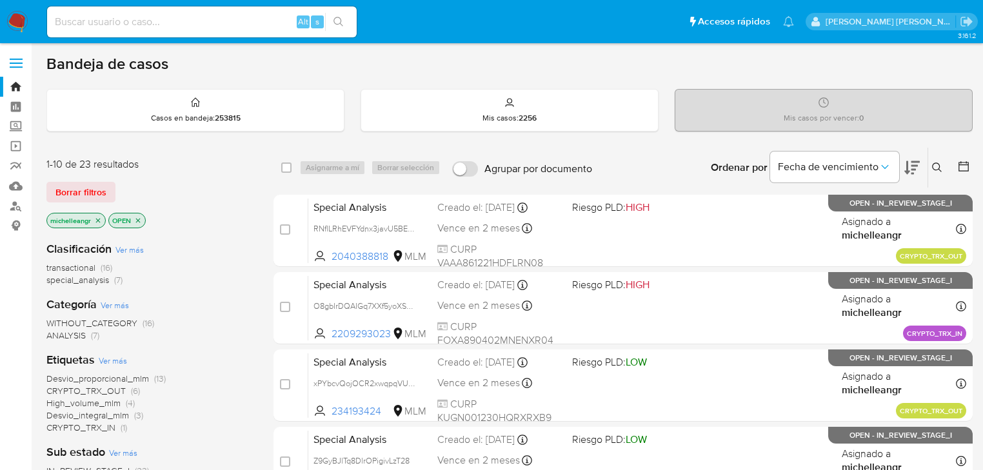
click at [186, 11] on div "Alt s" at bounding box center [202, 21] width 310 height 31
click at [182, 15] on input at bounding box center [202, 22] width 310 height 17
paste input "vtdy2IjDXX3tNh5uHVp6ppKc"
type input "vtdy2IjDXX3tNh5uHVp6ppKc"
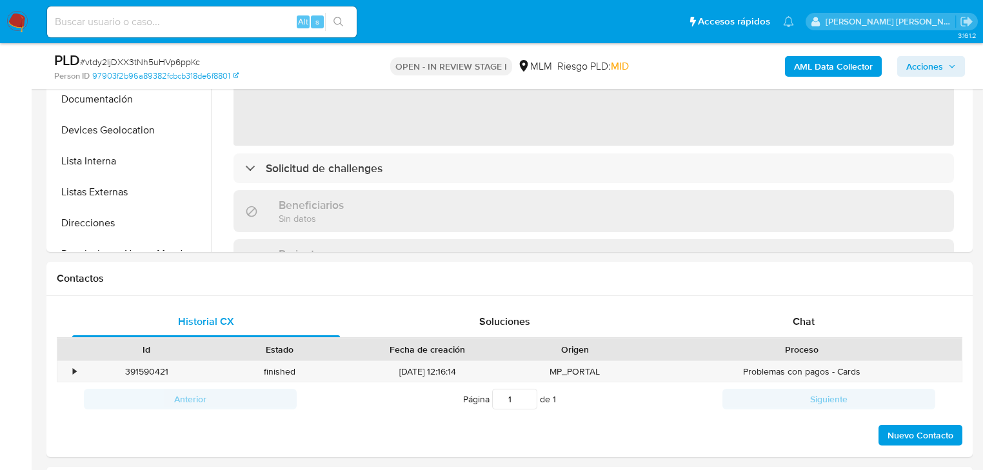
select select "10"
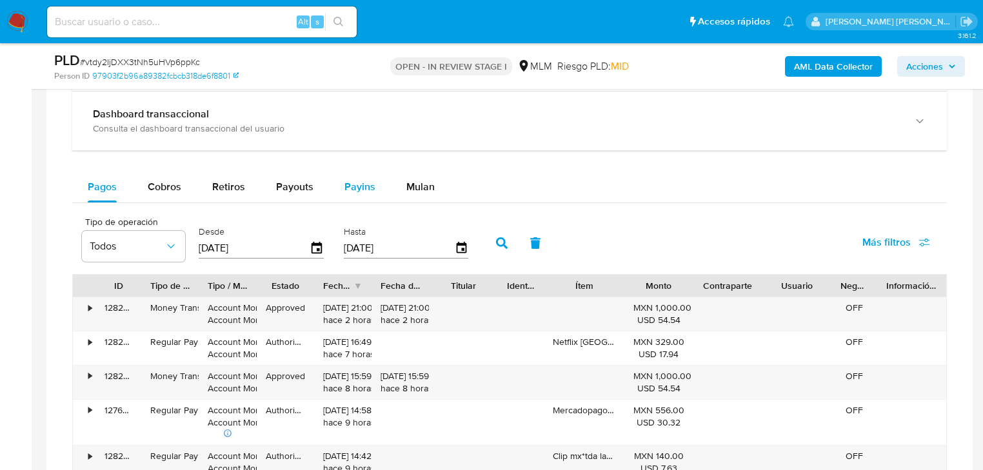
drag, startPoint x: 156, startPoint y: 180, endPoint x: 331, endPoint y: 196, distance: 175.6
click at [156, 177] on div "Cobros" at bounding box center [165, 187] width 34 height 31
select select "10"
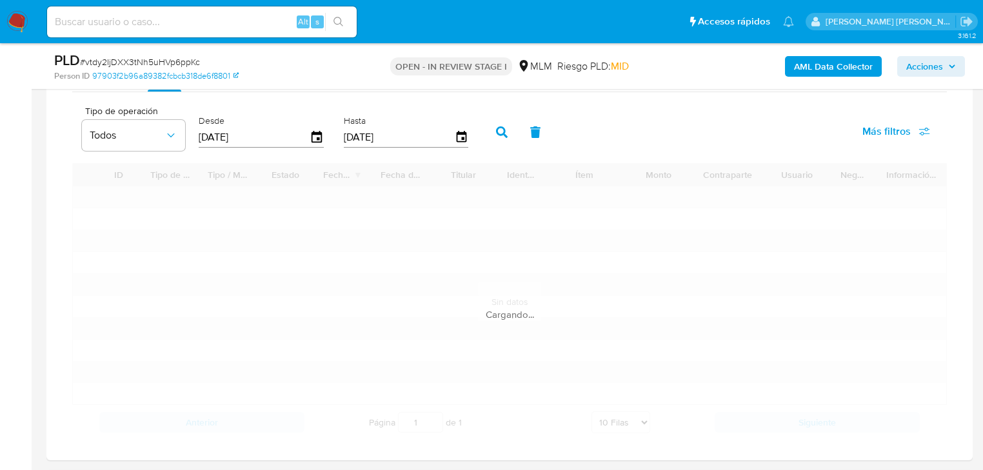
scroll to position [1071, 0]
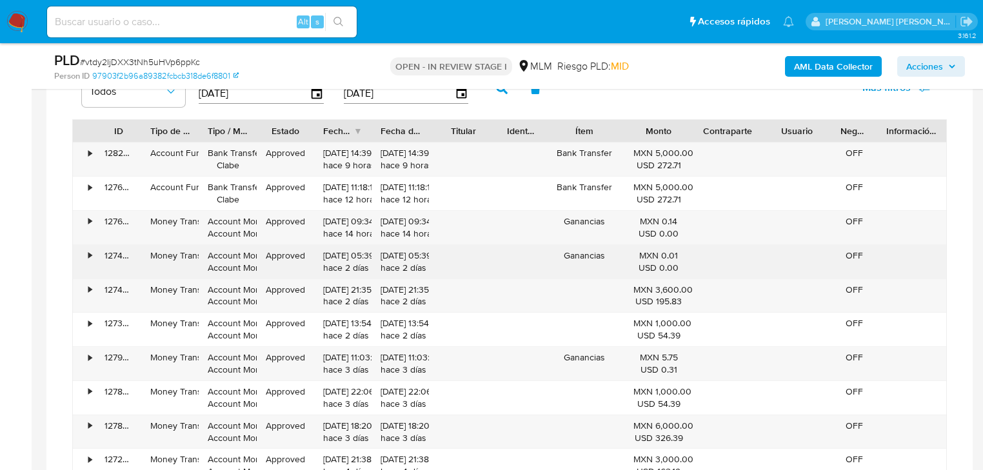
drag, startPoint x: 667, startPoint y: 182, endPoint x: 674, endPoint y: 274, distance: 91.9
click at [678, 268] on div "• 128228821252 Account Fund Bank Transfer Clabe Approved 01/10/2025 14:39:39 ha…" at bounding box center [509, 312] width 875 height 341
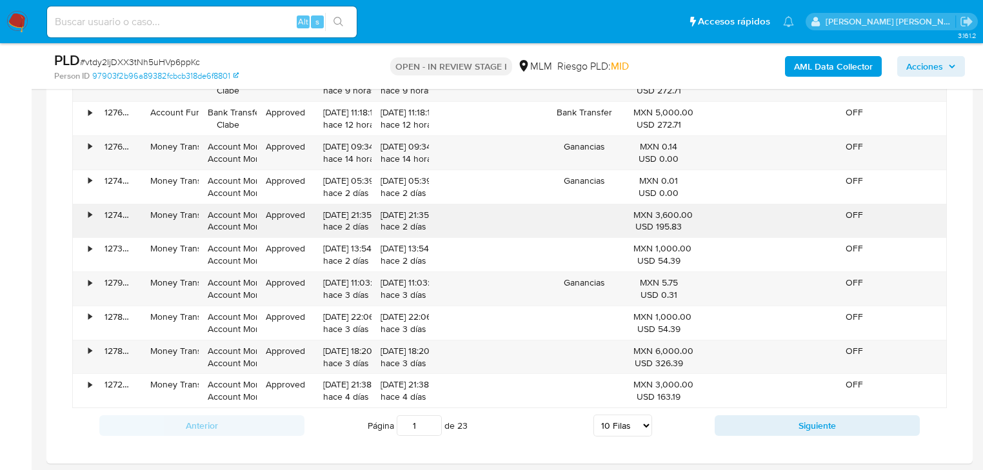
scroll to position [1226, 0]
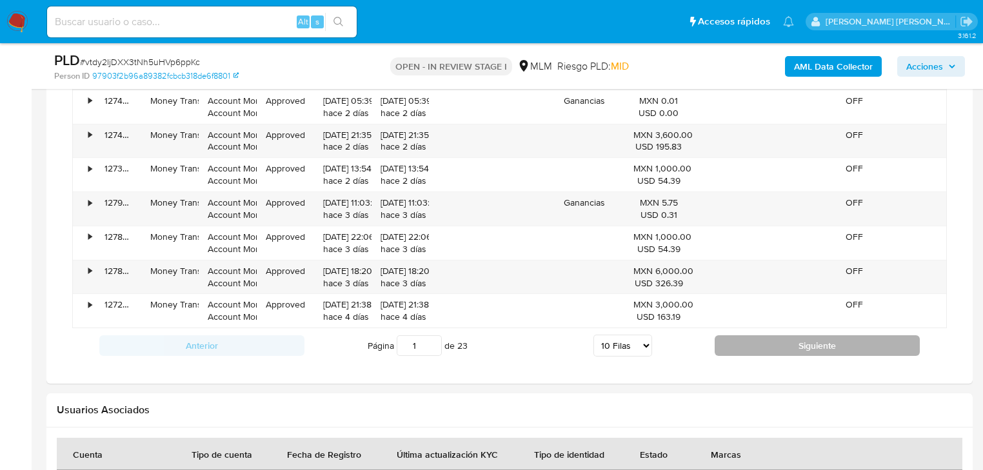
click at [748, 338] on button "Siguiente" at bounding box center [817, 346] width 205 height 21
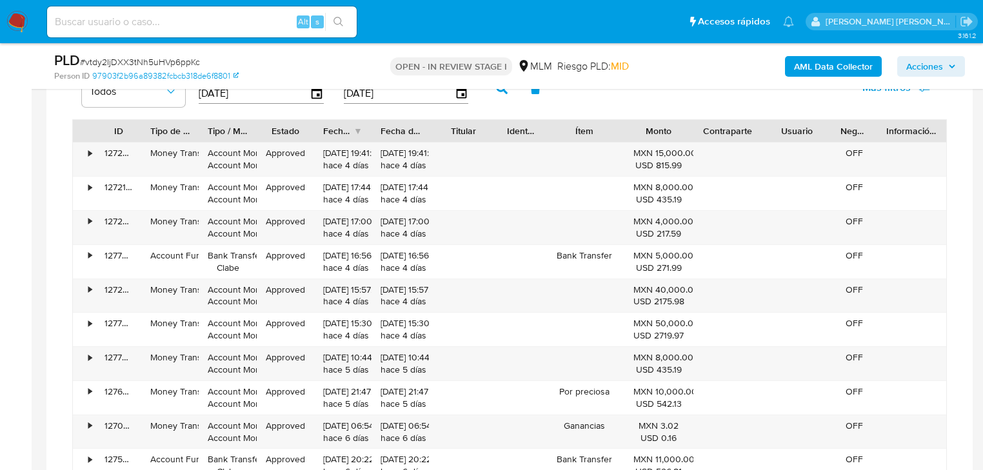
scroll to position [1123, 0]
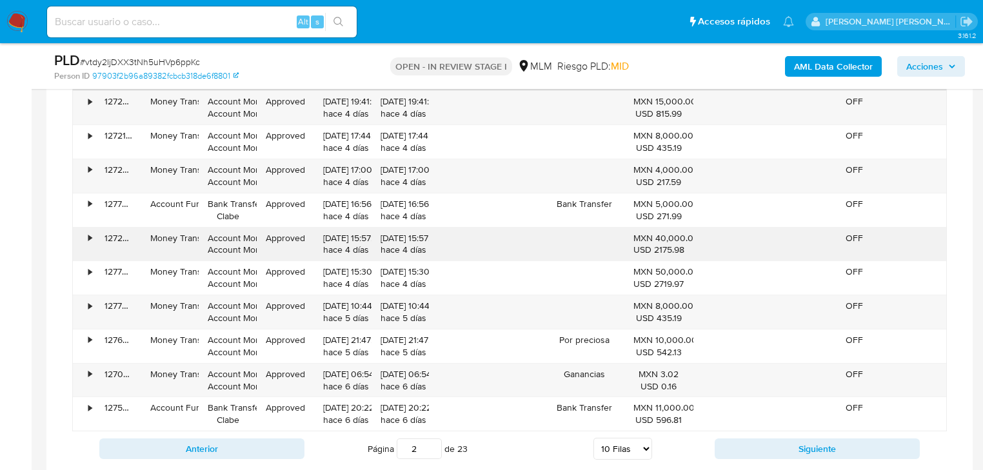
drag, startPoint x: 683, startPoint y: 272, endPoint x: 608, endPoint y: 234, distance: 83.4
click at [608, 234] on div "• 127228796351 Money Transfer Account Money Account Money Approved 27/09/2025 1…" at bounding box center [509, 260] width 875 height 341
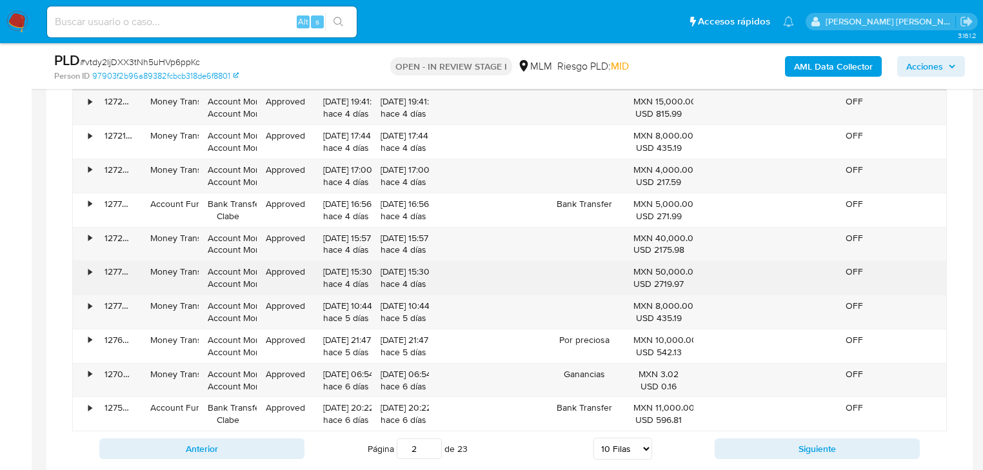
click at [628, 266] on div "MXN 50,000.00 USD 2719.97" at bounding box center [659, 278] width 69 height 34
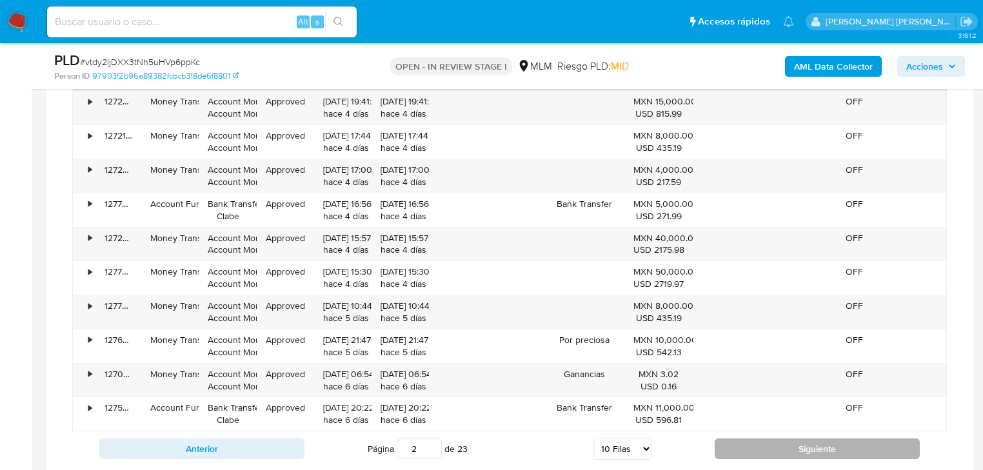
click at [783, 441] on button "Siguiente" at bounding box center [817, 449] width 205 height 21
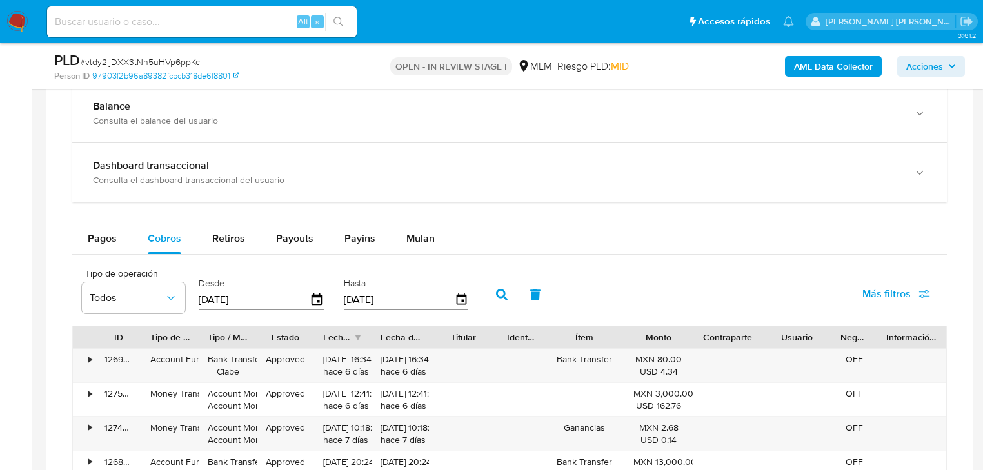
scroll to position [1174, 0]
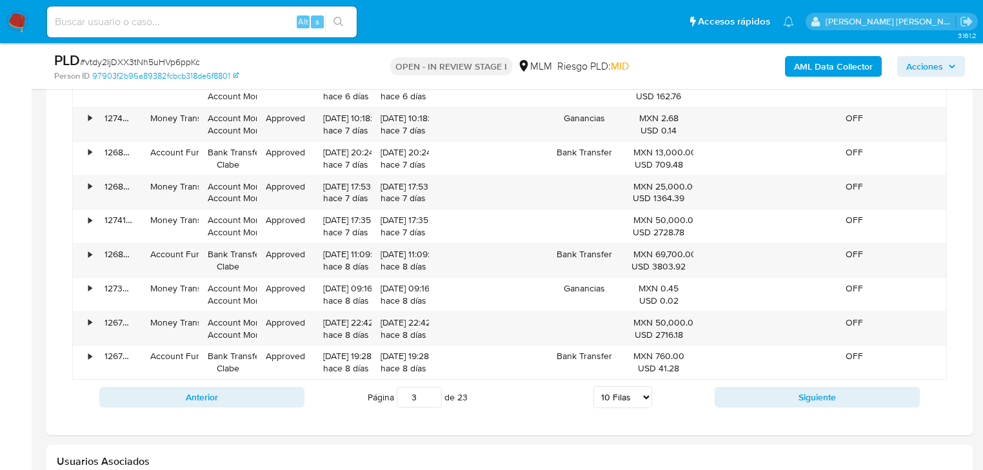
click at [777, 383] on div "Anterior Página 3 de 23 5 Filas 10 Filas 20 Filas 25 Filas 50 Filas 100 Filas S…" at bounding box center [509, 397] width 875 height 35
click at [780, 394] on button "Siguiente" at bounding box center [817, 397] width 205 height 21
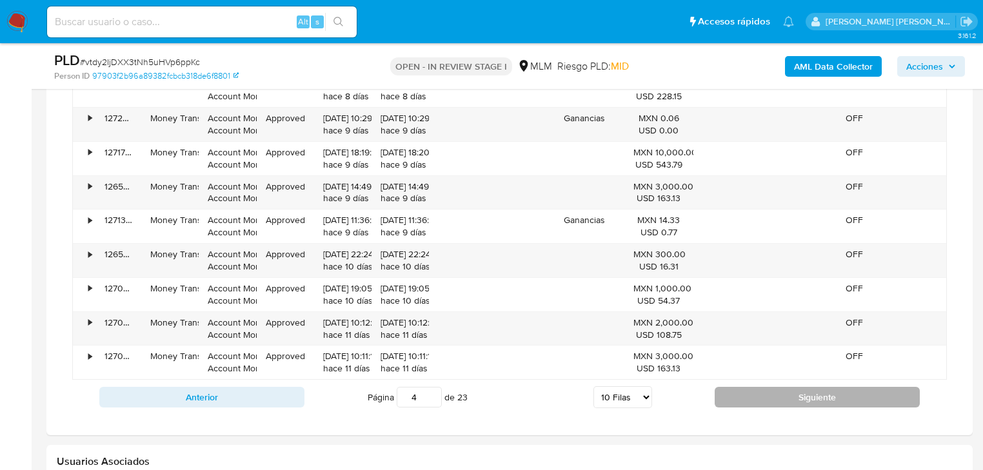
scroll to position [1123, 0]
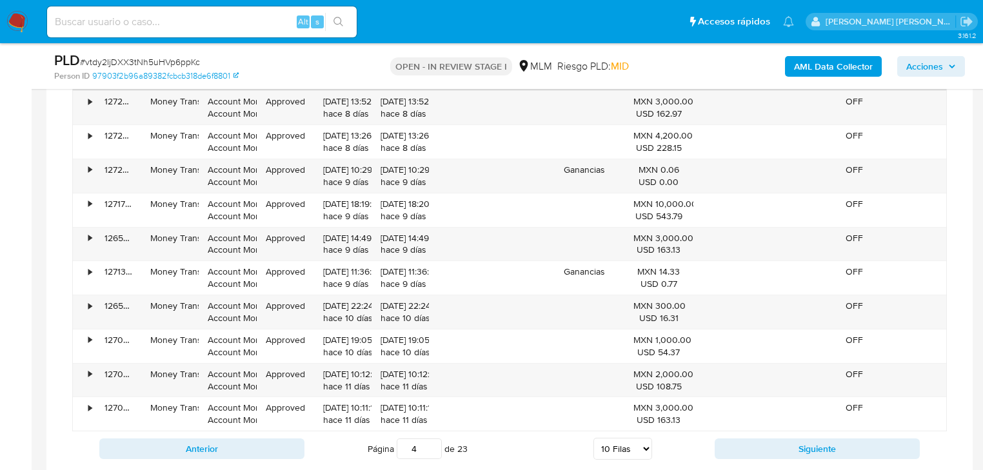
click at [769, 436] on div "Anterior Página 4 de 23 5 Filas 10 Filas 20 Filas 25 Filas 50 Filas 100 Filas S…" at bounding box center [509, 449] width 875 height 35
click at [772, 449] on button "Siguiente" at bounding box center [817, 449] width 205 height 21
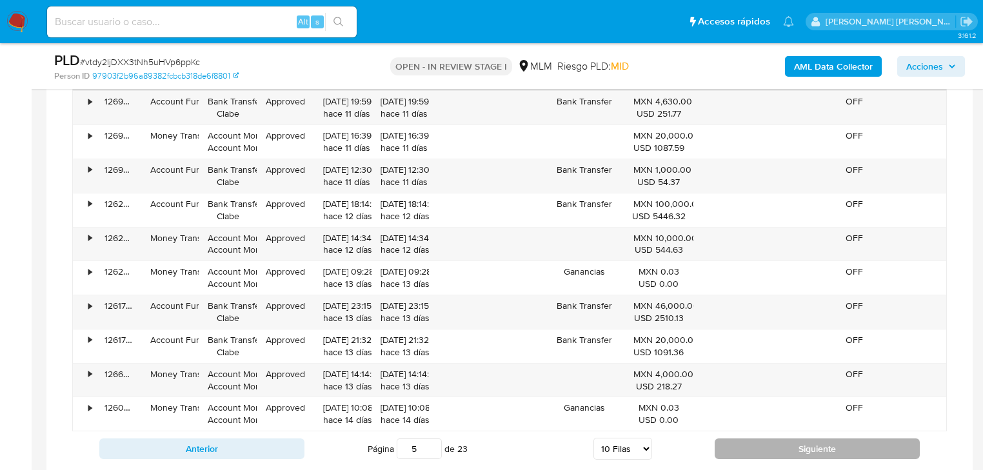
click at [770, 448] on button "Siguiente" at bounding box center [817, 449] width 205 height 21
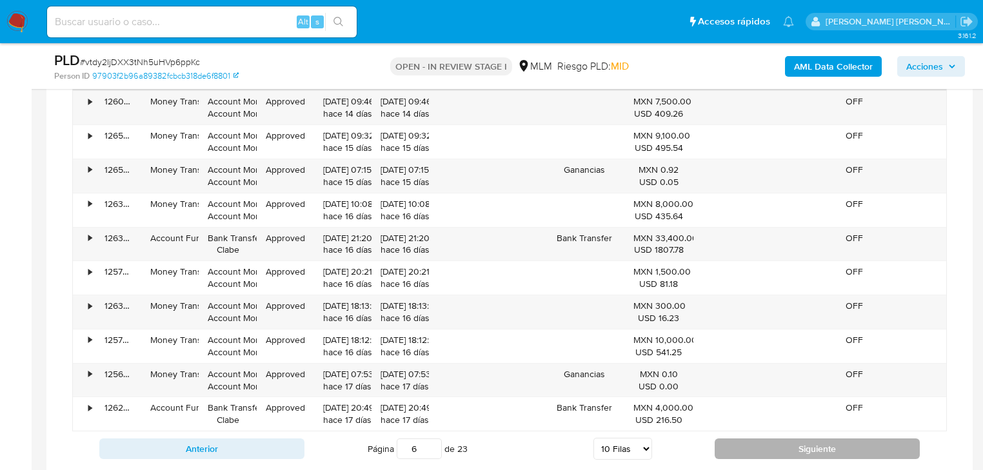
click at [770, 447] on button "Siguiente" at bounding box center [817, 449] width 205 height 21
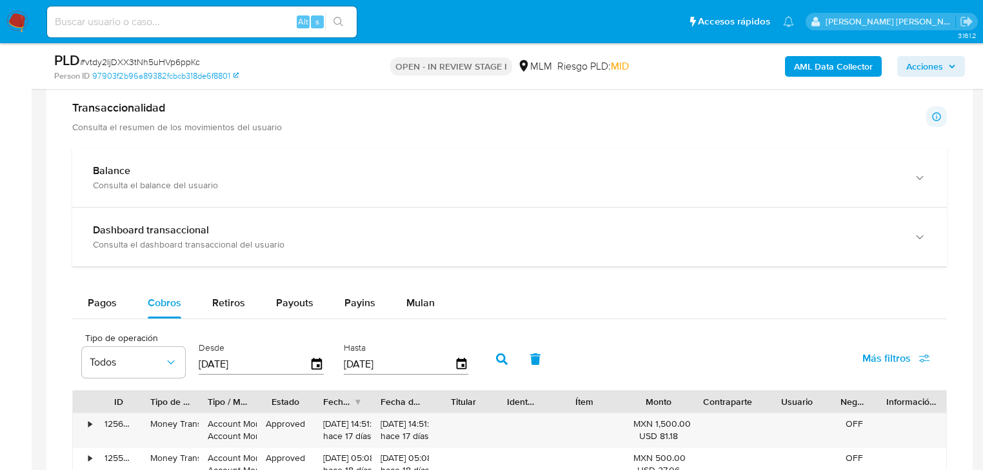
scroll to position [813, 0]
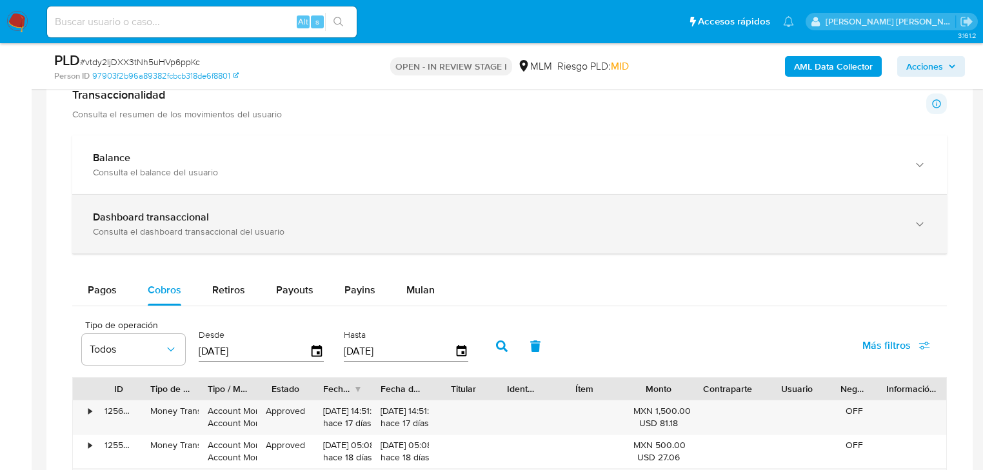
click at [207, 206] on div "Dashboard transaccional Consulta el dashboard transaccional del usuario" at bounding box center [509, 224] width 875 height 59
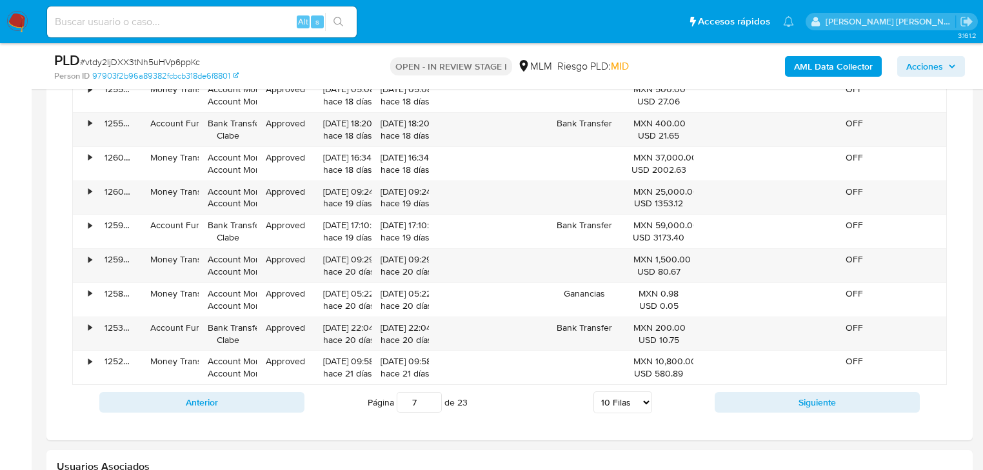
scroll to position [1794, 0]
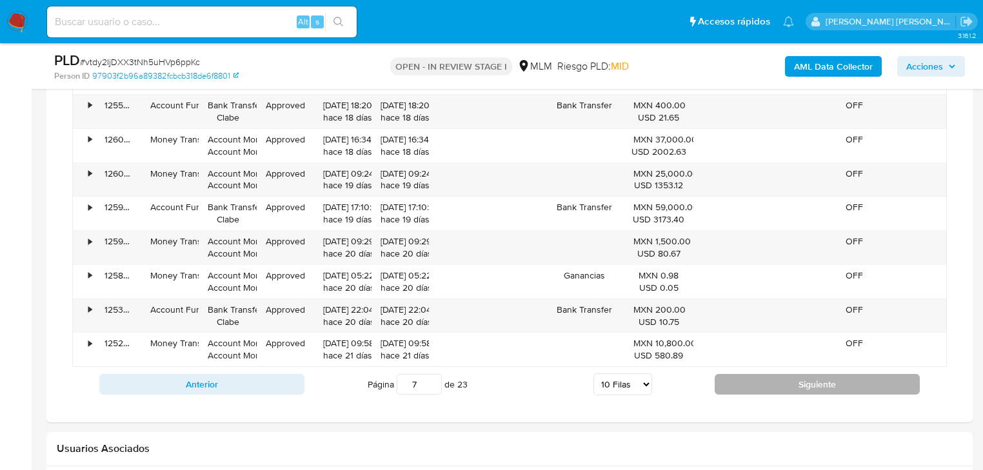
click at [730, 382] on button "Siguiente" at bounding box center [817, 384] width 205 height 21
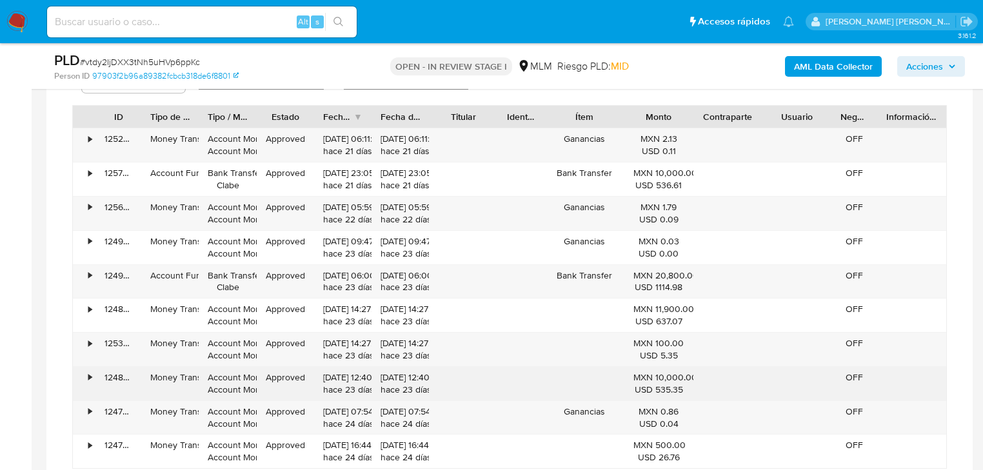
scroll to position [1742, 0]
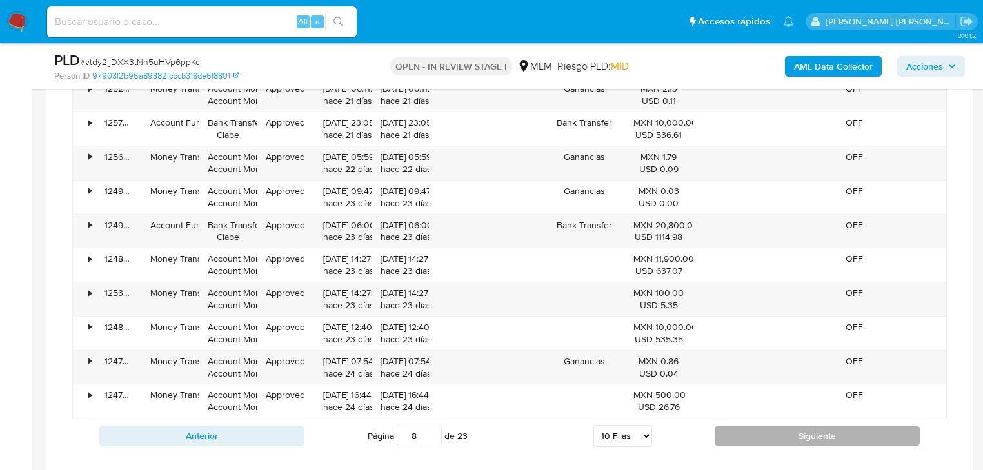
click at [745, 446] on div "Anterior Página 8 de 23 5 Filas 10 Filas 20 Filas 25 Filas 50 Filas 100 Filas S…" at bounding box center [509, 436] width 875 height 35
click at [756, 441] on button "Siguiente" at bounding box center [817, 436] width 205 height 21
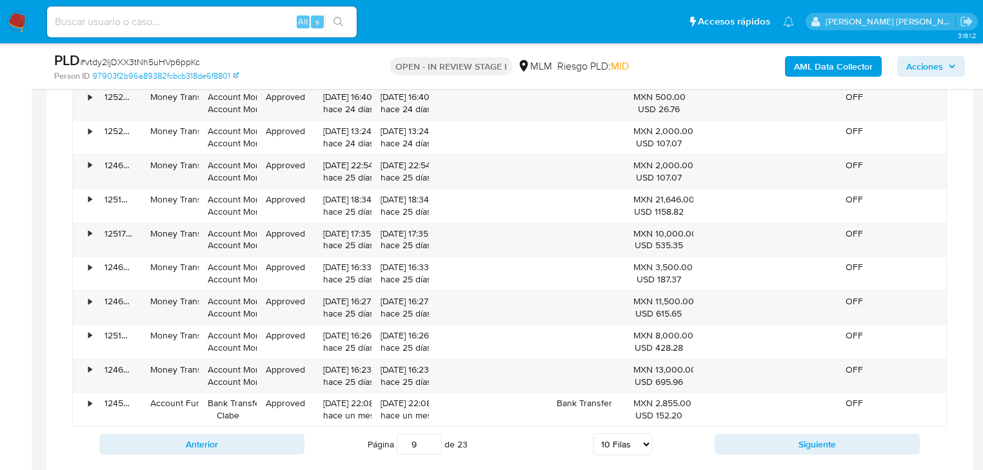
scroll to position [1794, 0]
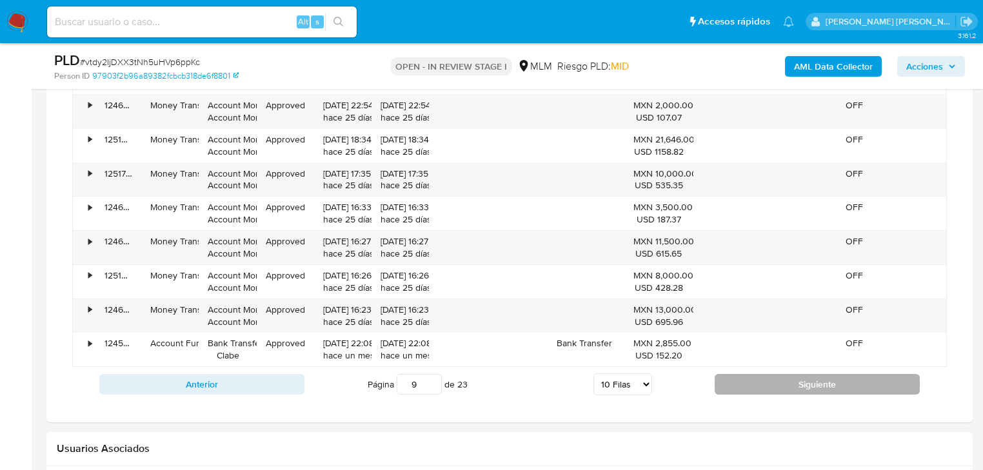
click at [754, 376] on button "Siguiente" at bounding box center [817, 384] width 205 height 21
type input "10"
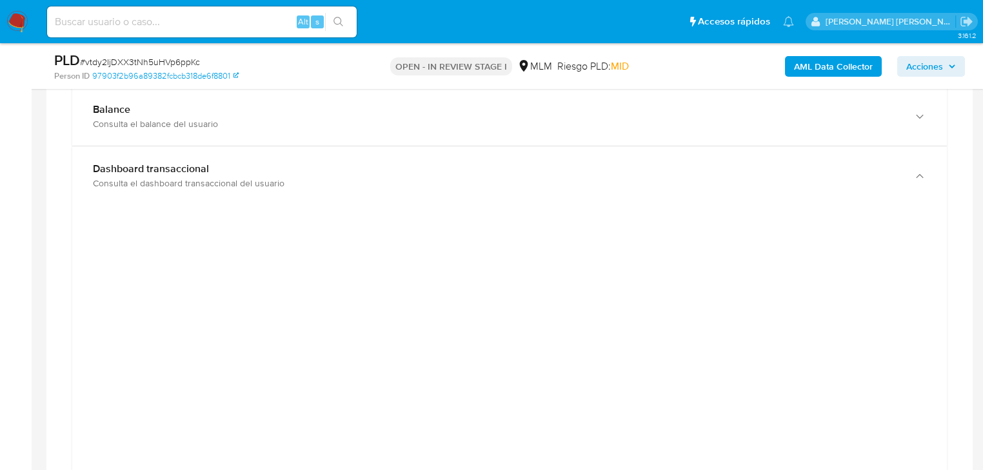
scroll to position [658, 0]
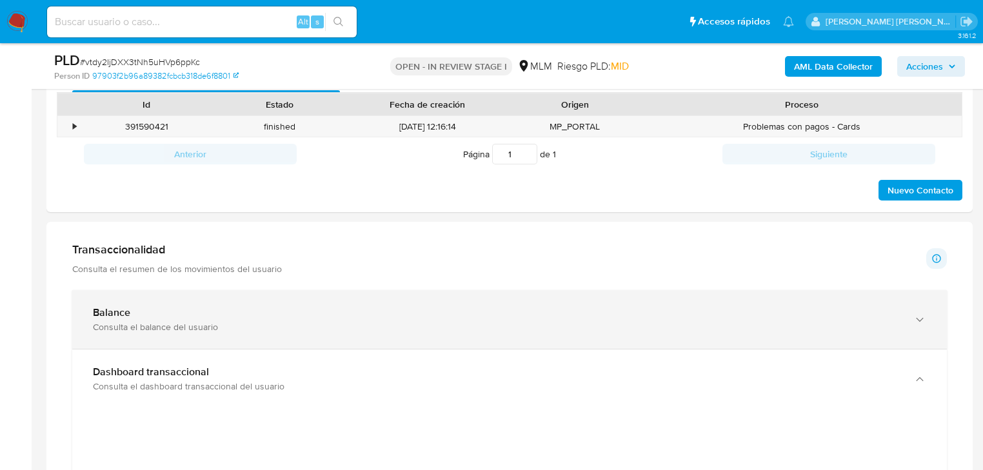
drag, startPoint x: 436, startPoint y: 323, endPoint x: 444, endPoint y: 321, distance: 8.5
click at [436, 320] on div "Balance Consulta el balance del usuario" at bounding box center [497, 319] width 808 height 26
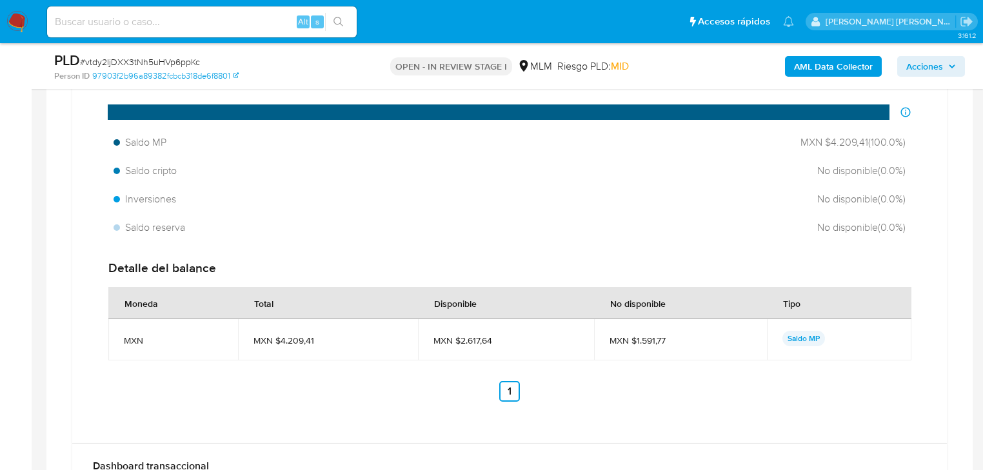
scroll to position [916, 0]
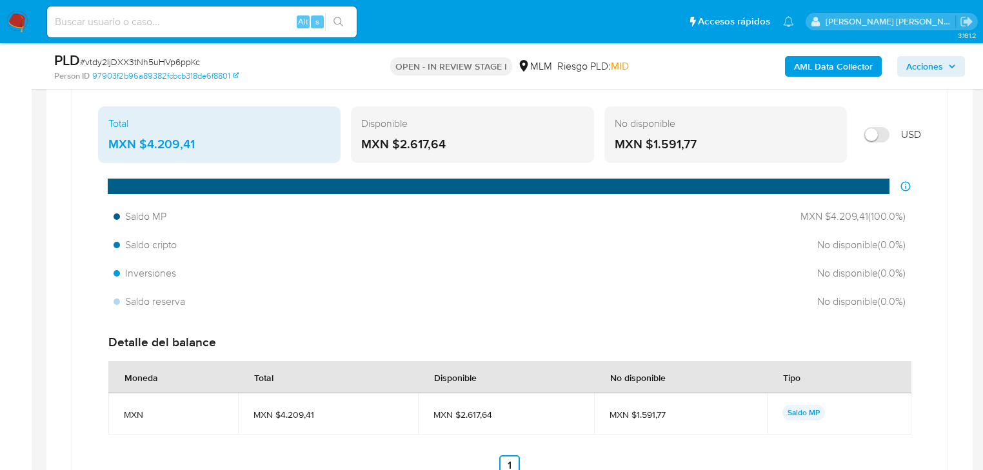
drag, startPoint x: 34, startPoint y: 142, endPoint x: 120, endPoint y: 236, distance: 127.9
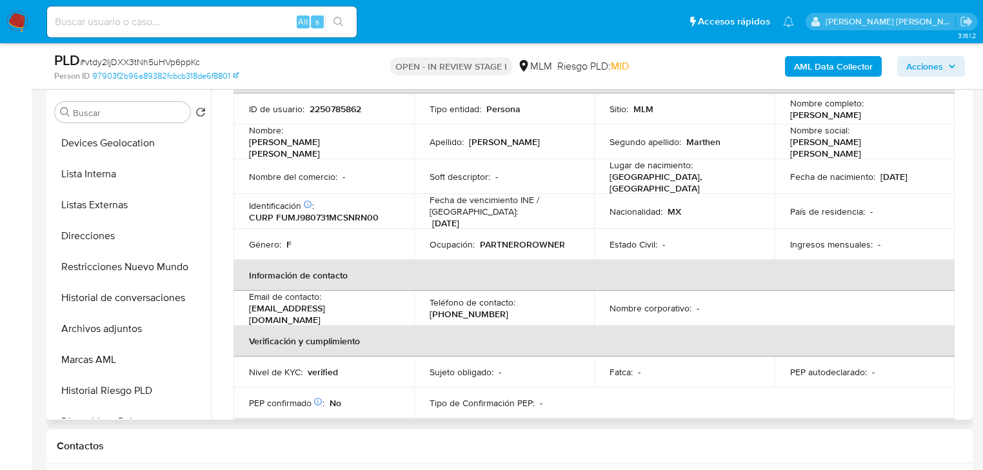
scroll to position [258, 0]
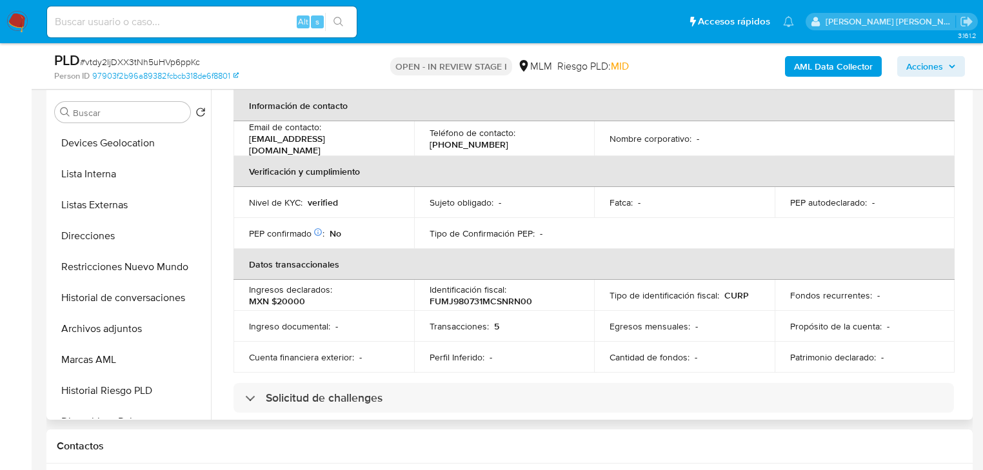
click at [130, 328] on button "Archivos adjuntos" at bounding box center [130, 329] width 161 height 31
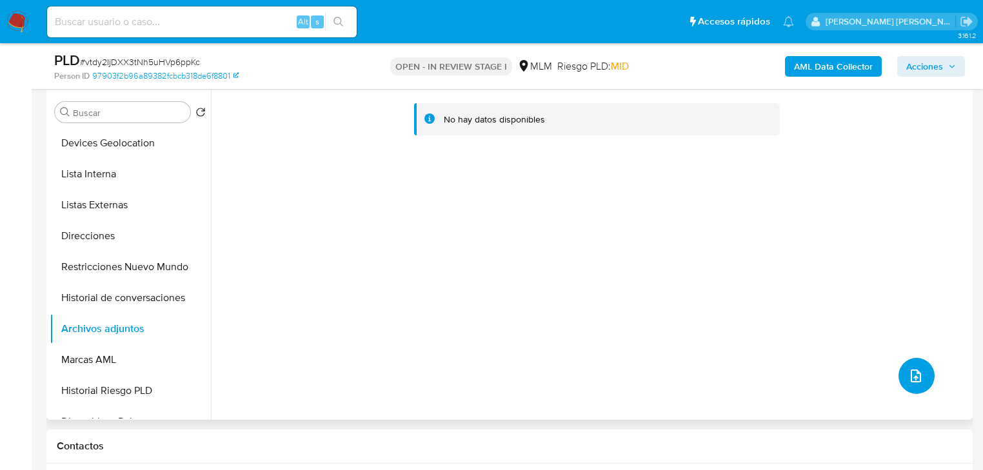
click at [901, 366] on button "upload-file" at bounding box center [917, 376] width 36 height 36
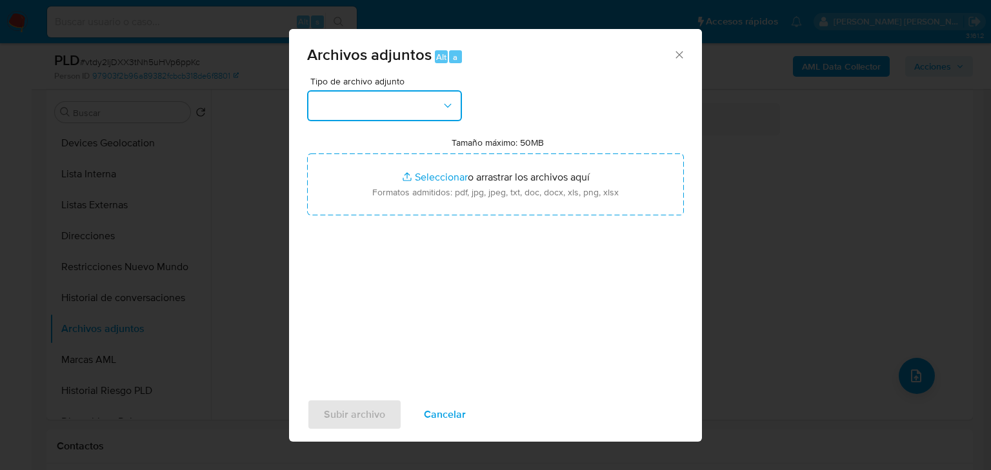
drag, startPoint x: 367, startPoint y: 108, endPoint x: 389, endPoint y: 124, distance: 27.4
click at [367, 108] on button "button" at bounding box center [384, 105] width 155 height 31
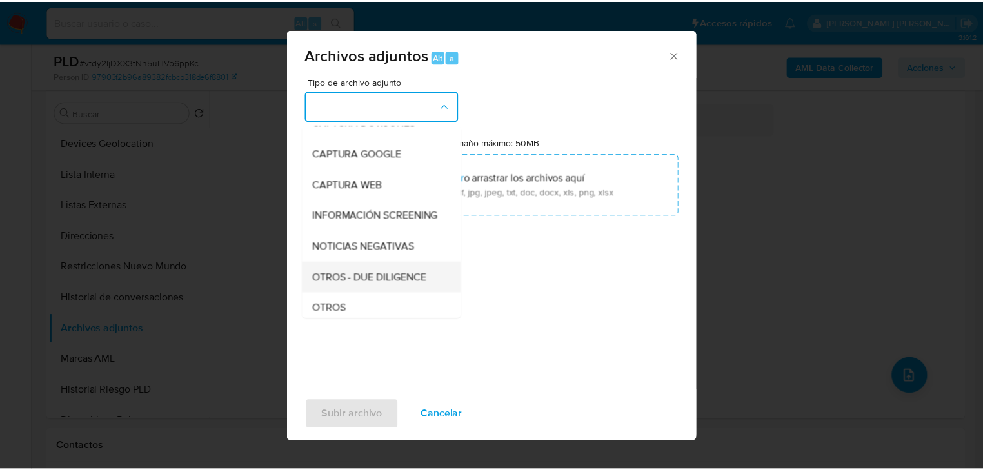
scroll to position [88, 0]
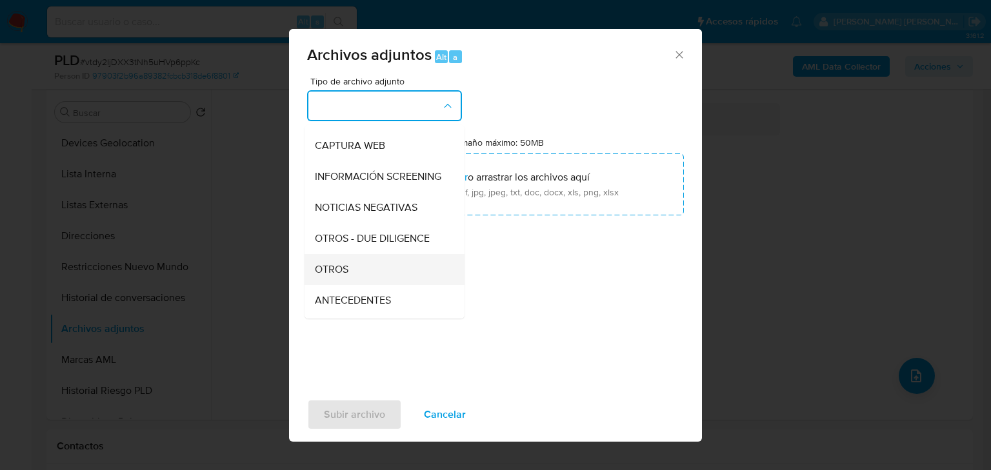
drag, startPoint x: 361, startPoint y: 283, endPoint x: 481, endPoint y: 399, distance: 167.0
click at [360, 283] on div "OTROS" at bounding box center [381, 269] width 132 height 31
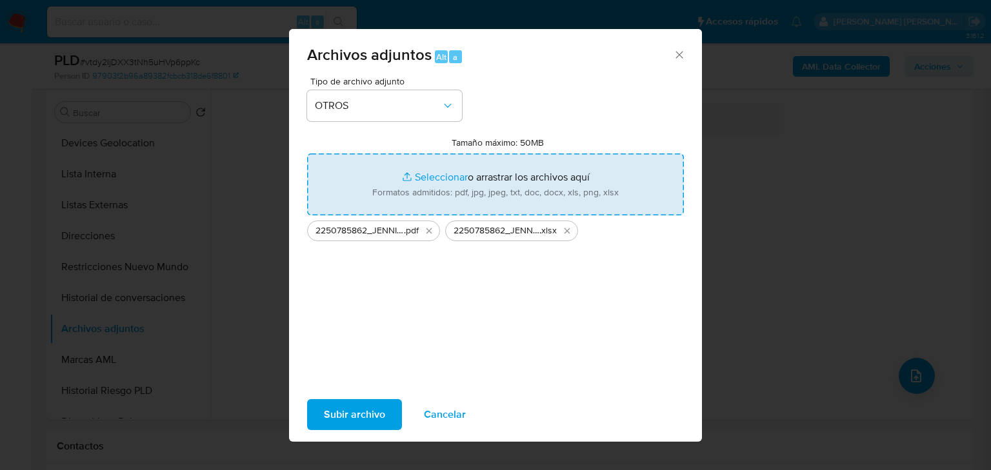
click at [341, 411] on span "Subir archivo" at bounding box center [354, 415] width 61 height 28
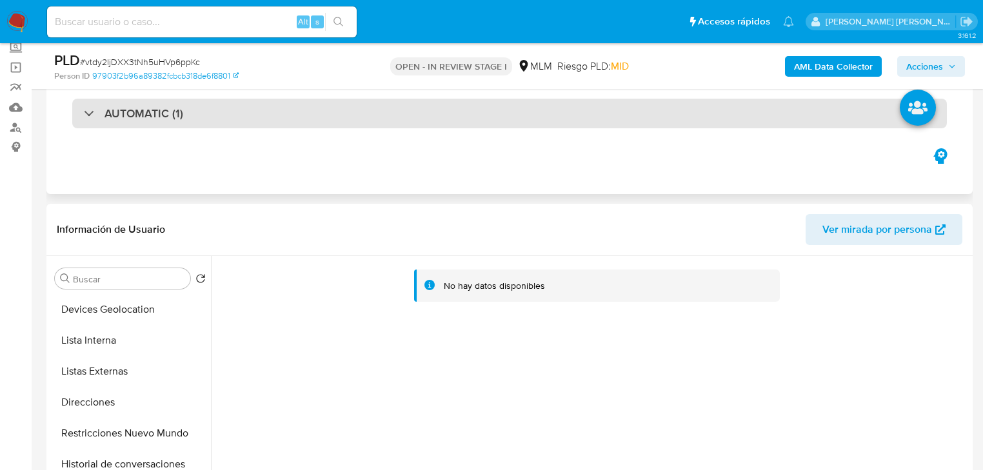
scroll to position [39, 0]
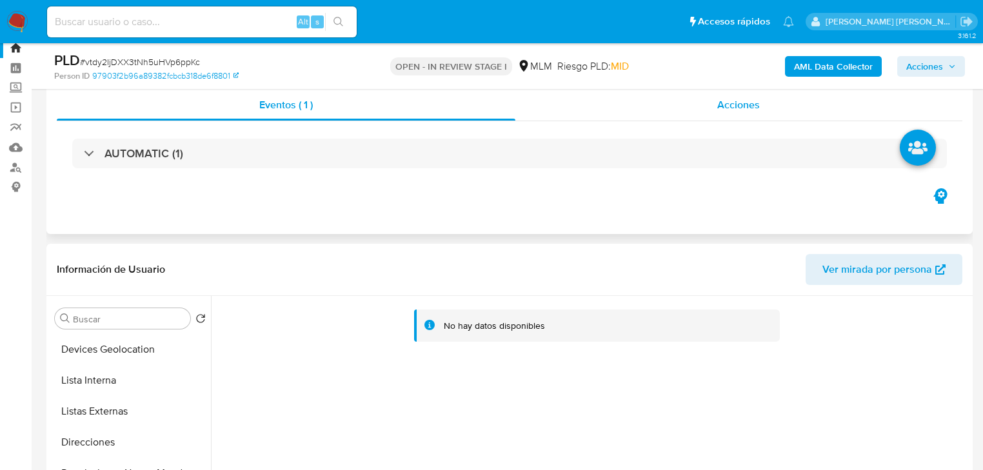
click at [759, 113] on div "Acciones" at bounding box center [740, 105] width 448 height 31
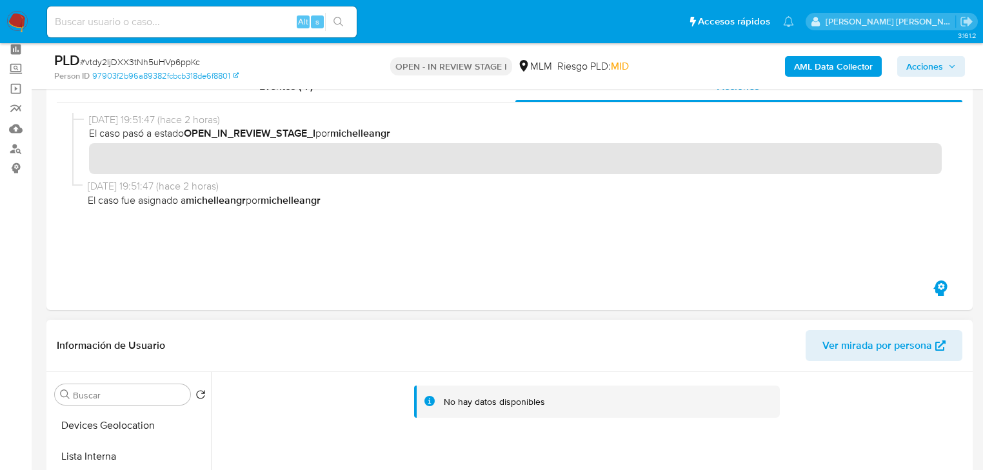
scroll to position [194, 0]
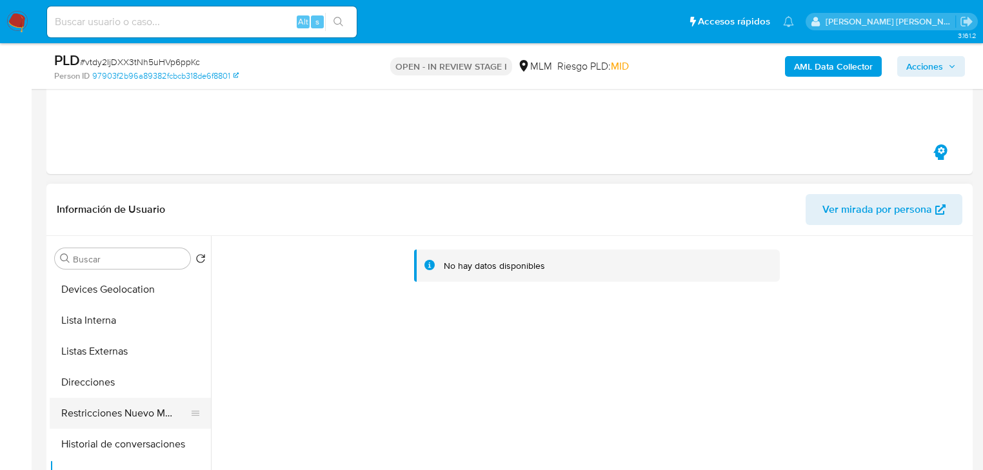
drag, startPoint x: 106, startPoint y: 423, endPoint x: 111, endPoint y: 409, distance: 14.5
click at [108, 421] on button "Restricciones Nuevo Mundo" at bounding box center [125, 413] width 151 height 31
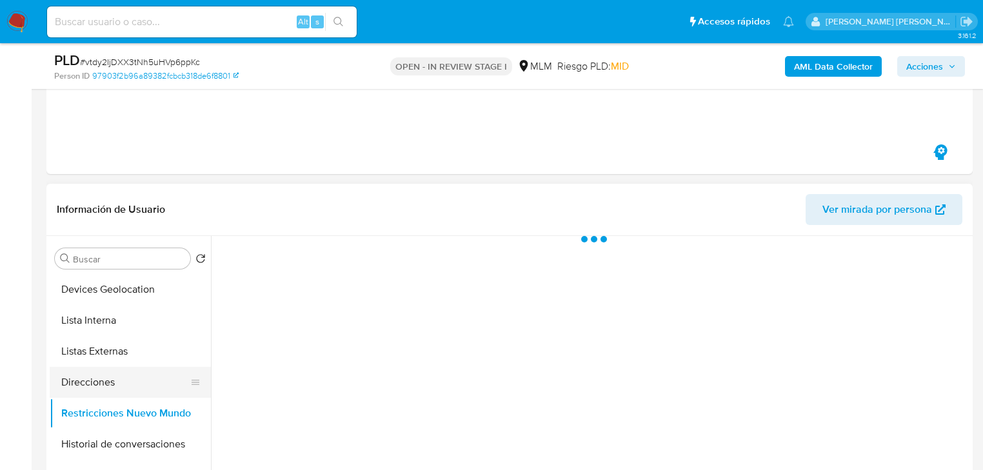
click at [115, 382] on button "Direcciones" at bounding box center [125, 382] width 151 height 31
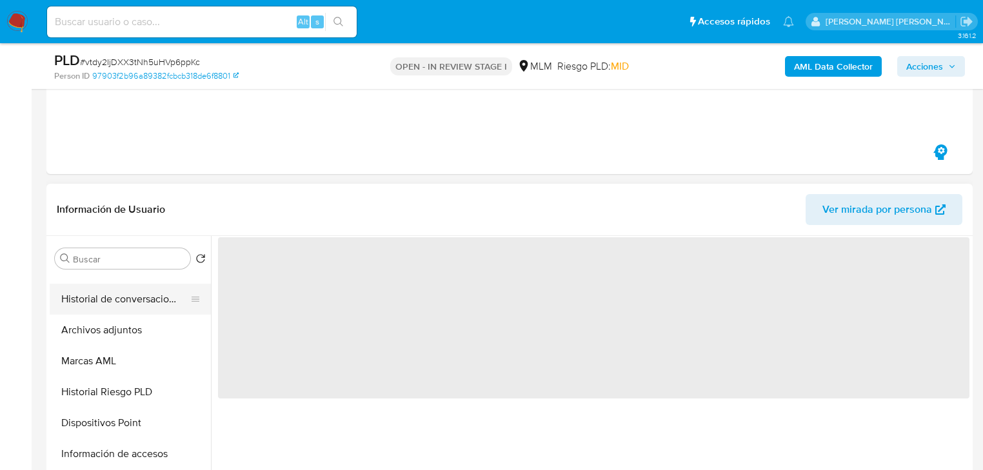
scroll to position [361, 0]
click at [126, 393] on button "Información de accesos" at bounding box center [125, 392] width 151 height 31
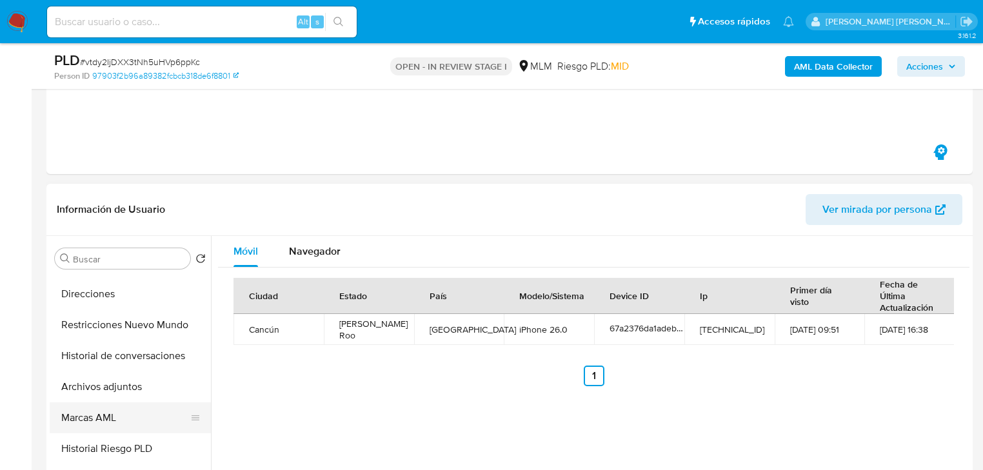
scroll to position [245, 0]
click at [121, 384] on button "Archivos adjuntos" at bounding box center [125, 385] width 151 height 31
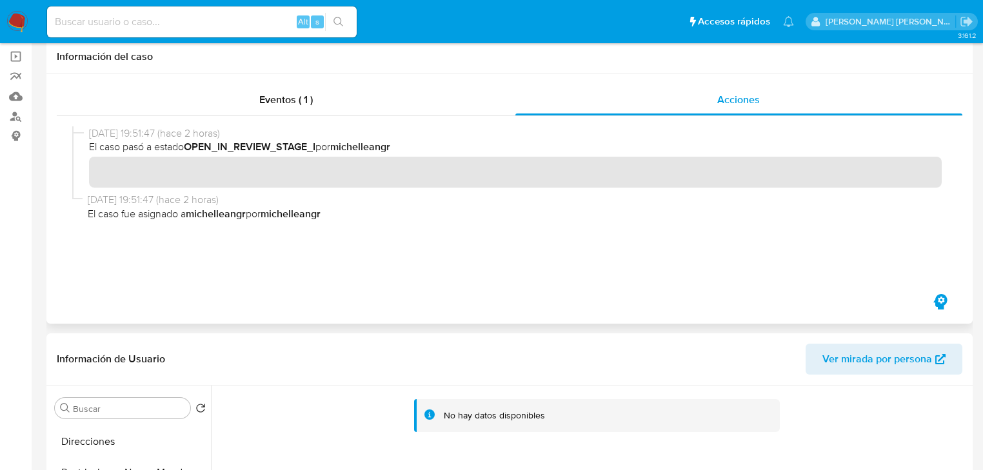
scroll to position [0, 0]
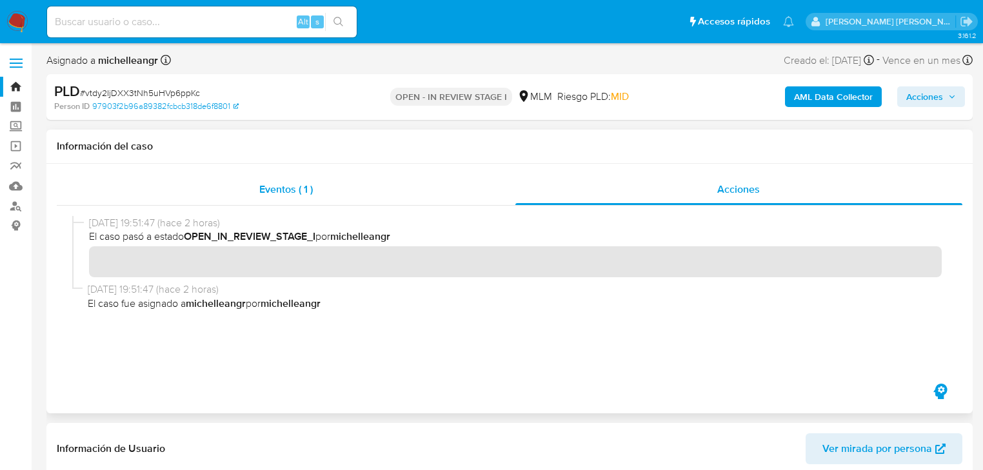
drag, startPoint x: 276, startPoint y: 186, endPoint x: 408, endPoint y: 201, distance: 132.4
click at [276, 186] on span "Eventos ( 1 )" at bounding box center [286, 189] width 54 height 15
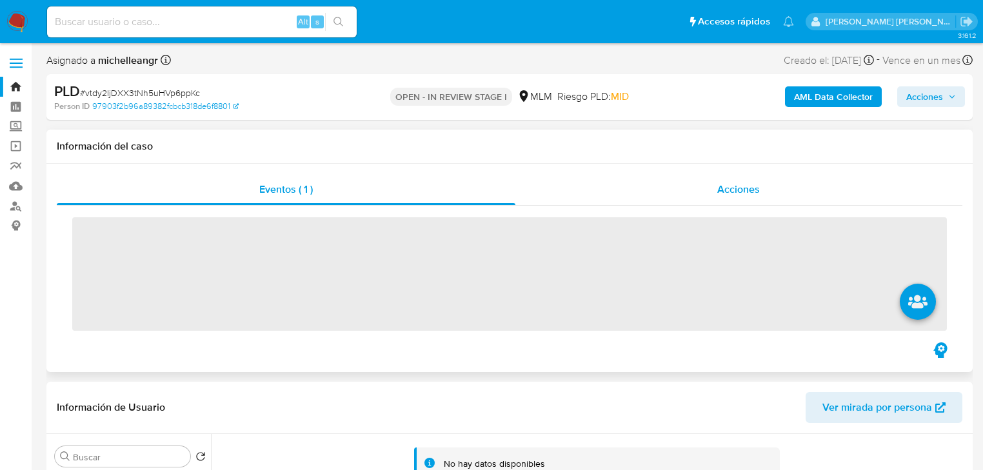
click at [738, 188] on span "Acciones" at bounding box center [739, 189] width 43 height 15
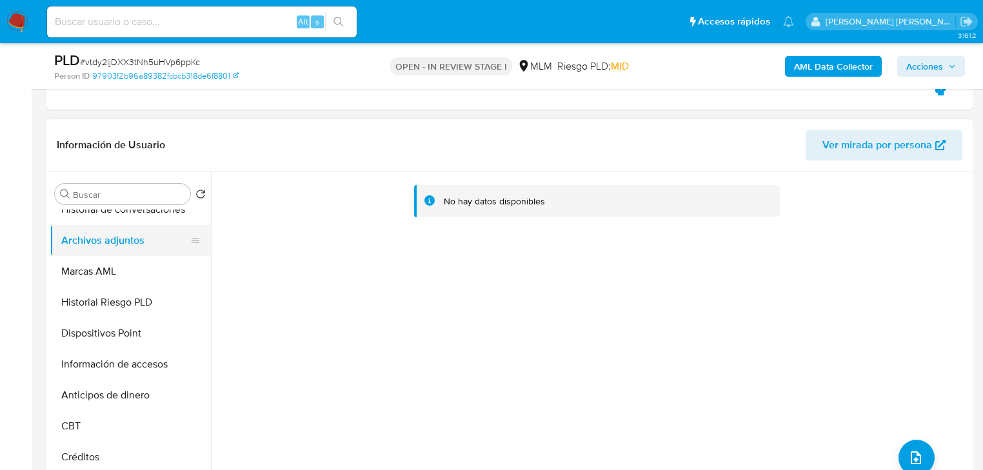
scroll to position [245, 0]
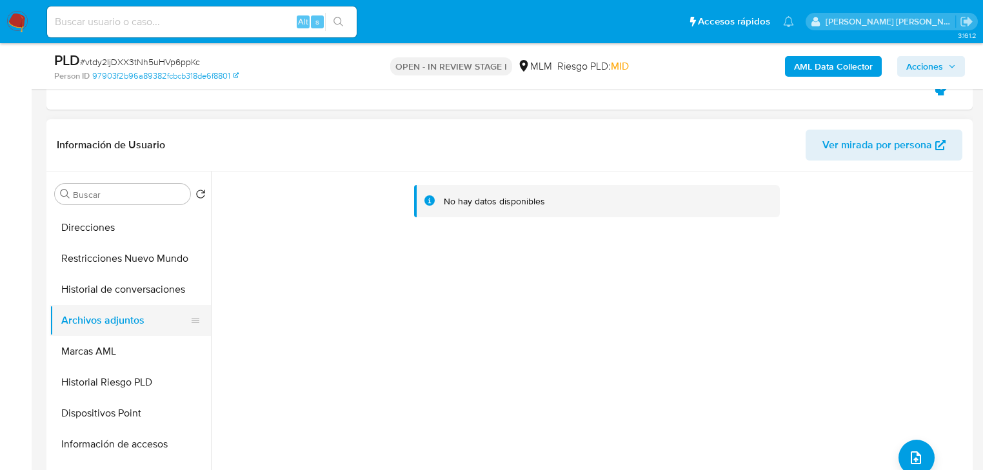
click at [126, 319] on button "Archivos adjuntos" at bounding box center [125, 320] width 151 height 31
click at [121, 336] on button "Marcas AML" at bounding box center [130, 351] width 161 height 31
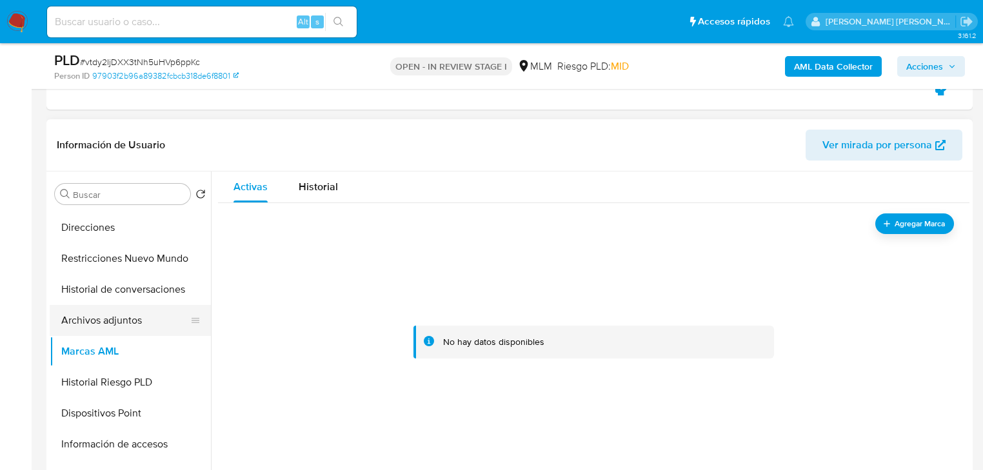
click at [128, 315] on button "Archivos adjuntos" at bounding box center [125, 320] width 151 height 31
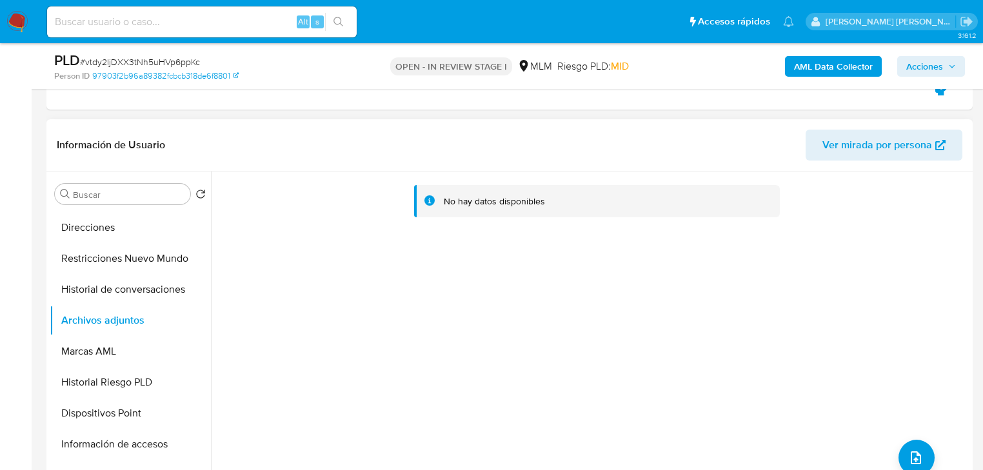
scroll to position [0, 0]
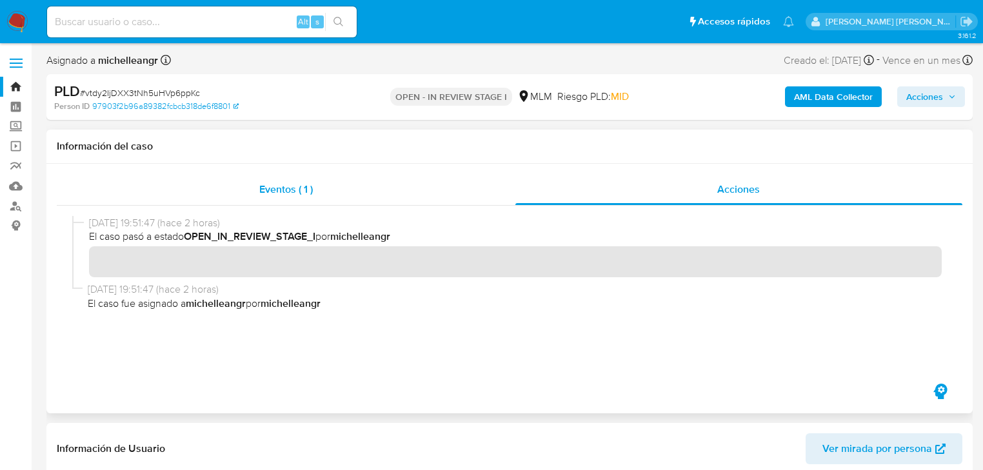
click at [317, 190] on div "Eventos ( 1 )" at bounding box center [286, 189] width 459 height 31
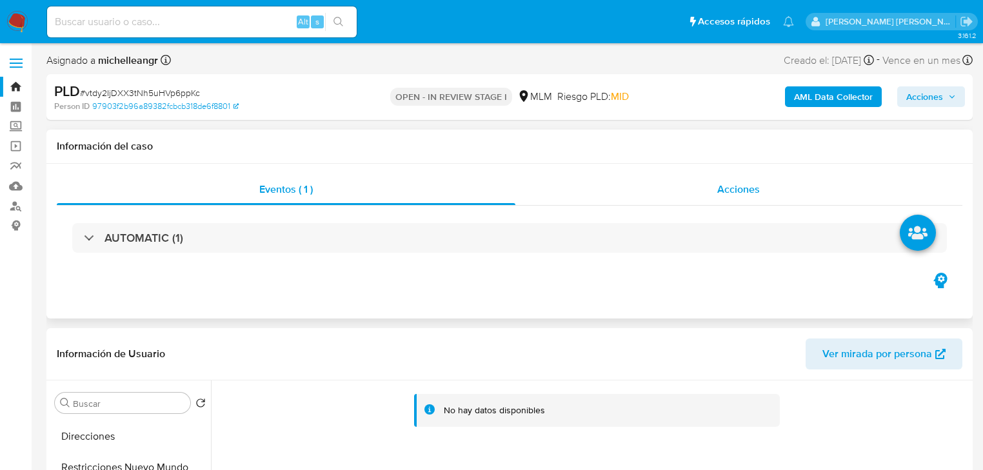
drag, startPoint x: 744, startPoint y: 194, endPoint x: 707, endPoint y: 192, distance: 36.8
click at [744, 192] on span "Acciones" at bounding box center [739, 189] width 43 height 15
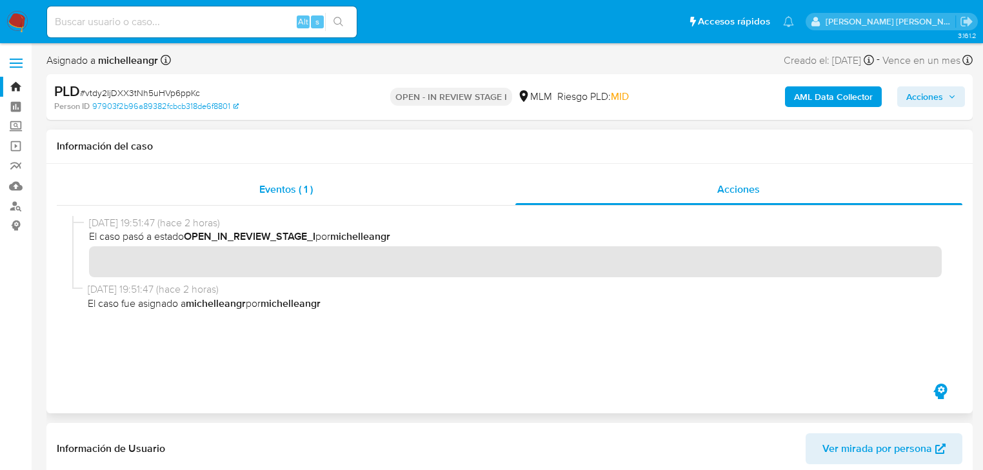
drag, startPoint x: 261, startPoint y: 206, endPoint x: 265, endPoint y: 200, distance: 7.5
click at [262, 203] on div "Eventos ( 1 ) Acciones" at bounding box center [510, 277] width 906 height 207
click at [741, 201] on div "Acciones" at bounding box center [740, 189] width 448 height 31
click at [285, 194] on span "Eventos ( 1 )" at bounding box center [286, 189] width 54 height 15
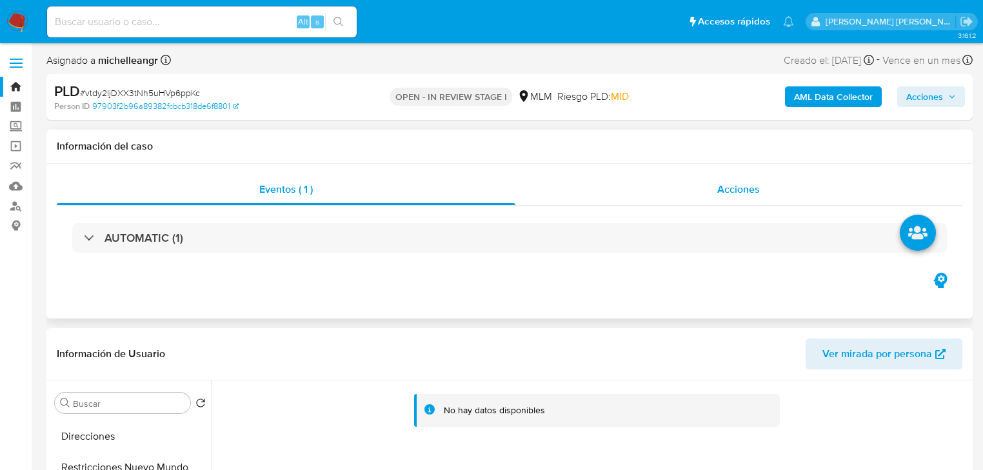
drag, startPoint x: 739, startPoint y: 194, endPoint x: 727, endPoint y: 194, distance: 11.6
click at [739, 192] on span "Acciones" at bounding box center [739, 189] width 43 height 15
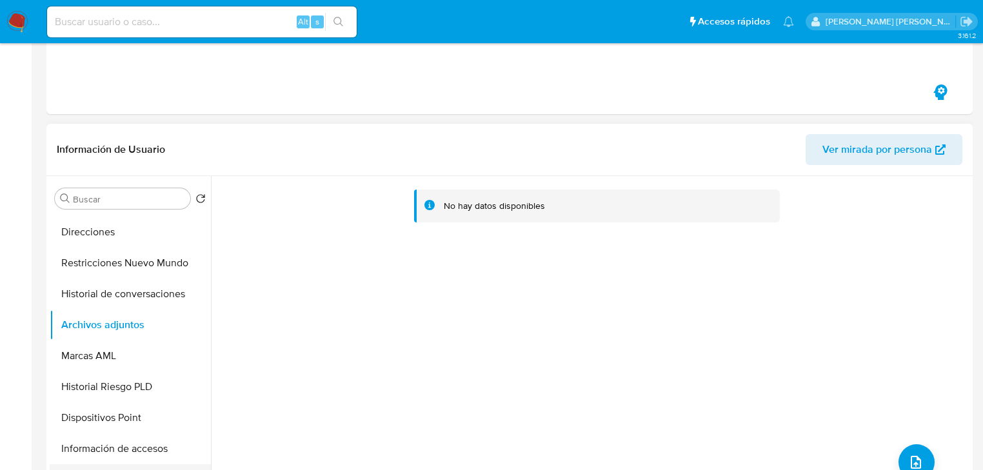
scroll to position [310, 0]
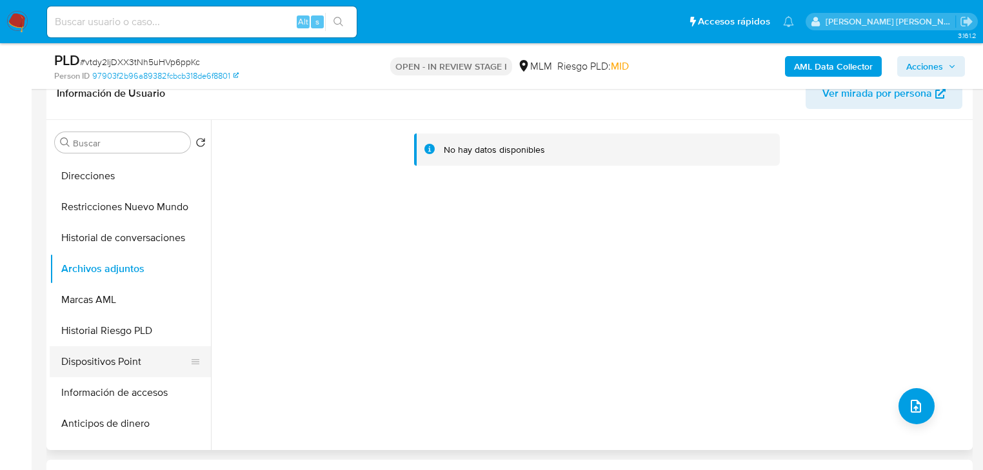
drag, startPoint x: 126, startPoint y: 390, endPoint x: 116, endPoint y: 356, distance: 35.7
click at [125, 388] on button "Información de accesos" at bounding box center [130, 392] width 161 height 31
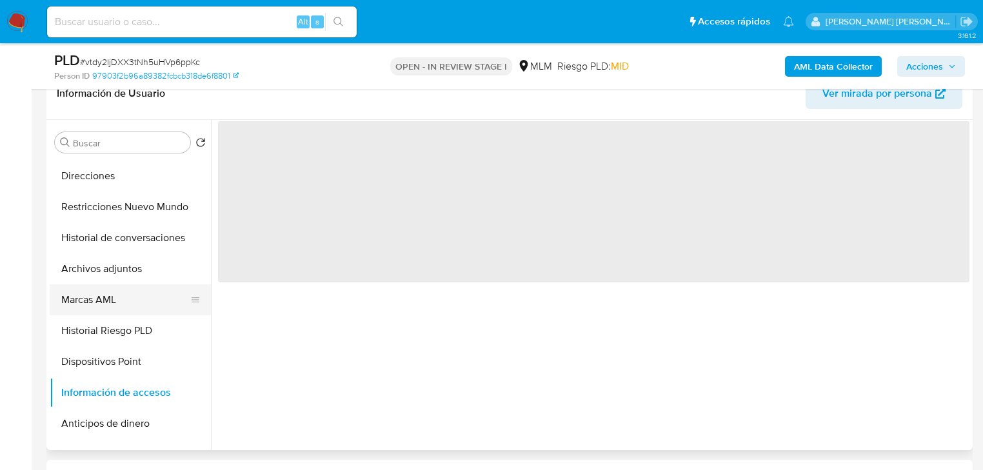
click at [117, 316] on button "Historial Riesgo PLD" at bounding box center [130, 331] width 161 height 31
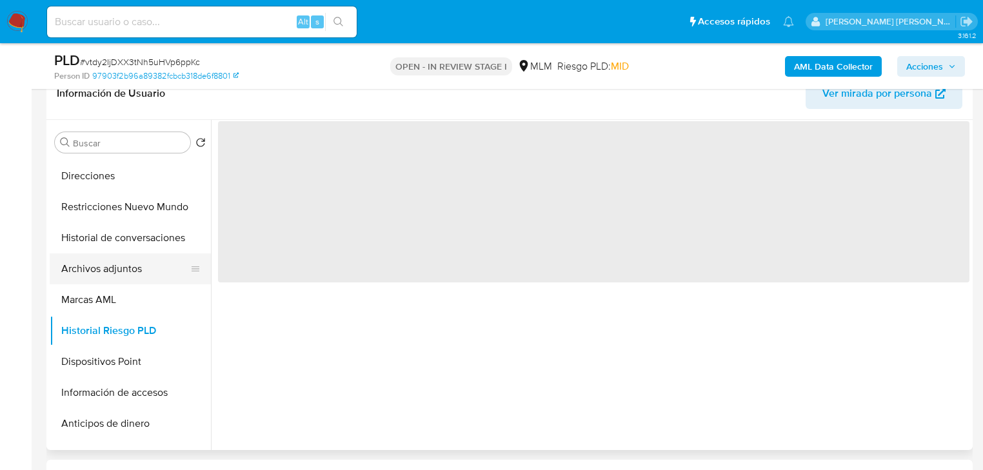
click at [122, 281] on button "Archivos adjuntos" at bounding box center [125, 269] width 151 height 31
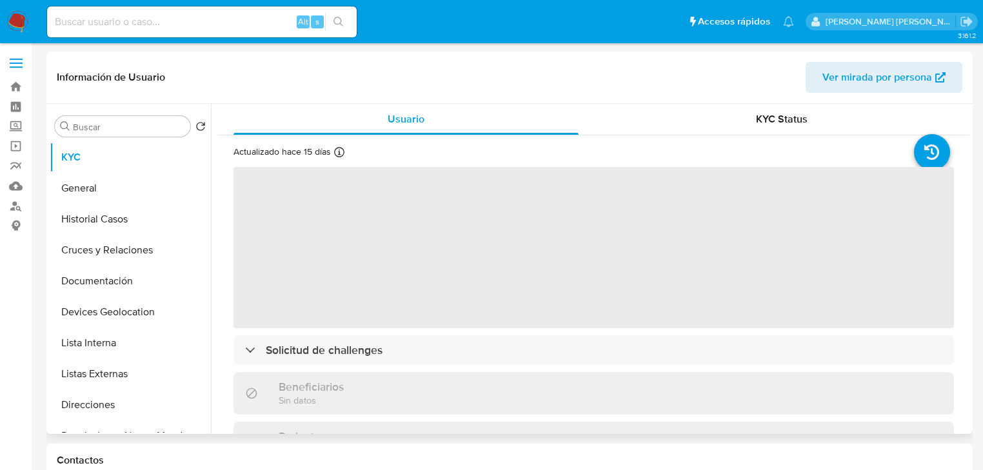
select select "10"
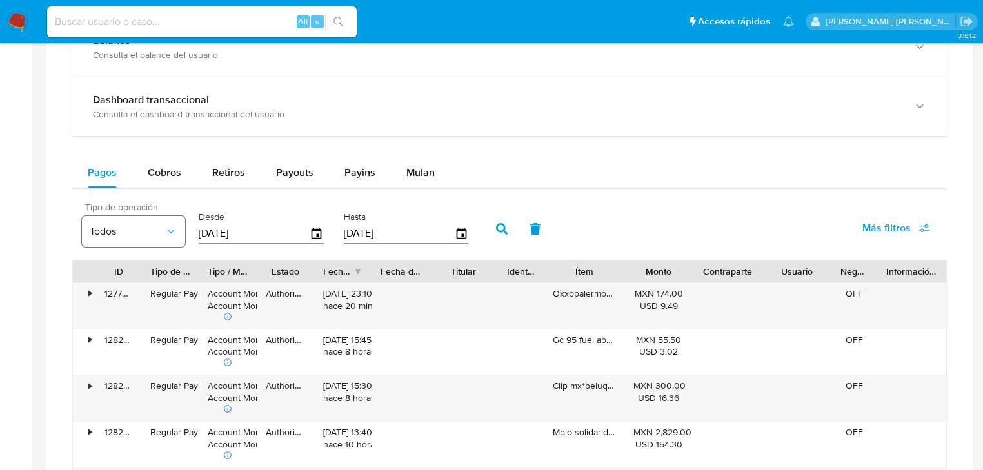
scroll to position [723, 0]
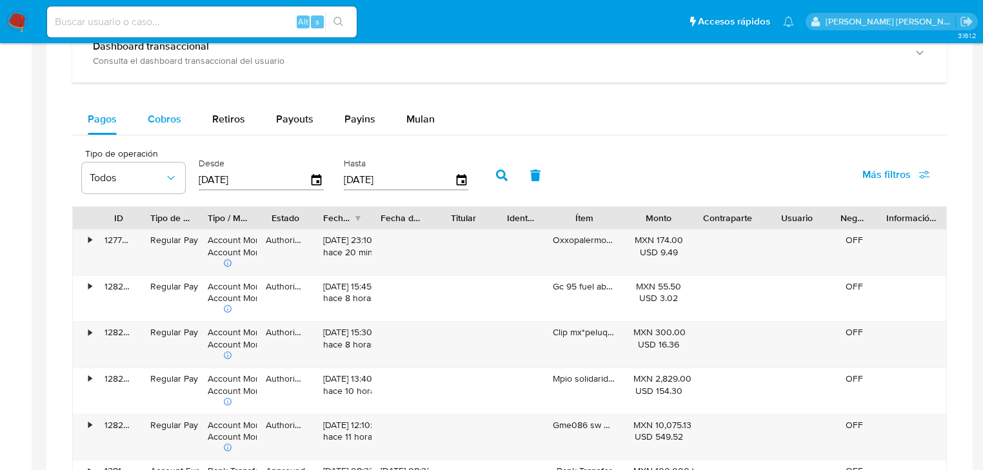
click at [157, 123] on span "Cobros" at bounding box center [165, 119] width 34 height 15
select select "10"
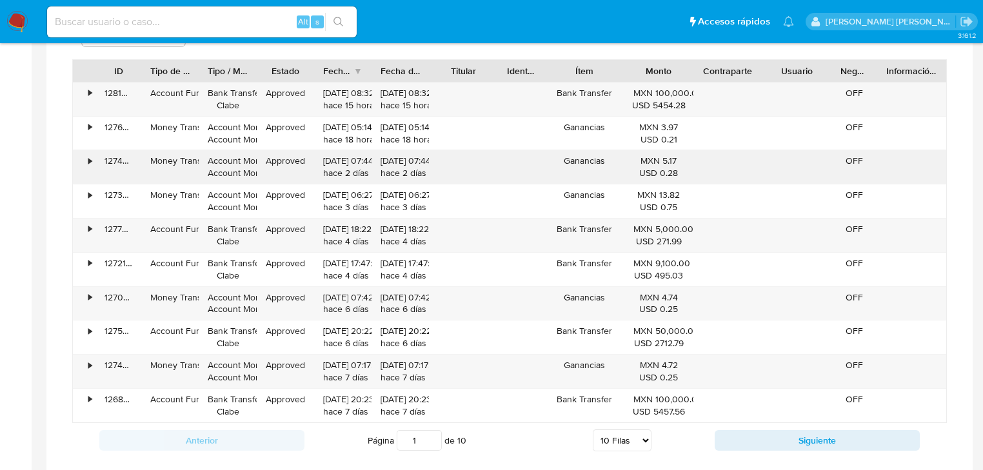
scroll to position [878, 0]
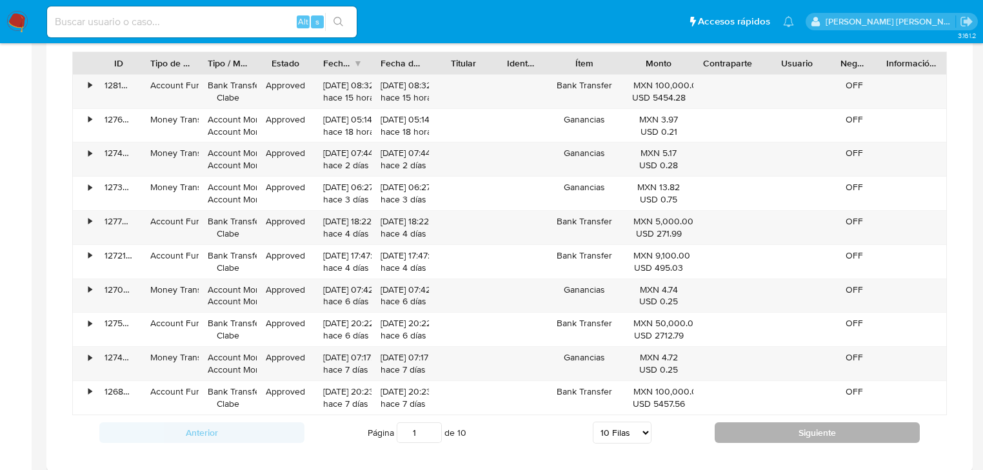
click at [810, 432] on button "Siguiente" at bounding box center [817, 433] width 205 height 21
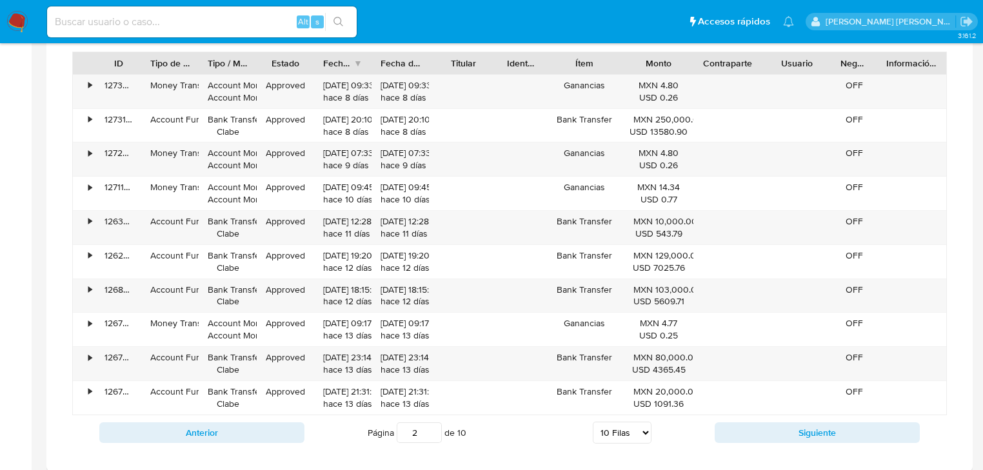
click at [715, 425] on button "Siguiente" at bounding box center [817, 433] width 205 height 21
type input "3"
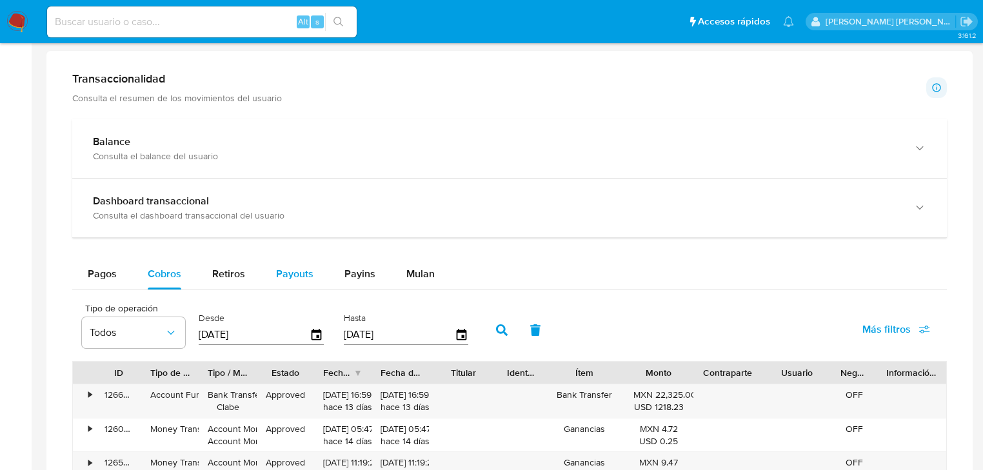
click at [284, 263] on div "Payouts" at bounding box center [294, 274] width 37 height 31
select select "10"
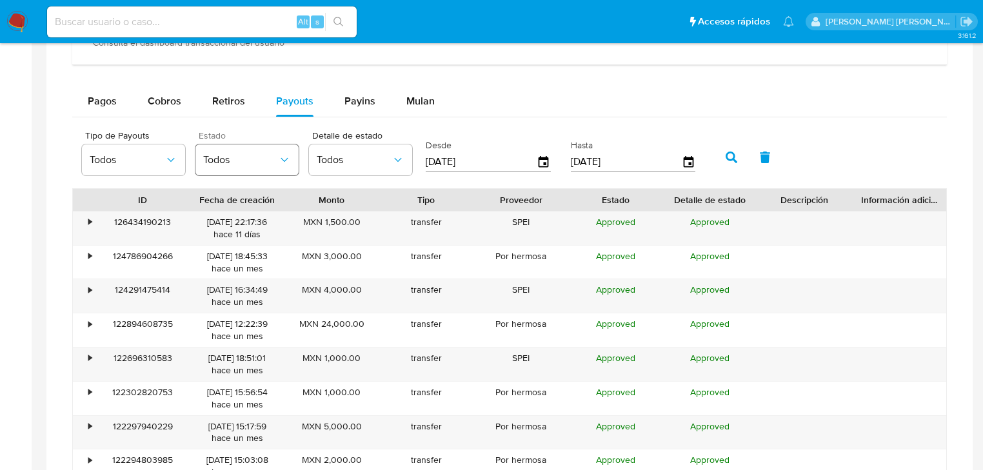
scroll to position [774, 0]
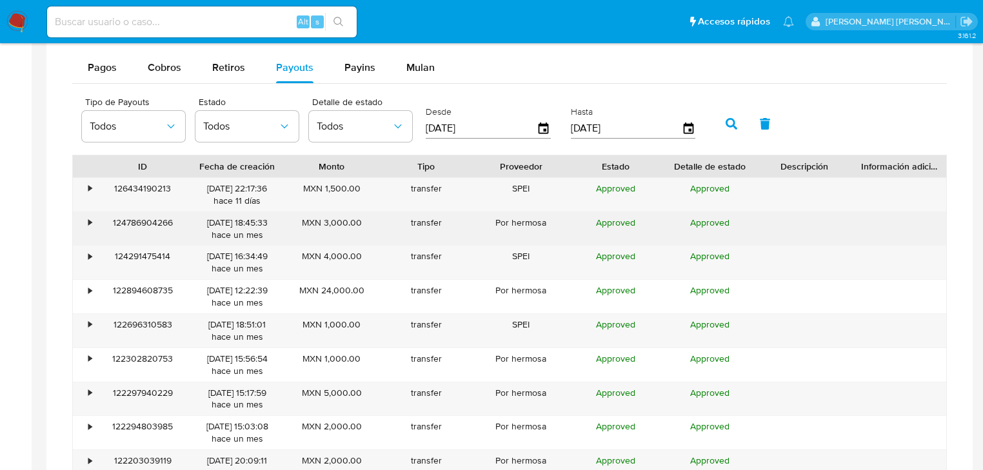
click at [90, 223] on div "•" at bounding box center [89, 223] width 3 height 12
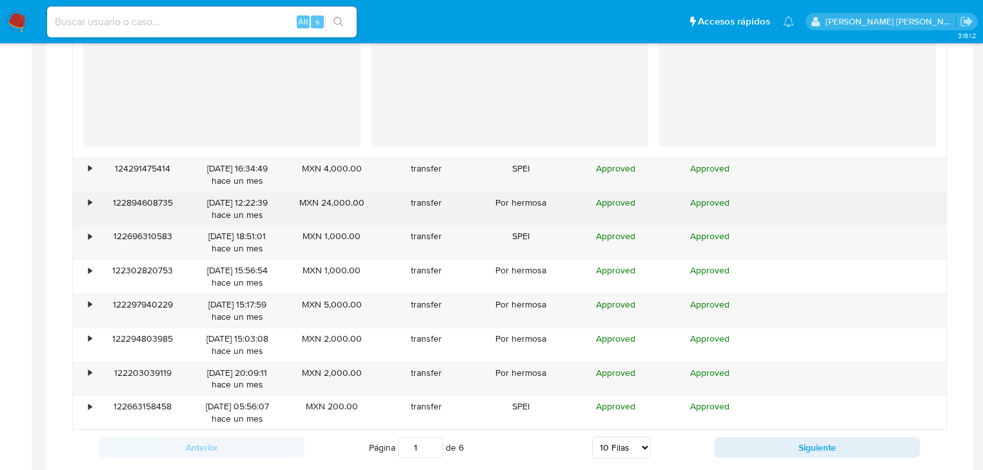
scroll to position [1136, 0]
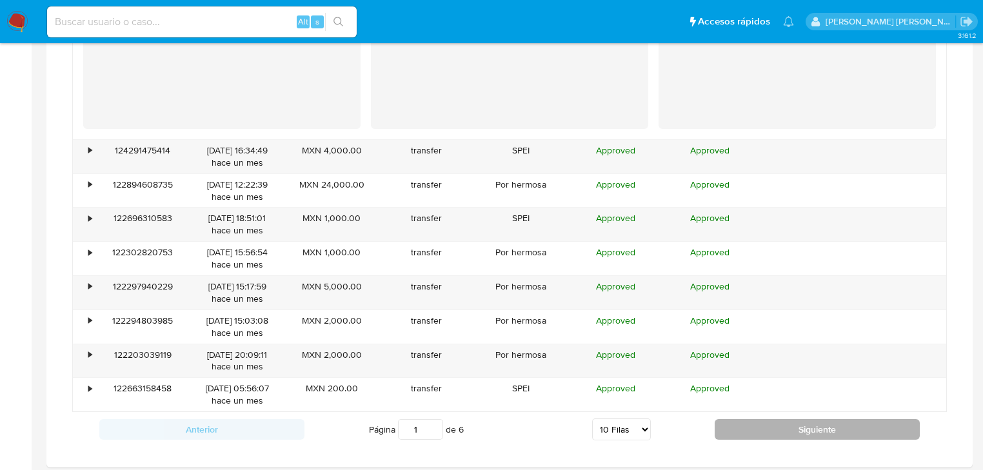
click at [774, 423] on button "Siguiente" at bounding box center [817, 429] width 205 height 21
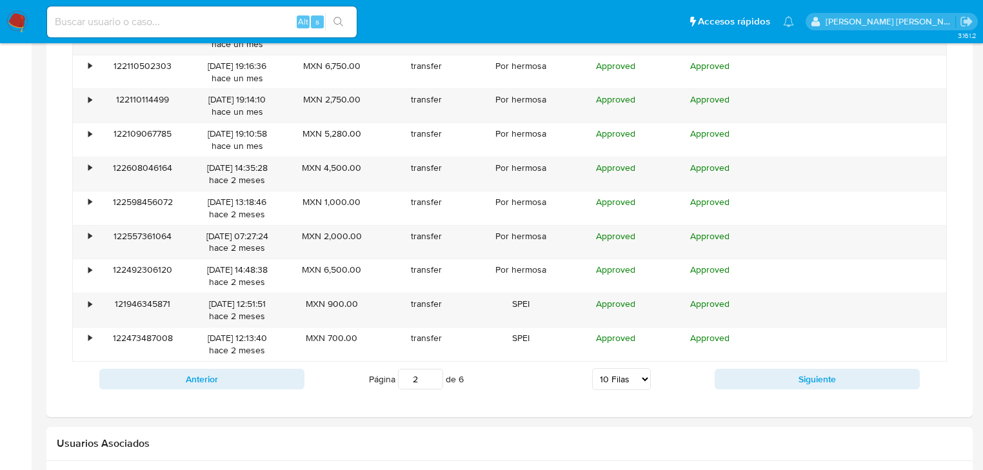
scroll to position [926, 0]
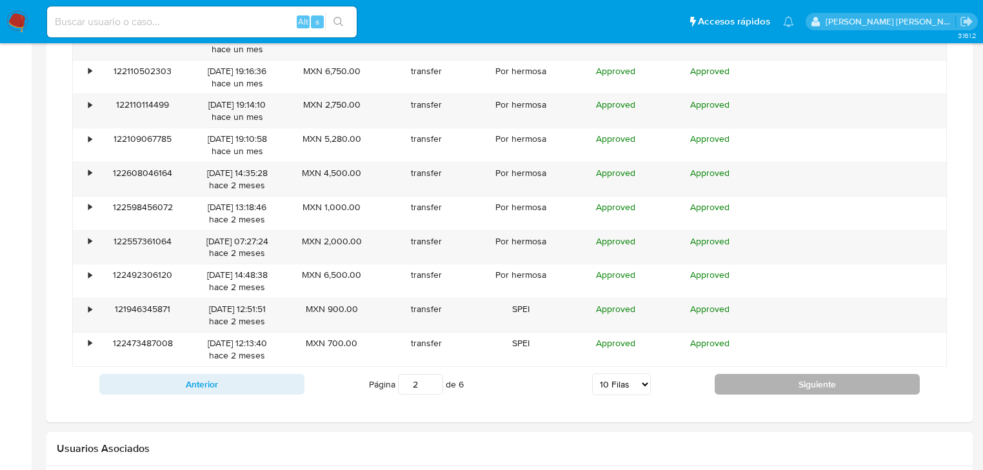
click at [769, 388] on button "Siguiente" at bounding box center [817, 384] width 205 height 21
type input "3"
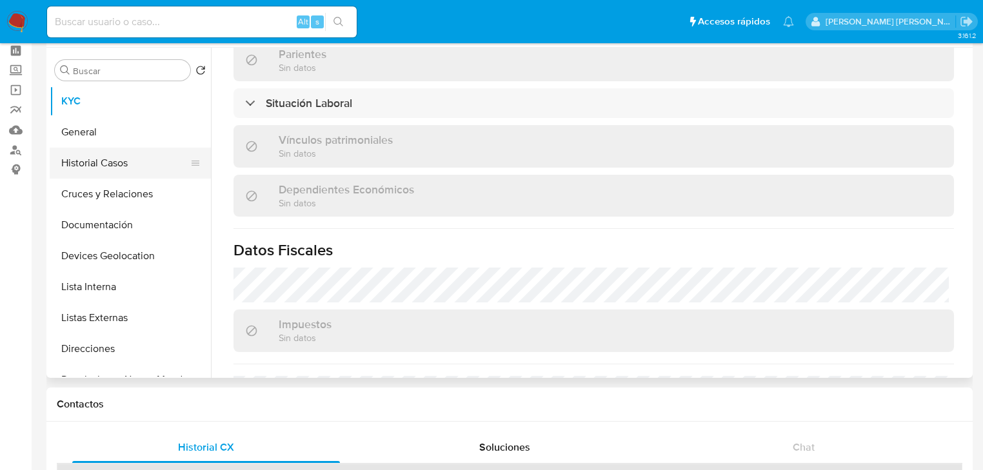
scroll to position [0, 0]
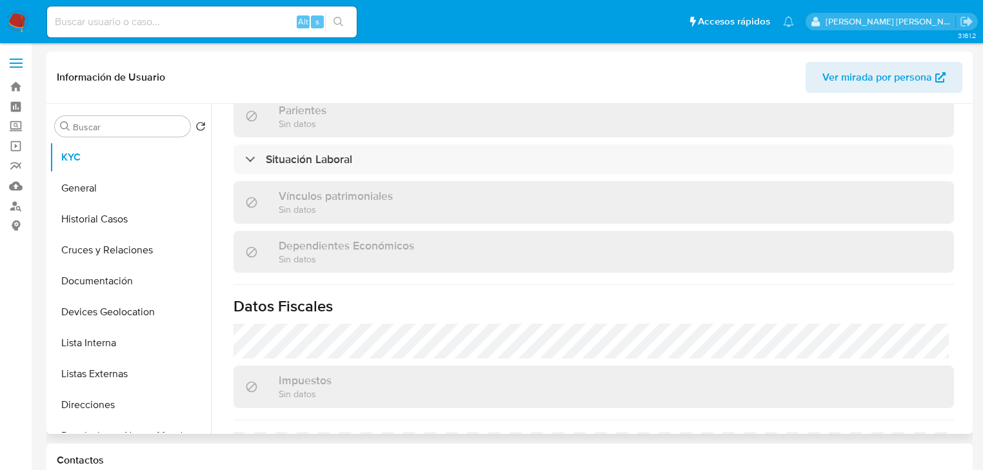
drag, startPoint x: 136, startPoint y: 227, endPoint x: 215, endPoint y: 88, distance: 160.4
click at [137, 227] on button "Historial Casos" at bounding box center [130, 219] width 161 height 31
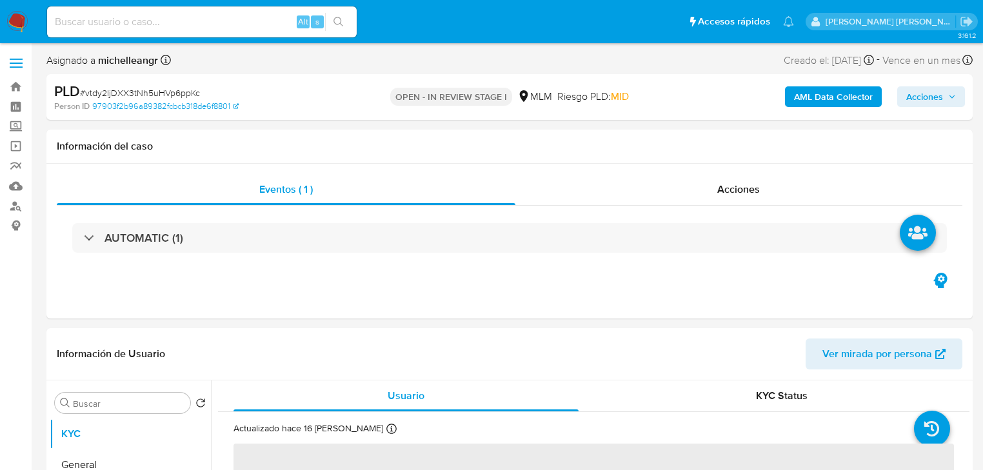
select select "10"
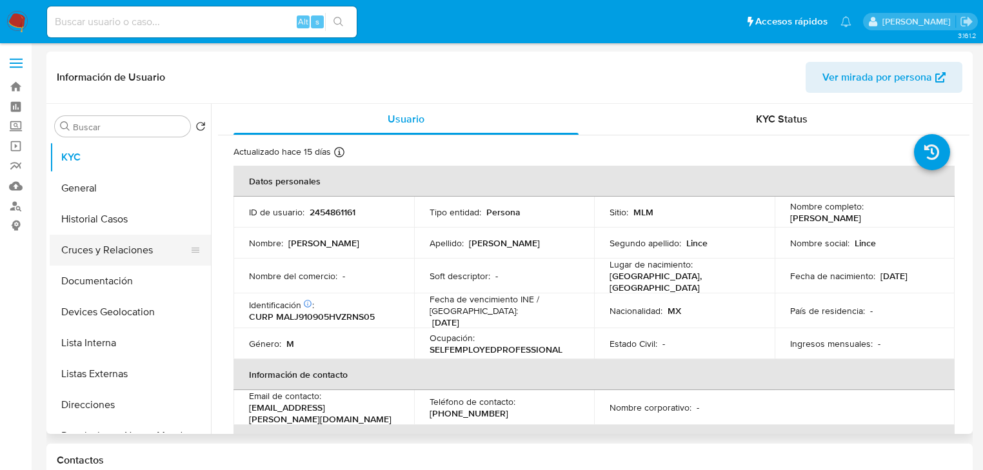
select select "10"
click at [128, 294] on button "Documentación" at bounding box center [125, 281] width 151 height 31
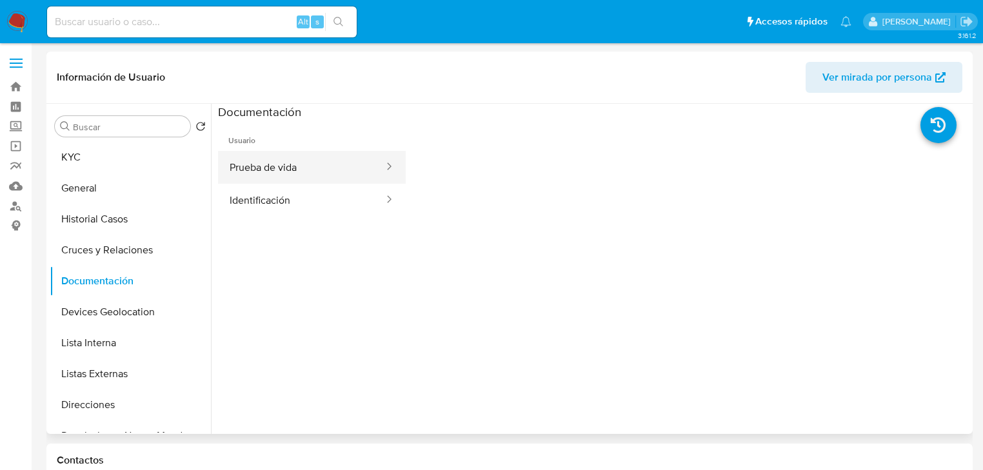
click at [299, 166] on button "Prueba de vida" at bounding box center [301, 167] width 167 height 33
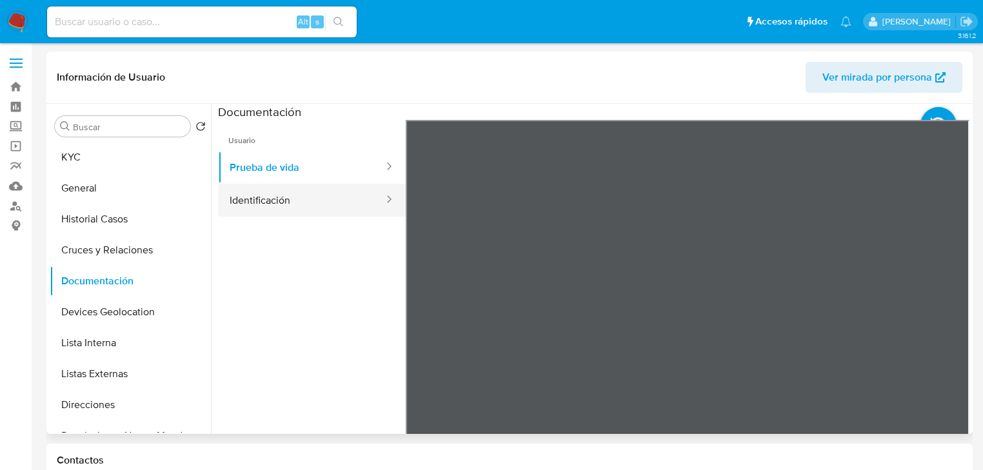
click at [306, 201] on button "Identificación" at bounding box center [301, 200] width 167 height 33
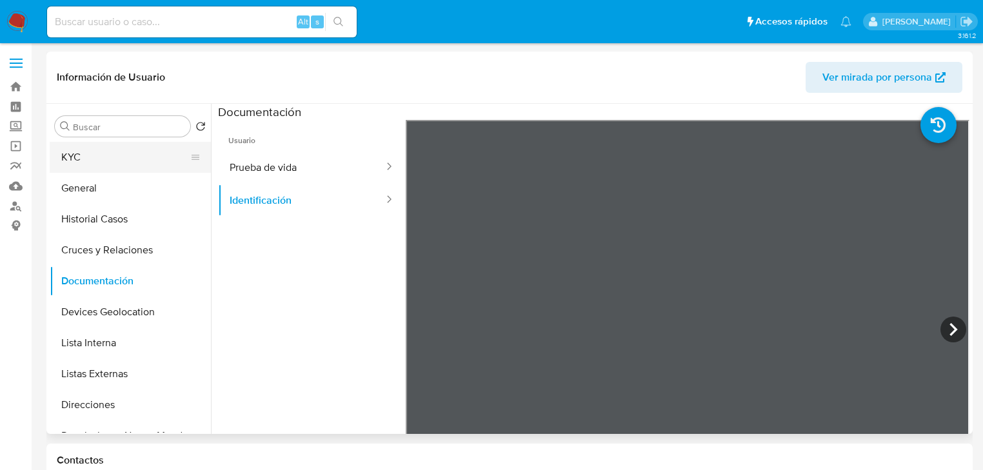
drag, startPoint x: 130, startPoint y: 169, endPoint x: 139, endPoint y: 162, distance: 12.0
click at [130, 168] on button "KYC" at bounding box center [125, 157] width 151 height 31
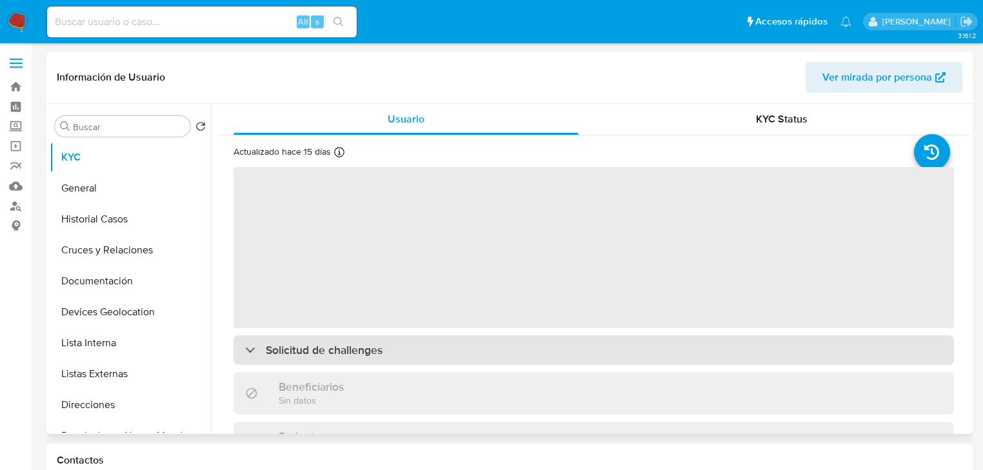
drag, startPoint x: 758, startPoint y: 343, endPoint x: 888, endPoint y: 232, distance: 170.8
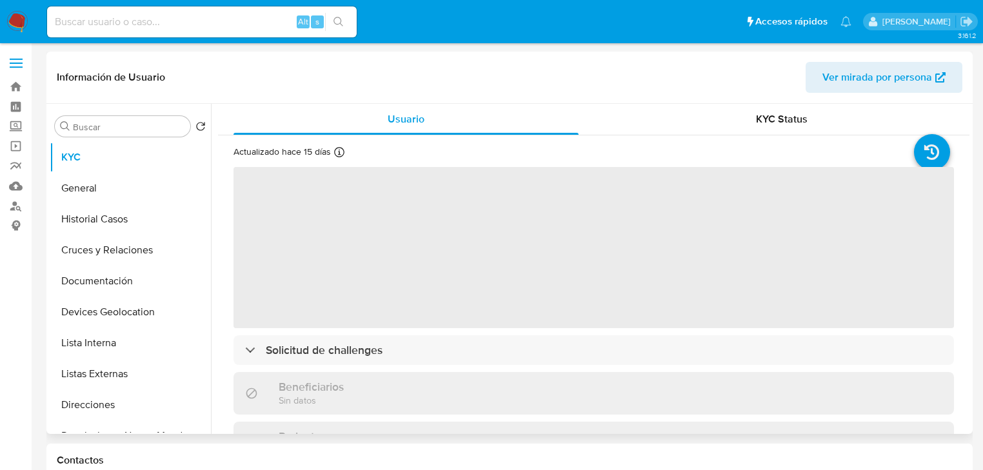
click at [764, 336] on div "Solicitud de challenges" at bounding box center [594, 351] width 721 height 30
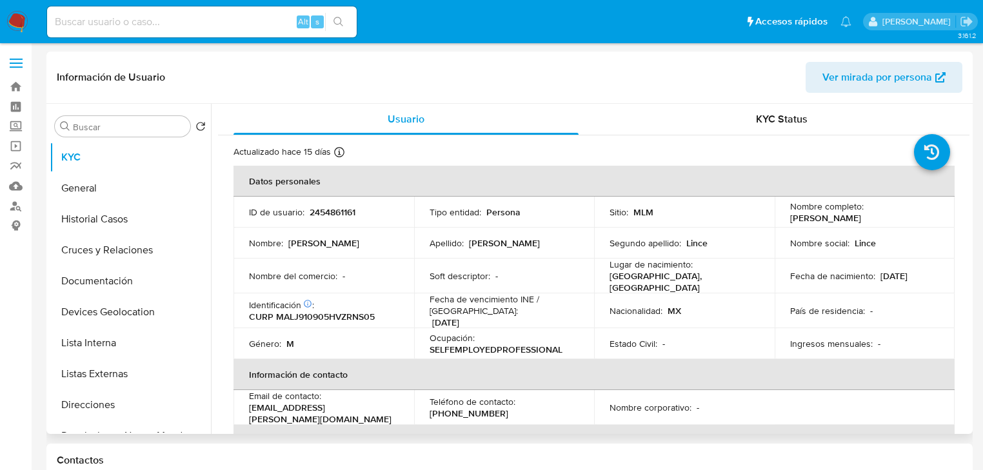
drag, startPoint x: 787, startPoint y: 219, endPoint x: 910, endPoint y: 216, distance: 123.3
click at [910, 216] on div "Nombre completo : Jesus Alberto Martin Lince" at bounding box center [865, 212] width 150 height 23
copy p "Jesus Alberto Martin Lince"
drag, startPoint x: 402, startPoint y: 410, endPoint x: 449, endPoint y: 28, distance: 384.9
click at [245, 407] on td "Email de contacto : ventas.jlconstrucciones@outlook.com" at bounding box center [324, 407] width 181 height 35
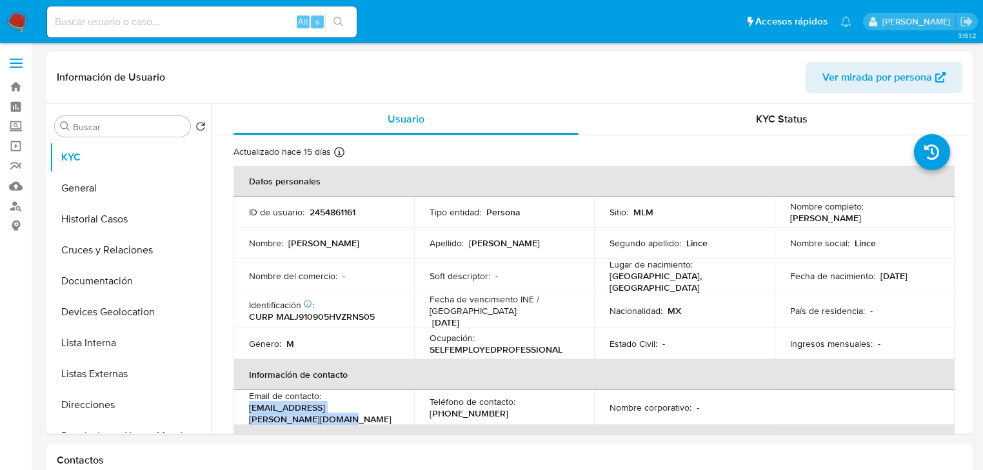
copy p "ventas.jlconstrucciones@outlook.com"
click at [472, 408] on p "(984) 2349462" at bounding box center [469, 414] width 79 height 12
copy p "2349462"
click at [872, 294] on td "País de residencia : -" at bounding box center [865, 311] width 181 height 35
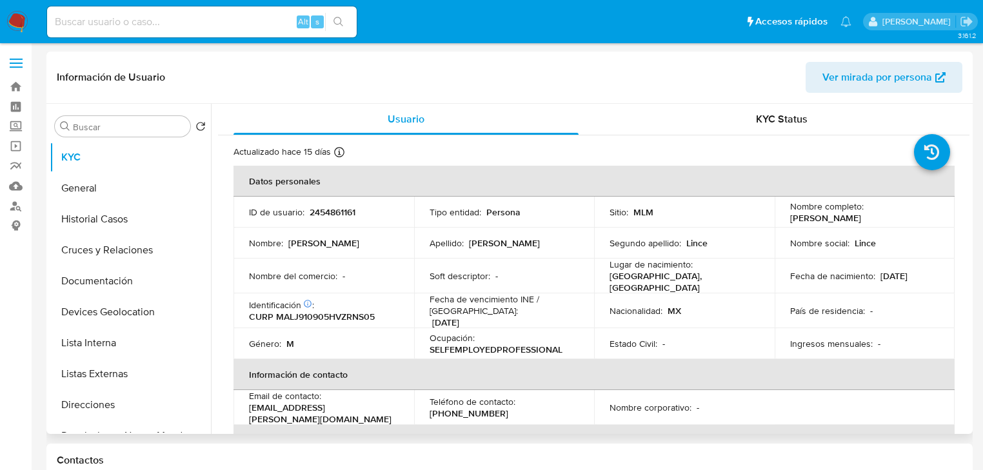
click at [857, 345] on p "Ingresos mensuales :" at bounding box center [831, 344] width 83 height 12
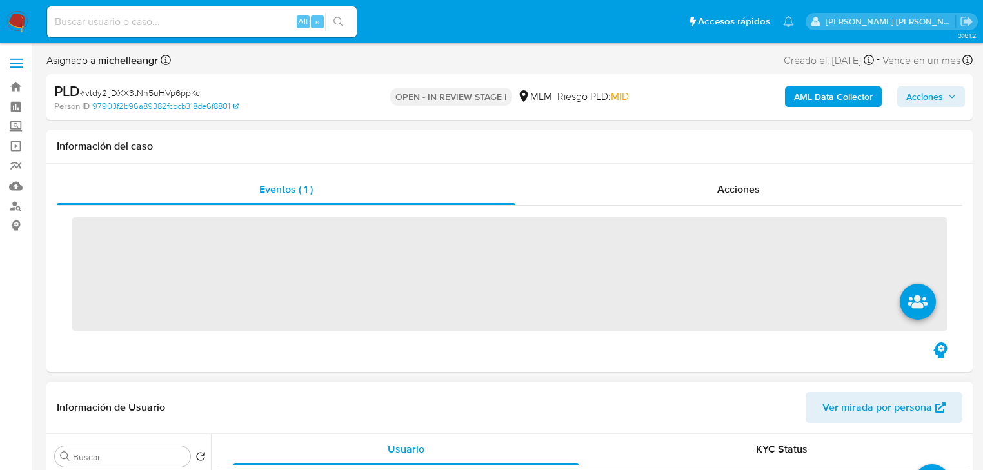
scroll to position [258, 0]
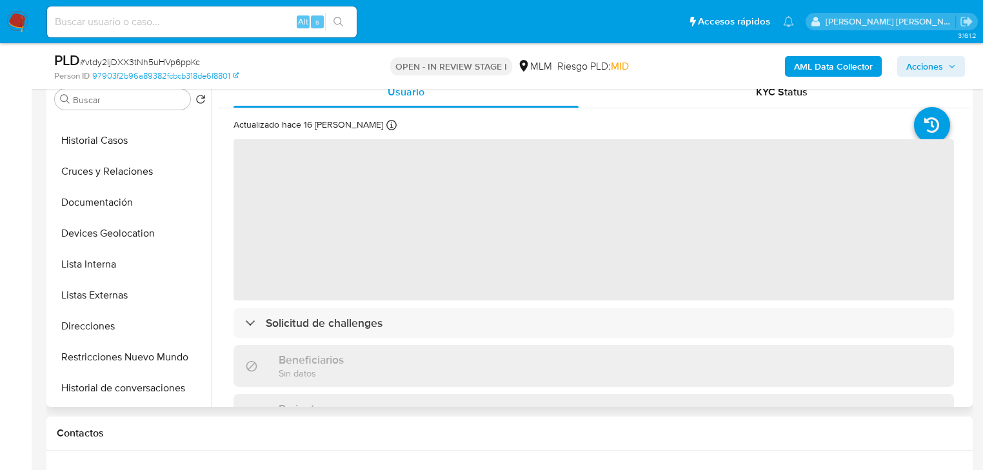
select select "10"
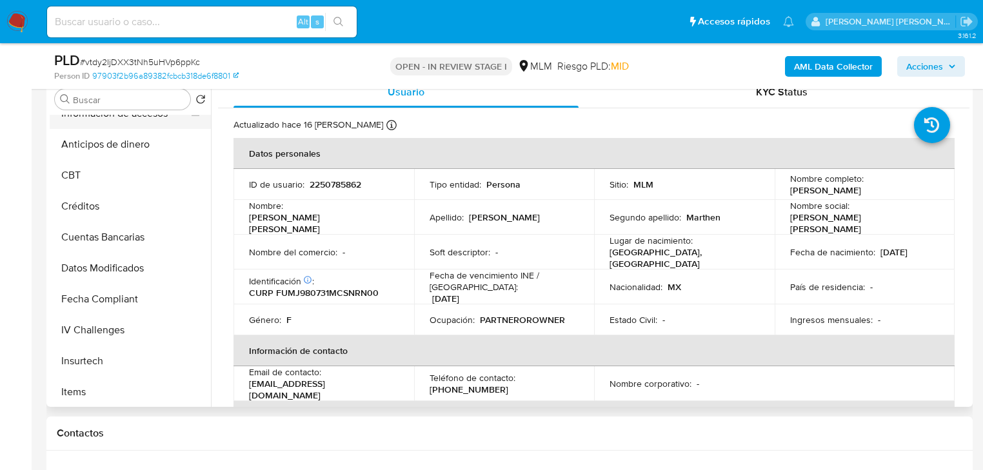
scroll to position [310, 0]
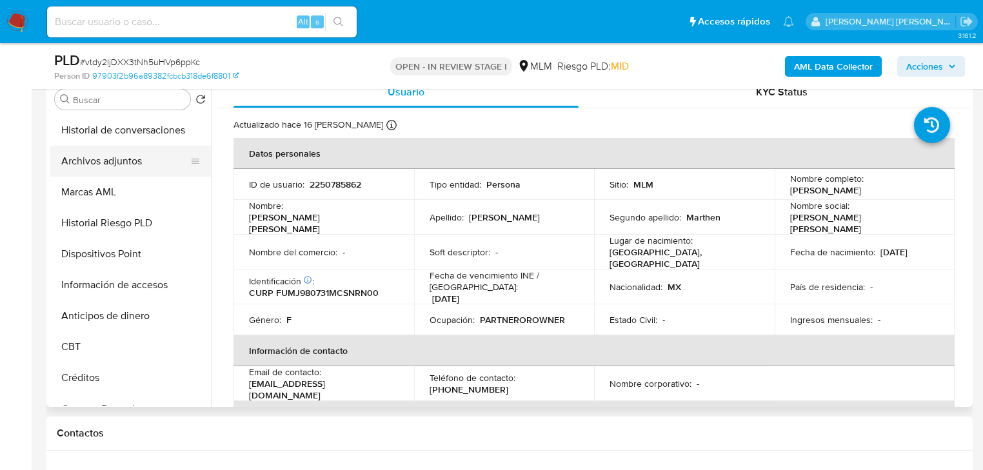
click at [131, 159] on button "Archivos adjuntos" at bounding box center [125, 161] width 151 height 31
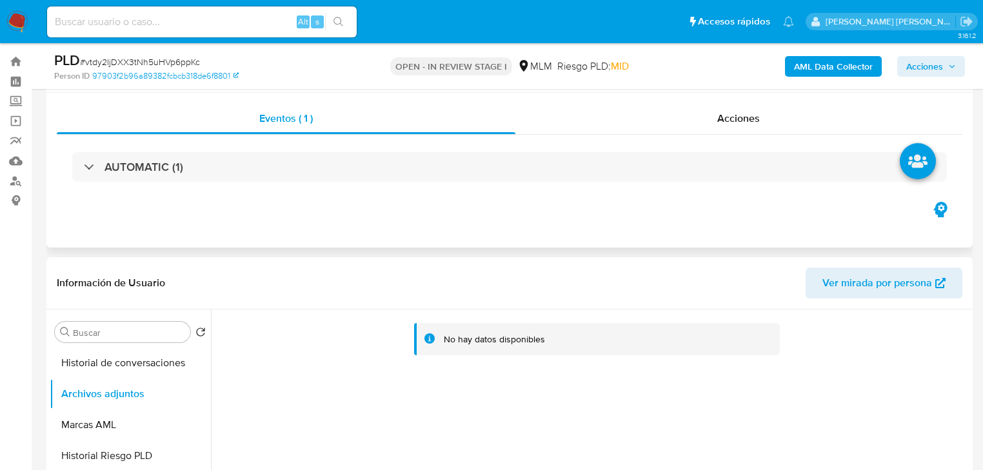
scroll to position [0, 0]
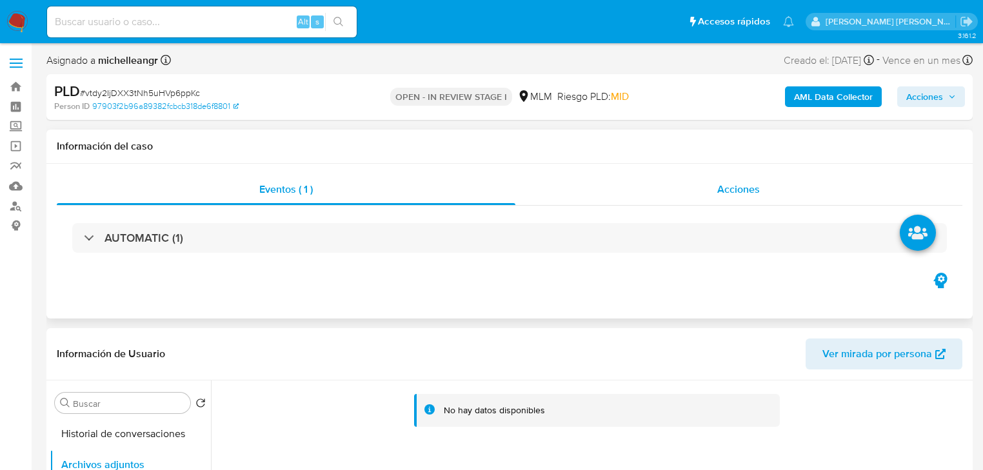
click at [746, 199] on div "Acciones" at bounding box center [740, 189] width 448 height 31
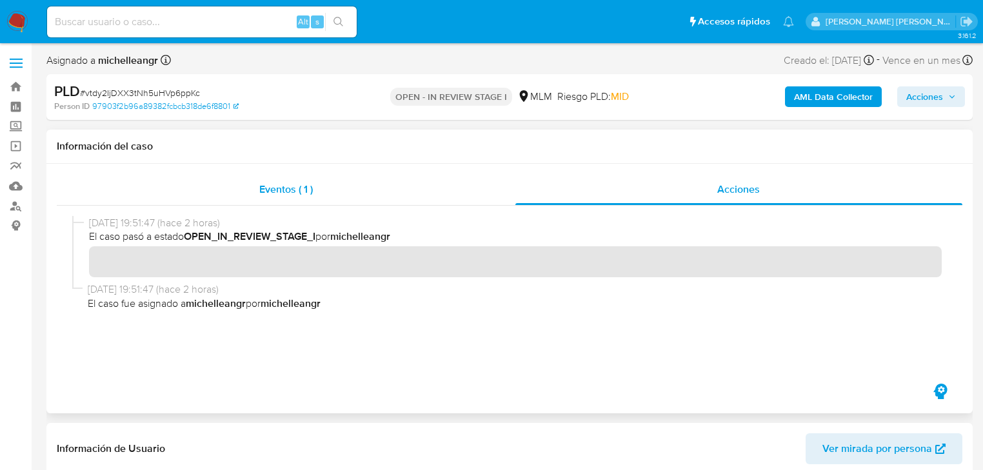
click at [269, 200] on div "Eventos ( 1 )" at bounding box center [286, 189] width 459 height 31
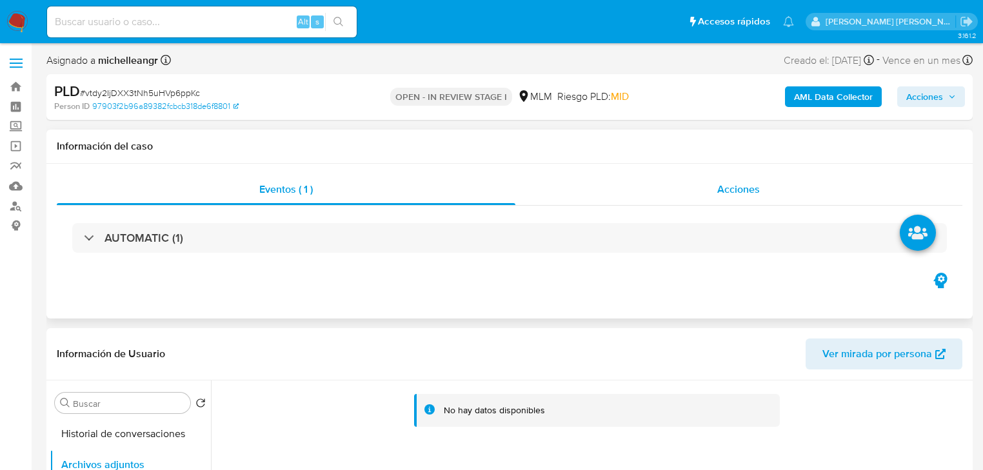
click at [738, 199] on div "Acciones" at bounding box center [740, 189] width 448 height 31
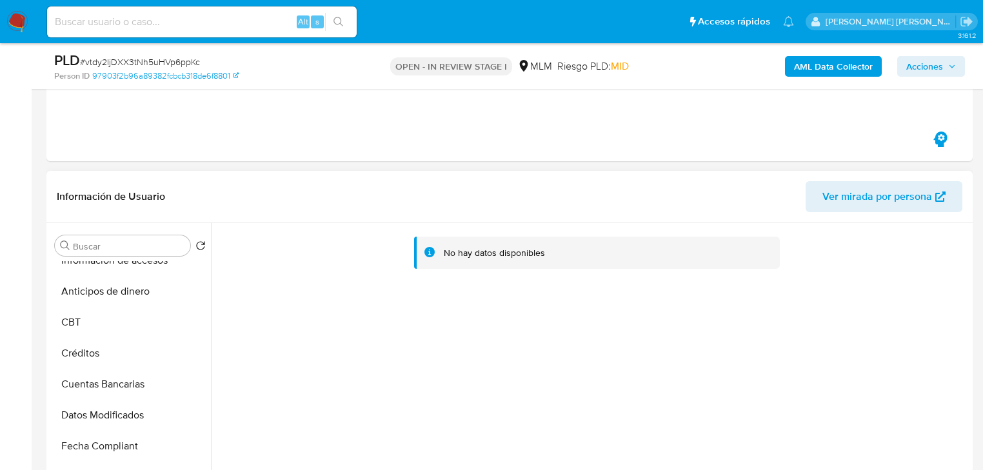
scroll to position [516, 0]
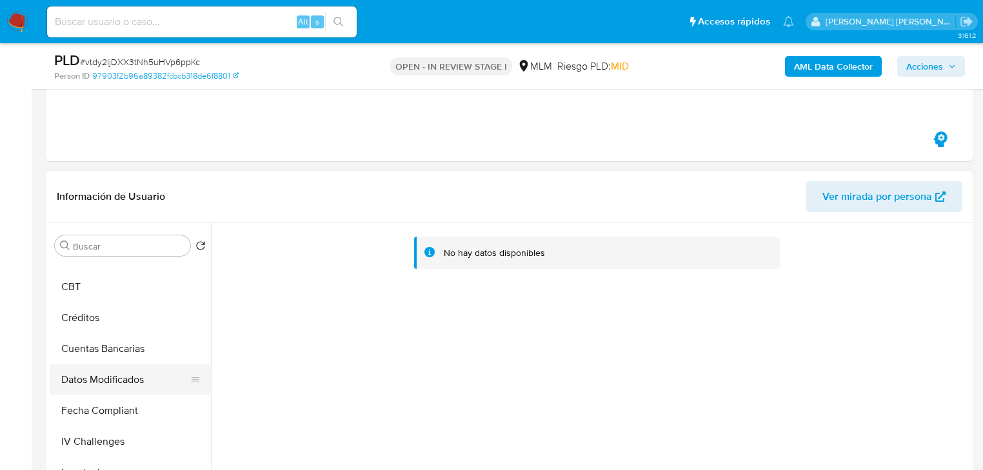
click at [119, 394] on ul "KYC General Historial Casos Cruces y Relaciones Documentación Devices Geolocati…" at bounding box center [130, 406] width 161 height 291
click at [120, 390] on button "Datos Modificados" at bounding box center [125, 380] width 151 height 31
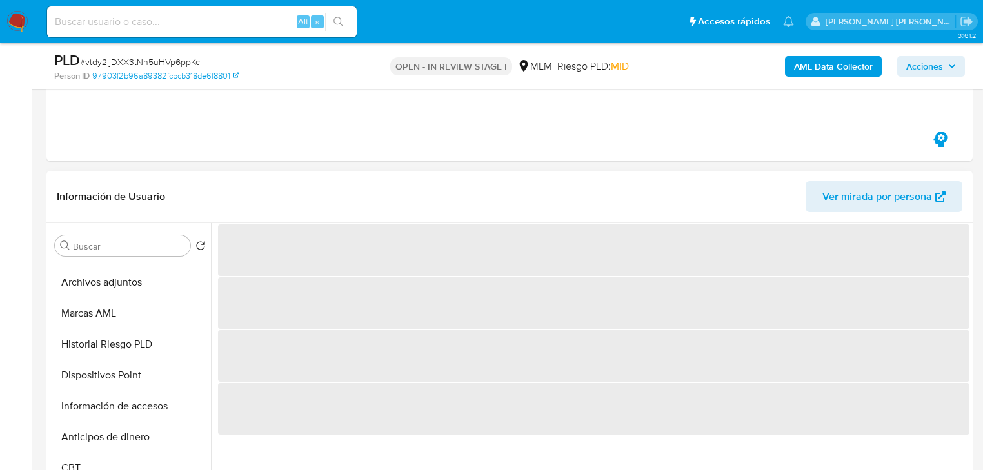
scroll to position [310, 0]
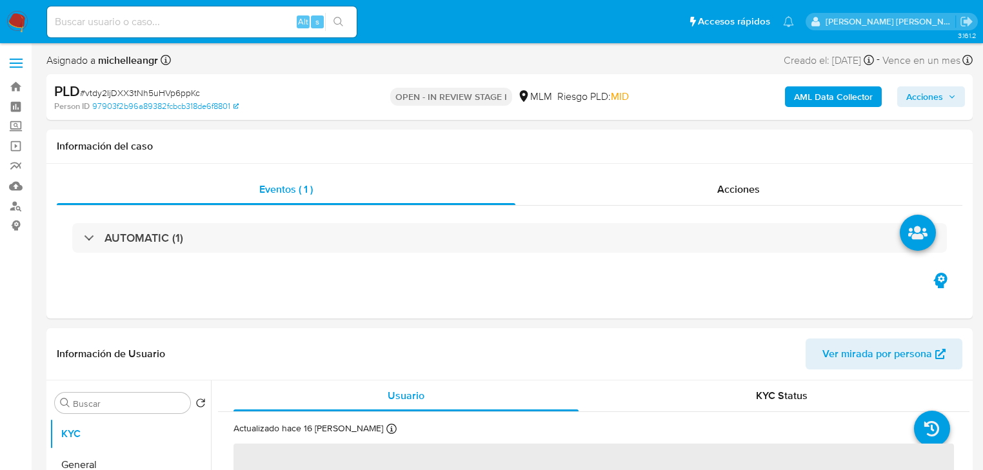
select select "10"
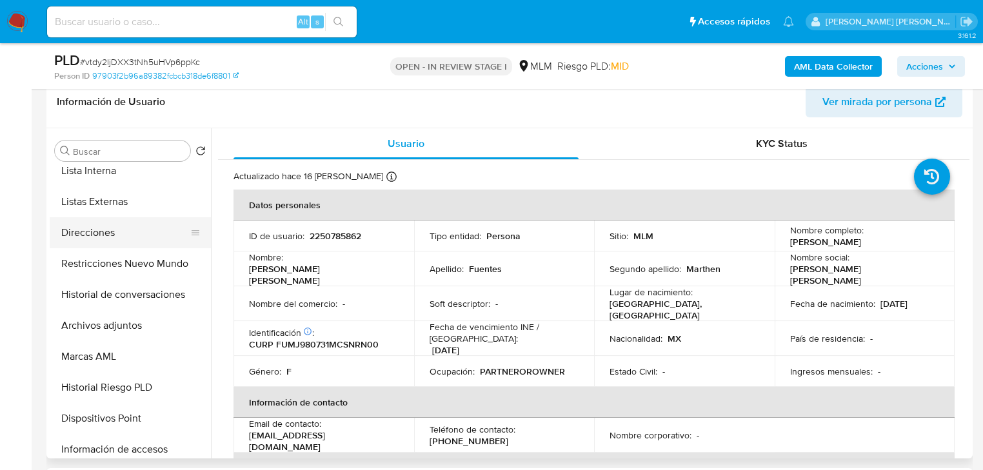
scroll to position [206, 0]
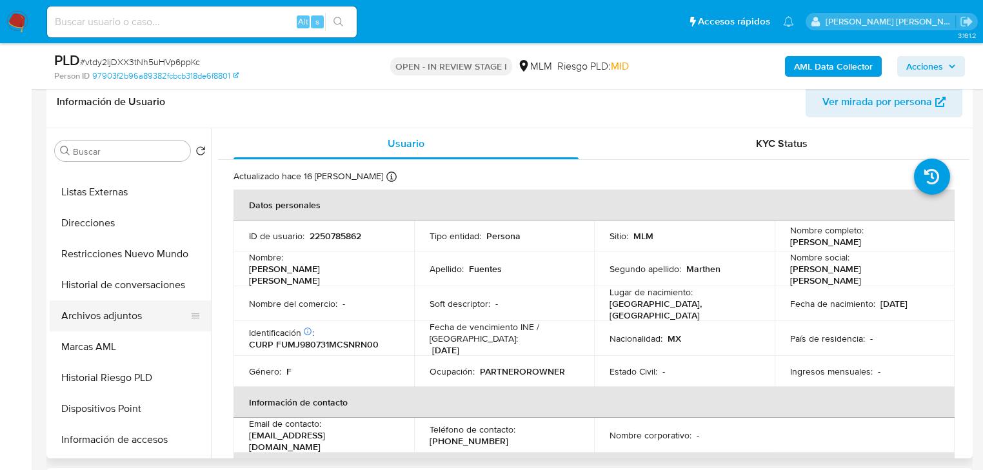
click at [137, 320] on button "Archivos adjuntos" at bounding box center [125, 316] width 151 height 31
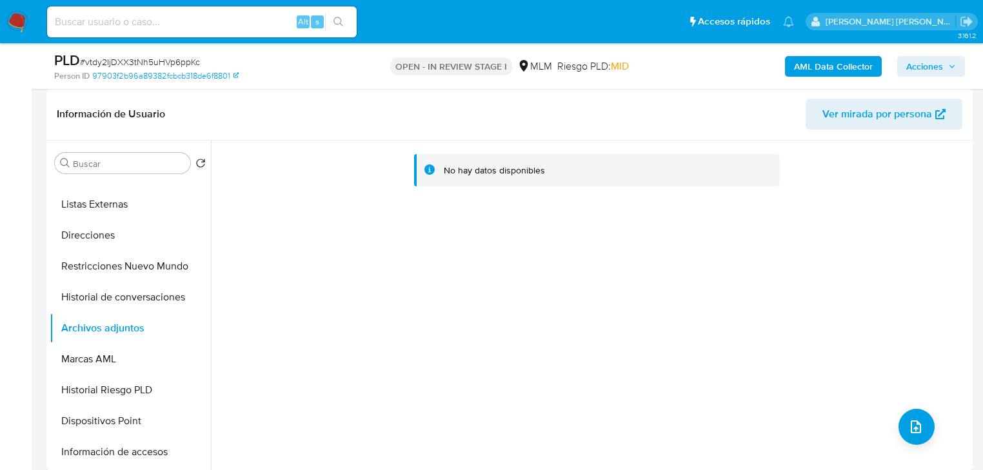
scroll to position [0, 0]
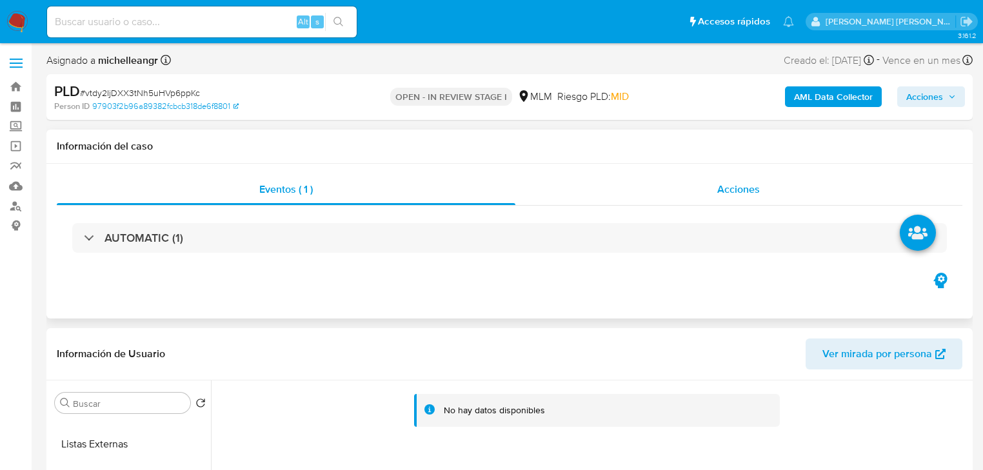
click at [750, 185] on span "Acciones" at bounding box center [739, 189] width 43 height 15
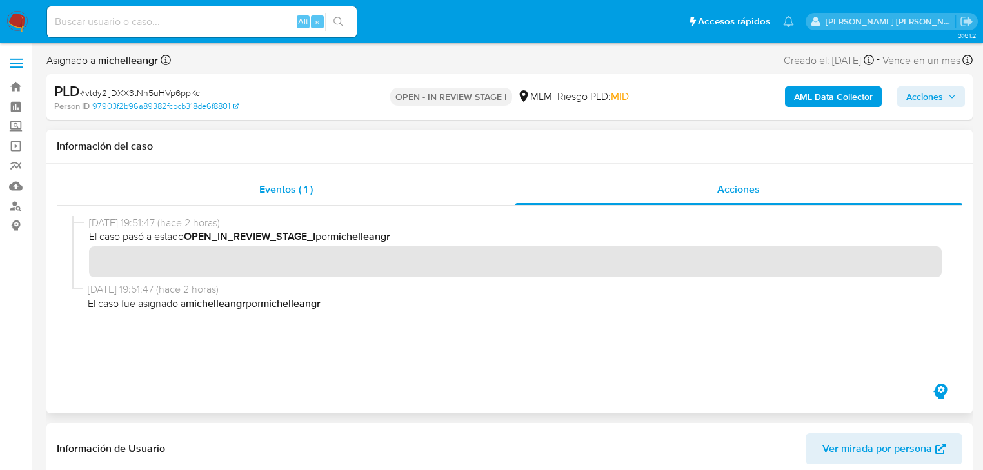
click at [284, 191] on span "Eventos ( 1 )" at bounding box center [286, 189] width 54 height 15
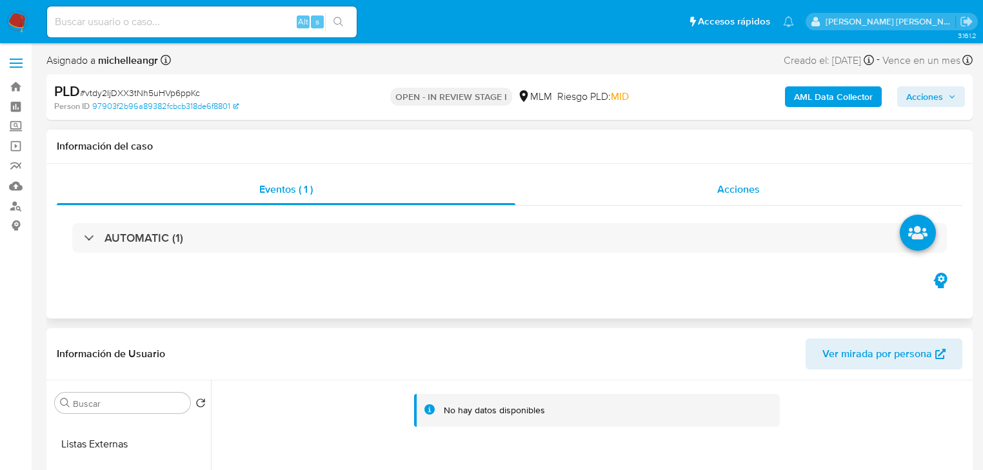
click at [721, 189] on span "Acciones" at bounding box center [739, 189] width 43 height 15
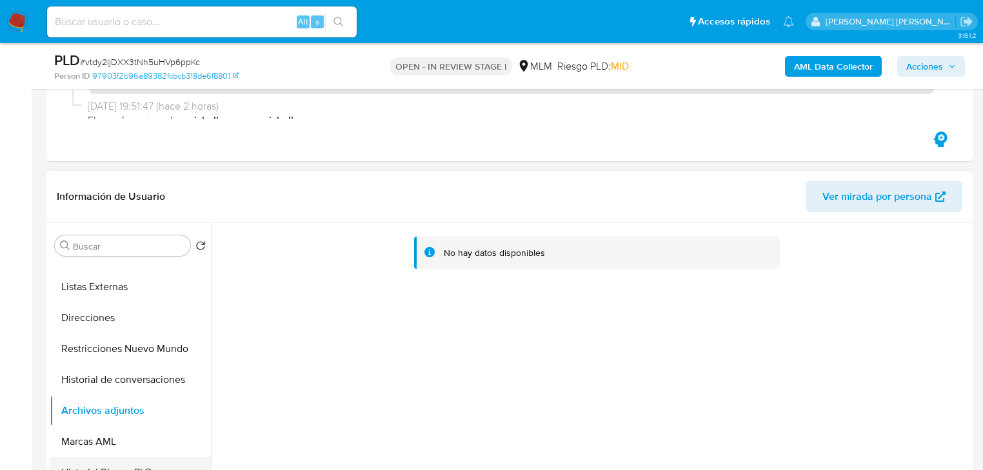
scroll to position [258, 0]
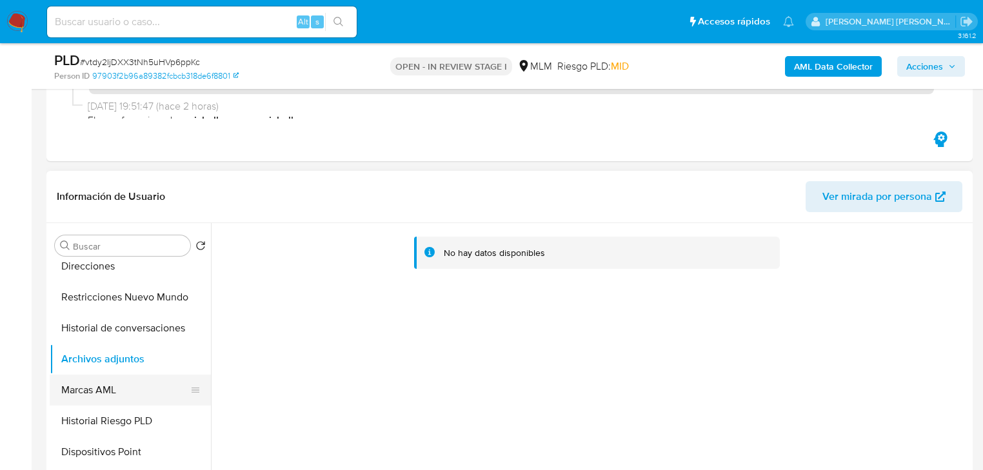
drag, startPoint x: 101, startPoint y: 392, endPoint x: 108, endPoint y: 379, distance: 15.3
click at [101, 392] on button "Marcas AML" at bounding box center [125, 390] width 151 height 31
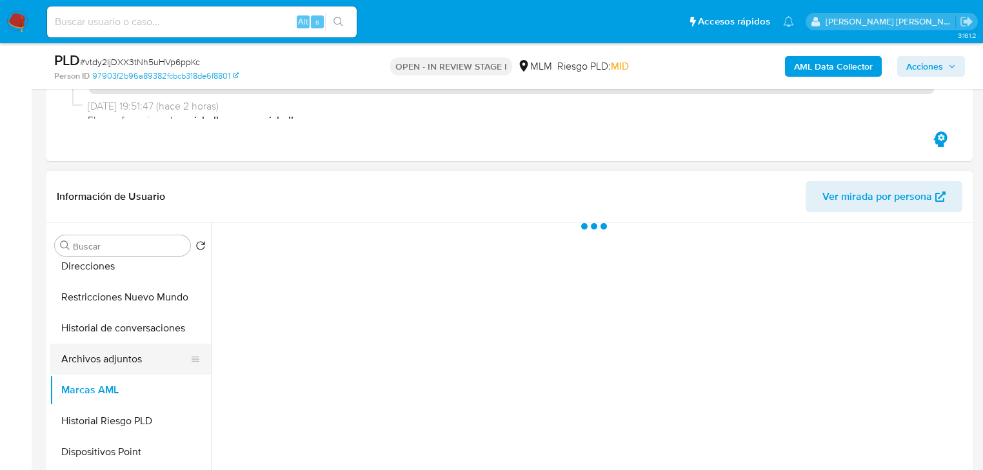
click at [108, 365] on button "Archivos adjuntos" at bounding box center [125, 359] width 151 height 31
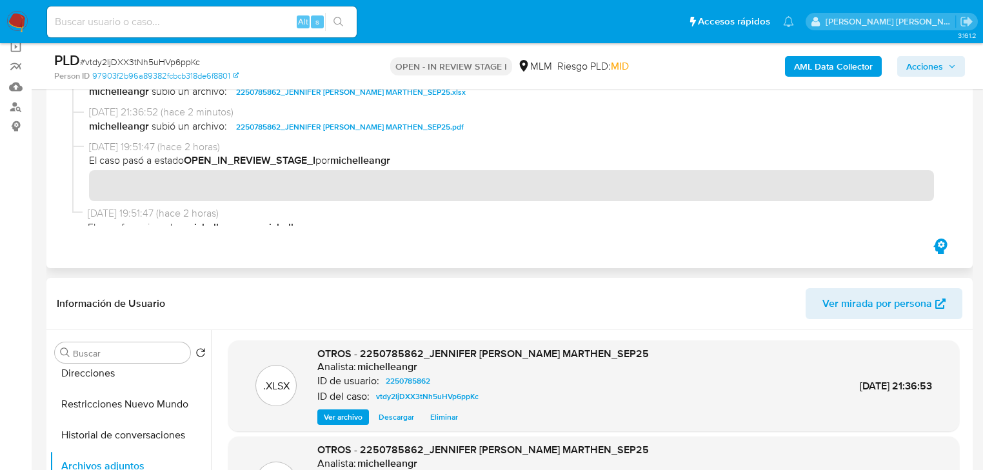
scroll to position [0, 0]
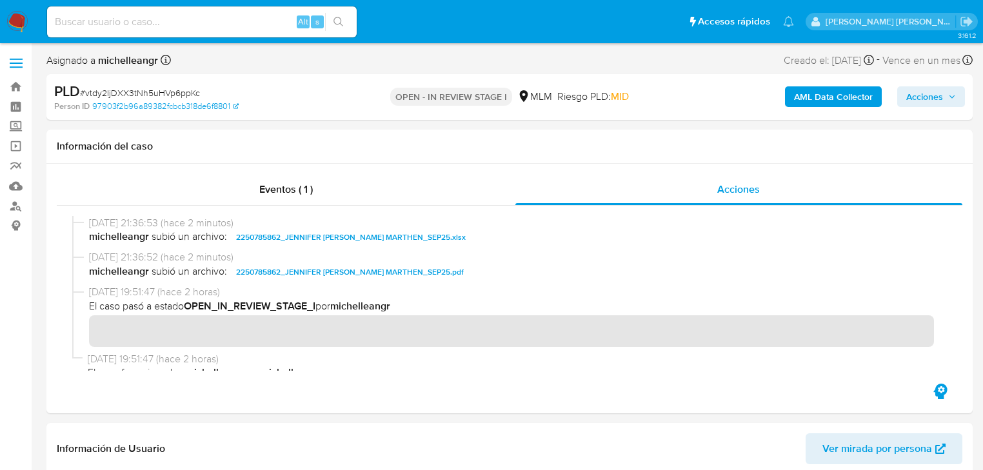
click at [919, 103] on span "Acciones" at bounding box center [925, 96] width 37 height 21
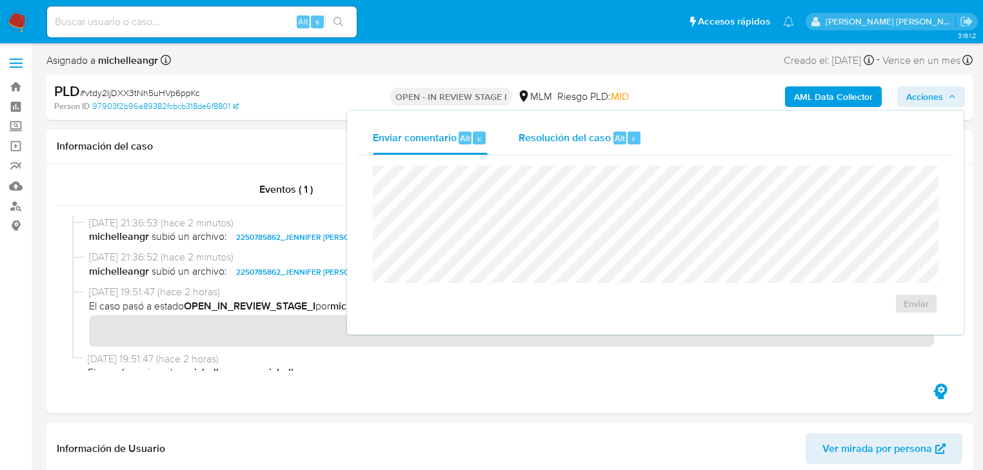
click at [537, 137] on span "Resolución del caso" at bounding box center [565, 137] width 92 height 15
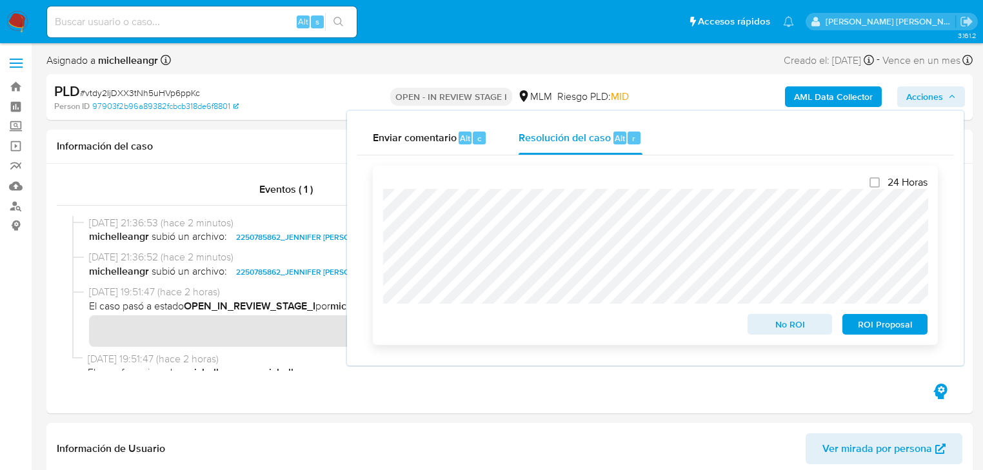
click at [772, 324] on span "No ROI" at bounding box center [790, 325] width 67 height 18
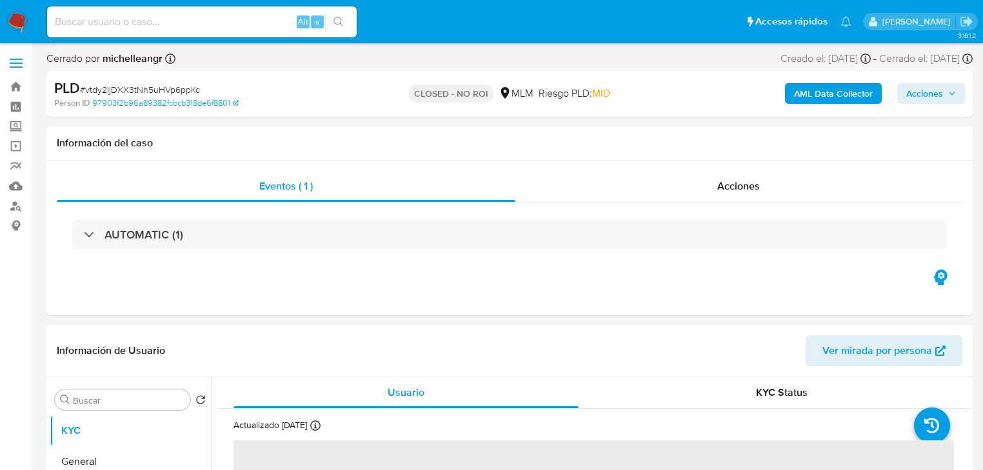
select select "10"
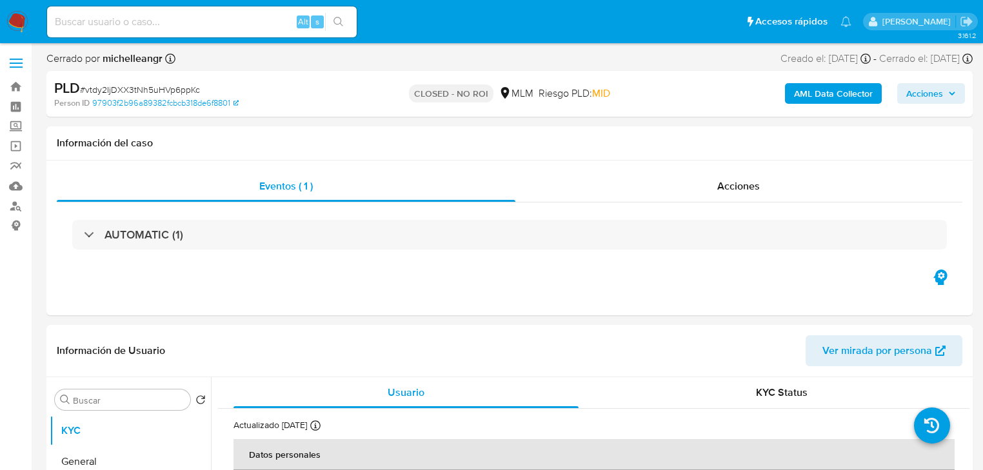
click at [254, 19] on input at bounding box center [202, 22] width 310 height 17
paste input "UaoCBHSC7uQW5jHB1wG0X3s6"
type input "UaoCBHSC7uQW5jHB1wG0X3s6"
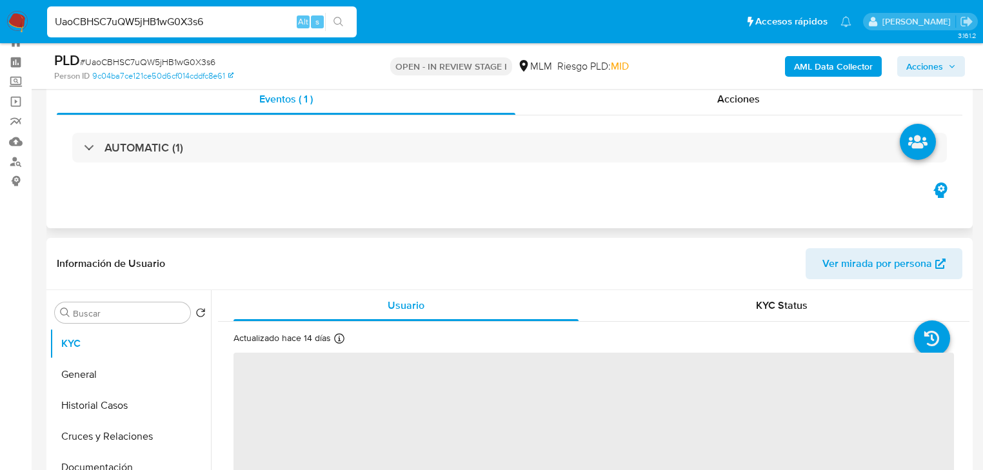
scroll to position [103, 0]
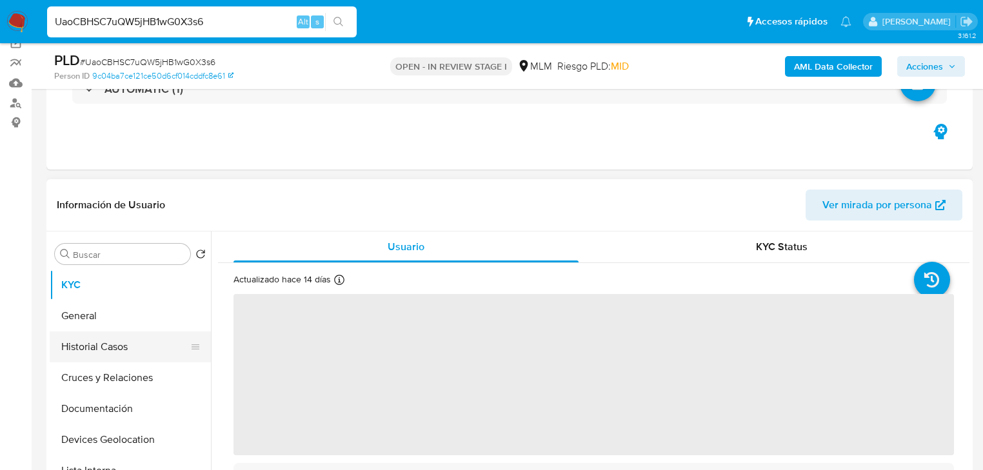
click at [139, 341] on button "Historial Casos" at bounding box center [125, 347] width 151 height 31
select select "10"
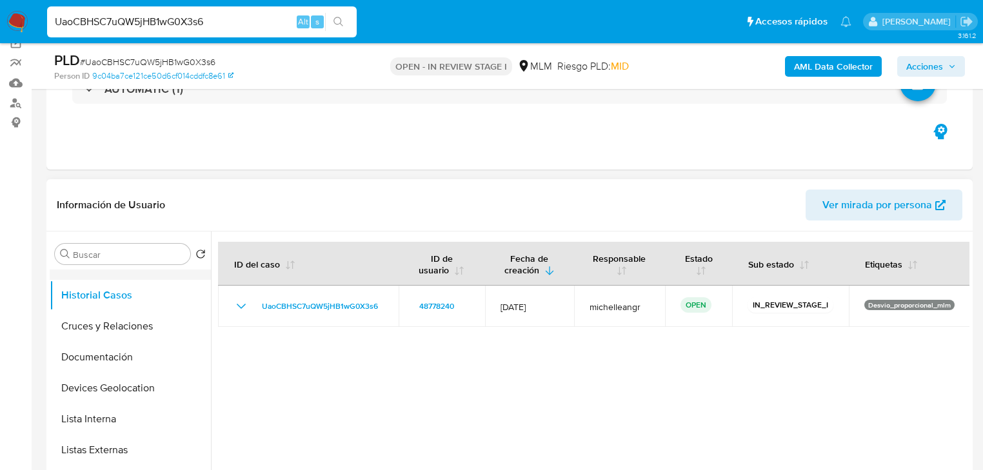
scroll to position [0, 0]
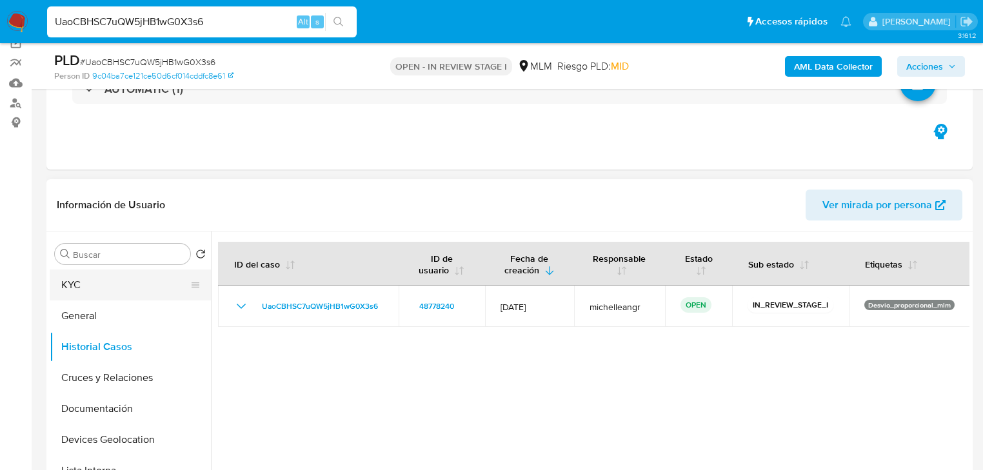
drag, startPoint x: 92, startPoint y: 305, endPoint x: 86, endPoint y: 290, distance: 15.9
click at [88, 299] on ul "KYC General Historial Casos Cruces y Relaciones Documentación Devices Geolocati…" at bounding box center [130, 415] width 161 height 291
drag, startPoint x: 90, startPoint y: 283, endPoint x: 101, endPoint y: 285, distance: 10.5
click at [91, 284] on button "KYC" at bounding box center [125, 285] width 151 height 31
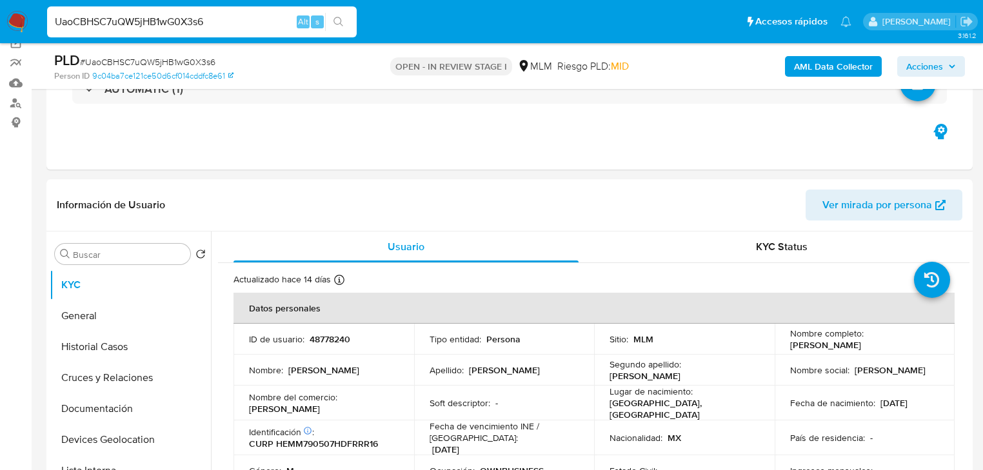
click at [313, 367] on p "Jose Mario" at bounding box center [323, 371] width 71 height 12
click at [317, 346] on td "ID de usuario : 48778240" at bounding box center [324, 339] width 181 height 31
click at [322, 341] on p "48778240" at bounding box center [330, 340] width 41 height 12
copy p "48778240"
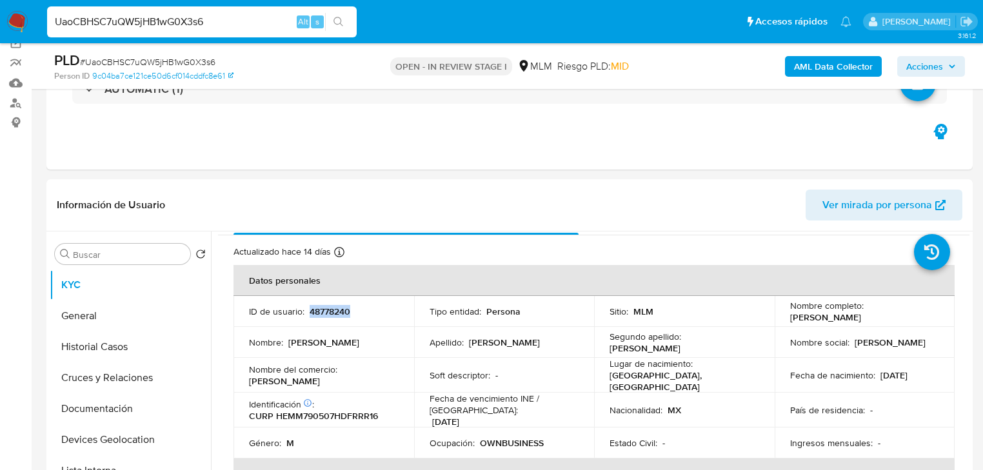
scroll to position [103, 0]
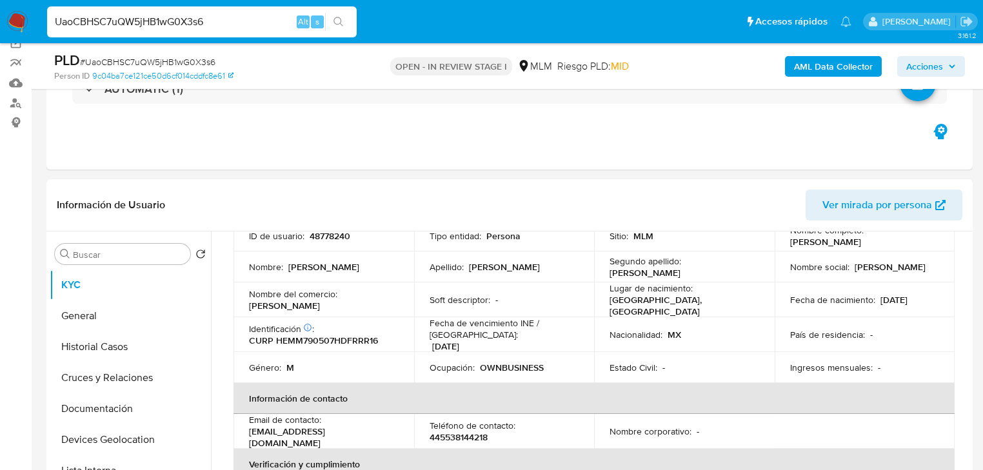
click at [630, 326] on td "Nacionalidad : MX" at bounding box center [684, 334] width 181 height 35
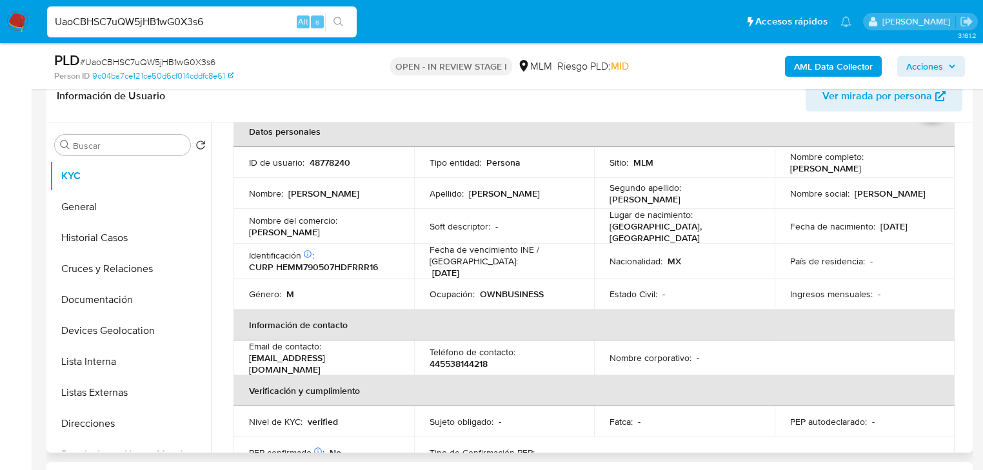
scroll to position [0, 0]
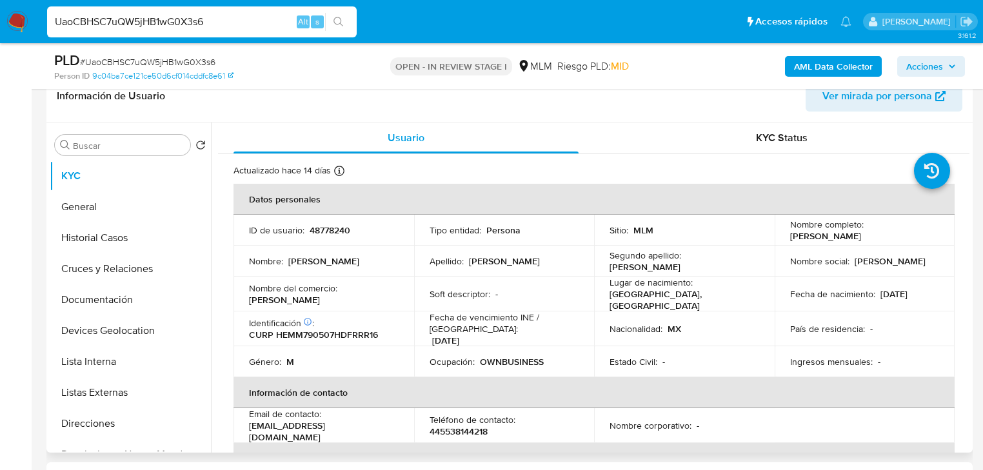
click at [924, 297] on div "Fecha de nacimiento : 07/05/1979" at bounding box center [865, 294] width 150 height 12
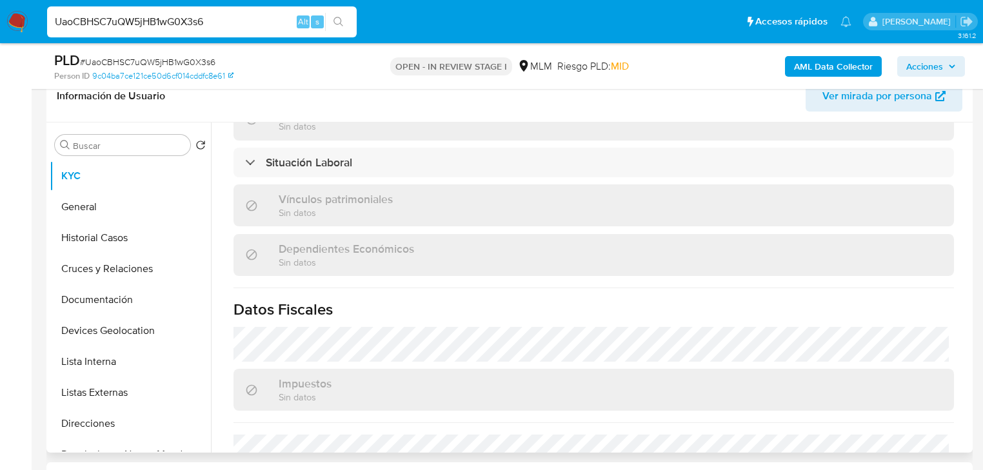
scroll to position [805, 0]
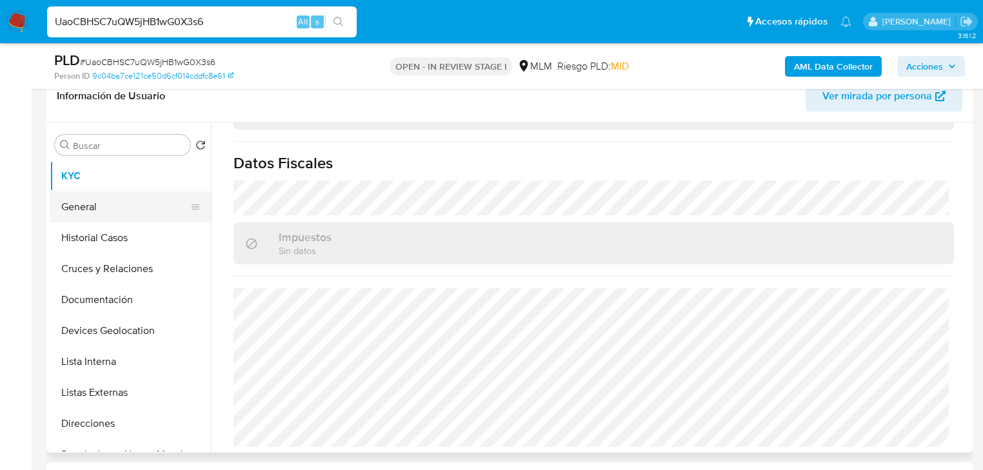
click at [141, 219] on button "General" at bounding box center [125, 207] width 151 height 31
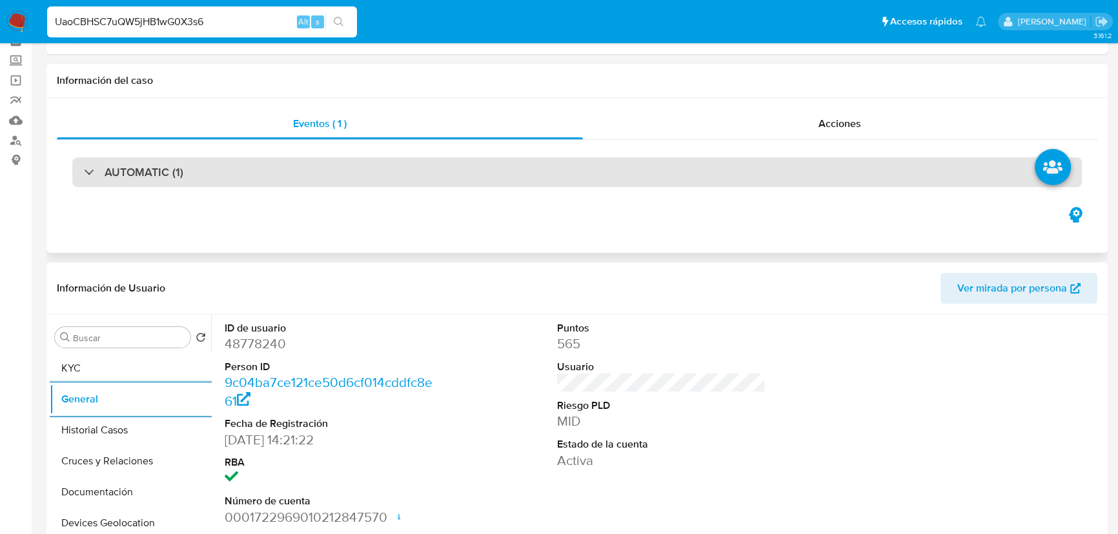
scroll to position [0, 0]
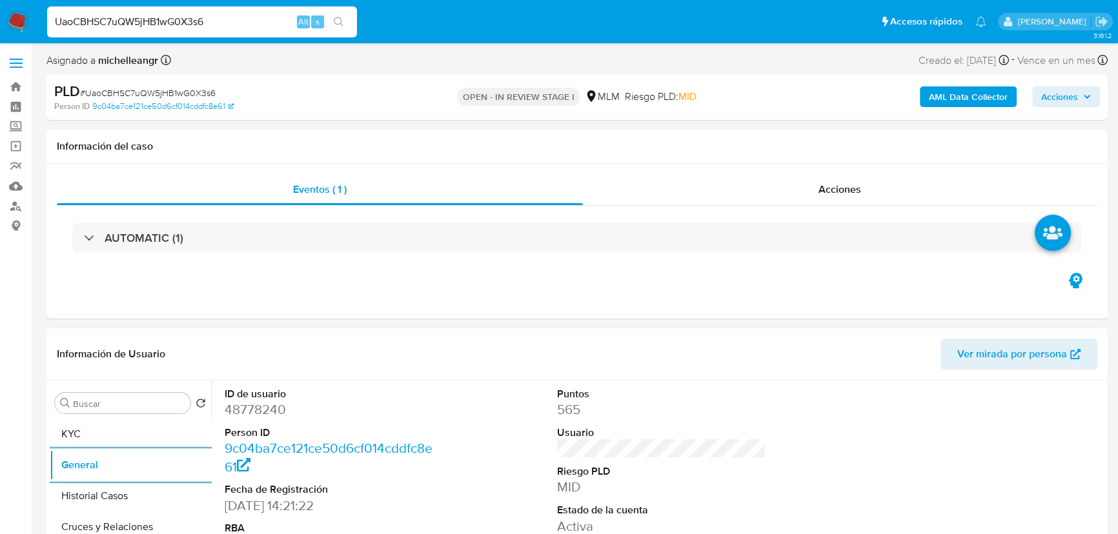
click at [990, 356] on span "Ver mirada por persona" at bounding box center [1012, 354] width 110 height 31
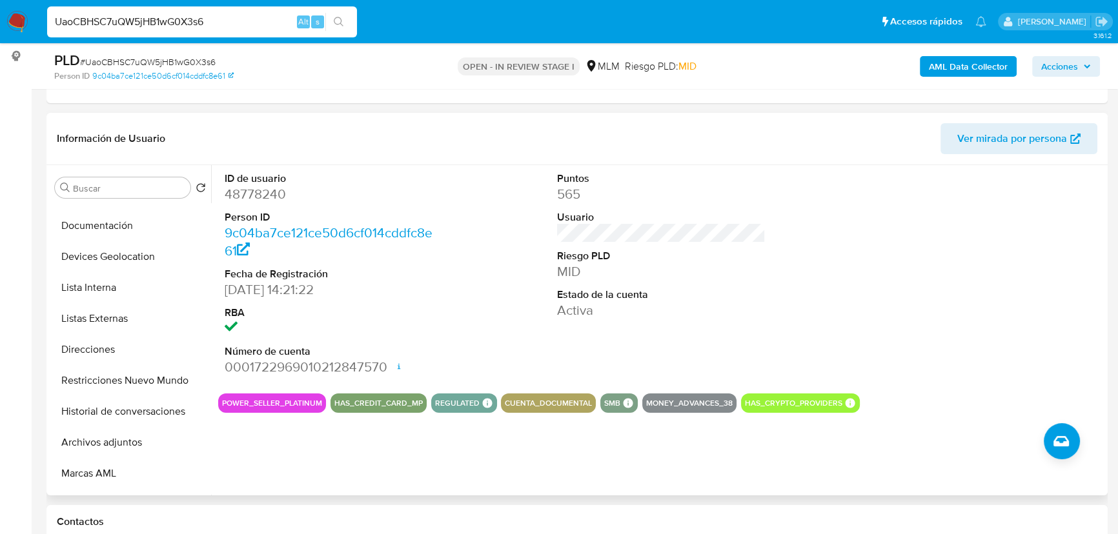
scroll to position [176, 0]
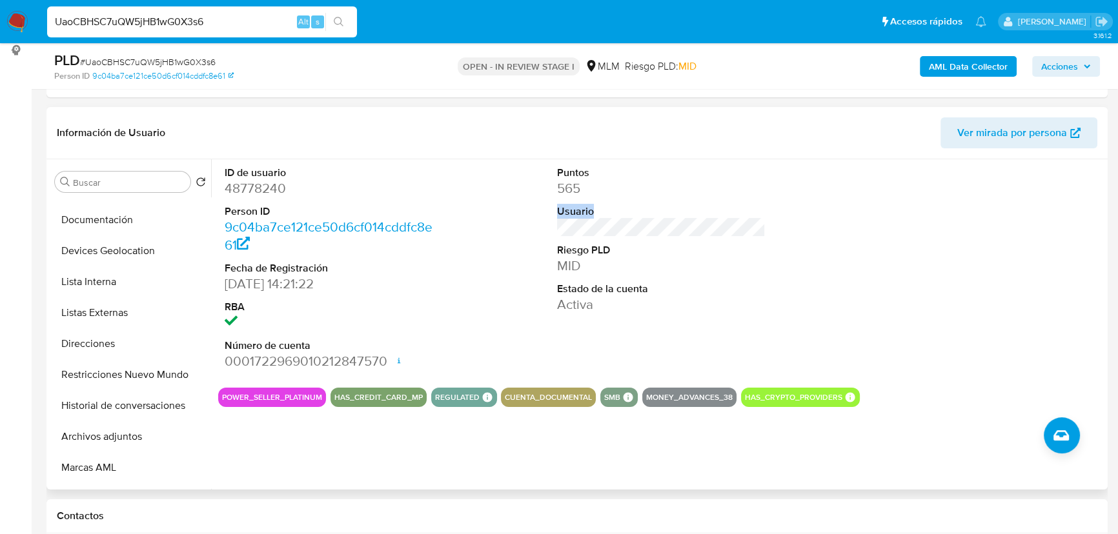
drag, startPoint x: 625, startPoint y: 214, endPoint x: 525, endPoint y: 205, distance: 101.1
click at [517, 208] on div "ID de usuario 48778240 Person ID 9c04ba7ce121ce50d6cf014cddfc8e61 Fecha de Regi…" at bounding box center [661, 268] width 886 height 218
click at [102, 225] on button "Documentación" at bounding box center [125, 220] width 151 height 31
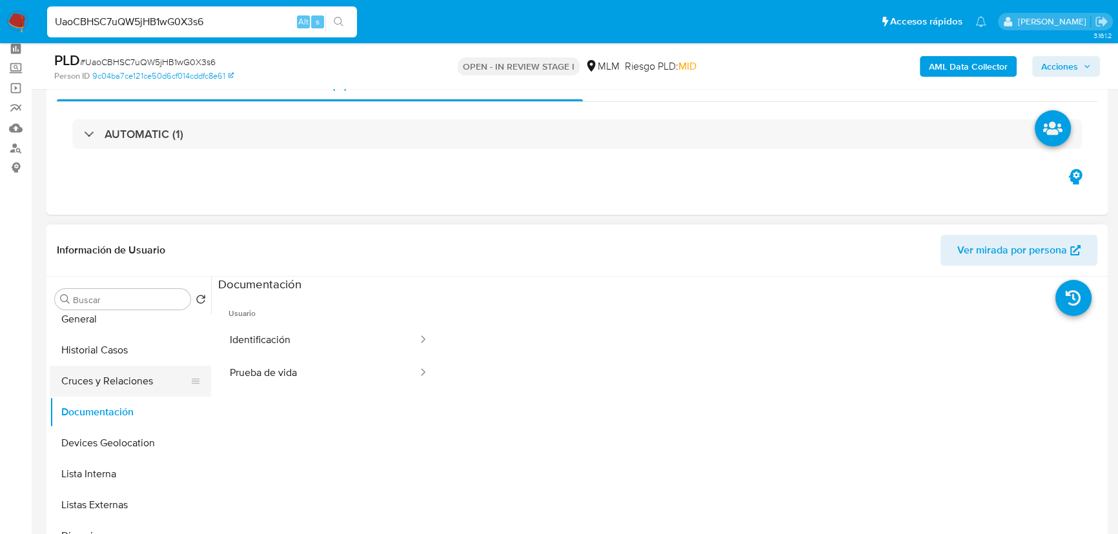
scroll to position [0, 0]
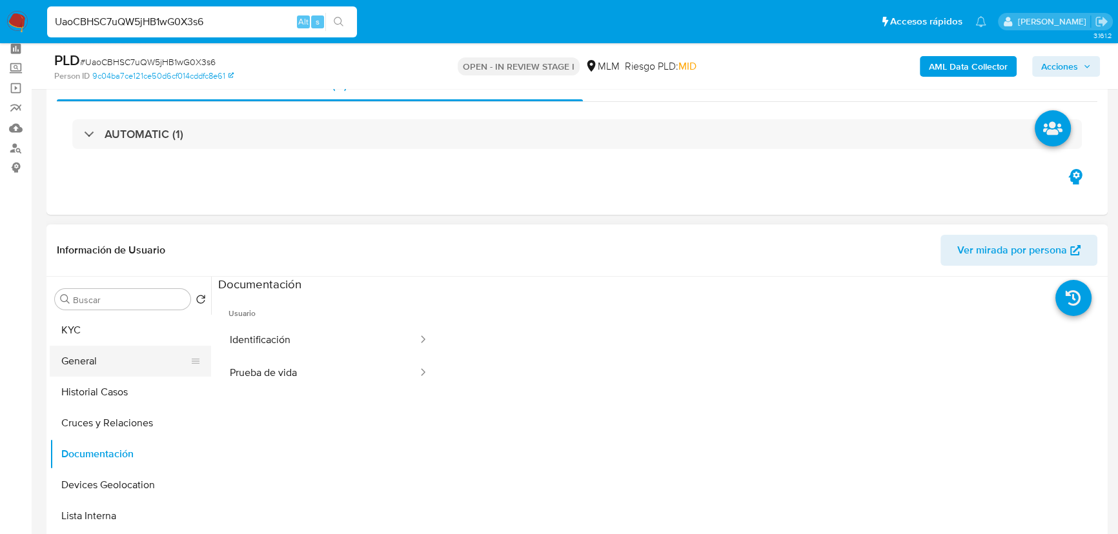
click at [109, 368] on button "General" at bounding box center [125, 361] width 151 height 31
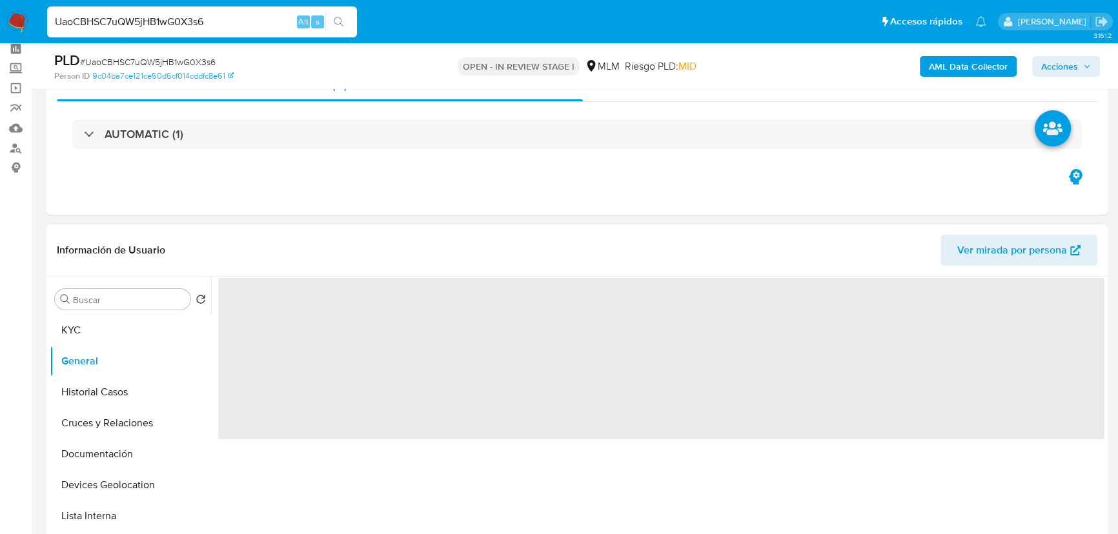
drag, startPoint x: 110, startPoint y: 392, endPoint x: 501, endPoint y: 381, distance: 391.2
click at [114, 387] on button "Historial Casos" at bounding box center [130, 392] width 161 height 31
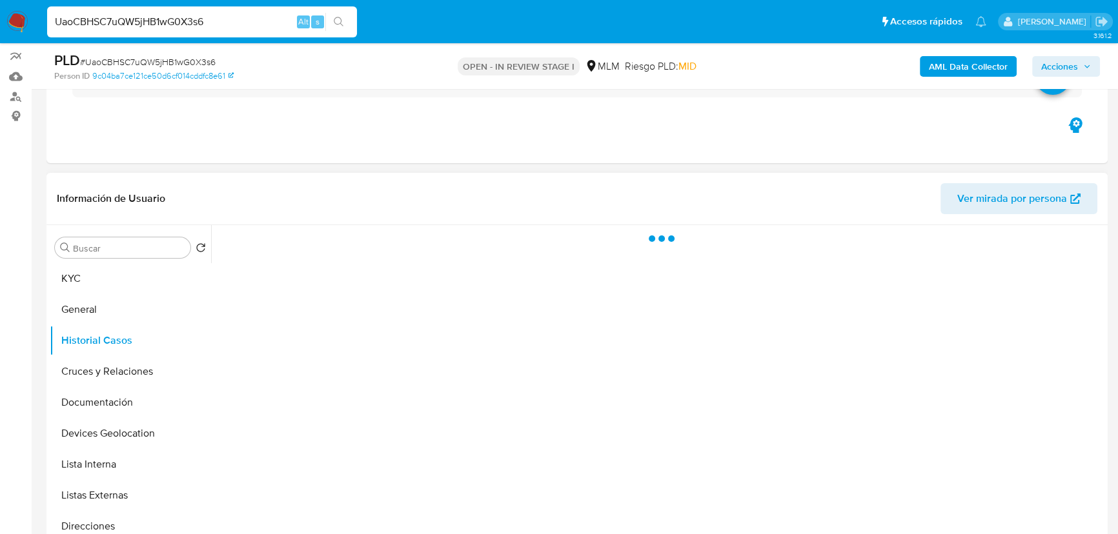
scroll to position [176, 0]
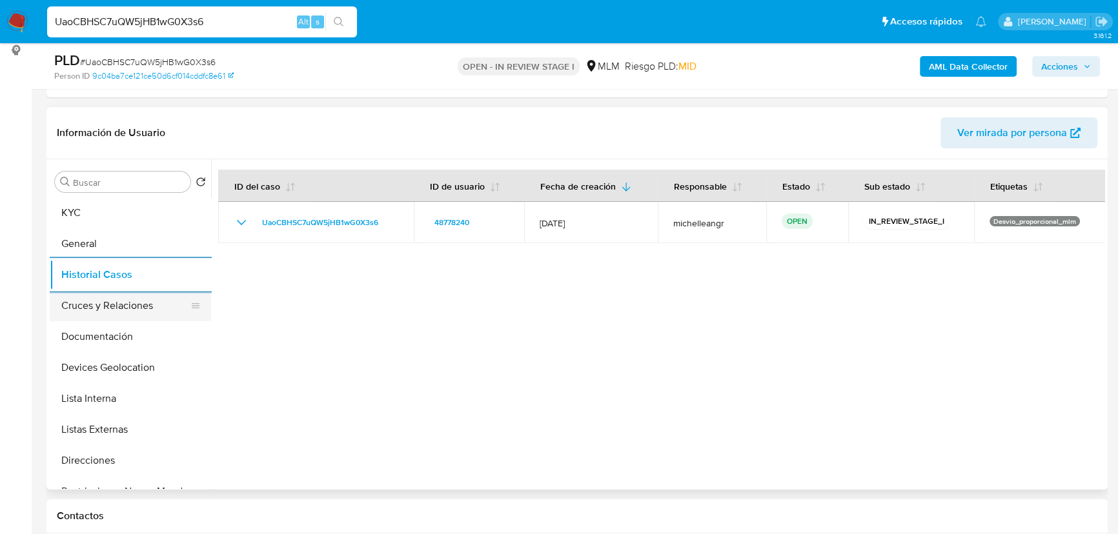
click at [141, 313] on button "Cruces y Relaciones" at bounding box center [125, 305] width 151 height 31
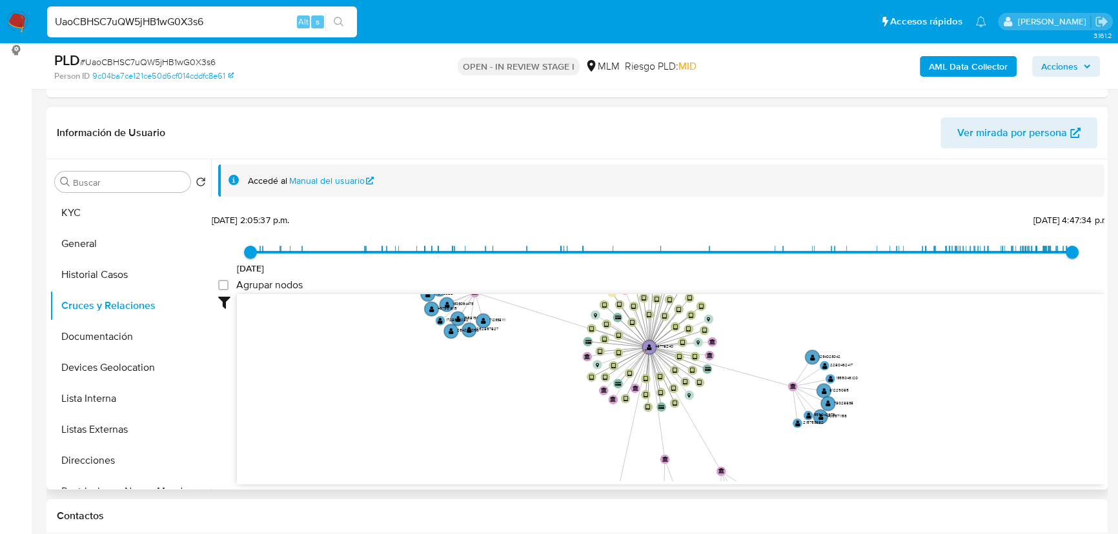
drag, startPoint x: 561, startPoint y: 381, endPoint x: 560, endPoint y: 417, distance: 36.8
click at [560, 417] on icon "device-62dac24608813b0017addf9b  user-48778240  48778240 D device-68280272de8…" at bounding box center [670, 387] width 867 height 187
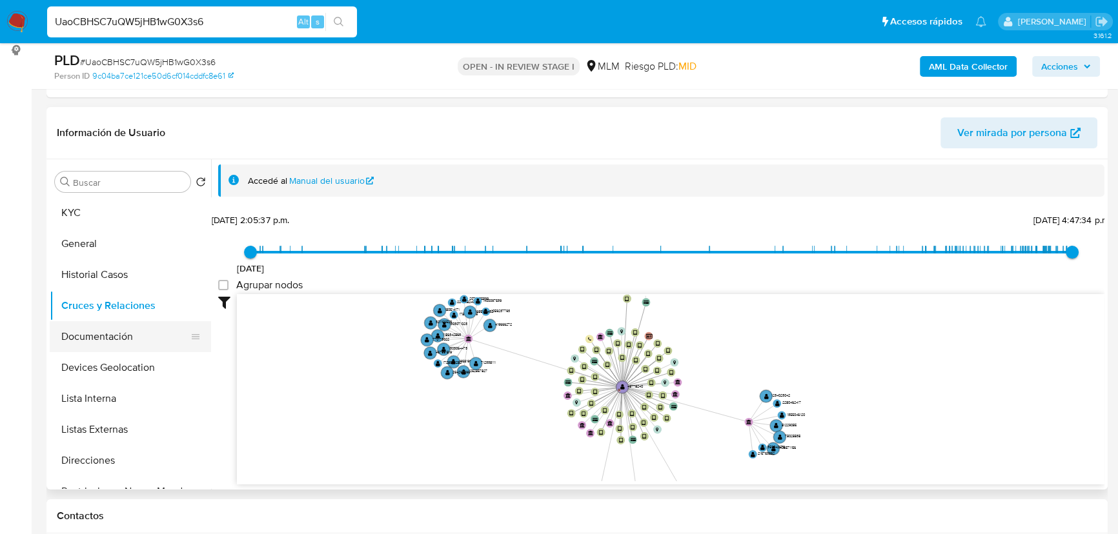
click at [135, 335] on button "Documentación" at bounding box center [125, 336] width 151 height 31
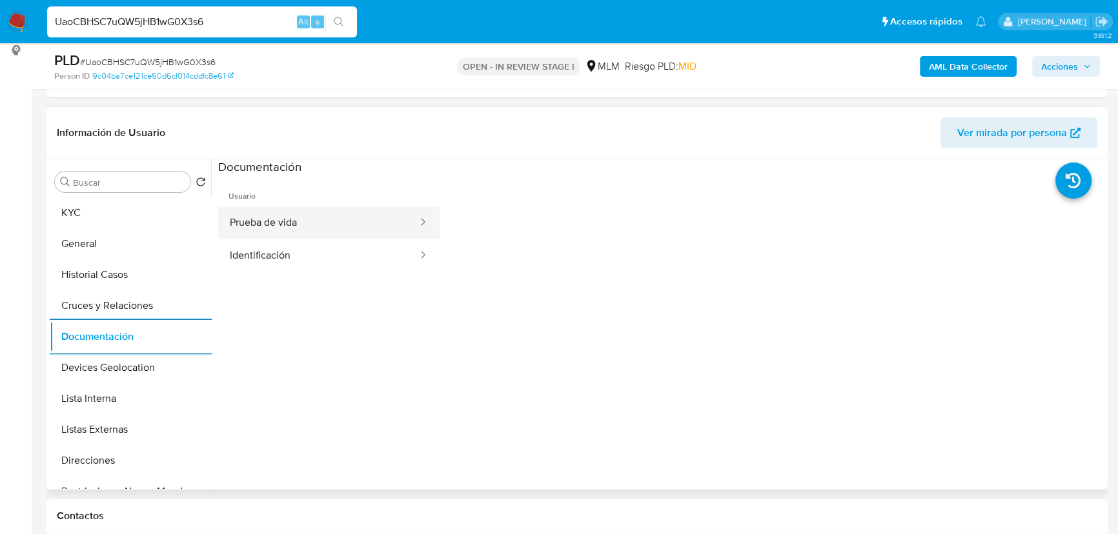
click at [328, 224] on button "Prueba de vida" at bounding box center [318, 222] width 201 height 33
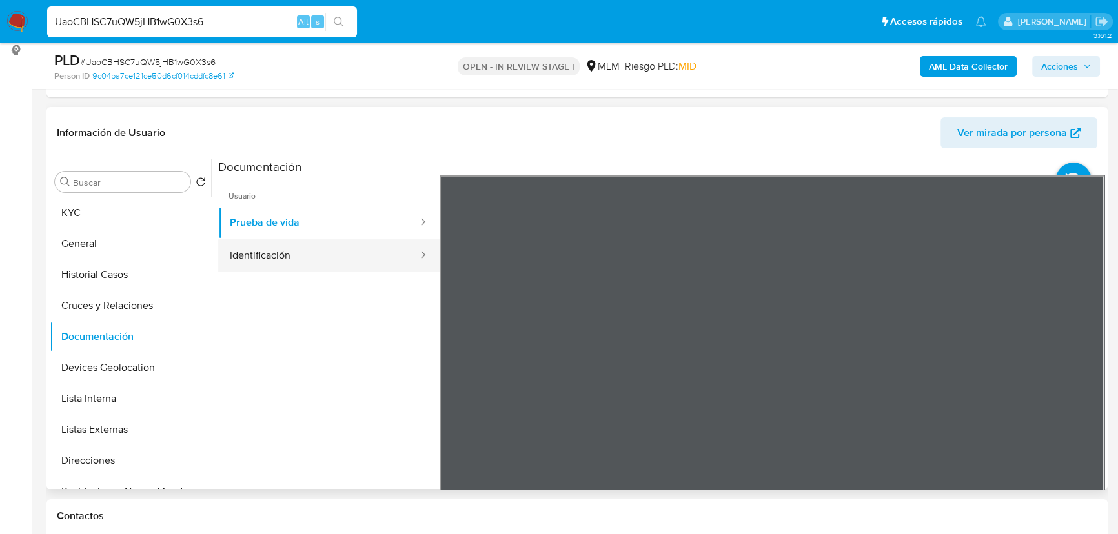
drag, startPoint x: 376, startPoint y: 266, endPoint x: 368, endPoint y: 263, distance: 8.7
click at [376, 265] on button "Identificación" at bounding box center [318, 255] width 201 height 33
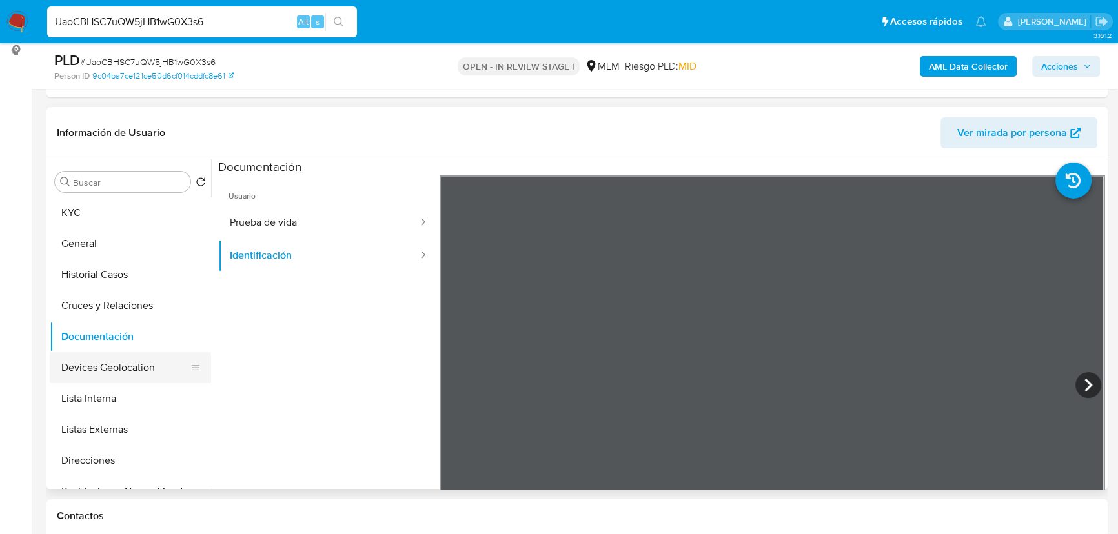
click at [139, 365] on button "Devices Geolocation" at bounding box center [125, 367] width 151 height 31
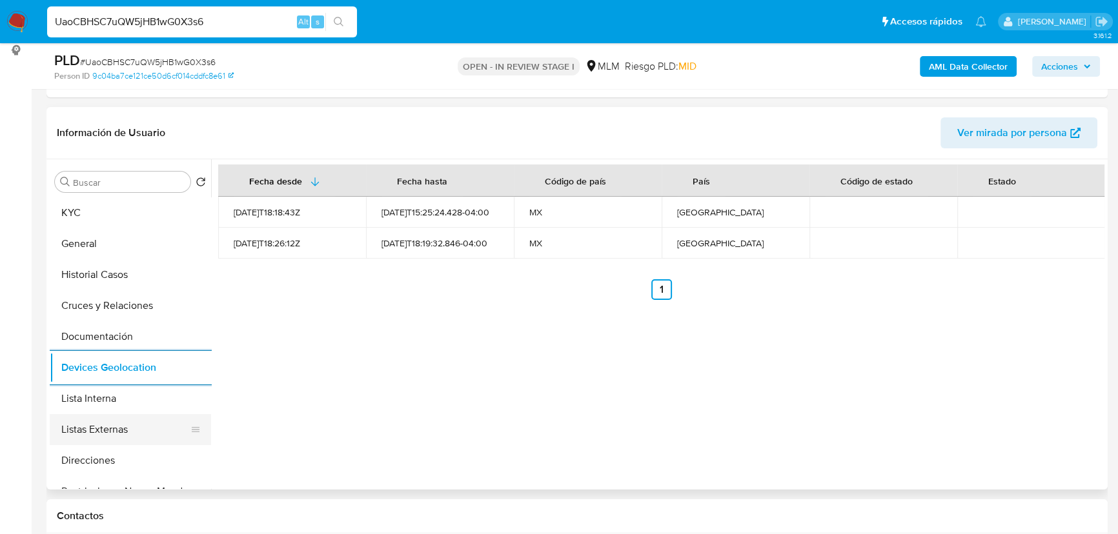
drag, startPoint x: 81, startPoint y: 436, endPoint x: 95, endPoint y: 425, distance: 18.5
click at [81, 435] on button "Listas Externas" at bounding box center [125, 429] width 151 height 31
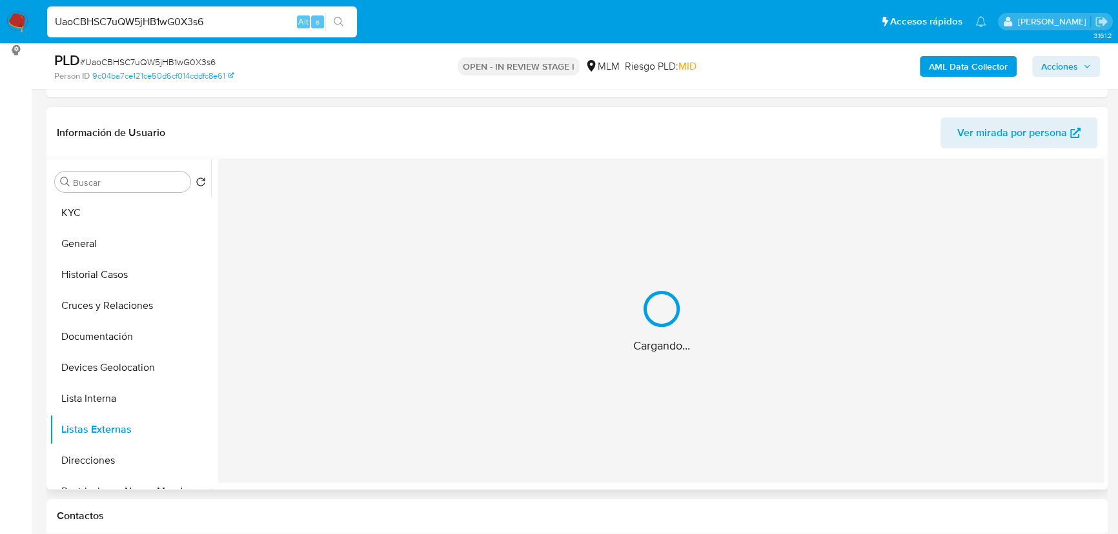
click at [361, 405] on div "Cargando..." at bounding box center [661, 321] width 886 height 324
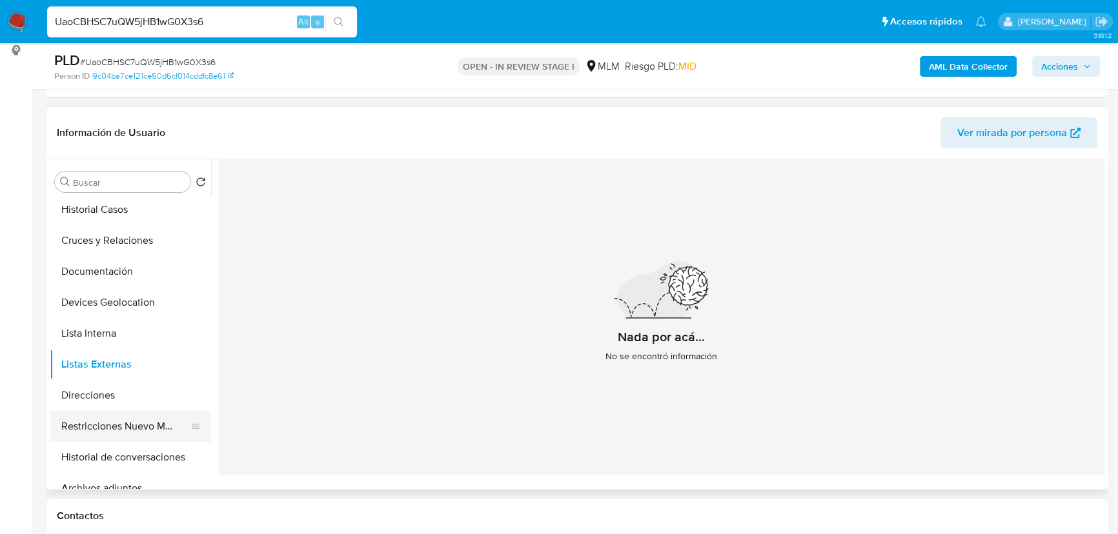
scroll to position [117, 0]
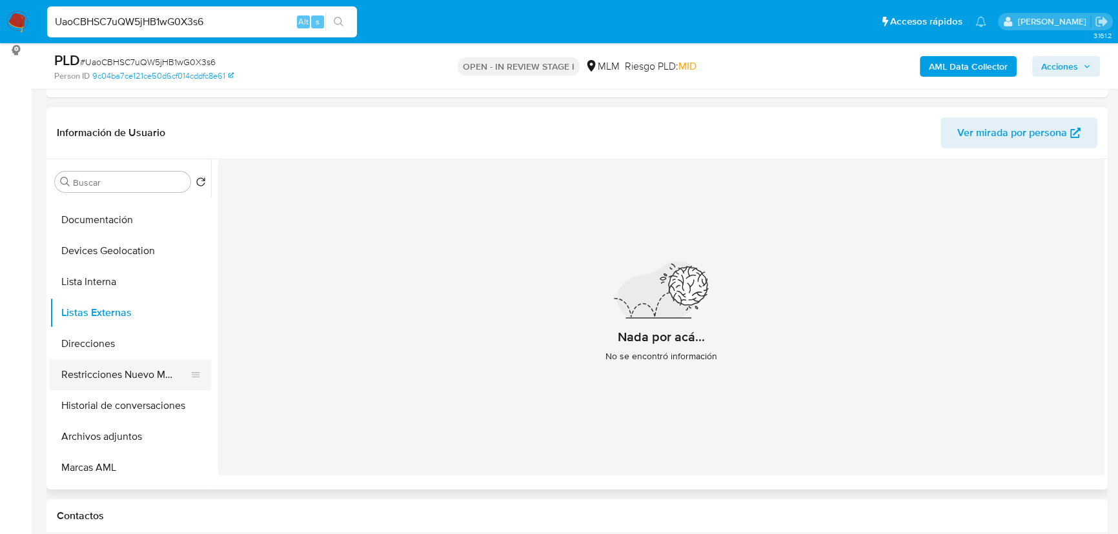
click at [144, 368] on button "Restricciones Nuevo Mundo" at bounding box center [125, 374] width 151 height 31
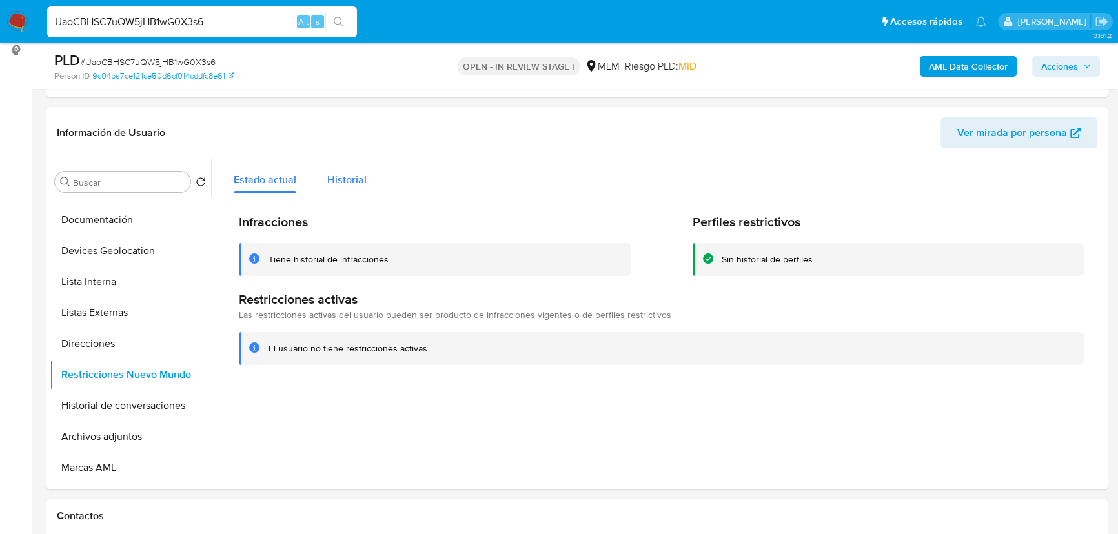
click at [342, 175] on span "Historial" at bounding box center [346, 179] width 39 height 15
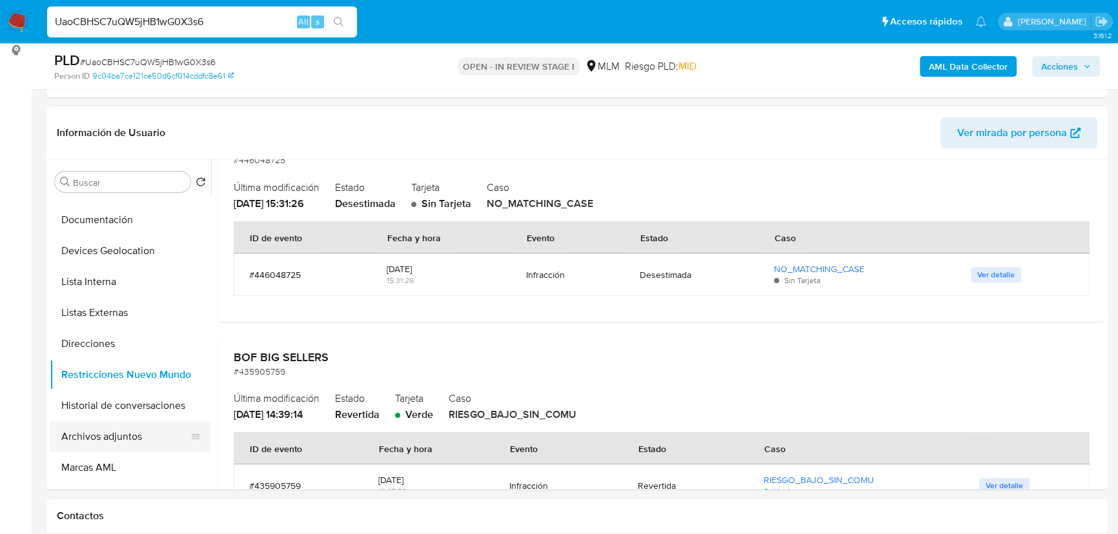
scroll to position [234, 0]
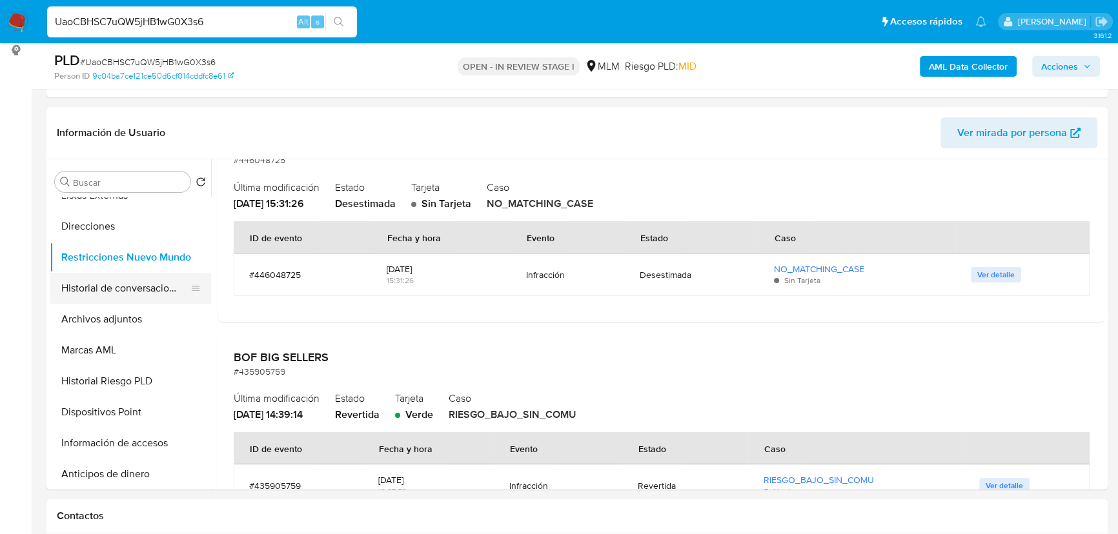
click at [139, 292] on button "Historial de conversaciones" at bounding box center [125, 288] width 151 height 31
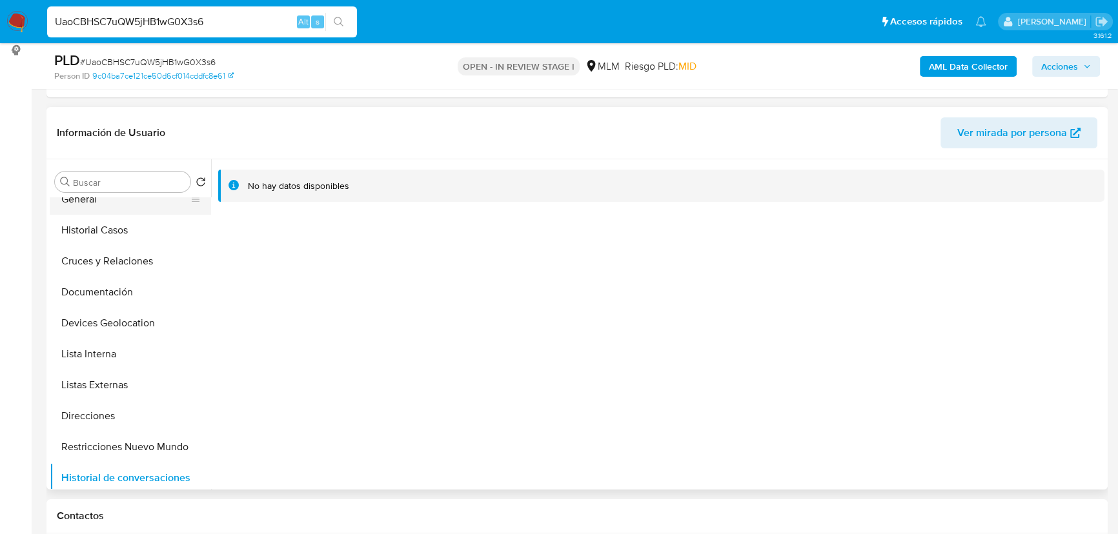
scroll to position [0, 0]
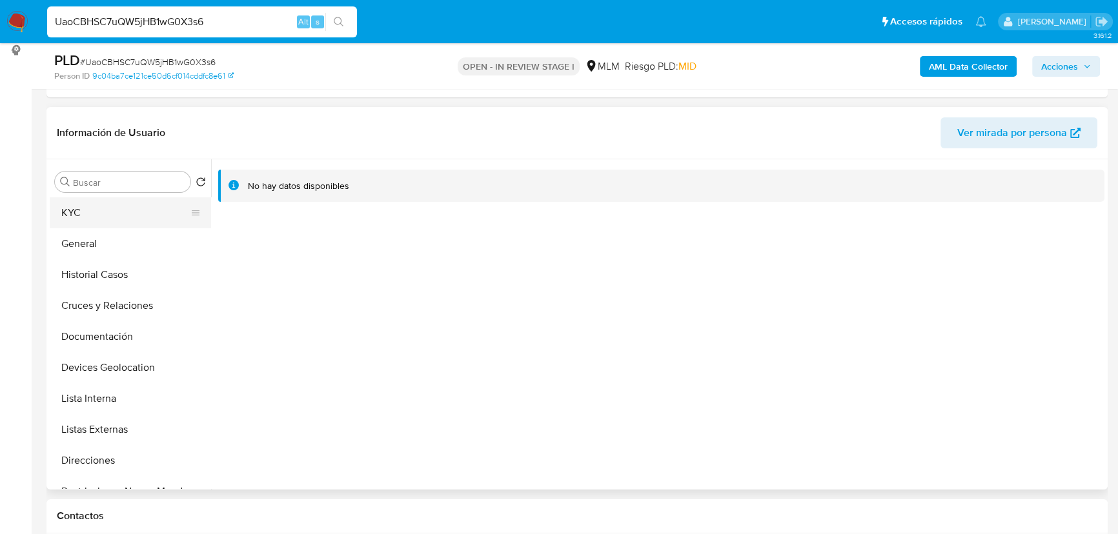
drag, startPoint x: 110, startPoint y: 209, endPoint x: 140, endPoint y: 181, distance: 41.5
click at [110, 209] on button "KYC" at bounding box center [130, 212] width 161 height 31
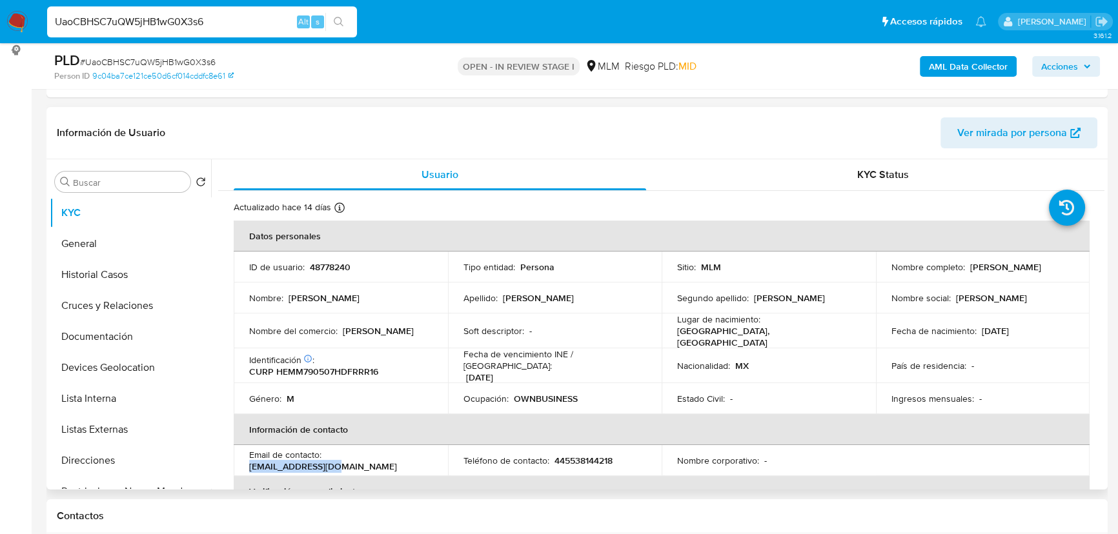
drag, startPoint x: 372, startPoint y: 452, endPoint x: 396, endPoint y: 371, distance: 84.7
click at [328, 450] on div "Email de contacto : herr79@hotmail.com" at bounding box center [340, 460] width 183 height 23
copy p "herr79@hotmail.com"
click at [578, 455] on p "445538144218" at bounding box center [583, 461] width 58 height 12
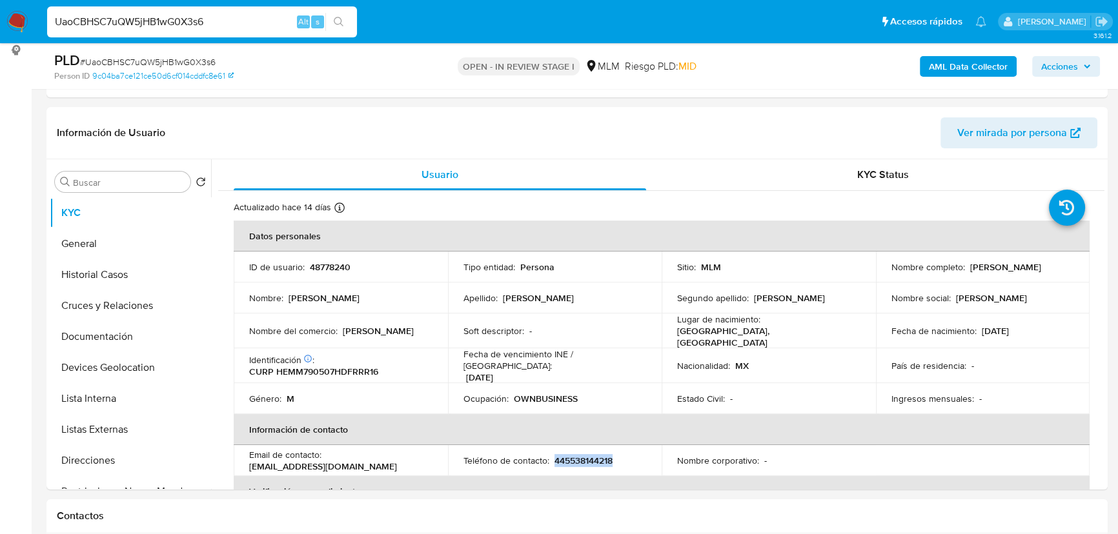
copy p "445538144218"
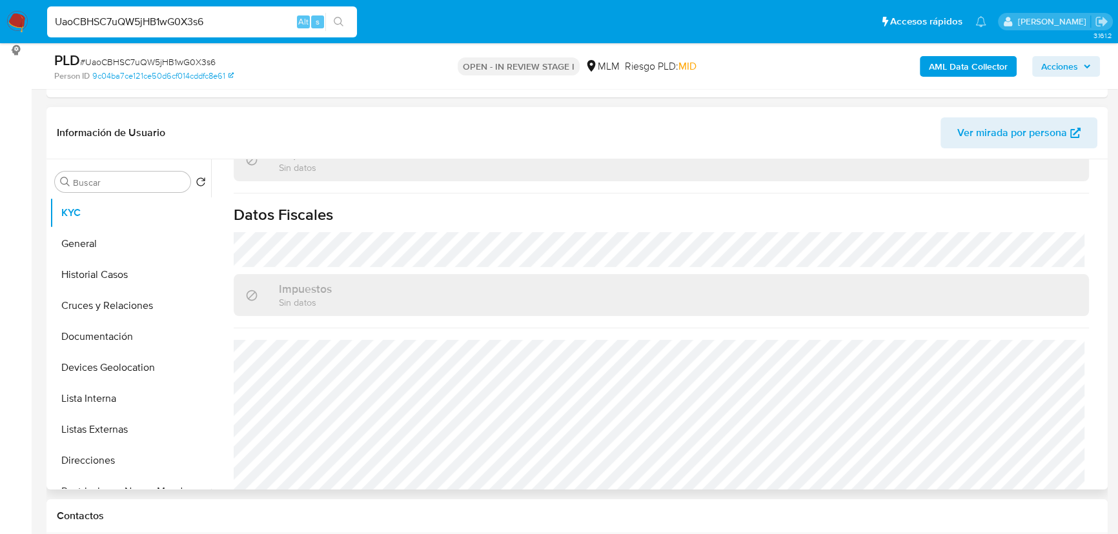
scroll to position [798, 0]
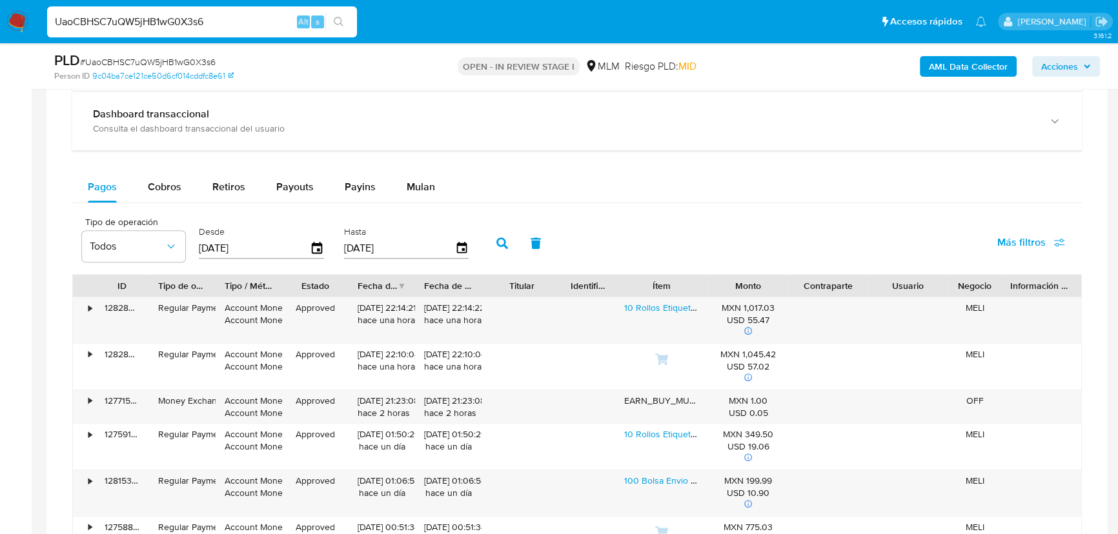
drag, startPoint x: 166, startPoint y: 184, endPoint x: 265, endPoint y: 202, distance: 100.4
click at [166, 182] on span "Cobros" at bounding box center [165, 186] width 34 height 15
select select "10"
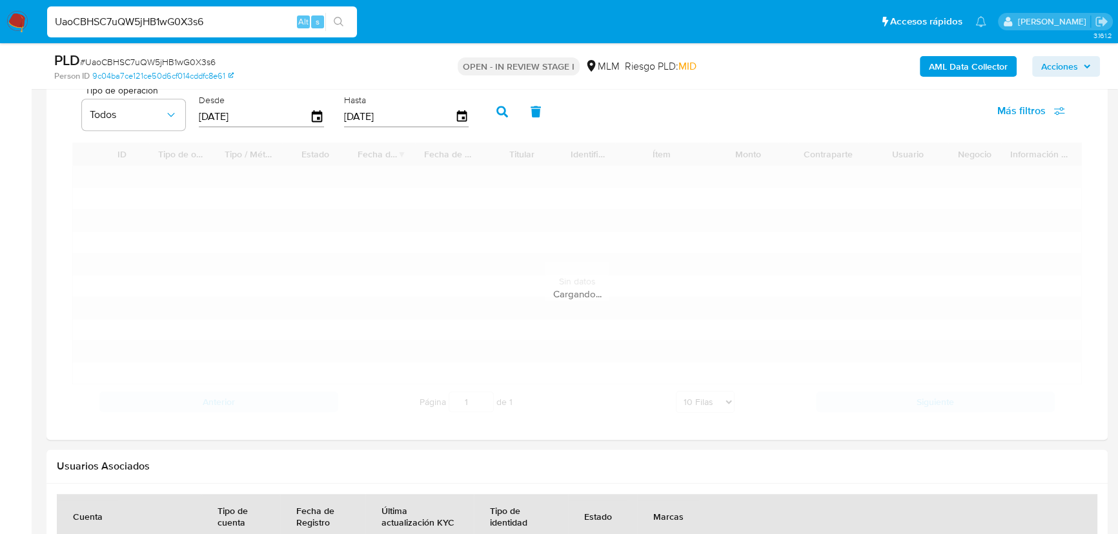
scroll to position [1114, 0]
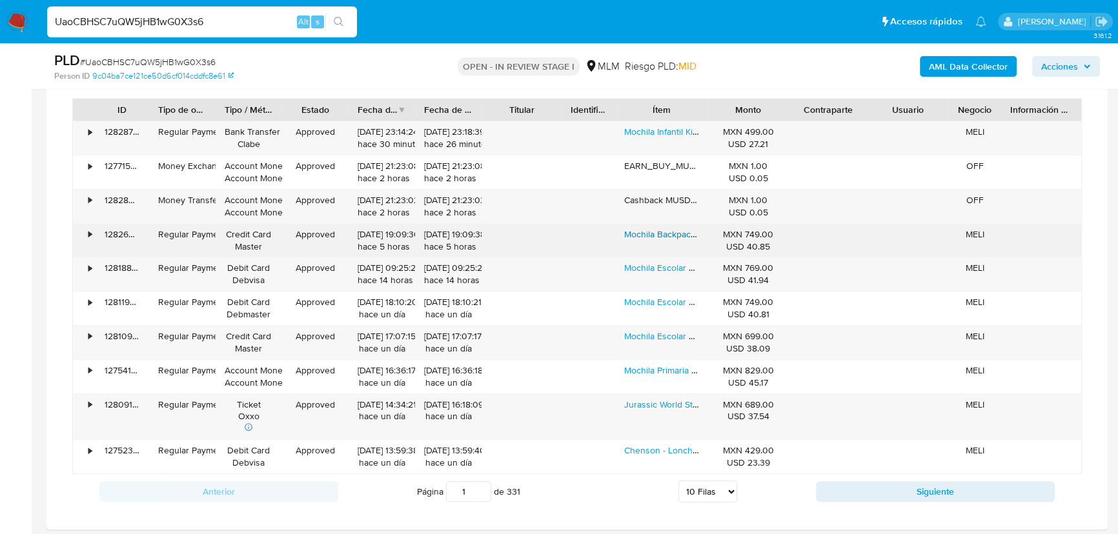
click at [645, 232] on link "Mochila Backpack Juvenil Stranger Things Demogorgon Fotorama Azul Marino Impres…" at bounding box center [812, 234] width 377 height 13
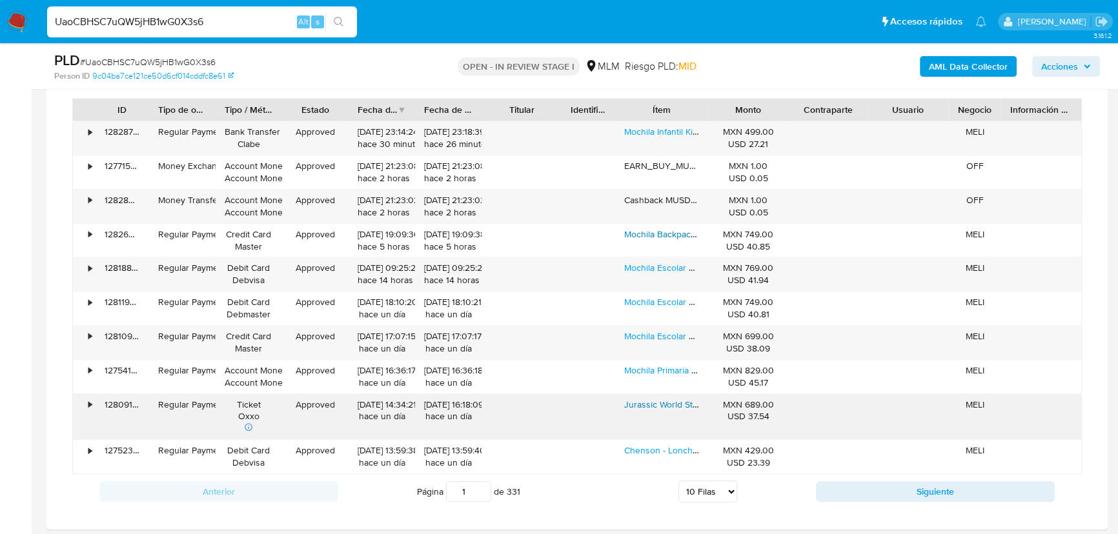
click at [650, 404] on link "Jurassic World Stegosaurus Dino Escape" at bounding box center [731, 404] width 214 height 13
drag, startPoint x: 823, startPoint y: 494, endPoint x: 791, endPoint y: 397, distance: 102.0
click at [824, 470] on button "Siguiente" at bounding box center [935, 491] width 239 height 21
type input "2"
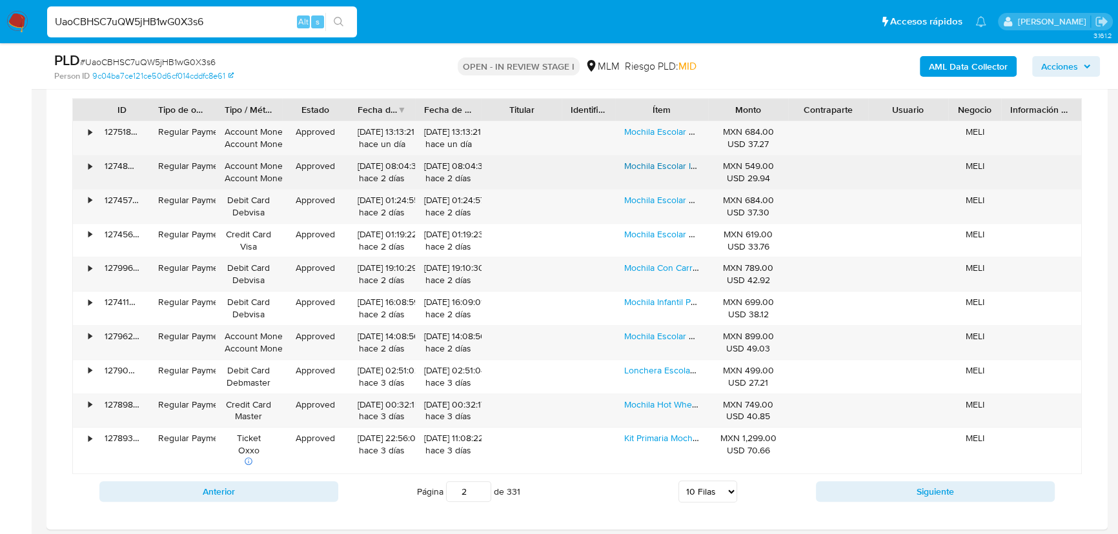
click at [667, 167] on link "Mochila Escolar Infantil Kinder Dinosaurio T-rex 3d Garco Rojo 3d" at bounding box center [782, 165] width 316 height 13
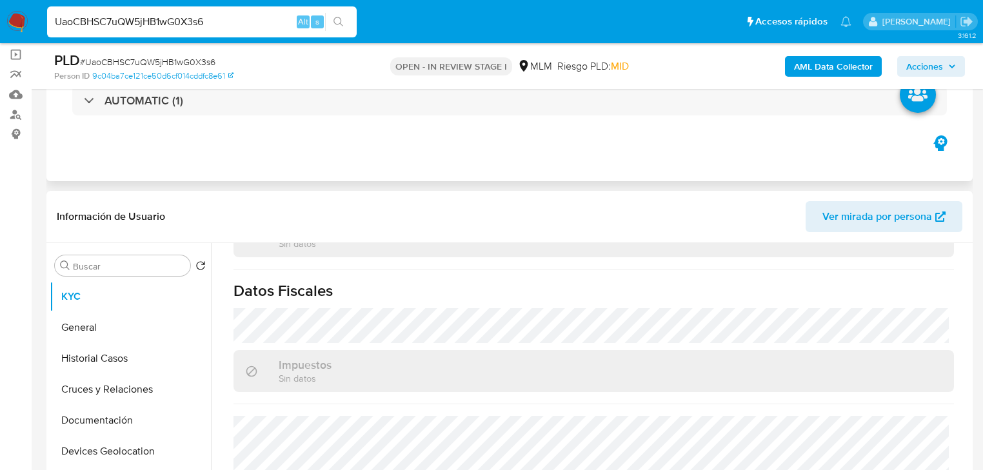
scroll to position [0, 0]
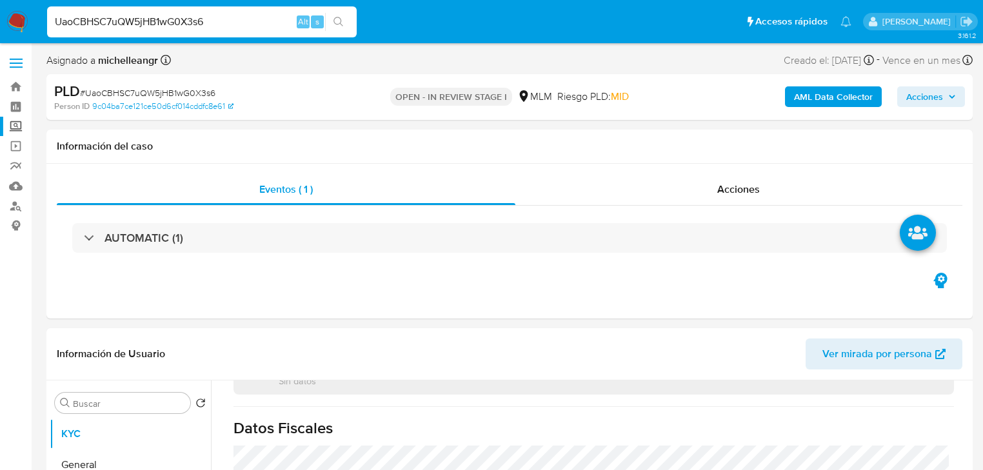
click at [19, 121] on label "Screening" at bounding box center [77, 127] width 154 height 20
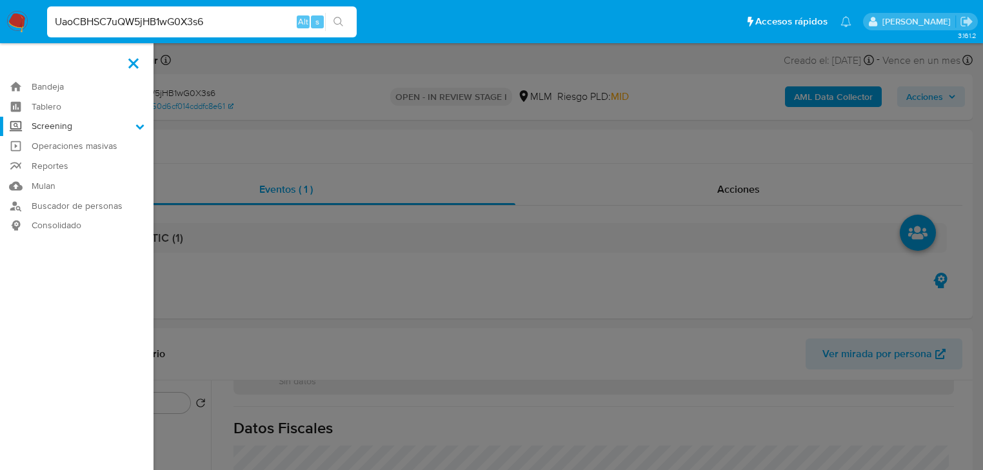
click at [0, 0] on input "Screening" at bounding box center [0, 0] width 0 height 0
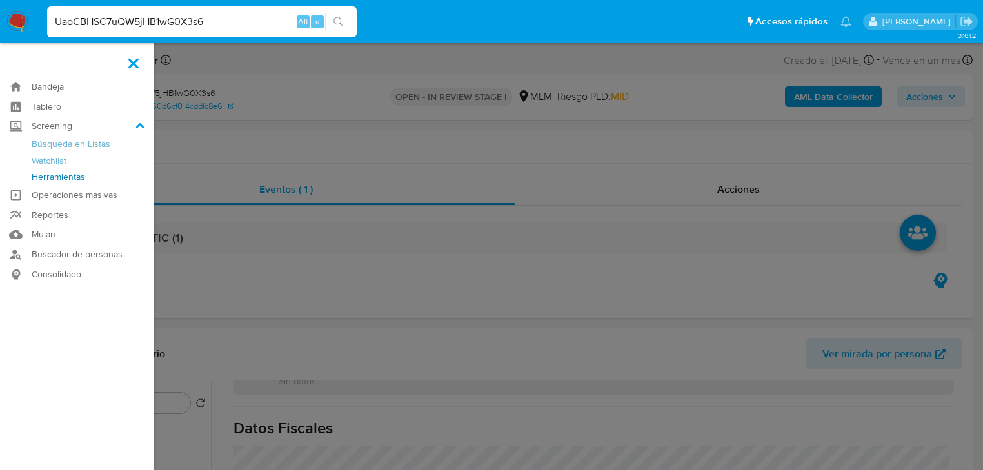
drag, startPoint x: 41, startPoint y: 177, endPoint x: 152, endPoint y: 50, distance: 168.7
click at [41, 177] on link "Herramientas" at bounding box center [77, 177] width 154 height 16
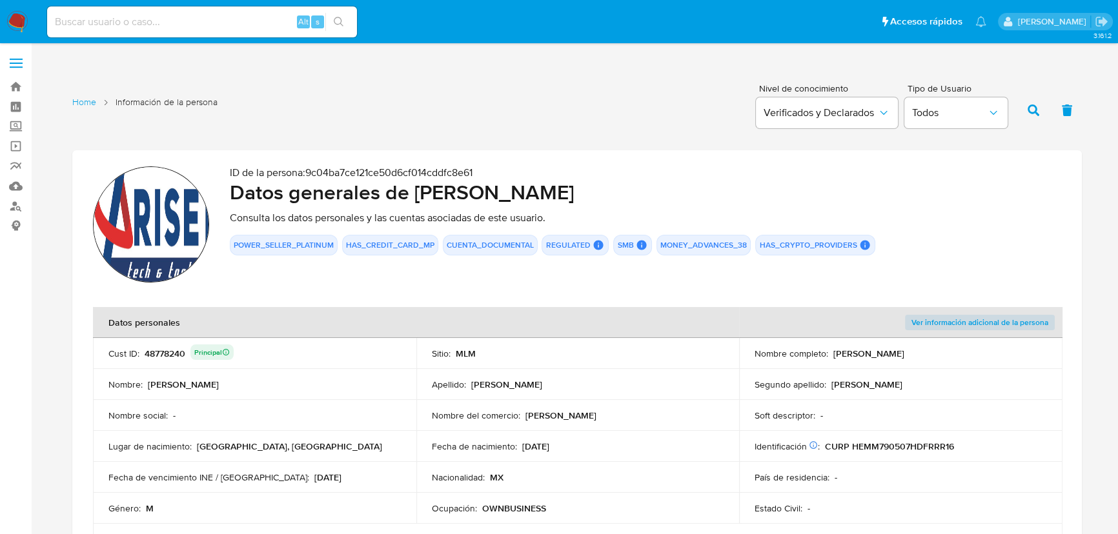
click at [159, 219] on img at bounding box center [151, 224] width 116 height 116
click at [156, 223] on img at bounding box center [151, 224] width 116 height 116
click at [154, 224] on img at bounding box center [151, 224] width 116 height 116
click at [159, 207] on img at bounding box center [151, 224] width 116 height 116
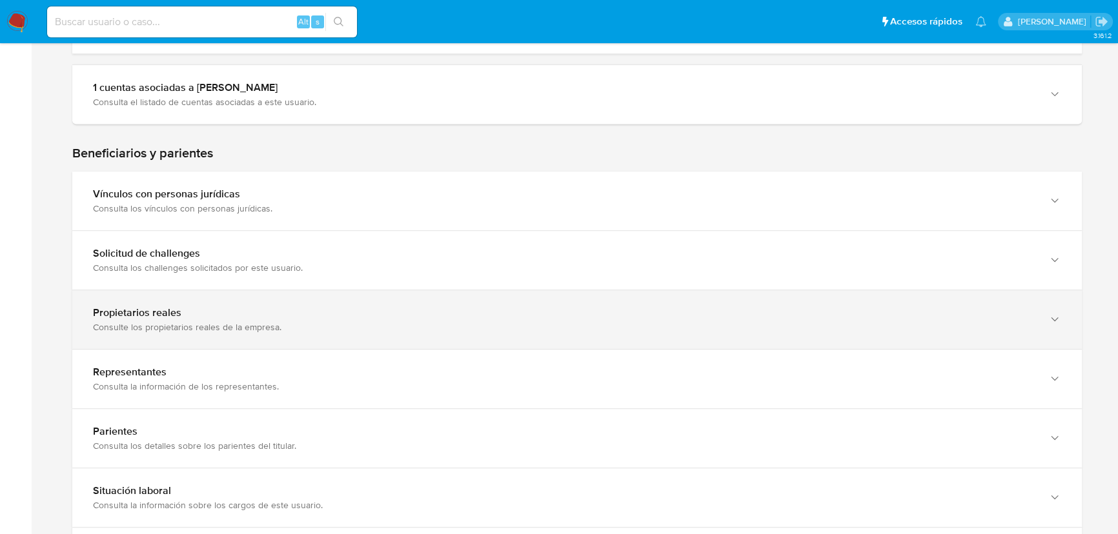
scroll to position [762, 0]
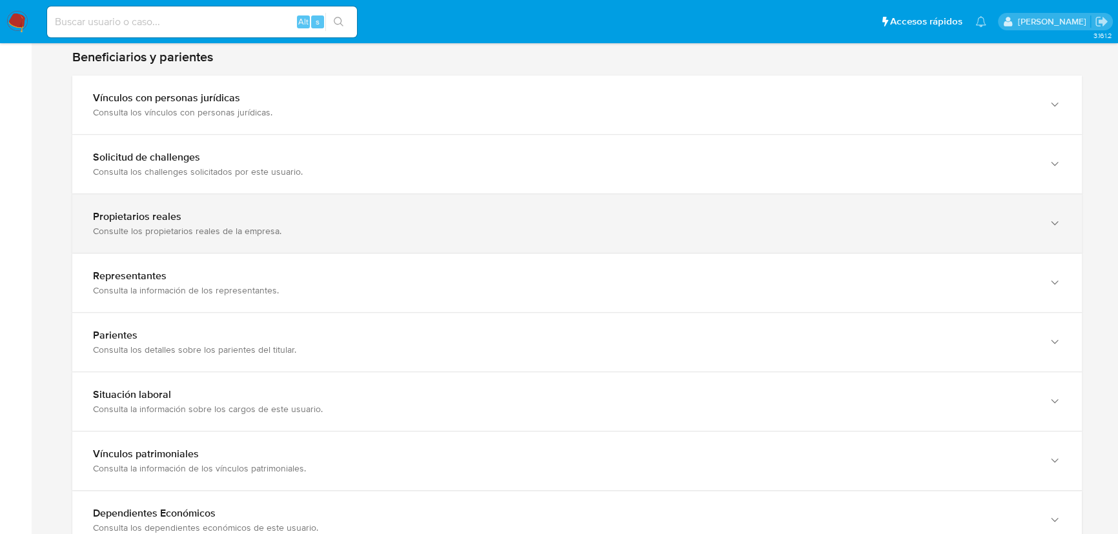
click at [179, 226] on div "Consulte los propietarios reales de la empresa." at bounding box center [564, 231] width 942 height 12
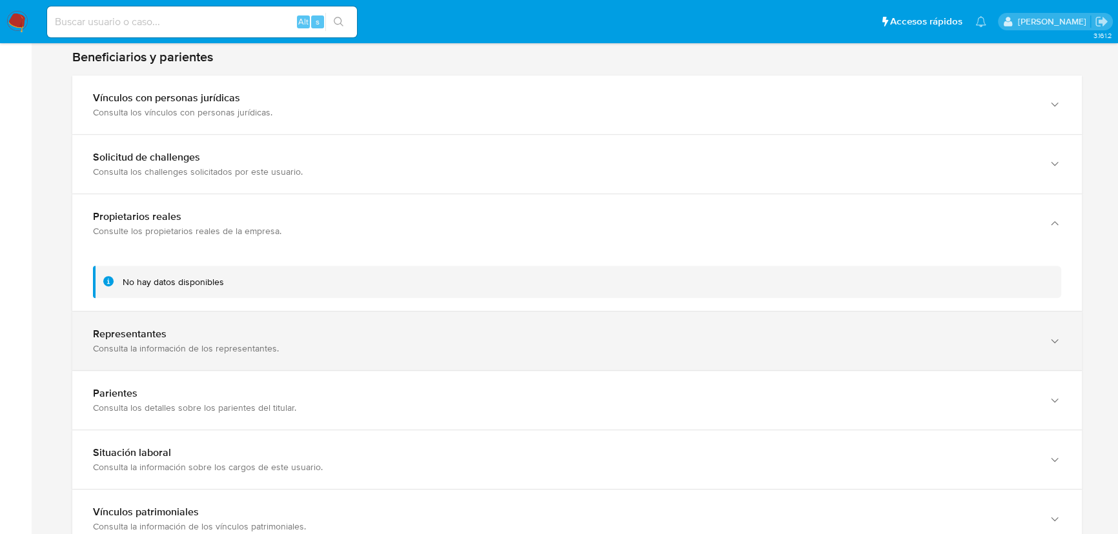
drag, startPoint x: 167, startPoint y: 295, endPoint x: 208, endPoint y: 201, distance: 102.6
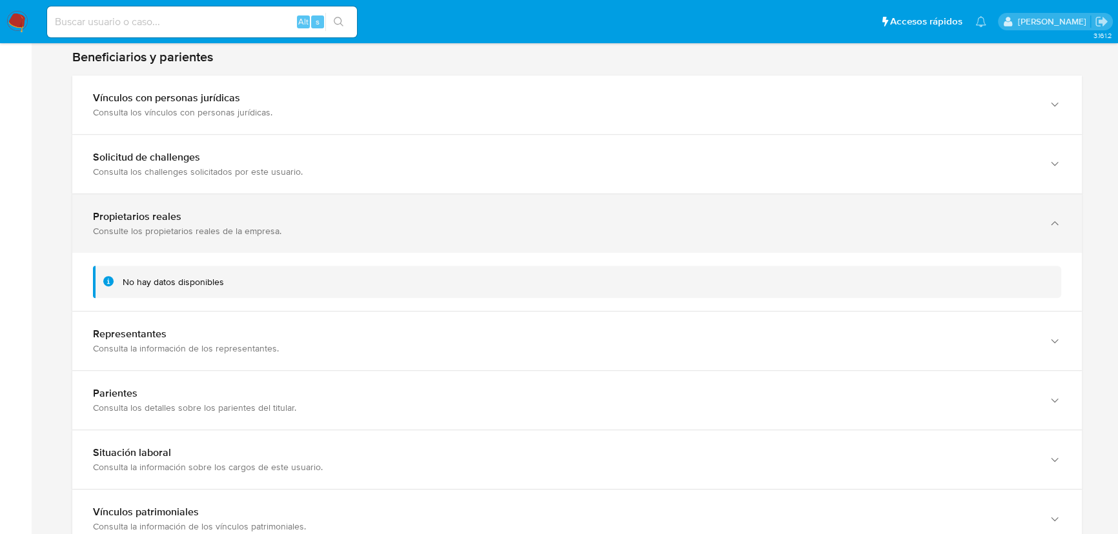
click at [166, 292] on div "Beneficiarios y parientes Vínculos con personas jurídicas Consulta los vínculos…" at bounding box center [576, 329] width 1009 height 560
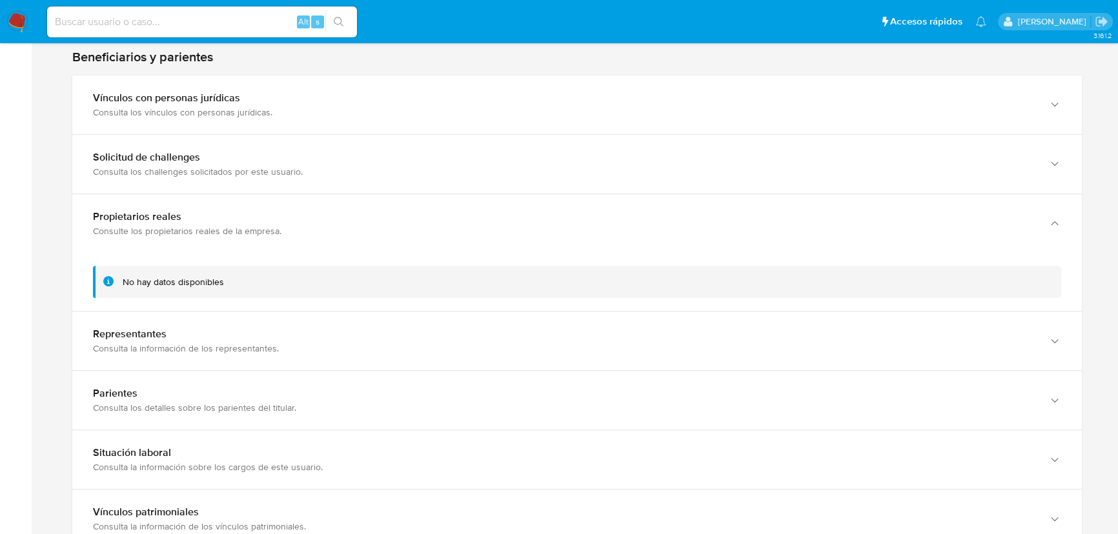
click at [141, 25] on input at bounding box center [202, 22] width 310 height 17
paste input "574451595"
type input "574451595"
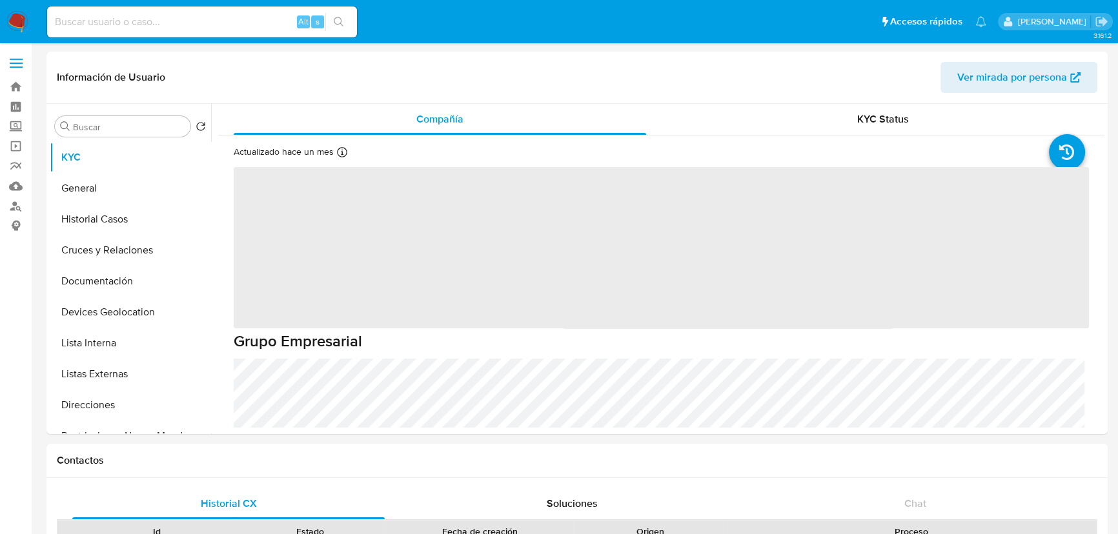
select select "10"
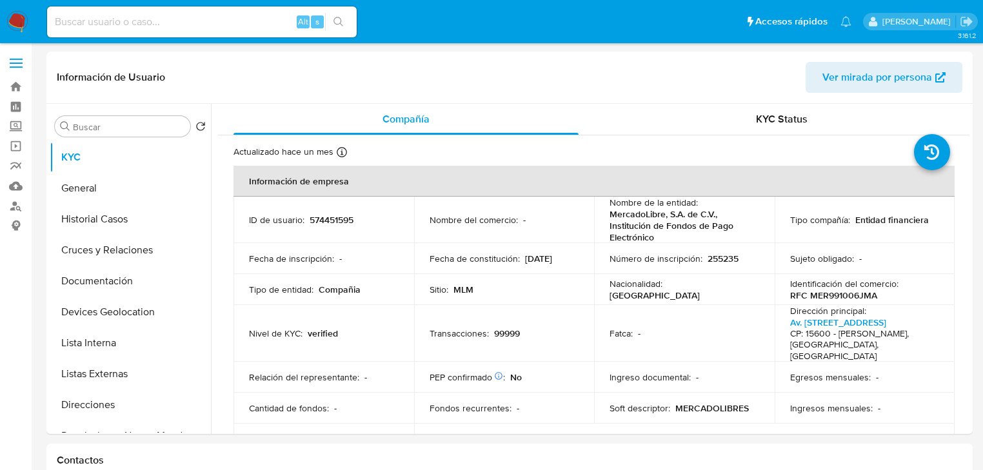
click at [191, 18] on input at bounding box center [202, 22] width 310 height 17
paste input "48778240"
type input "48778240"
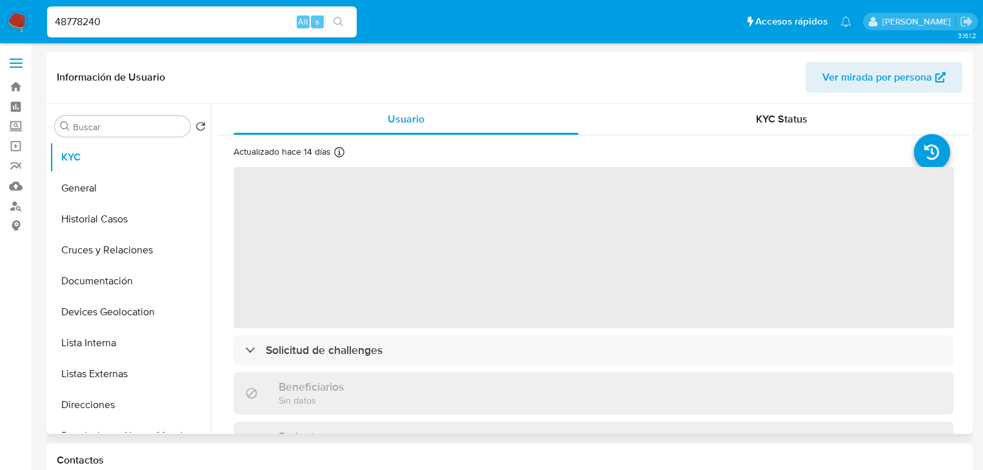
select select "10"
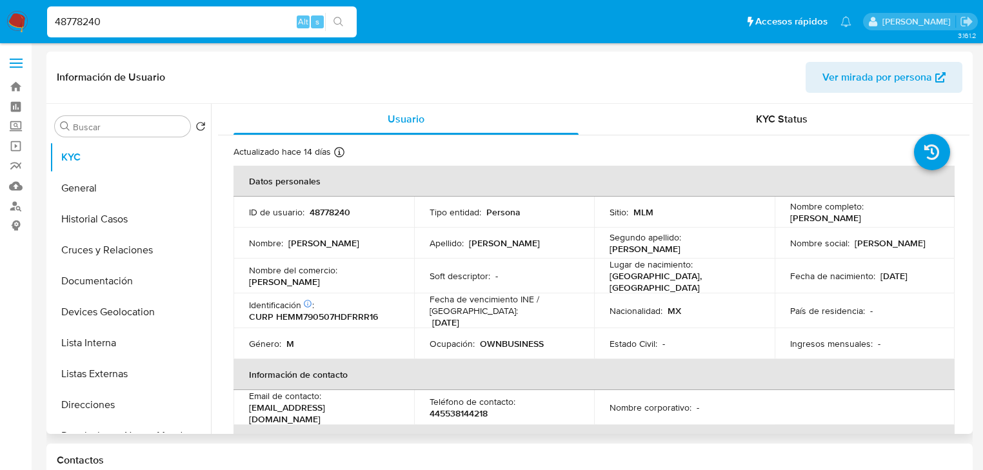
drag, startPoint x: 181, startPoint y: 27, endPoint x: 0, endPoint y: -10, distance: 184.5
paste input "574451595"
type input "574451595"
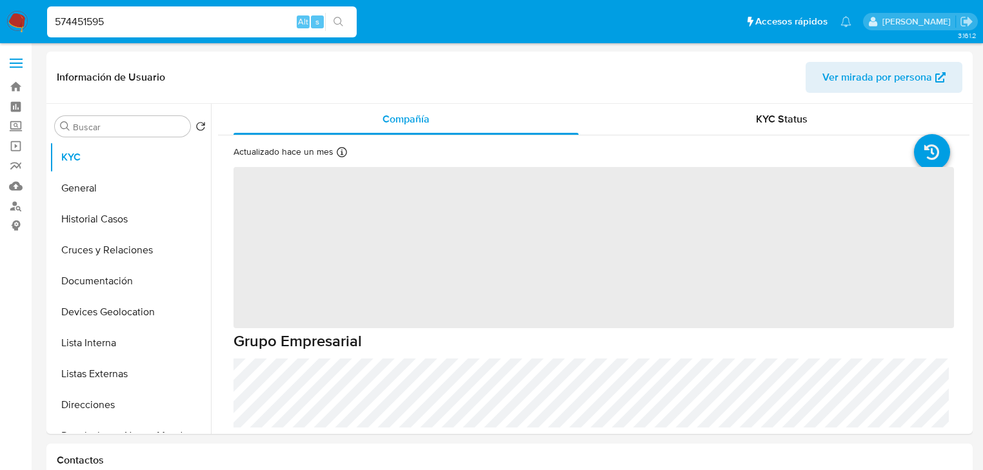
select select "10"
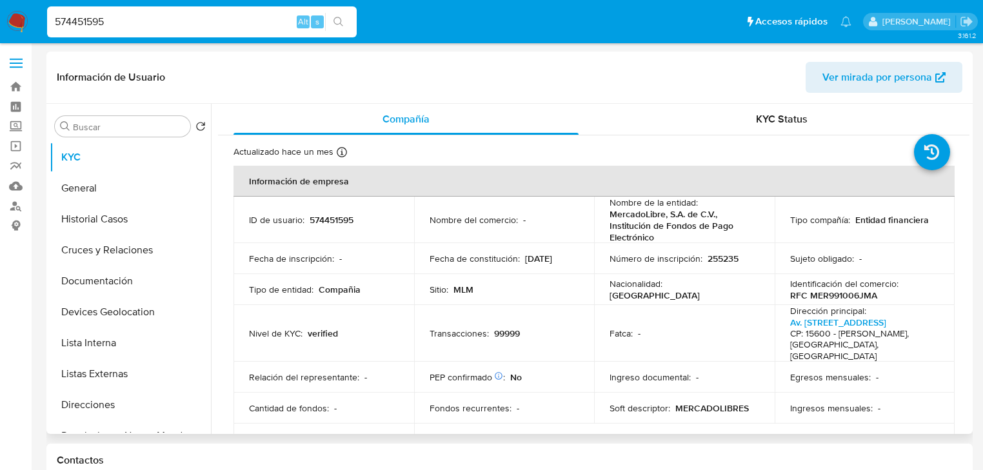
click at [323, 221] on p "574451595" at bounding box center [332, 220] width 44 height 12
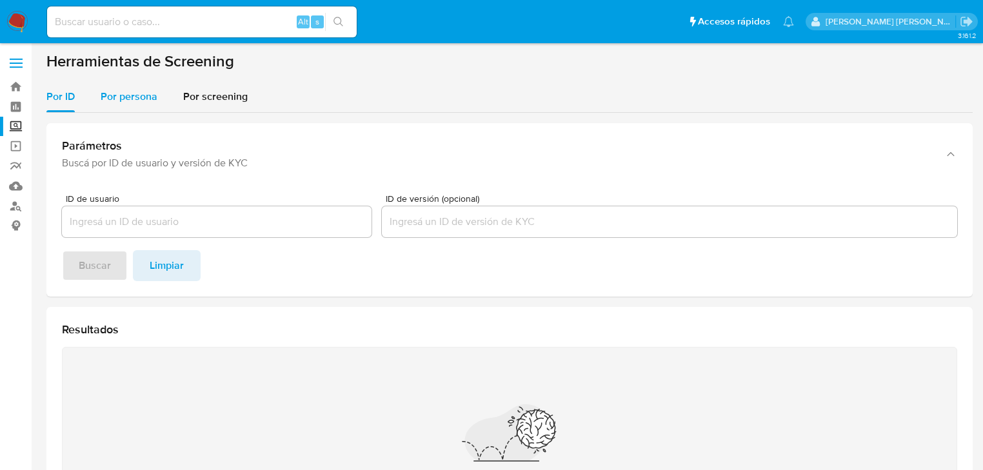
click at [110, 101] on span "Por persona" at bounding box center [129, 96] width 57 height 15
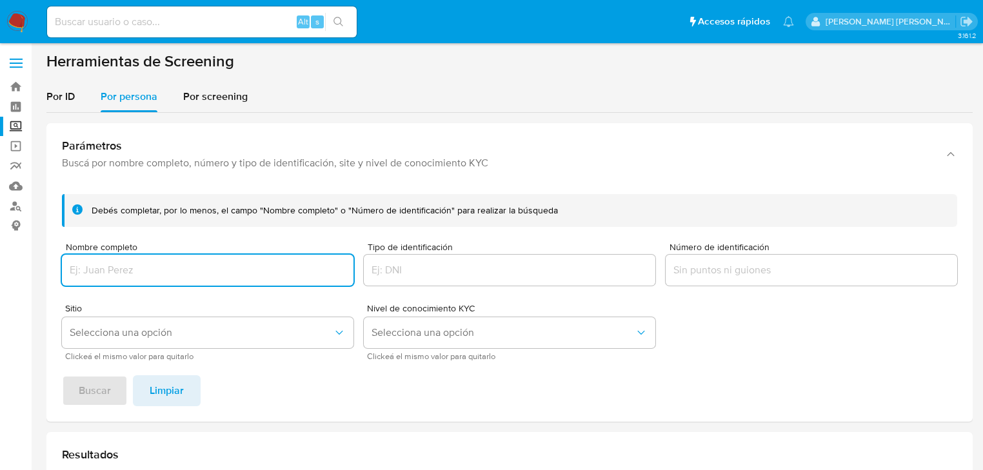
drag, startPoint x: 136, startPoint y: 270, endPoint x: 137, endPoint y: 280, distance: 10.4
click at [136, 268] on input "Nombre completo" at bounding box center [208, 270] width 292 height 17
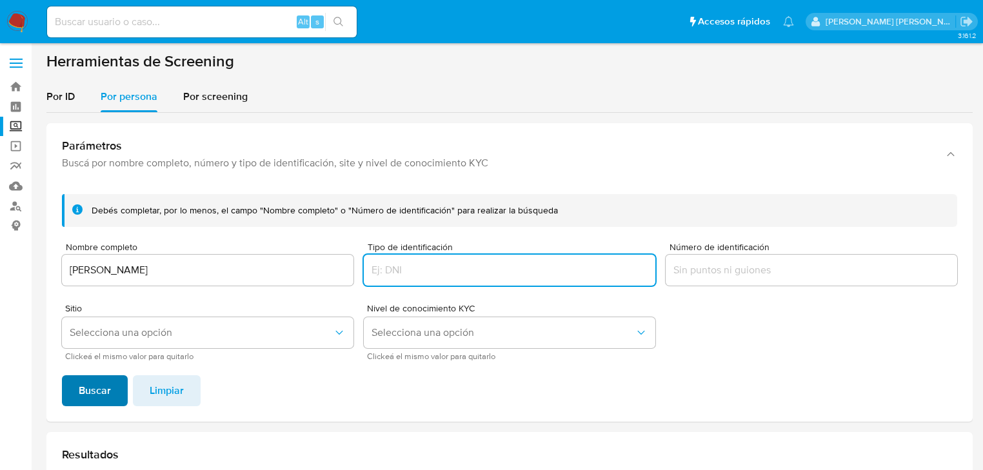
click at [111, 392] on button "Buscar" at bounding box center [95, 391] width 66 height 31
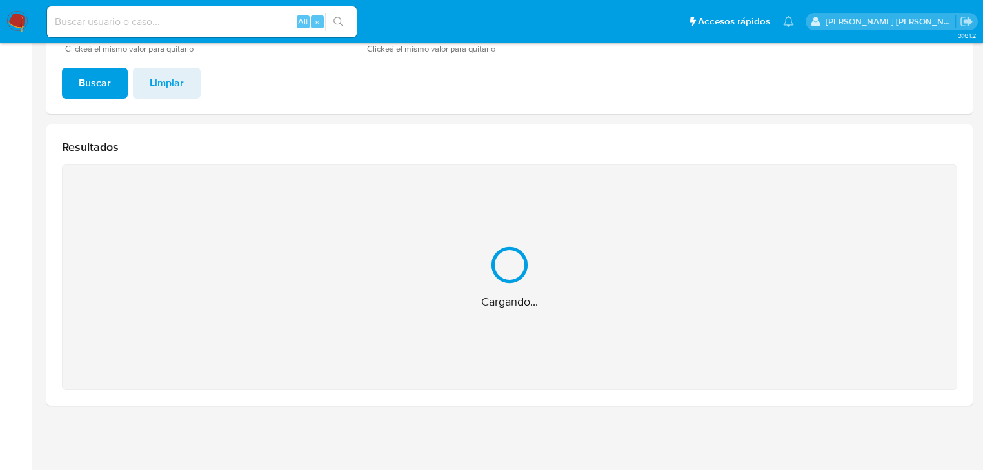
scroll to position [103, 0]
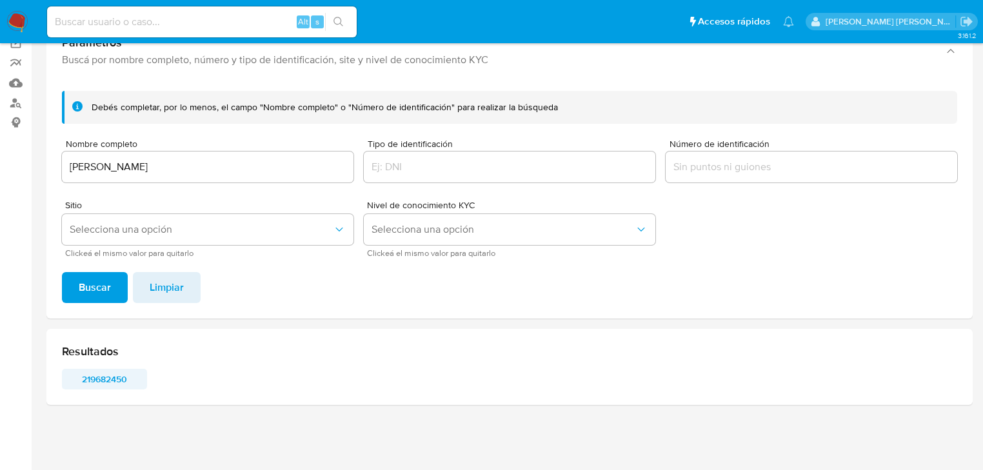
click at [118, 380] on span "219682450" at bounding box center [104, 379] width 67 height 18
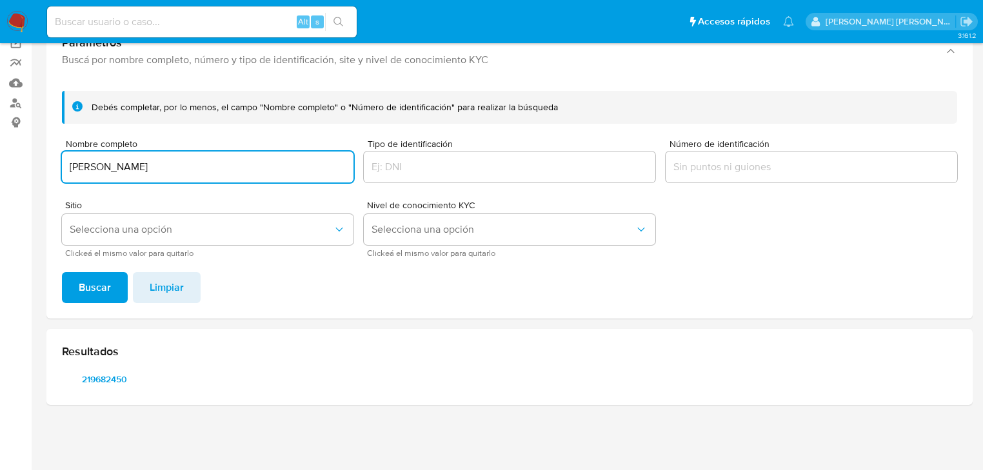
click at [210, 162] on input "[PERSON_NAME]" at bounding box center [208, 167] width 292 height 17
drag, startPoint x: 219, startPoint y: 166, endPoint x: 32, endPoint y: 99, distance: 199.0
click at [0, 105] on section "Bandeja Tablero Screening Búsqueda en Listas Watchlist Herramientas Operaciones…" at bounding box center [491, 184] width 983 height 574
type input "[PERSON_NAME] [PERSON_NAME]"
click at [99, 288] on span "Buscar" at bounding box center [95, 288] width 32 height 28
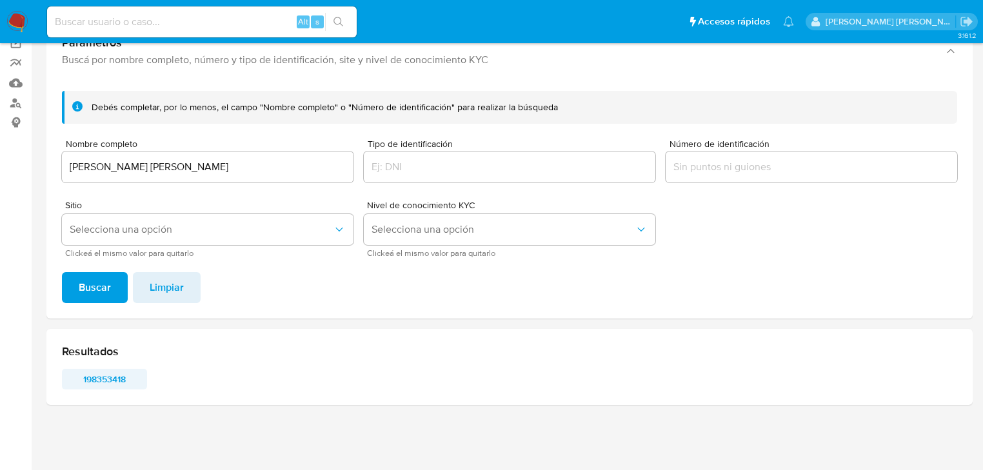
click at [114, 387] on span "198353418" at bounding box center [104, 379] width 67 height 18
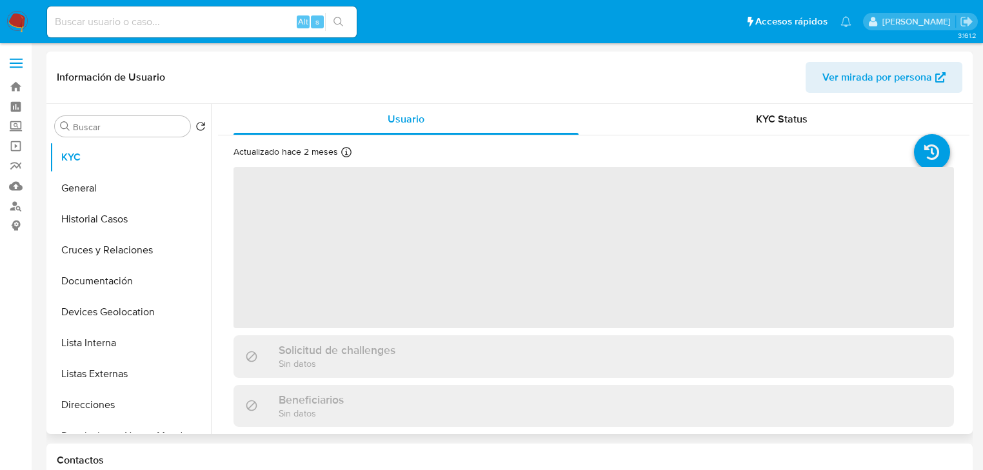
select select "10"
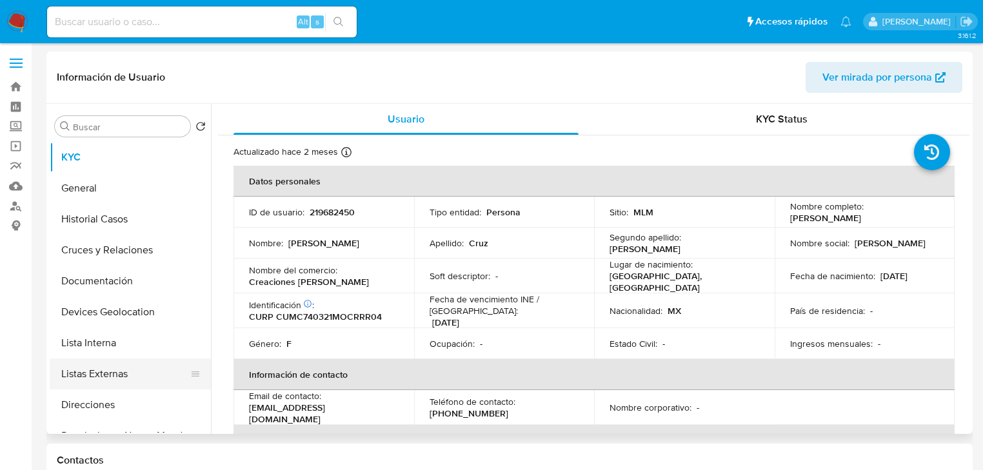
click at [108, 383] on button "Listas Externas" at bounding box center [125, 374] width 151 height 31
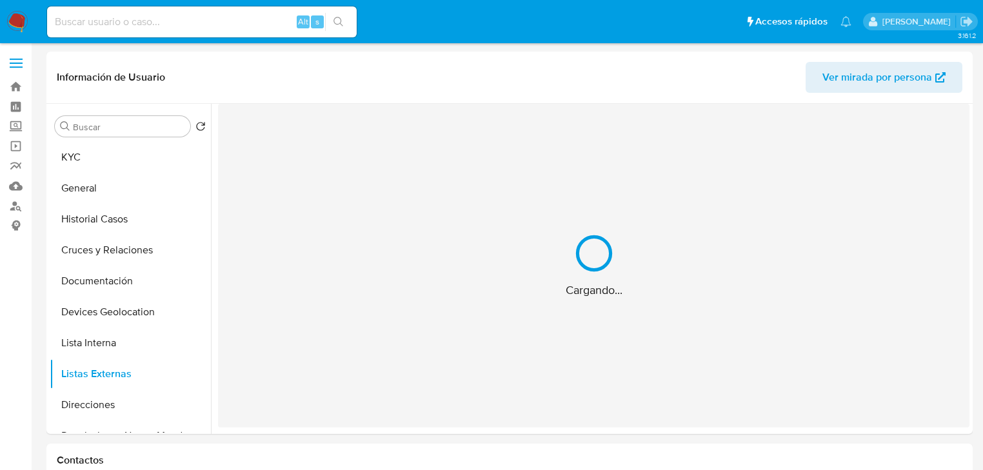
click at [417, 336] on div "Cargando..." at bounding box center [594, 266] width 752 height 324
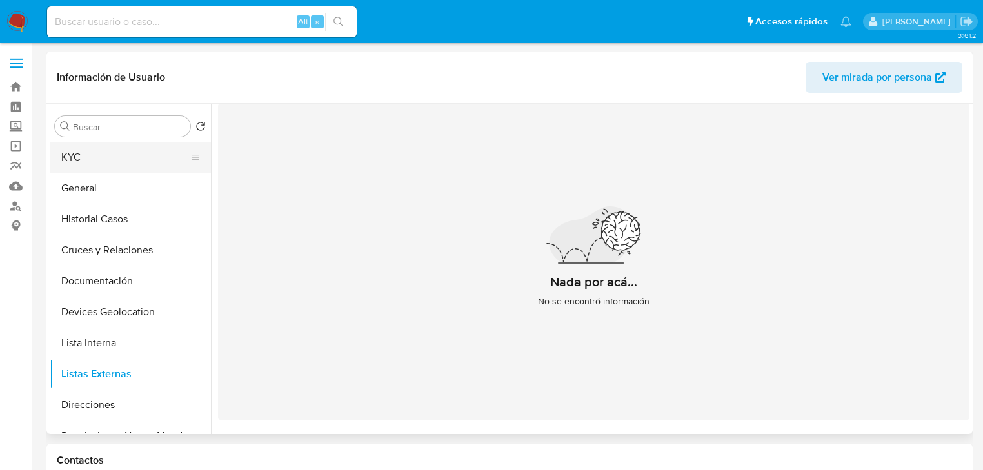
click at [114, 150] on button "KYC" at bounding box center [125, 157] width 151 height 31
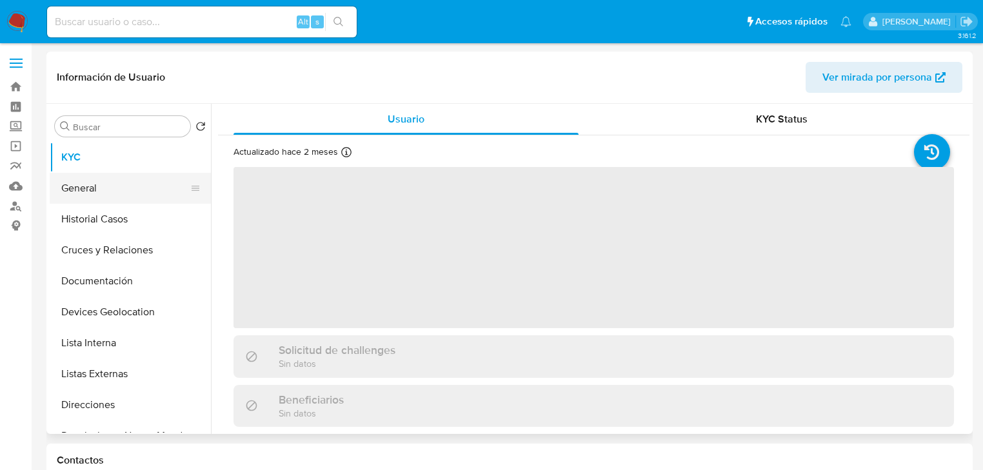
drag, startPoint x: 133, startPoint y: 219, endPoint x: 134, endPoint y: 199, distance: 20.7
click at [134, 218] on button "Historial Casos" at bounding box center [130, 219] width 161 height 31
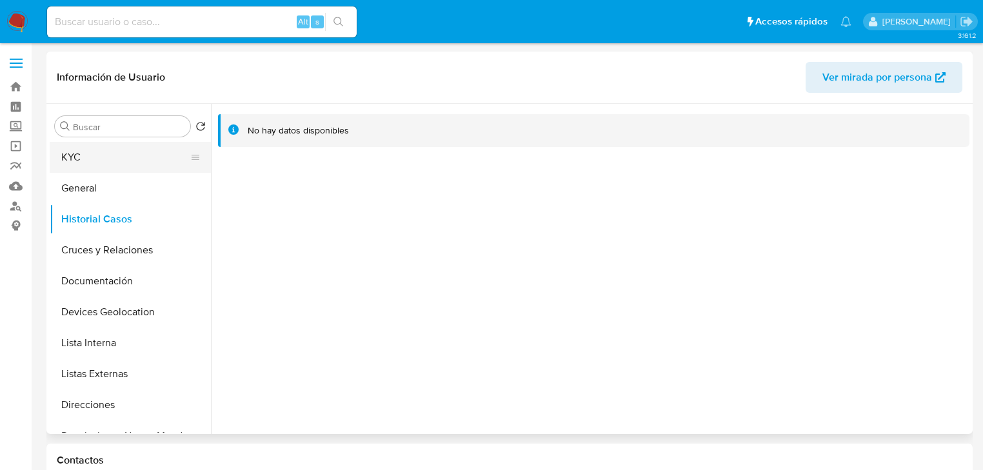
click at [100, 159] on button "KYC" at bounding box center [125, 157] width 151 height 31
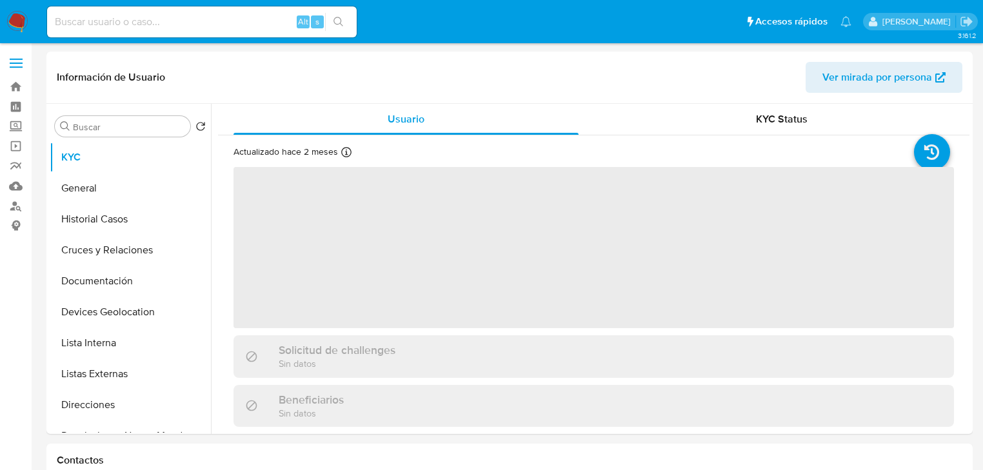
click at [346, 255] on span "‌" at bounding box center [594, 247] width 721 height 161
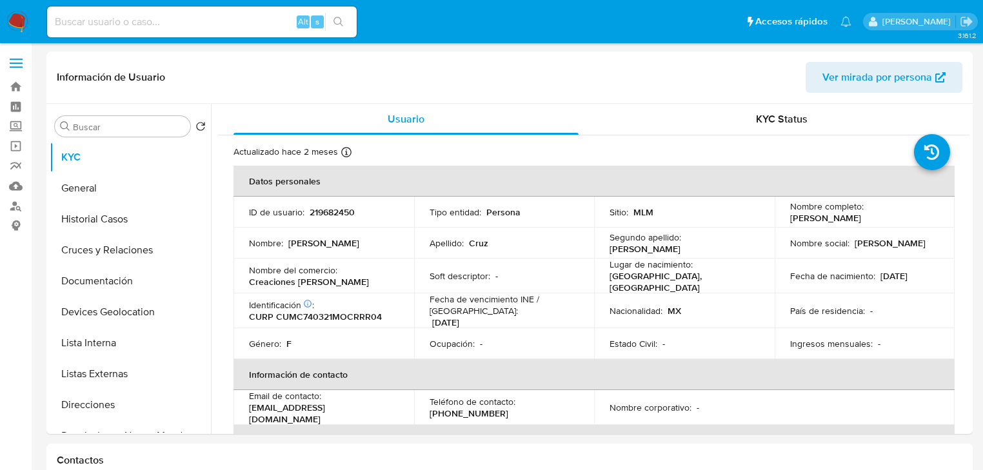
click at [343, 241] on div "Nombre : Cristalinda" at bounding box center [324, 243] width 150 height 12
click at [350, 220] on td "ID de usuario : 219682450" at bounding box center [324, 212] width 181 height 31
click at [352, 209] on p "219682450" at bounding box center [332, 212] width 45 height 12
copy p "219682450"
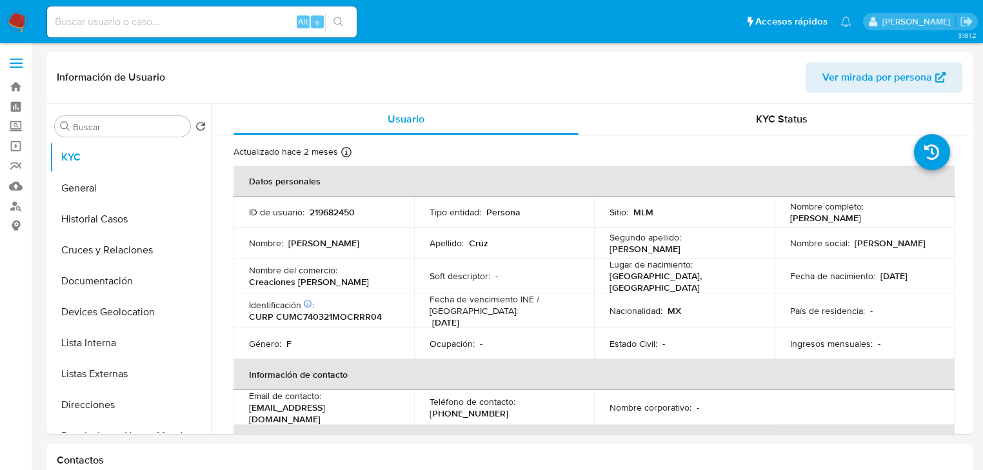
click at [916, 249] on div "Nombre social : Cristalinda Cruz Marquez" at bounding box center [865, 243] width 150 height 12
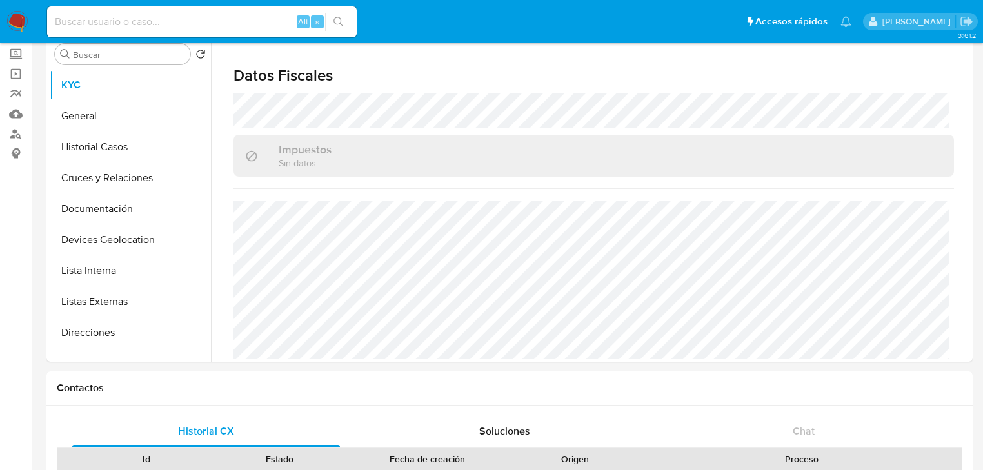
scroll to position [155, 0]
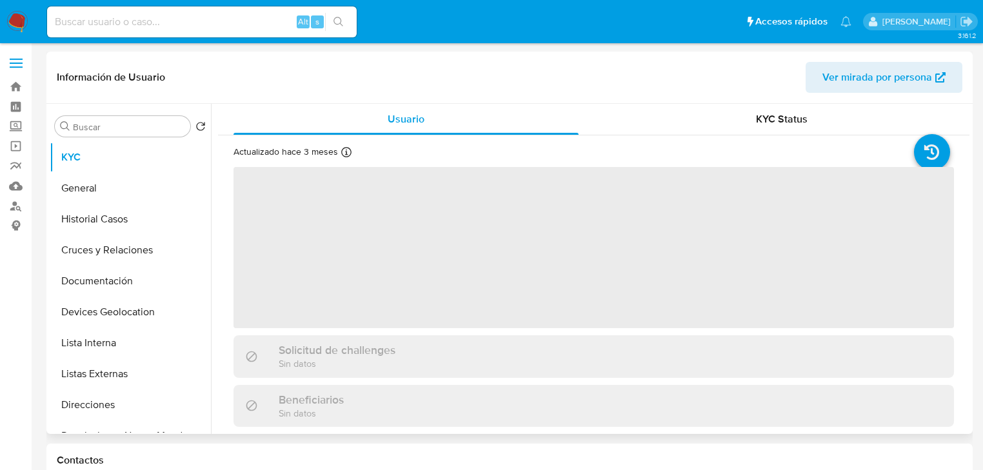
select select "10"
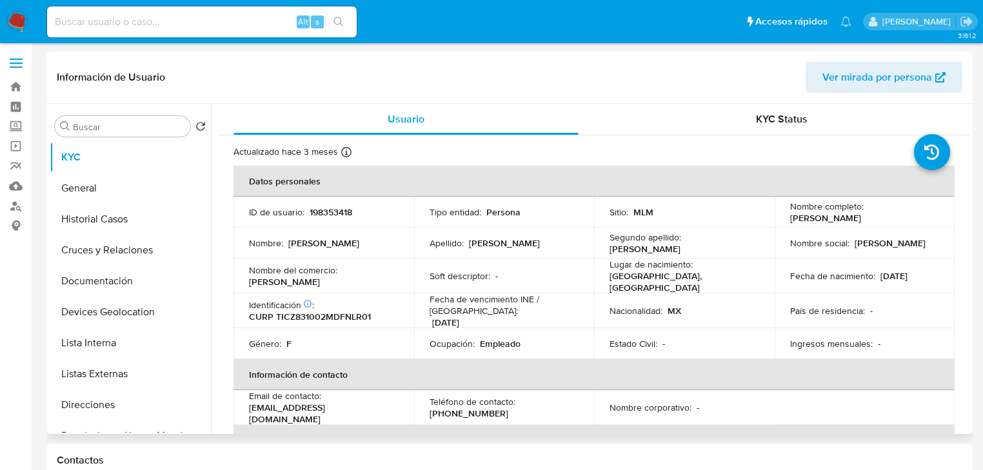
click at [643, 323] on td "Nacionalidad : MX" at bounding box center [684, 311] width 181 height 35
drag, startPoint x: 152, startPoint y: 374, endPoint x: 193, endPoint y: 364, distance: 41.9
click at [153, 374] on button "Listas Externas" at bounding box center [125, 374] width 151 height 31
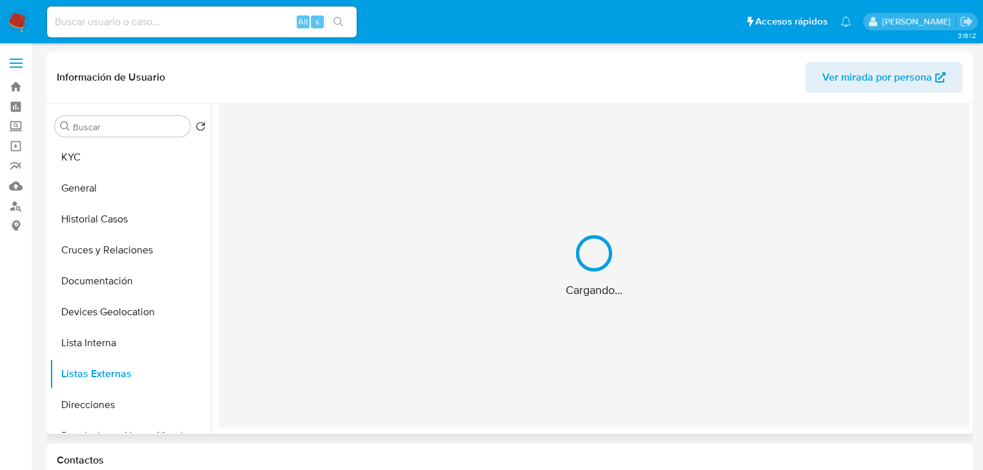
click at [466, 348] on div "Cargando..." at bounding box center [594, 266] width 752 height 324
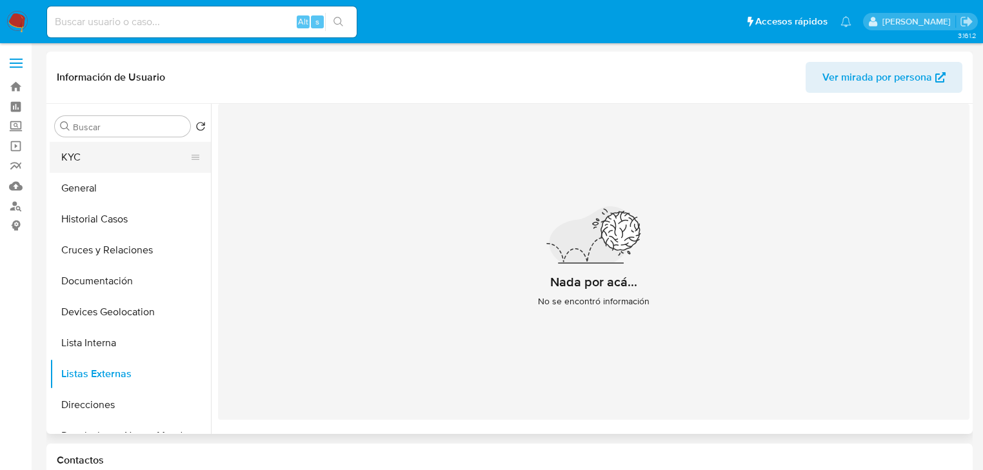
click at [119, 158] on button "KYC" at bounding box center [125, 157] width 151 height 31
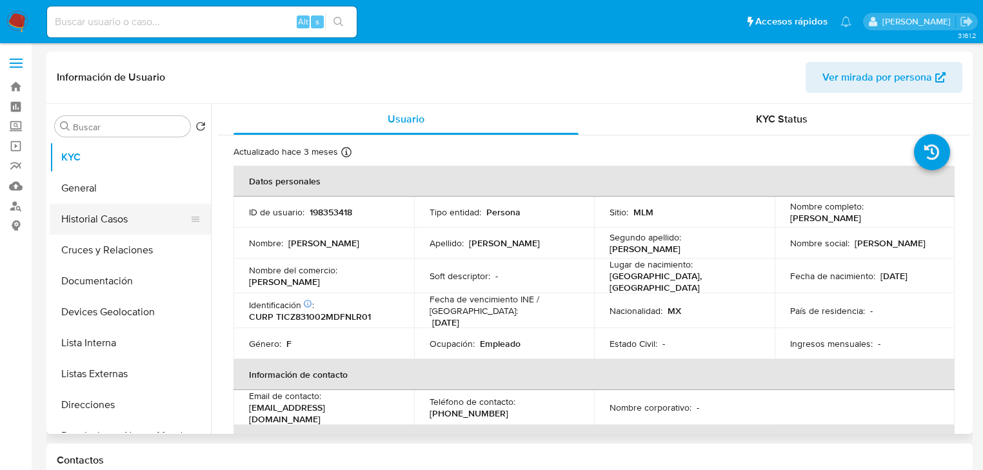
click at [111, 219] on button "Historial Casos" at bounding box center [125, 219] width 151 height 31
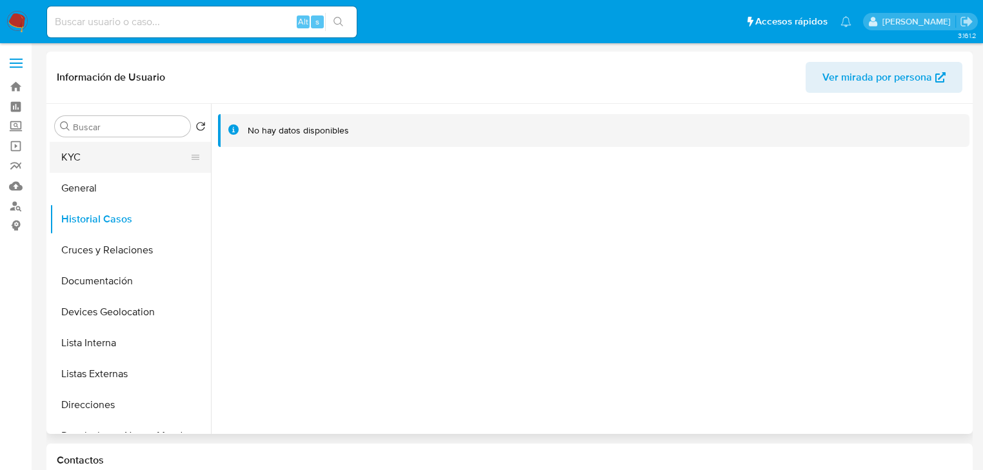
click at [97, 163] on button "KYC" at bounding box center [125, 157] width 151 height 31
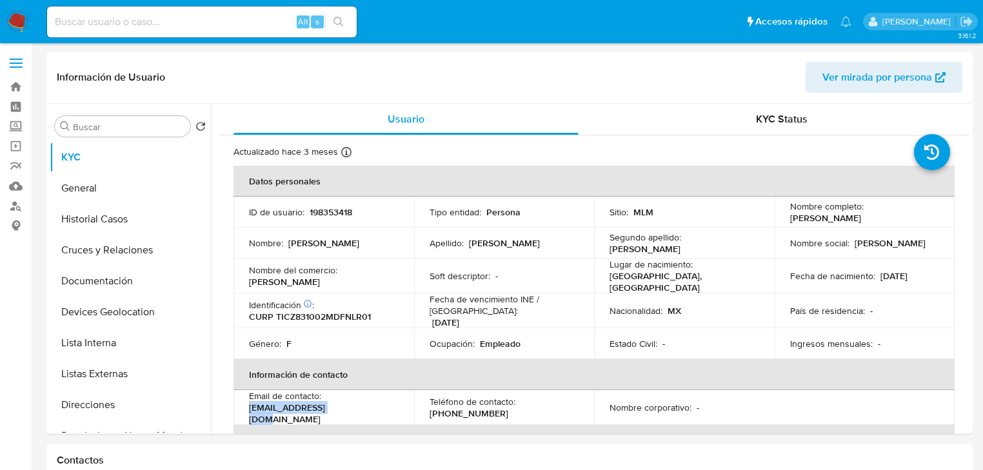
drag, startPoint x: 339, startPoint y: 412, endPoint x: 462, endPoint y: 10, distance: 420.5
click at [235, 401] on td "Email de contacto : zaira0204@gmail.com" at bounding box center [324, 407] width 181 height 35
copy div "Email de contacto : zaira0204@gmail.com"
click at [470, 408] on p "(55) 27136130" at bounding box center [469, 414] width 79 height 12
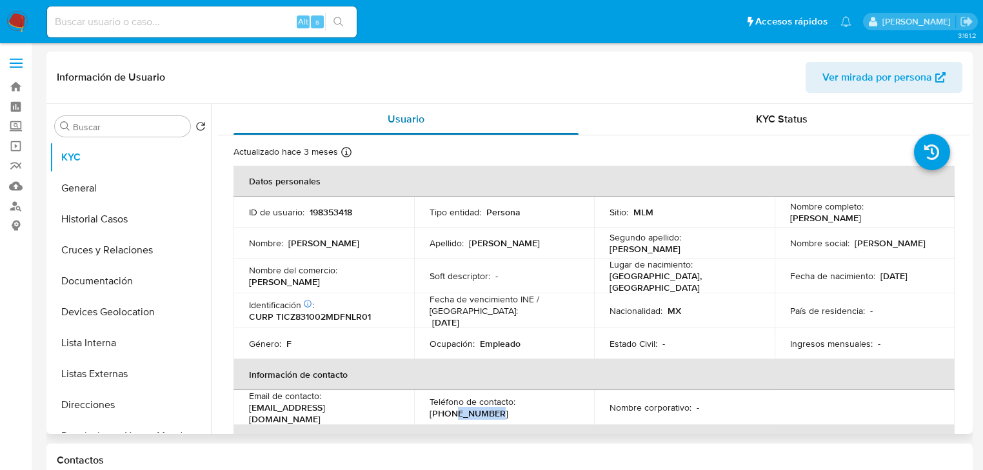
copy p "27136130"
click at [328, 205] on td "ID de usuario : 198353418" at bounding box center [324, 212] width 181 height 31
click at [325, 210] on p "198353418" at bounding box center [331, 212] width 43 height 12
click at [325, 211] on p "198353418" at bounding box center [331, 212] width 43 height 12
copy p "198353418"
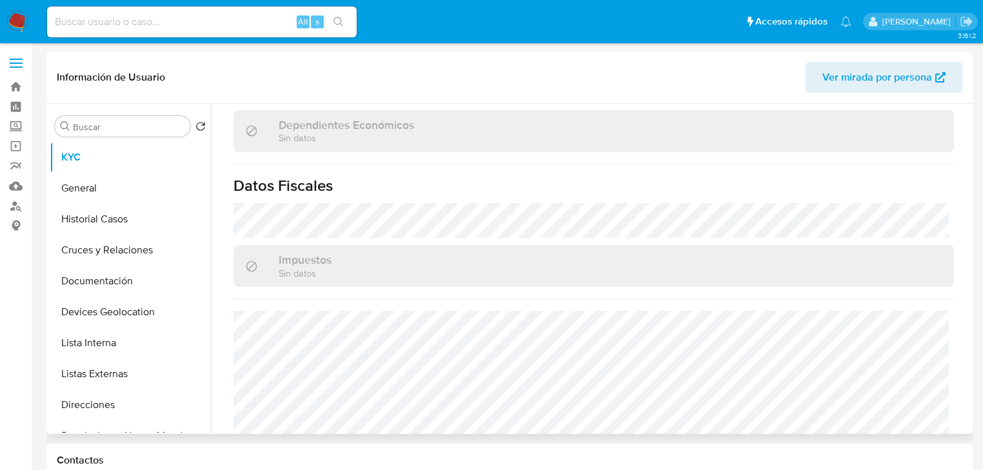
scroll to position [815, 0]
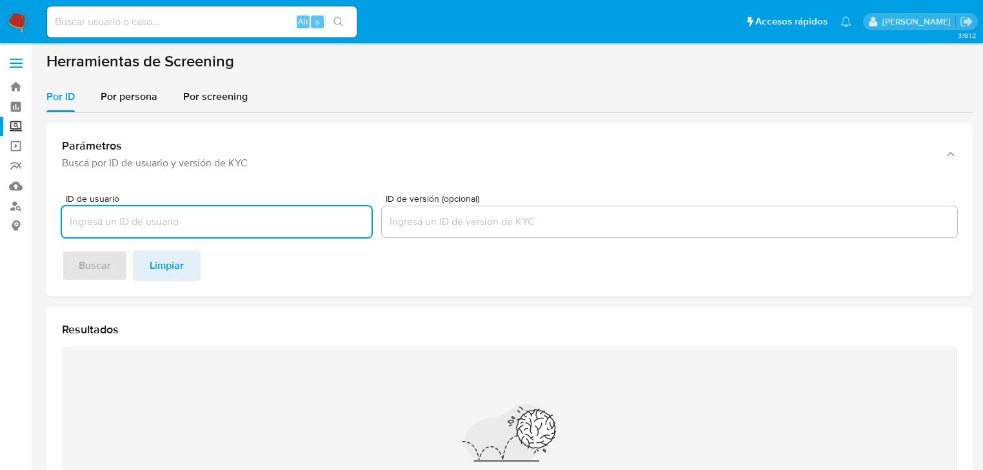
click at [138, 25] on input at bounding box center [202, 22] width 310 height 17
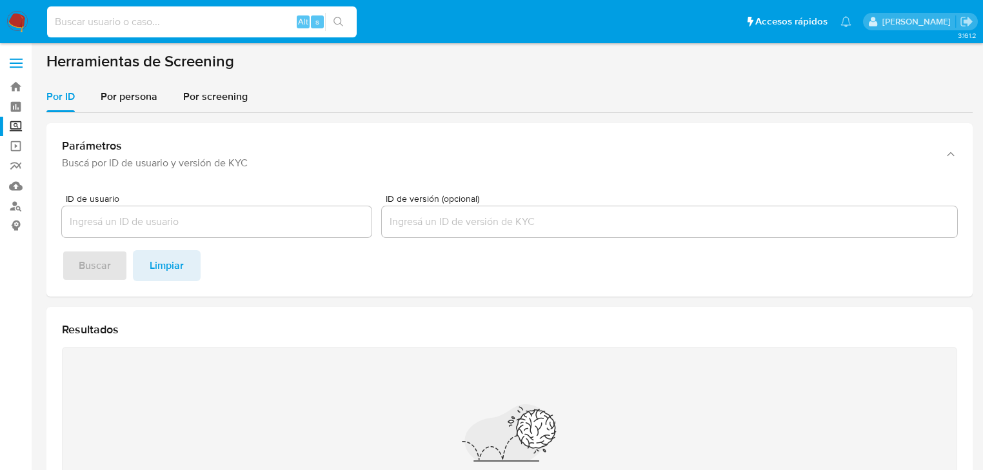
paste input "UaoCBHSC7uQW5jHB1wG0X3s6"
type input "UaoCBHSC7uQW5jHB1wG0X3s6"
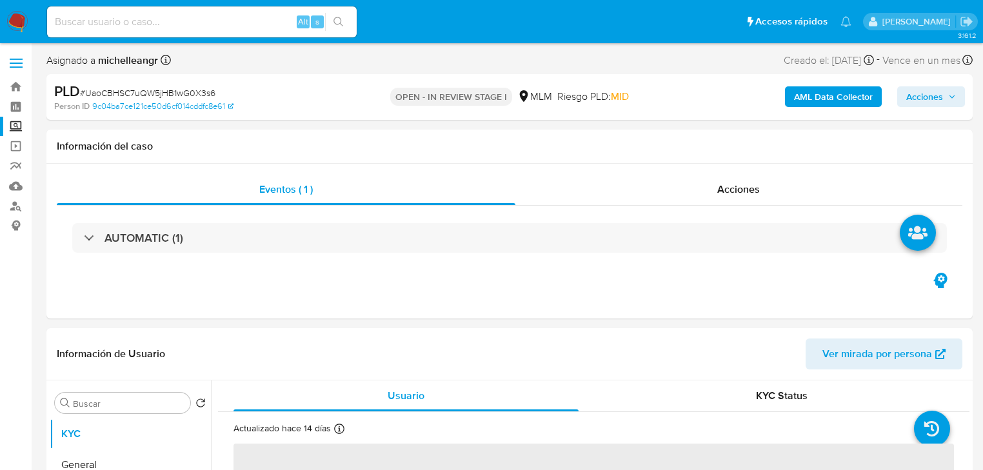
select select "10"
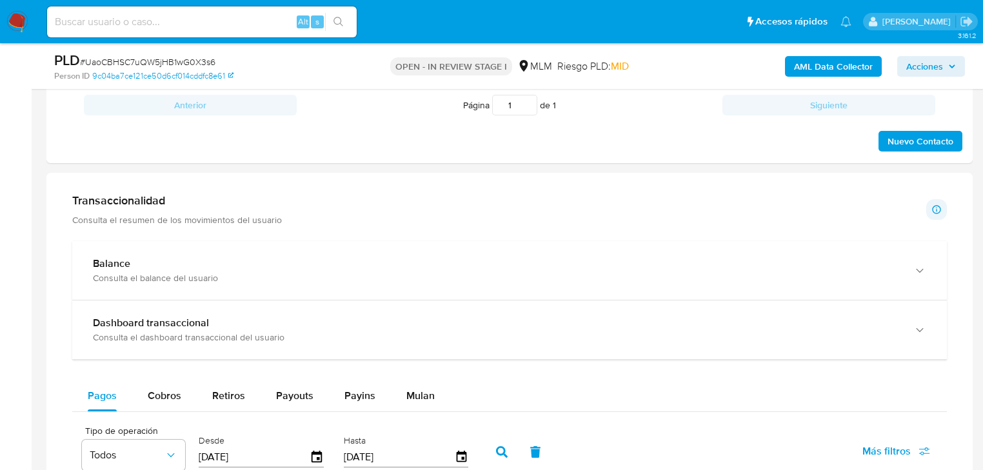
scroll to position [774, 0]
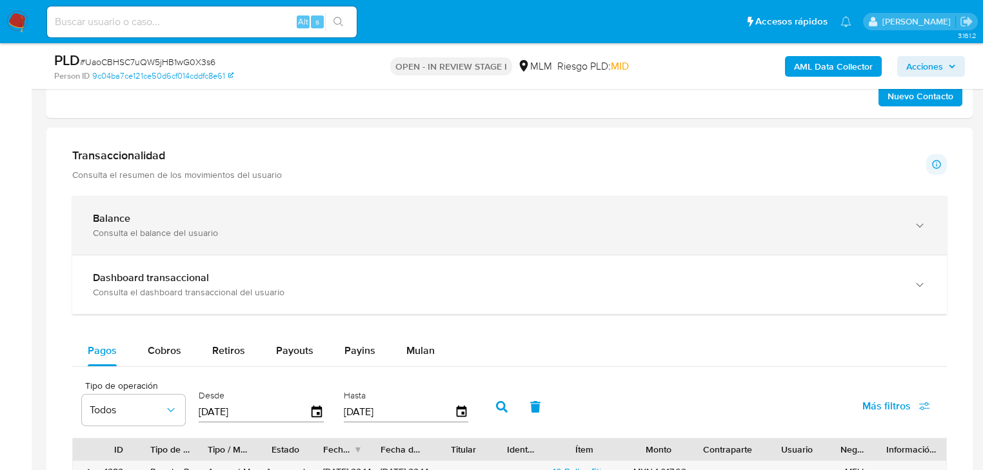
click at [181, 196] on div "Balance Consulta el balance del usuario" at bounding box center [509, 225] width 875 height 59
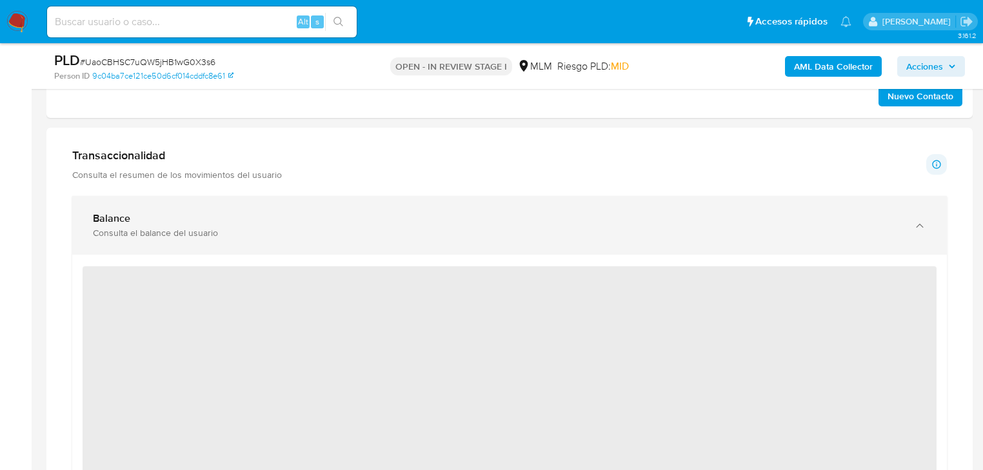
click at [192, 216] on div "Balance" at bounding box center [497, 218] width 808 height 13
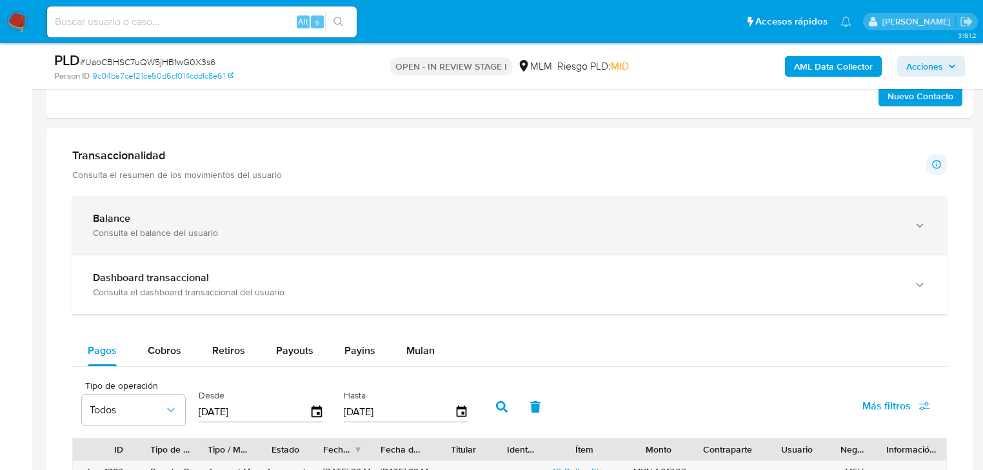
click at [421, 230] on div "Consulta el balance del usuario" at bounding box center [497, 233] width 808 height 12
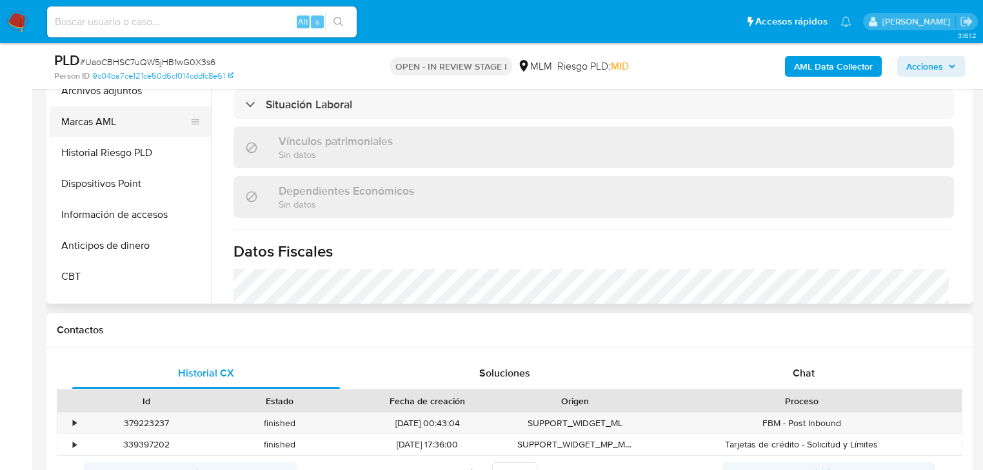
scroll to position [194, 0]
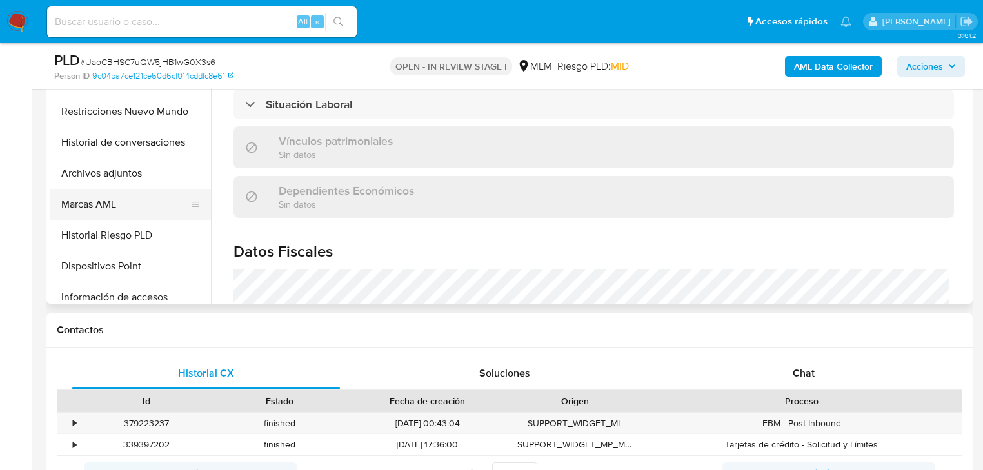
click at [126, 203] on button "Marcas AML" at bounding box center [125, 204] width 151 height 31
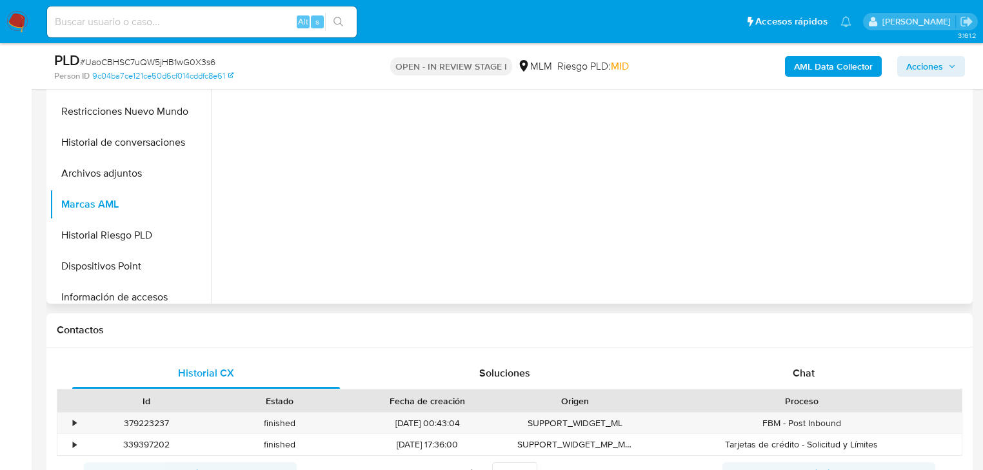
drag, startPoint x: 133, startPoint y: 168, endPoint x: 823, endPoint y: 173, distance: 690.4
click at [140, 165] on button "Archivos adjuntos" at bounding box center [130, 173] width 161 height 31
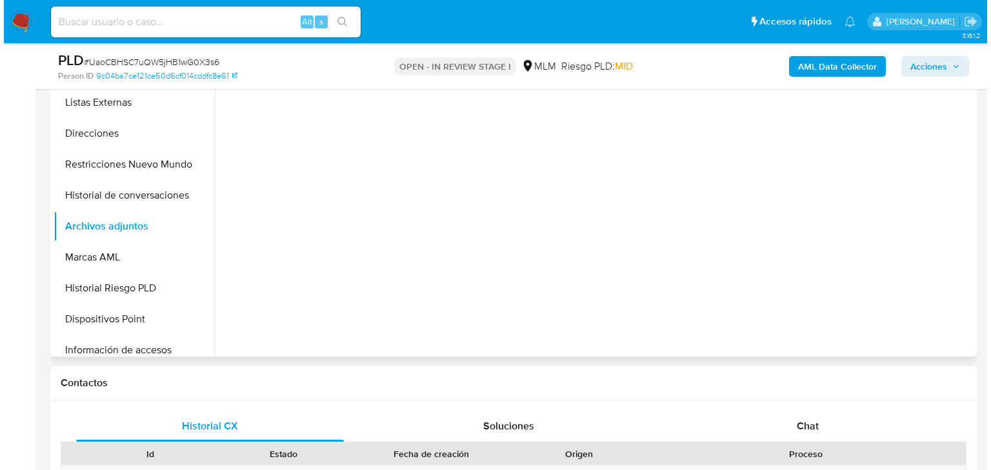
scroll to position [258, 0]
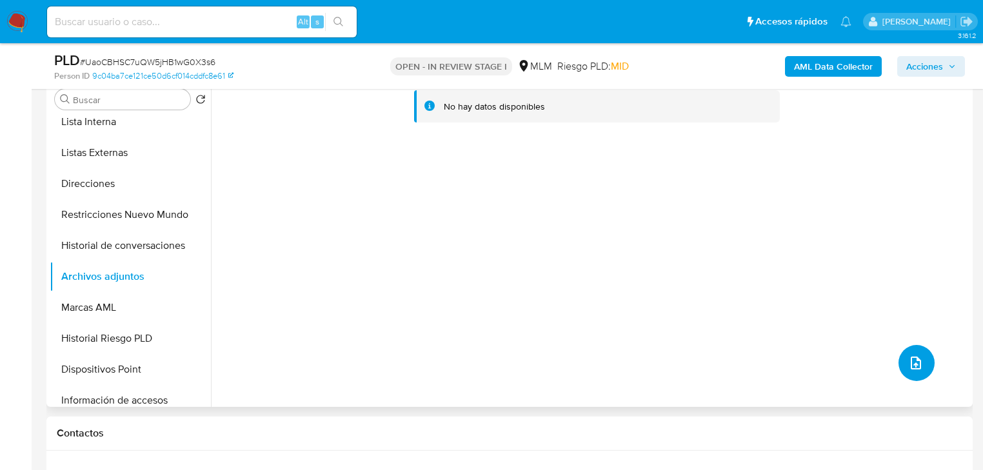
click at [909, 361] on icon "upload-file" at bounding box center [916, 363] width 15 height 15
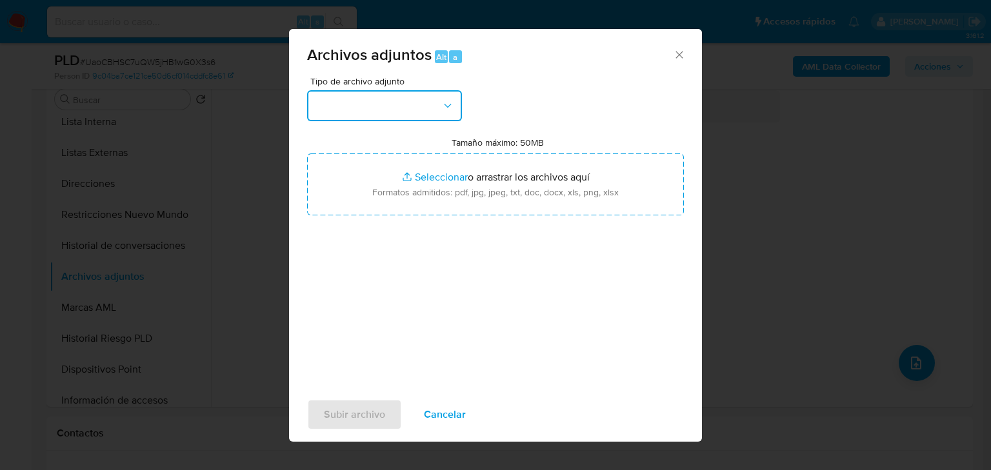
click at [394, 109] on button "button" at bounding box center [384, 105] width 155 height 31
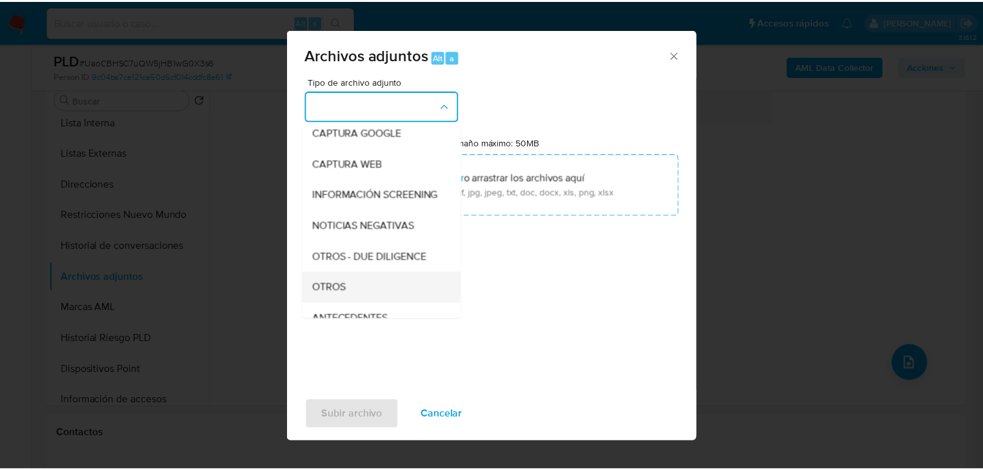
scroll to position [88, 0]
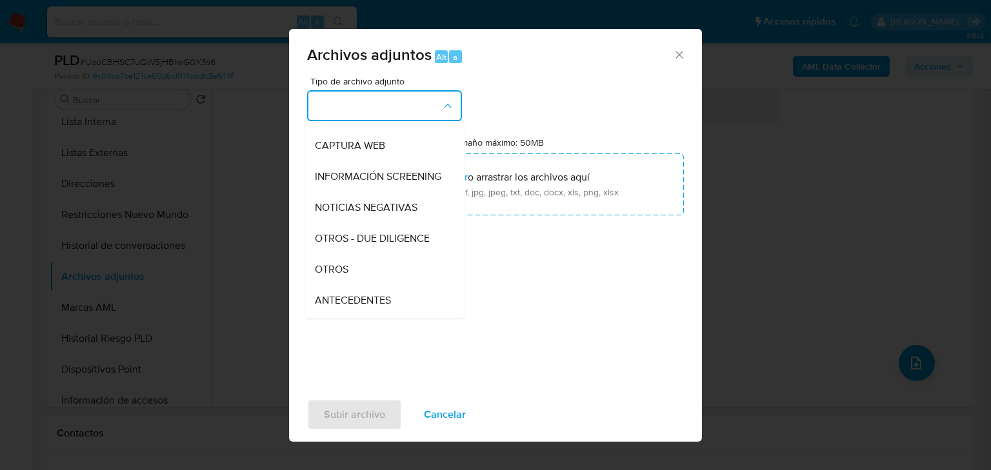
drag, startPoint x: 345, startPoint y: 278, endPoint x: 361, endPoint y: 290, distance: 20.4
click at [346, 276] on span "OTROS" at bounding box center [332, 269] width 34 height 13
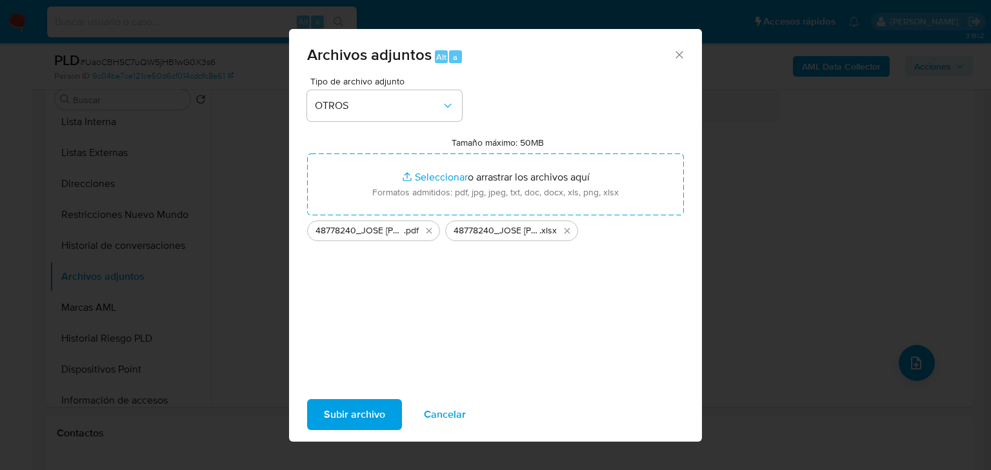
click at [350, 413] on span "Subir archivo" at bounding box center [354, 415] width 61 height 28
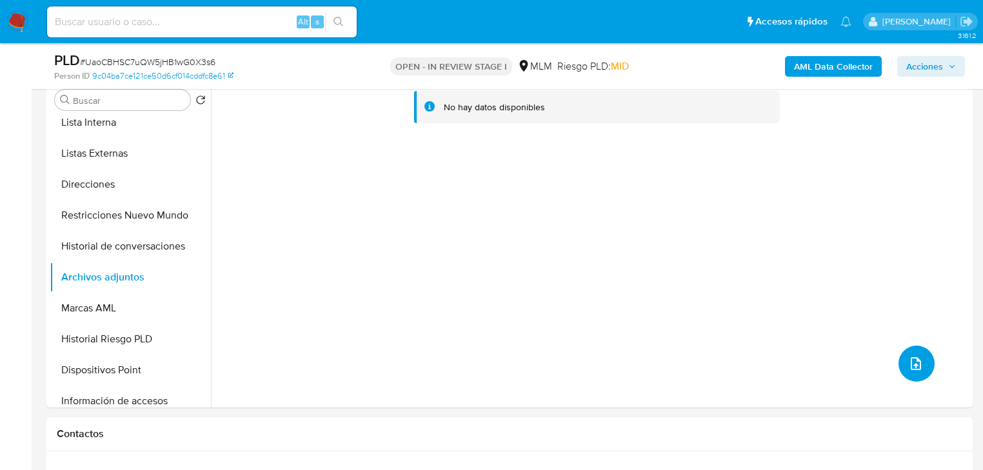
scroll to position [0, 0]
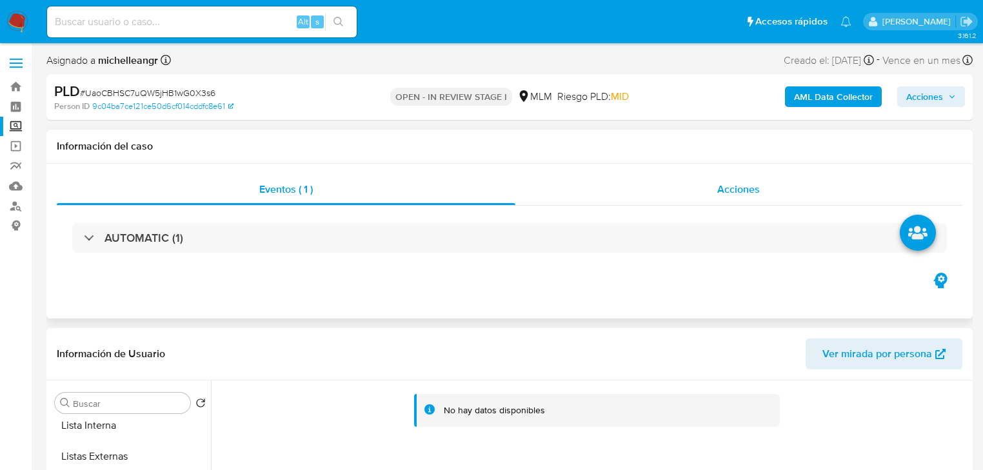
drag, startPoint x: 730, startPoint y: 188, endPoint x: 597, endPoint y: 188, distance: 133.6
click at [731, 188] on span "Acciones" at bounding box center [739, 189] width 43 height 15
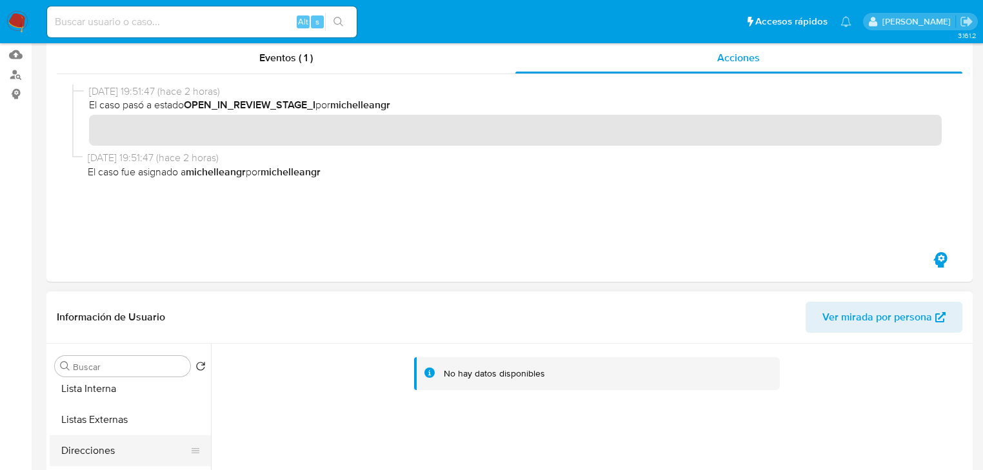
scroll to position [206, 0]
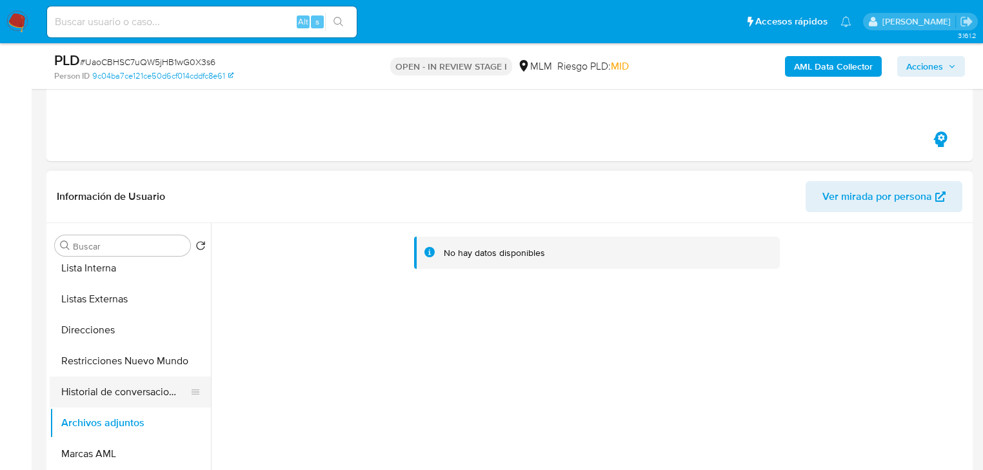
drag, startPoint x: 76, startPoint y: 382, endPoint x: 92, endPoint y: 401, distance: 24.7
click at [77, 382] on button "Historial de conversaciones" at bounding box center [125, 392] width 151 height 31
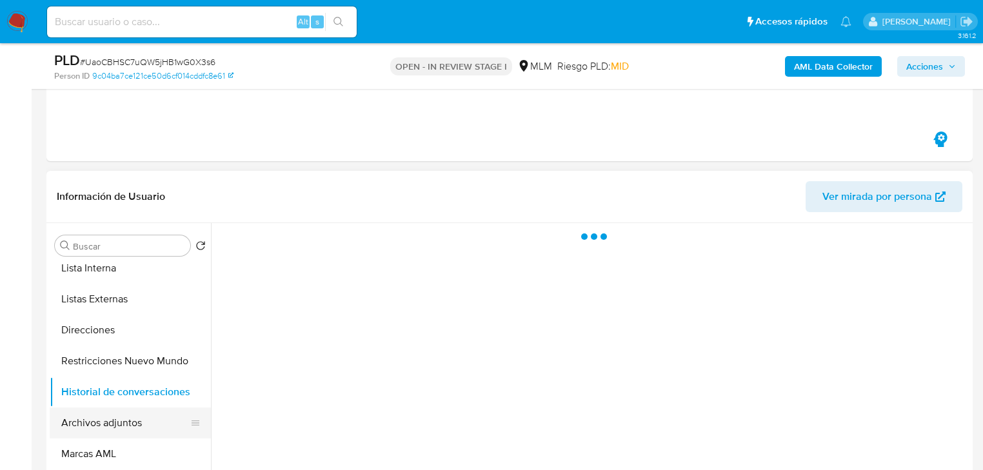
click at [91, 421] on button "Archivos adjuntos" at bounding box center [125, 423] width 151 height 31
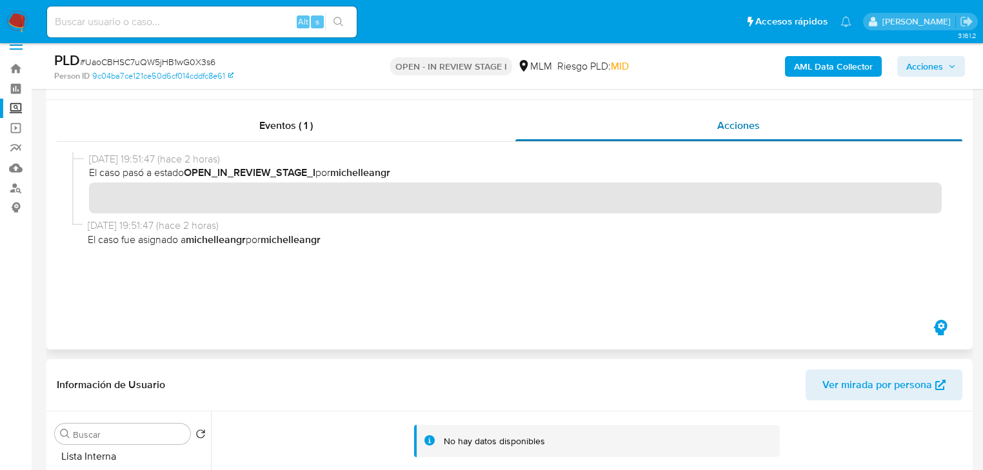
scroll to position [0, 0]
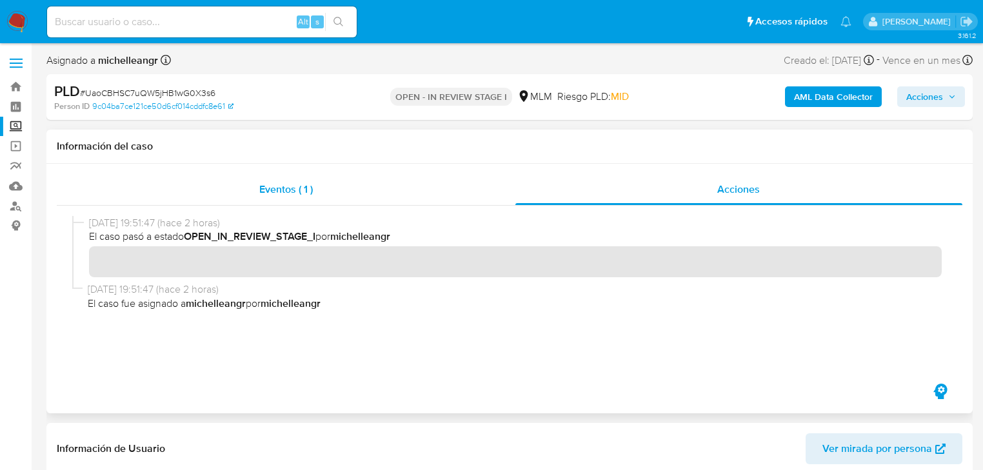
click at [278, 201] on div "Eventos ( 1 )" at bounding box center [286, 189] width 459 height 31
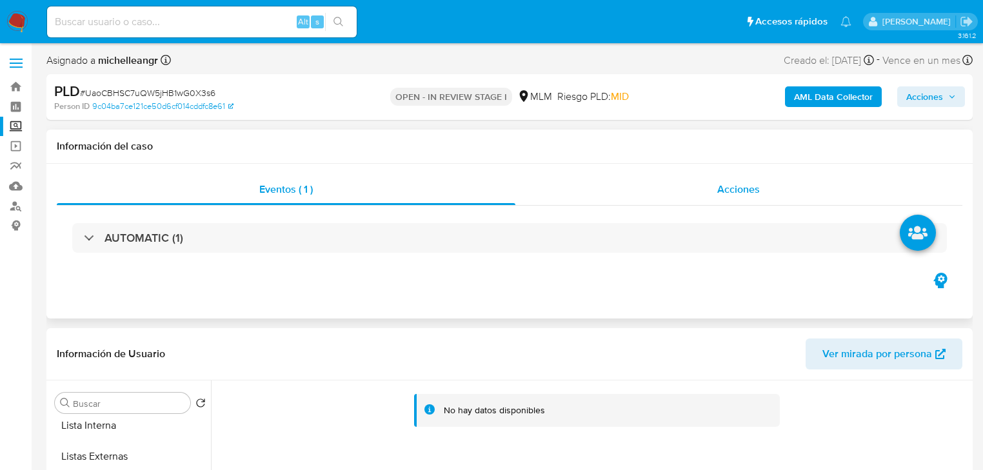
click at [732, 179] on div "Acciones" at bounding box center [740, 189] width 448 height 31
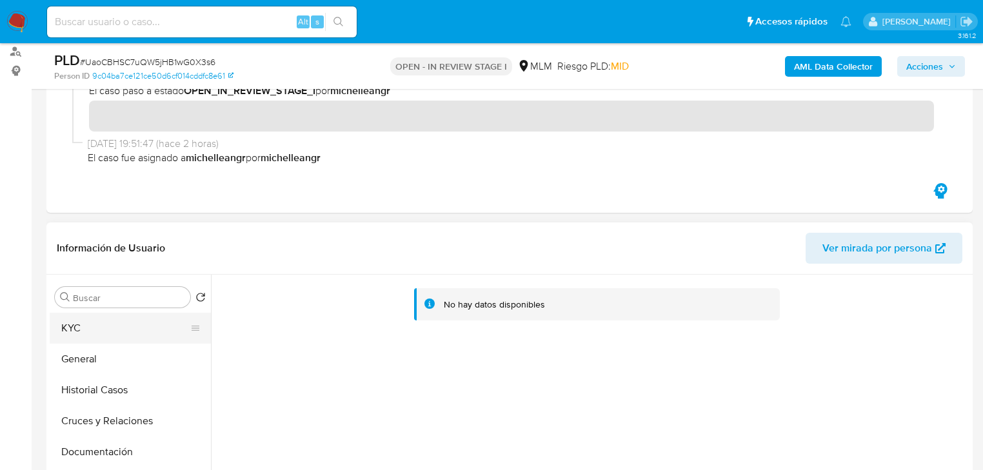
drag, startPoint x: 99, startPoint y: 323, endPoint x: 160, endPoint y: 328, distance: 60.9
click at [101, 322] on button "KYC" at bounding box center [125, 328] width 151 height 31
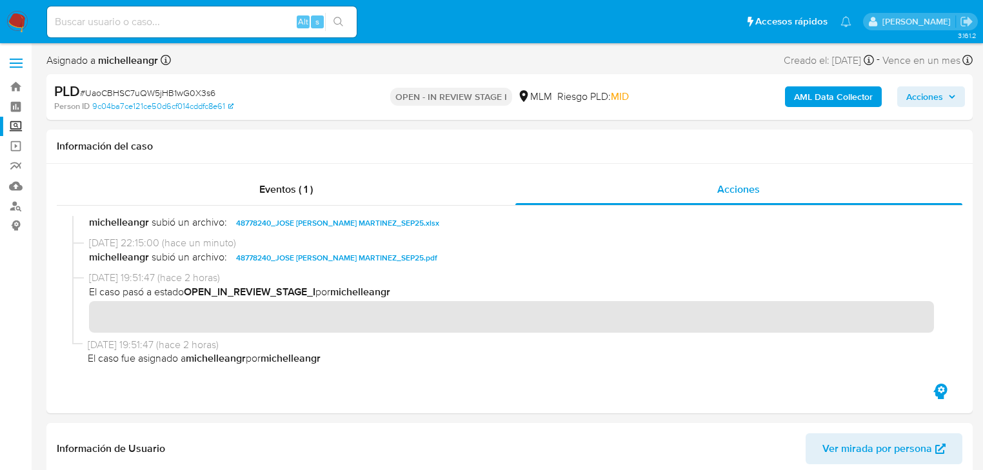
click at [942, 83] on div "AML Data Collector Acciones" at bounding box center [815, 97] width 300 height 30
click at [933, 93] on span "Acciones" at bounding box center [925, 96] width 37 height 21
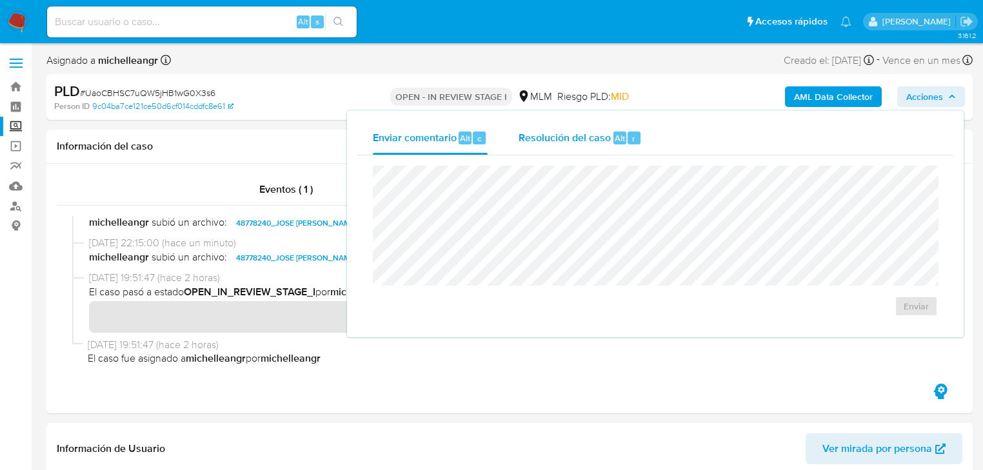
drag, startPoint x: 566, startPoint y: 136, endPoint x: 557, endPoint y: 154, distance: 19.9
click at [567, 136] on span "Resolución del caso" at bounding box center [565, 137] width 92 height 15
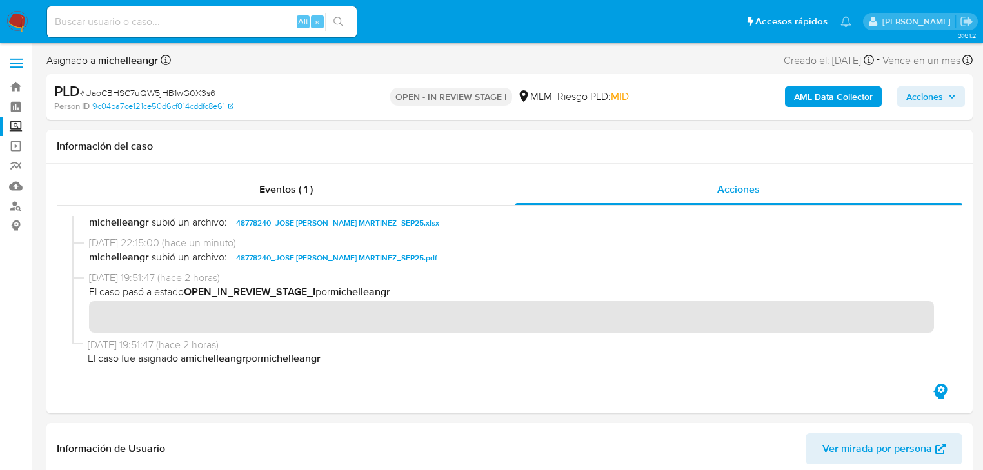
click at [921, 98] on span "Acciones" at bounding box center [925, 96] width 37 height 21
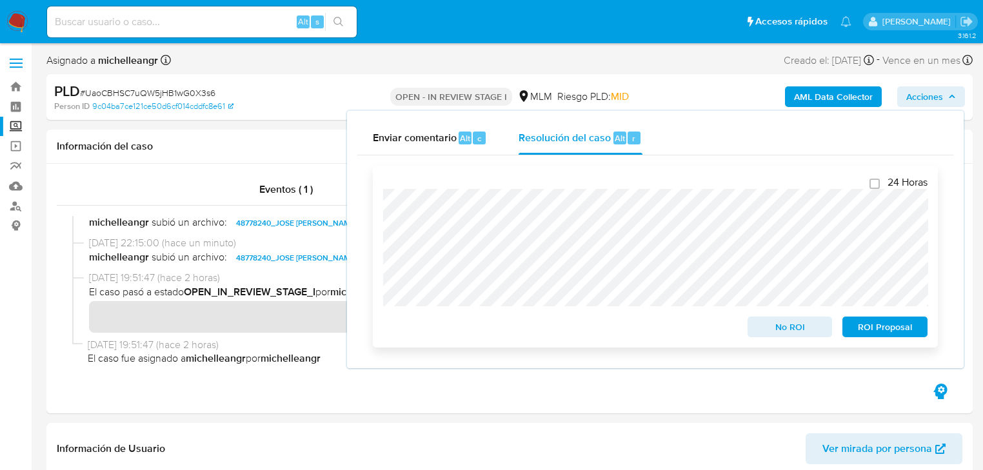
click at [381, 205] on div "24 Horas No ROI ROI Proposal" at bounding box center [655, 257] width 565 height 182
click at [783, 329] on span "No ROI" at bounding box center [790, 327] width 67 height 18
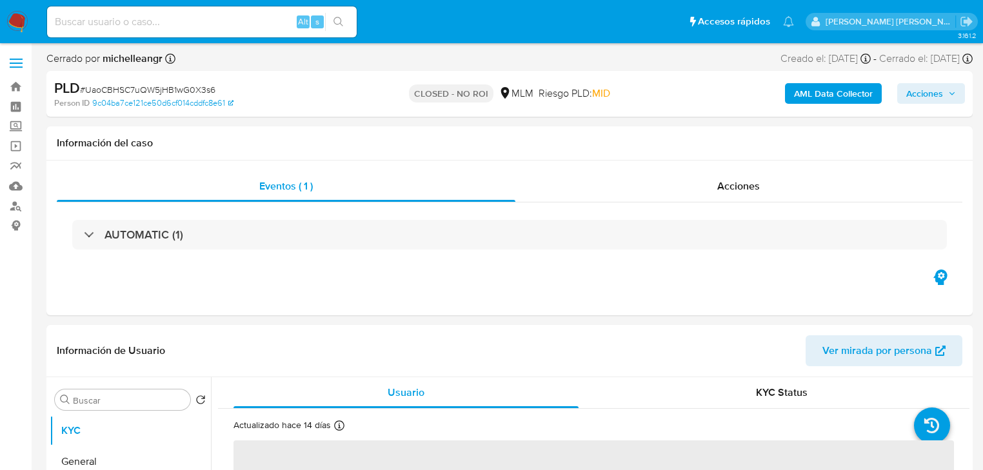
select select "10"
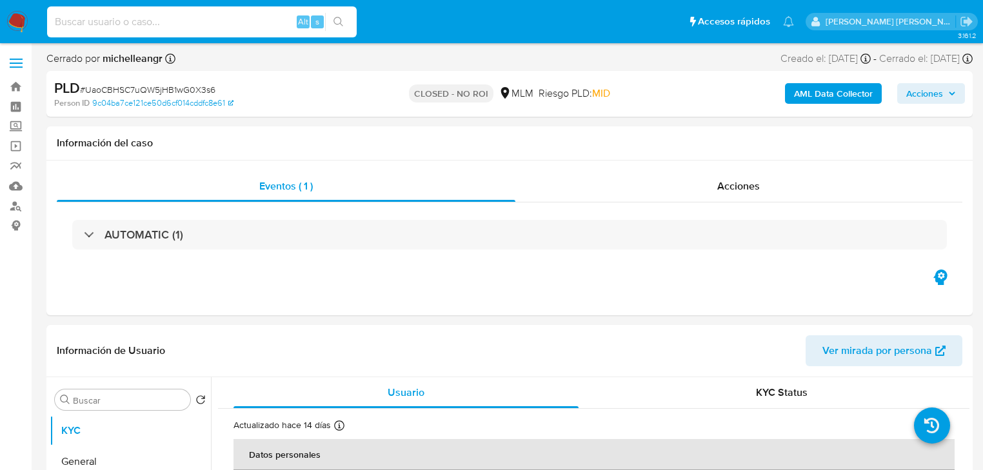
click at [140, 23] on input at bounding box center [202, 22] width 310 height 17
paste input "yoxhRFnXqcwW5lVrAP9BAQQF"
type input "yoxhRFnXqcwW5lVrAP9BAQQF"
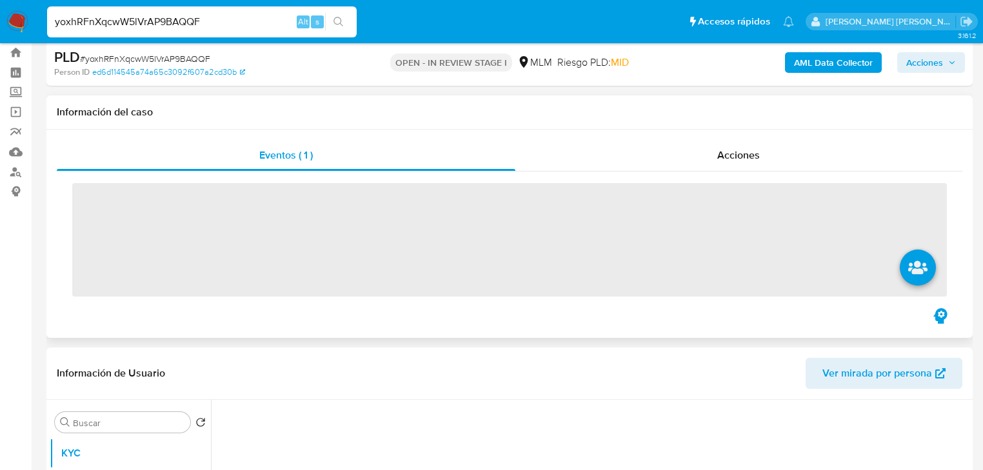
scroll to position [52, 0]
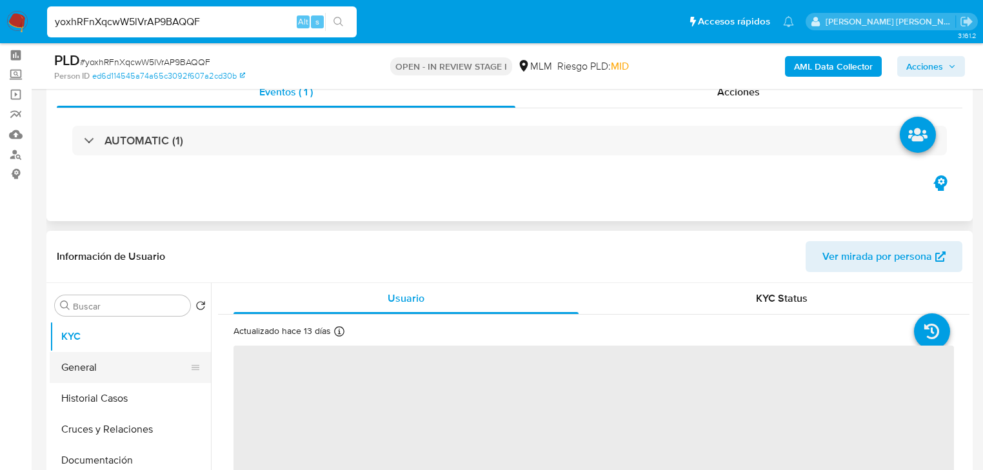
click at [94, 362] on button "General" at bounding box center [125, 367] width 151 height 31
select select "10"
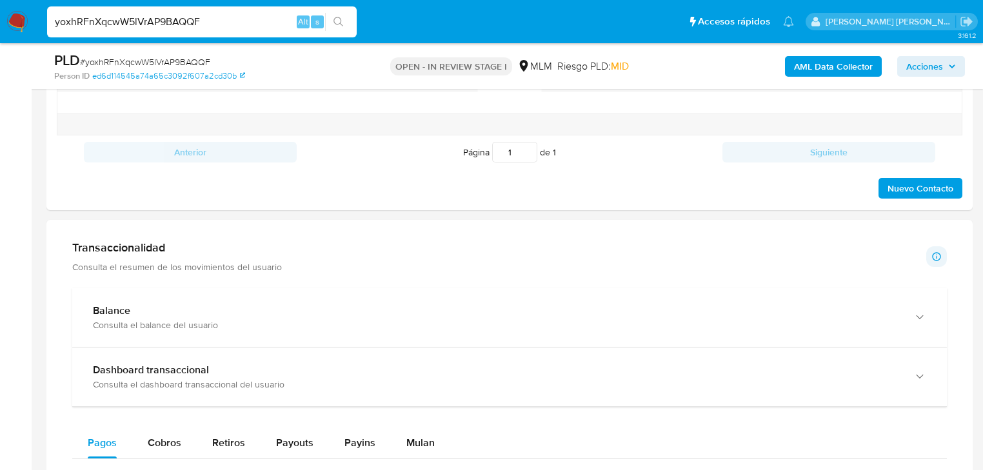
scroll to position [826, 0]
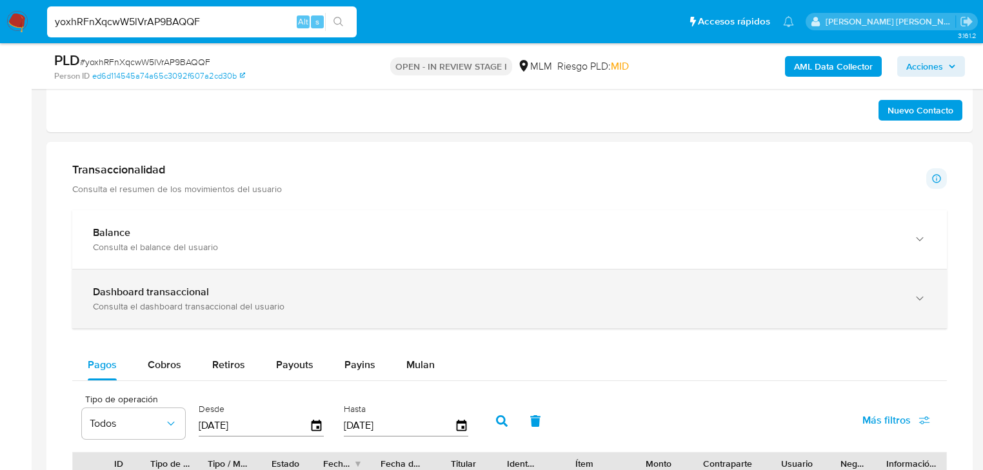
click at [243, 272] on div "Dashboard transaccional Consulta el dashboard transaccional del usuario" at bounding box center [509, 299] width 875 height 59
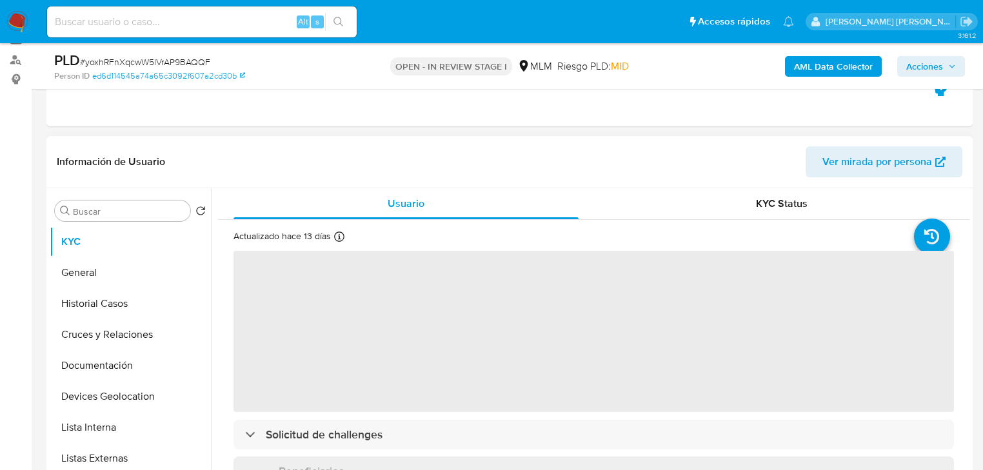
scroll to position [206, 0]
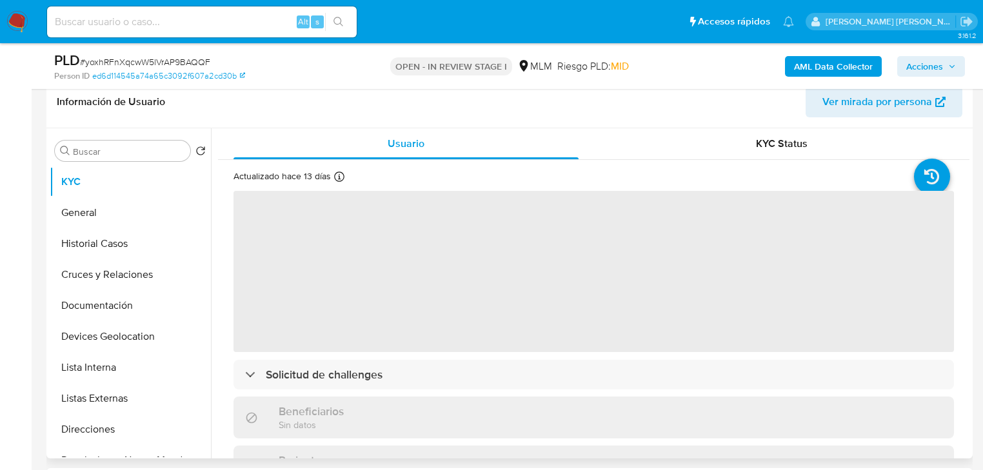
select select "10"
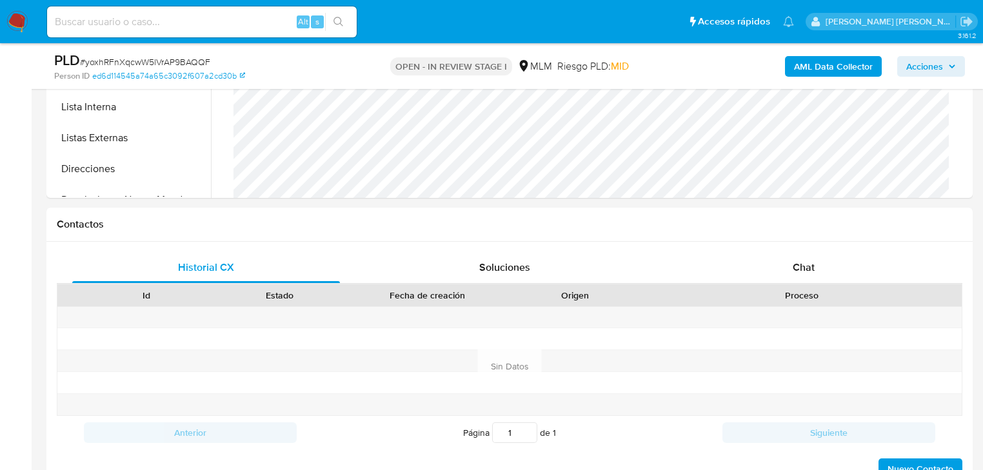
scroll to position [671, 0]
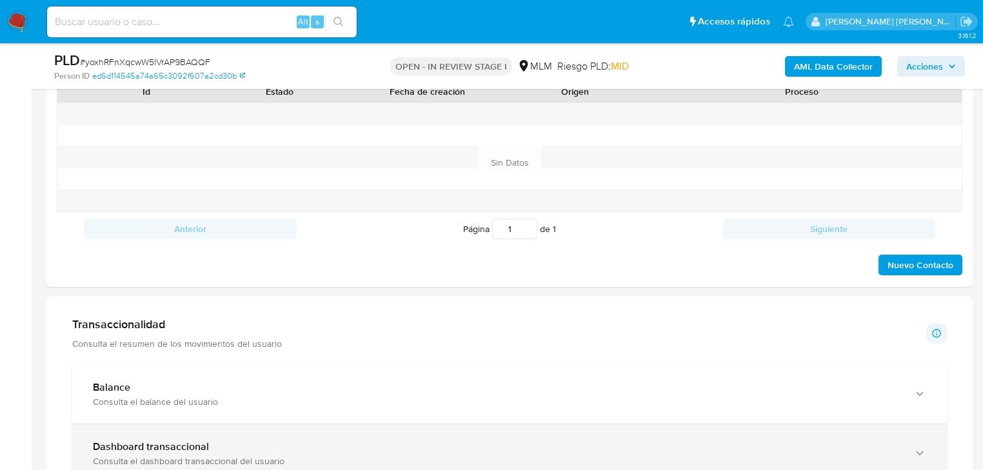
click at [212, 434] on div "Dashboard transaccional Consulta el dashboard transaccional del usuario" at bounding box center [509, 454] width 875 height 59
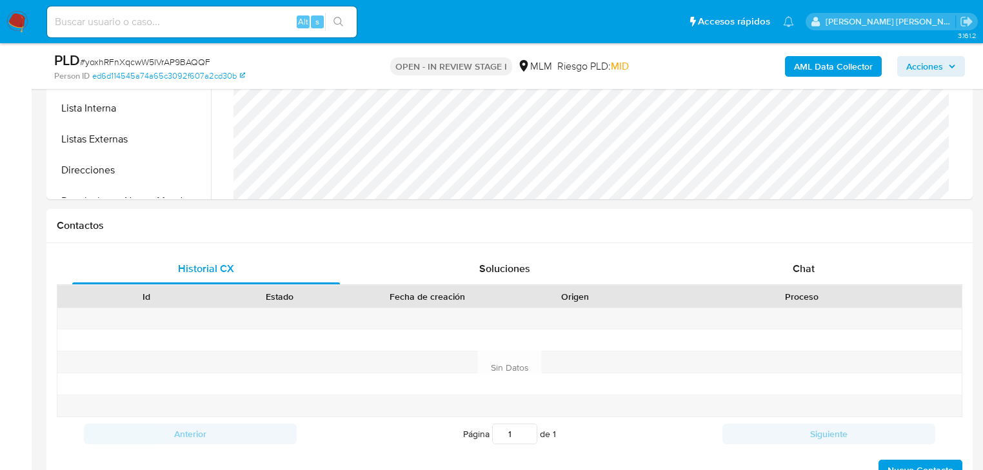
scroll to position [465, 0]
click at [134, 19] on input at bounding box center [202, 22] width 310 height 17
paste input "yoxhRFnXqcwW5lVrAP9BAQQF"
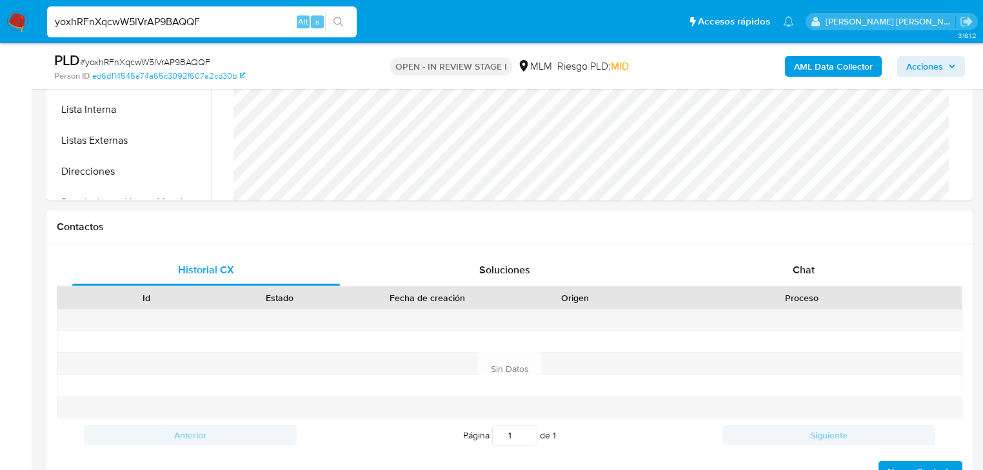
type input "yoxhRFnXqcwW5lVrAP9BAQQF"
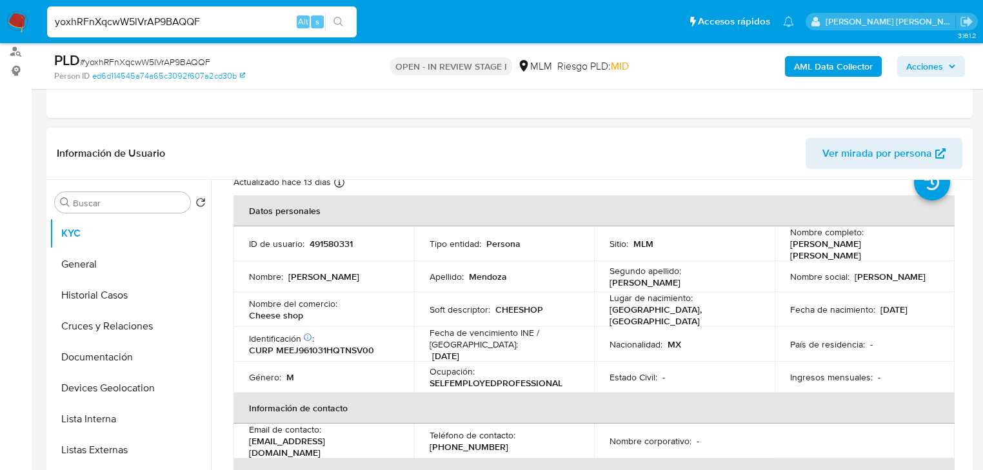
scroll to position [28, 0]
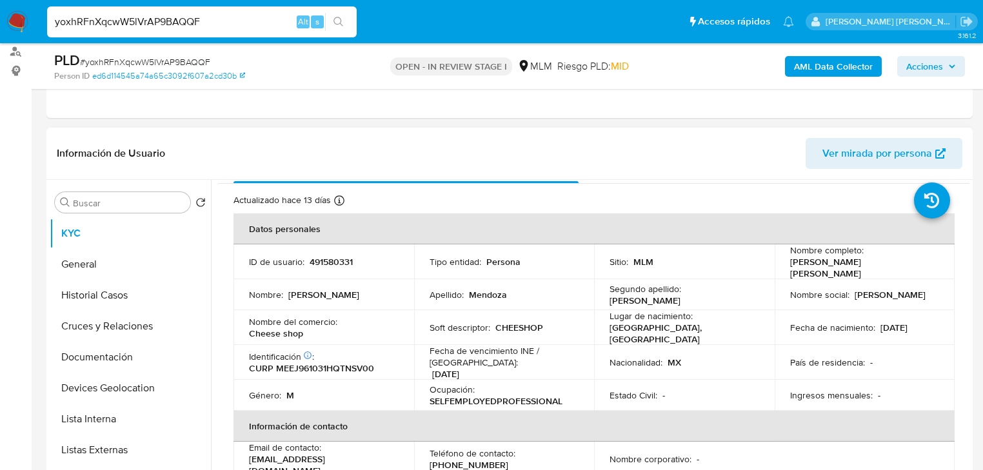
click at [871, 299] on td "Nombre social : [PERSON_NAME]" at bounding box center [865, 294] width 181 height 31
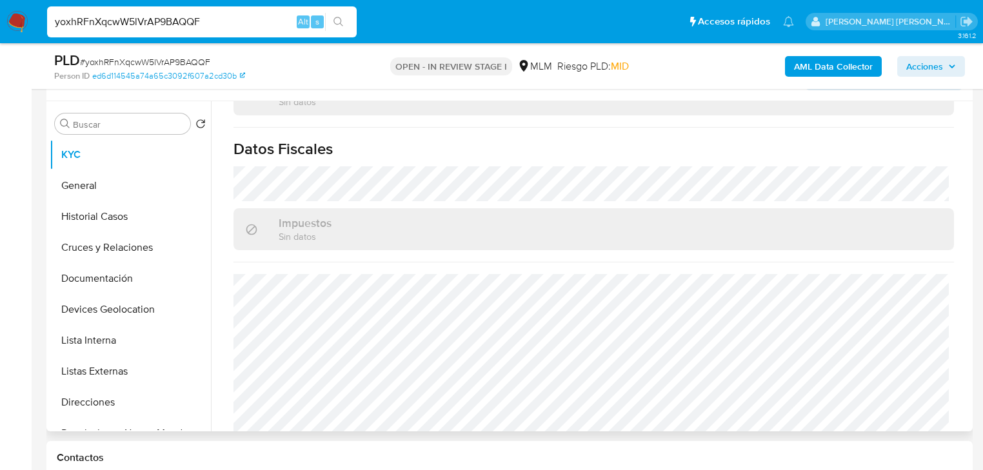
scroll to position [258, 0]
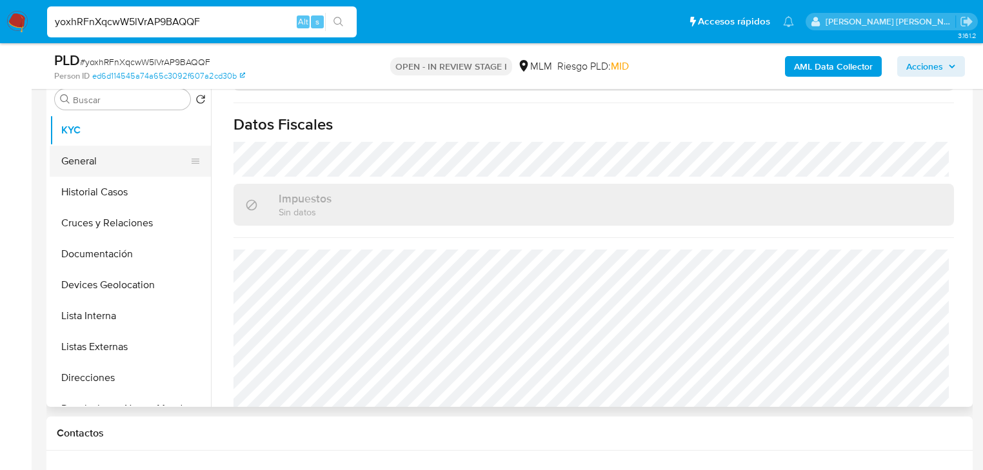
click at [148, 171] on ul "KYC General Historial Casos Cruces y Relaciones Documentación Devices Geolocati…" at bounding box center [130, 260] width 161 height 291
click at [141, 165] on button "General" at bounding box center [125, 161] width 151 height 31
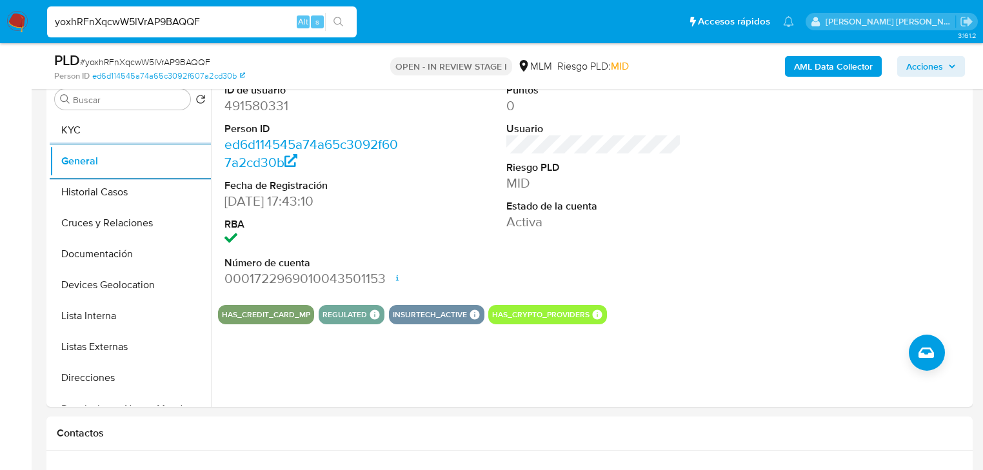
drag, startPoint x: 113, startPoint y: 188, endPoint x: 212, endPoint y: 183, distance: 99.5
click at [112, 188] on button "Historial Casos" at bounding box center [130, 192] width 161 height 31
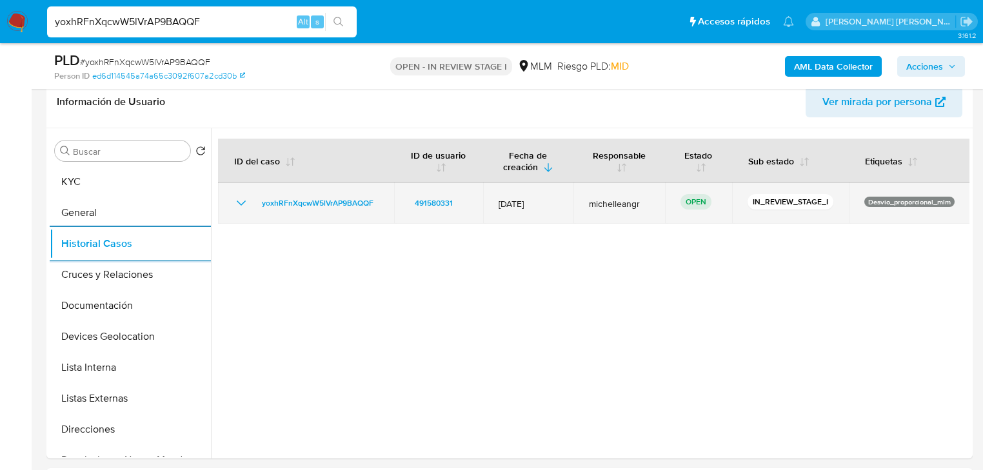
scroll to position [206, 0]
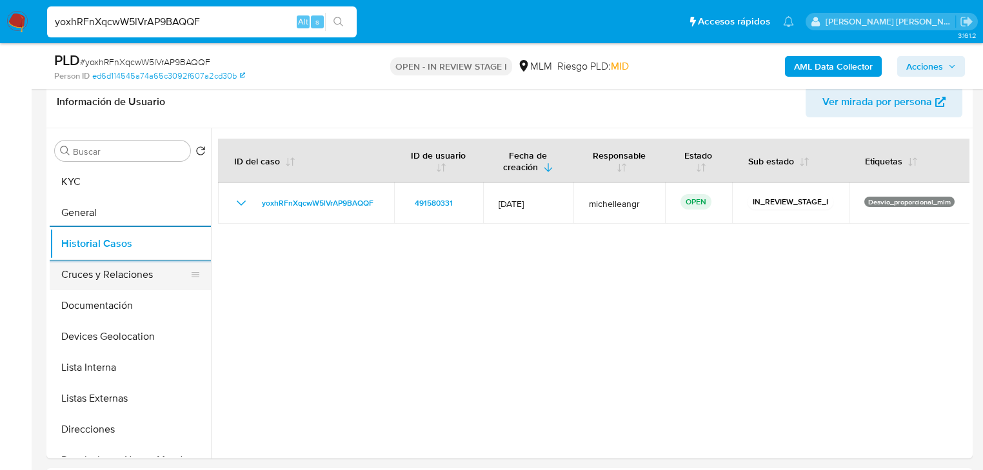
click at [154, 273] on button "Cruces y Relaciones" at bounding box center [125, 274] width 151 height 31
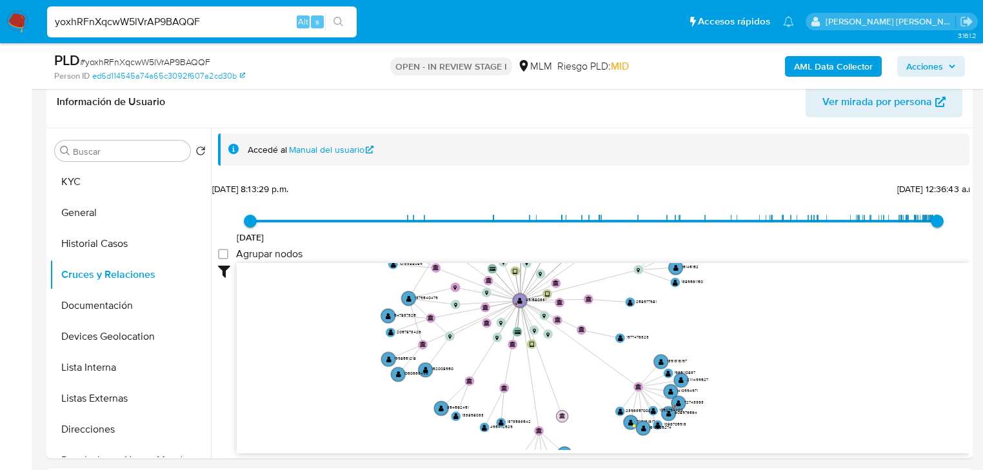
drag, startPoint x: 552, startPoint y: 364, endPoint x: 565, endPoint y: 412, distance: 49.3
click at [565, 412] on circle at bounding box center [562, 416] width 12 height 12
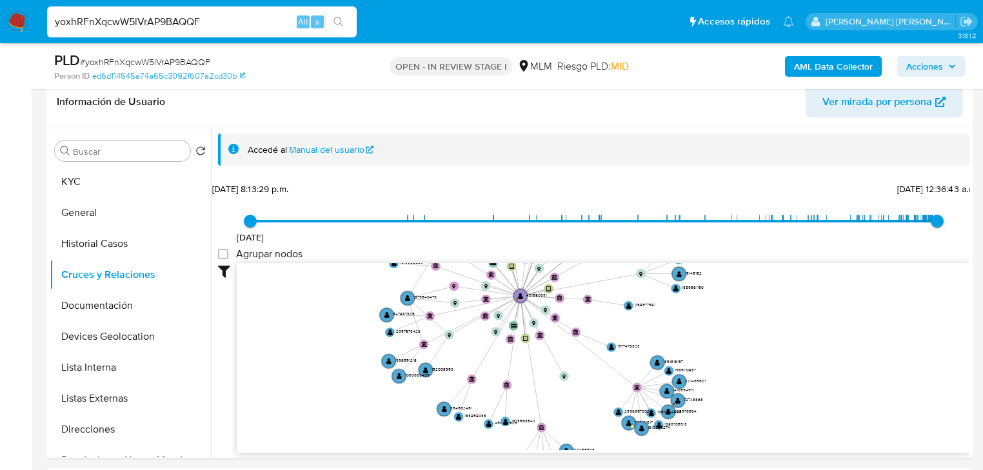
click at [567, 379] on icon "device-6848a0d0b22f45606af49210  user-491580331  491580331 D device-67a587869…" at bounding box center [603, 356] width 733 height 187
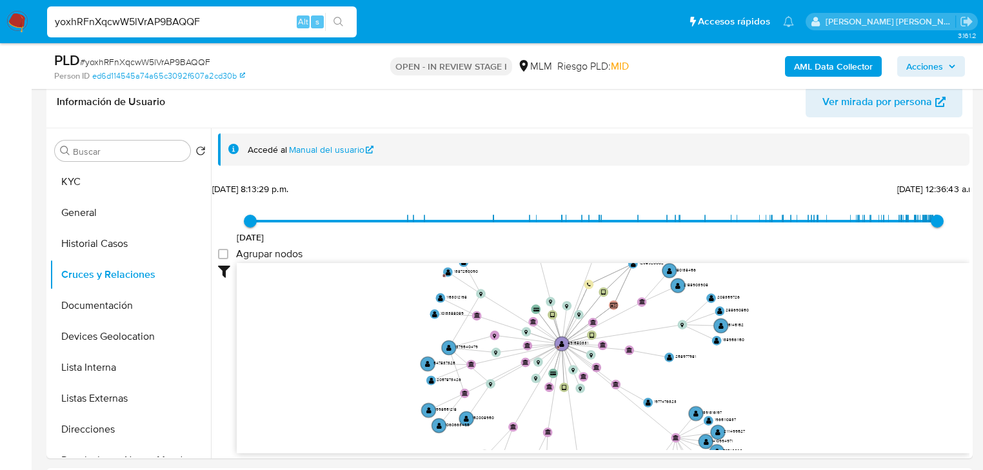
drag, startPoint x: 564, startPoint y: 357, endPoint x: 592, endPoint y: 359, distance: 27.8
click at [579, 369] on icon "device-6848a0d0b22f45606af49210  user-491580331  491580331 D device-67a587869…" at bounding box center [603, 356] width 733 height 187
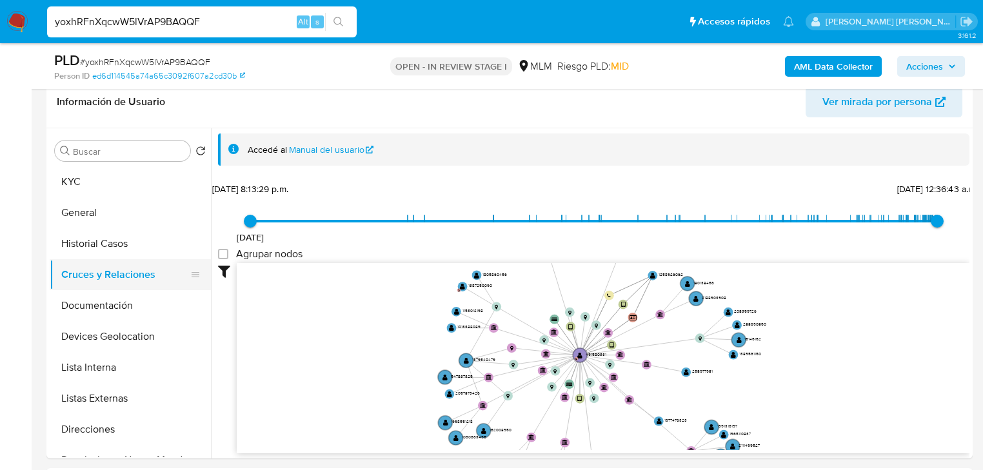
click at [130, 285] on button "Cruces y Relaciones" at bounding box center [125, 274] width 151 height 31
drag, startPoint x: 125, startPoint y: 295, endPoint x: 130, endPoint y: 292, distance: 6.6
click at [125, 294] on button "Documentación" at bounding box center [125, 305] width 151 height 31
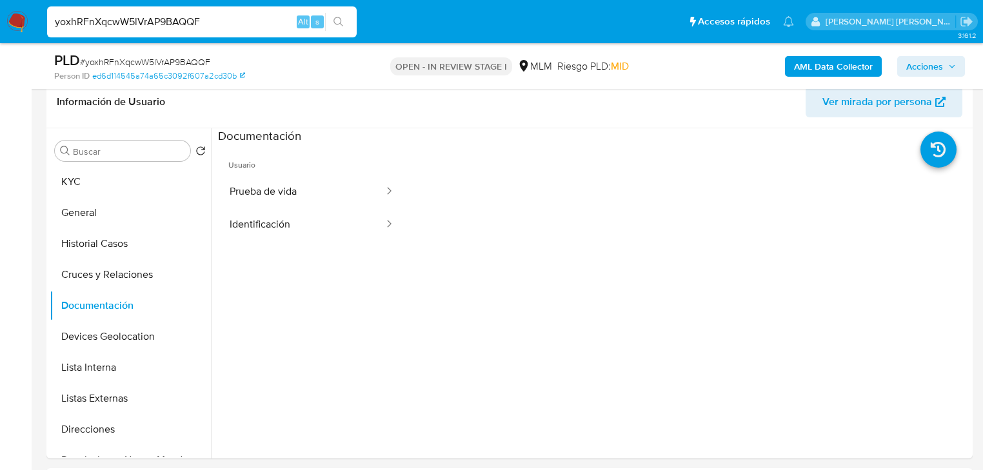
click at [274, 194] on button "Prueba de vida" at bounding box center [301, 192] width 167 height 33
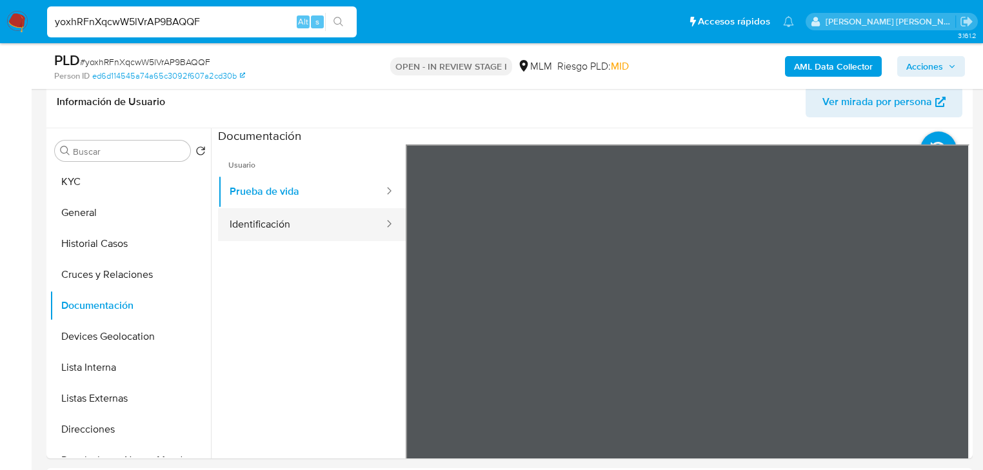
click at [356, 212] on button "Identificación" at bounding box center [301, 224] width 167 height 33
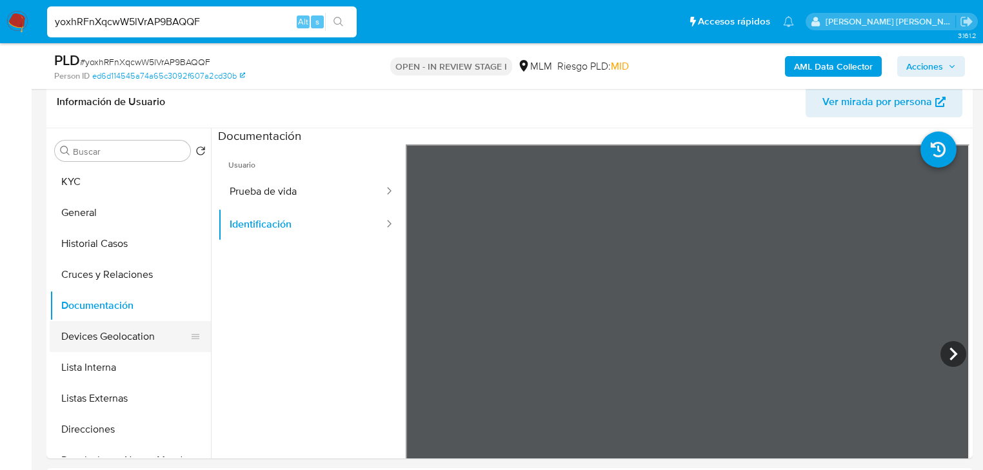
drag, startPoint x: 108, startPoint y: 341, endPoint x: 142, endPoint y: 333, distance: 35.1
click at [109, 337] on button "Devices Geolocation" at bounding box center [125, 336] width 151 height 31
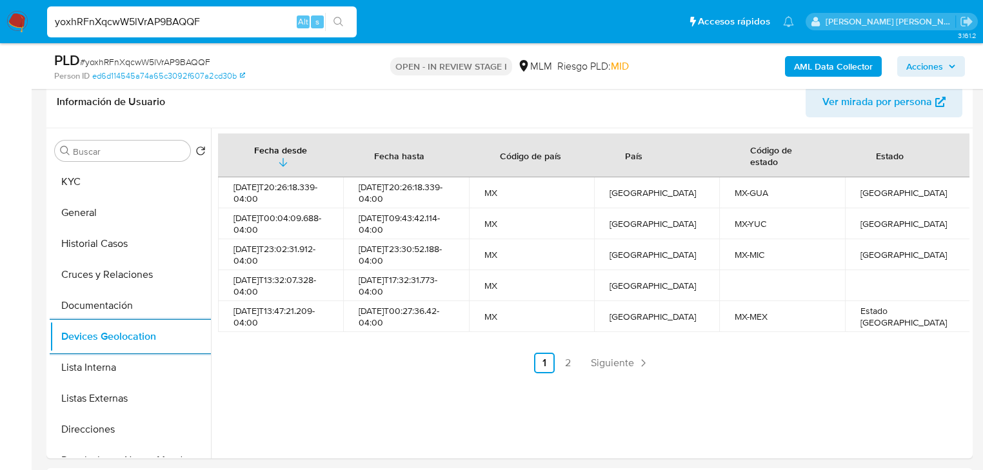
click at [609, 357] on link "Siguiente" at bounding box center [620, 363] width 69 height 21
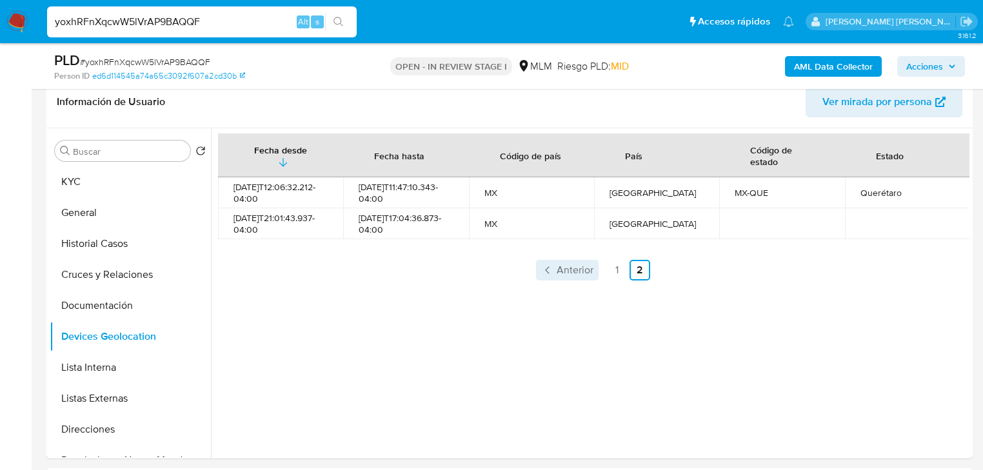
click at [572, 272] on span "Anterior" at bounding box center [575, 270] width 37 height 10
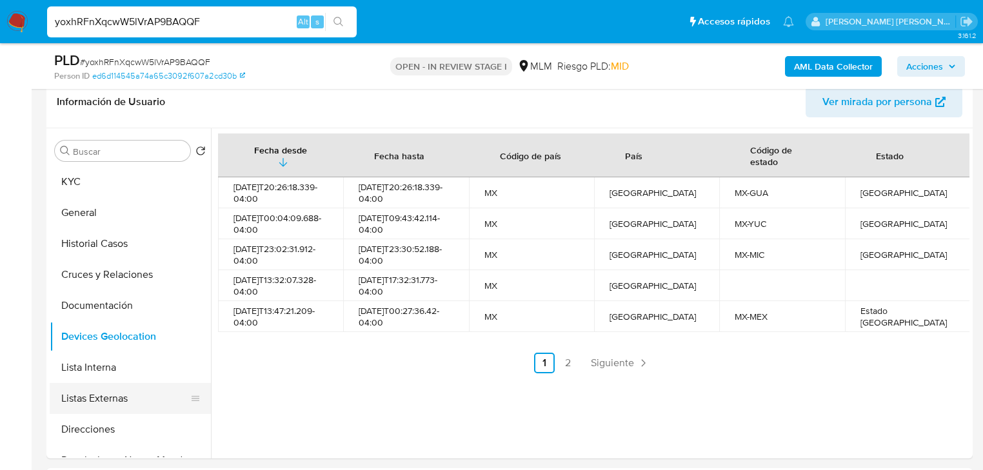
click at [143, 406] on button "Listas Externas" at bounding box center [125, 398] width 151 height 31
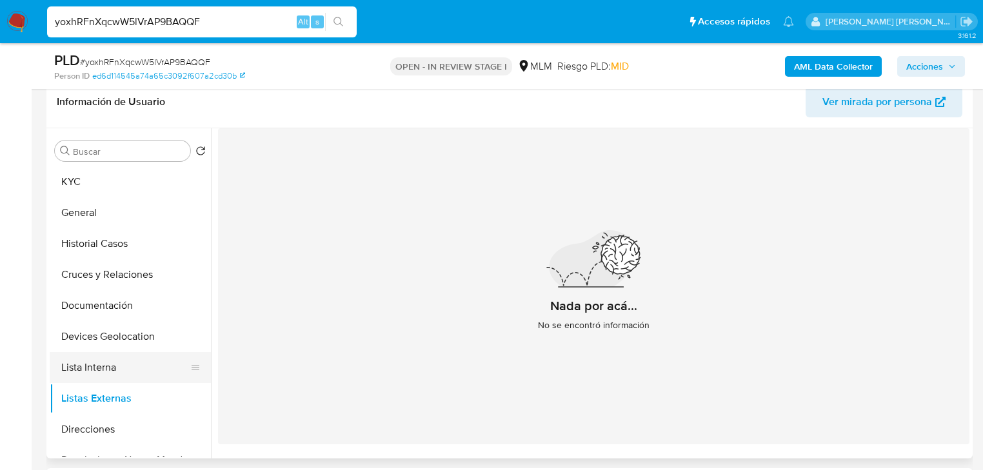
click at [103, 367] on button "Lista Interna" at bounding box center [125, 367] width 151 height 31
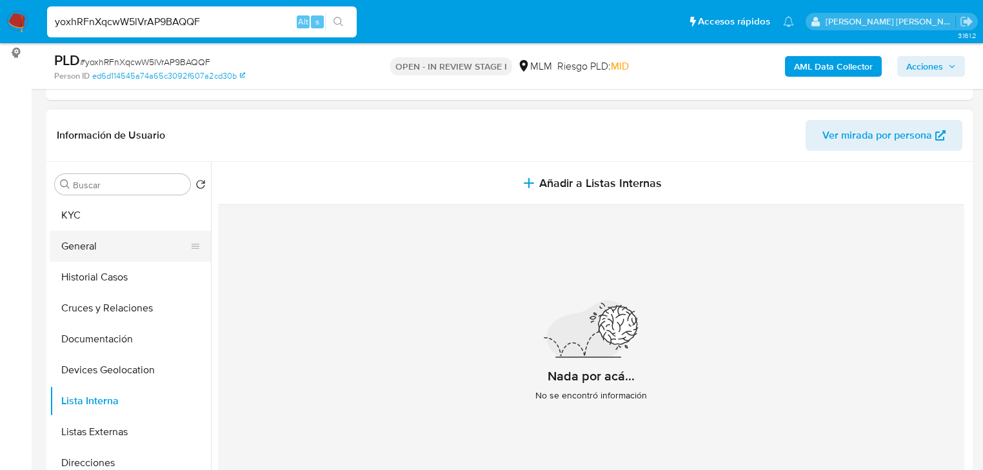
scroll to position [155, 0]
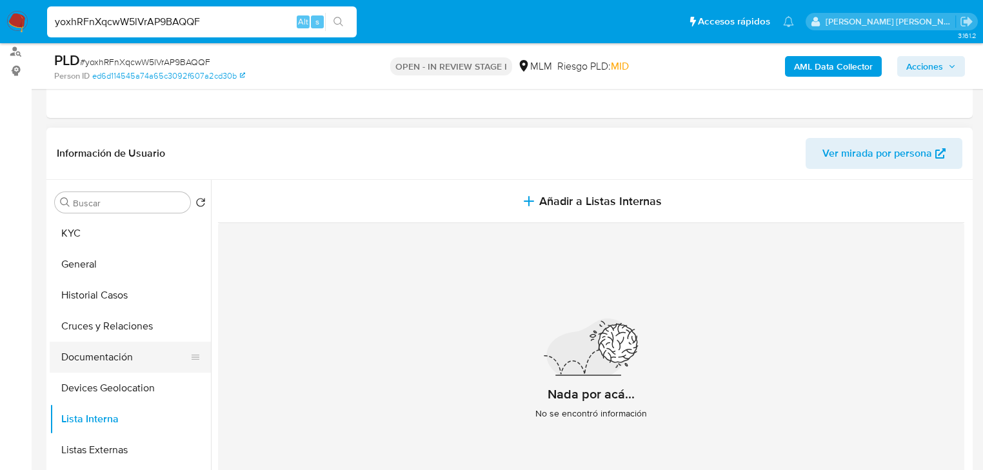
click at [84, 365] on button "Documentación" at bounding box center [125, 357] width 151 height 31
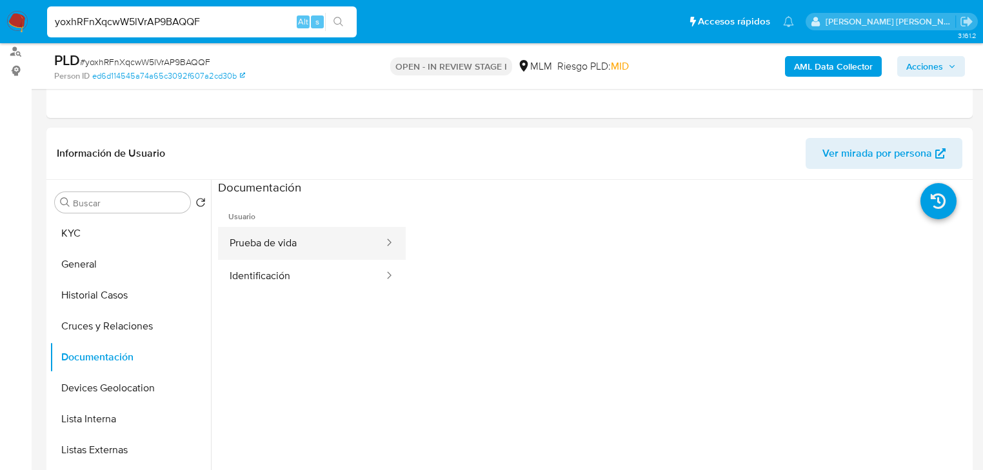
click at [270, 243] on button "Prueba de vida" at bounding box center [301, 243] width 167 height 33
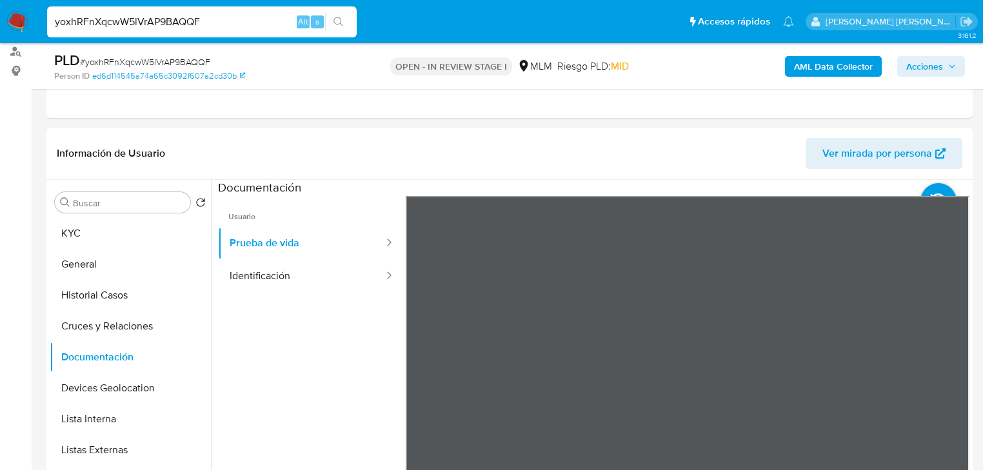
drag, startPoint x: 262, startPoint y: 281, endPoint x: 399, endPoint y: 252, distance: 140.6
click at [263, 279] on button "Identificación" at bounding box center [301, 276] width 167 height 33
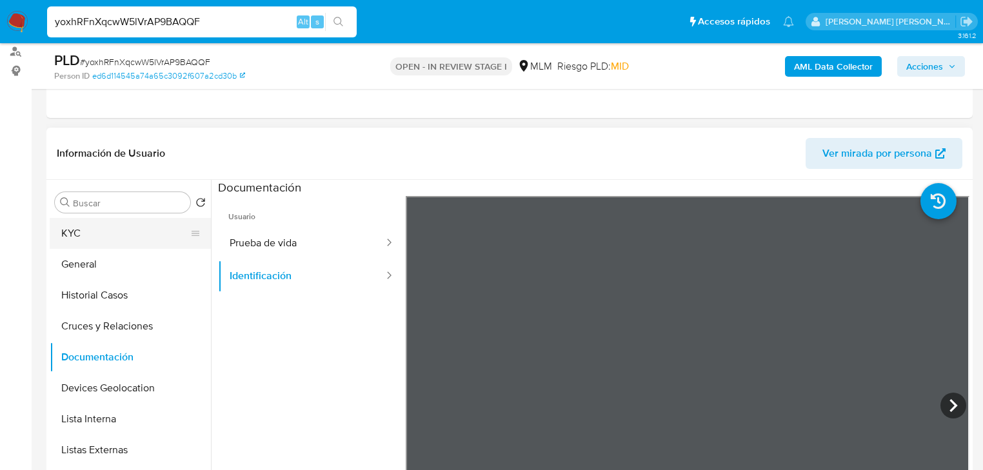
click at [111, 237] on button "KYC" at bounding box center [125, 233] width 151 height 31
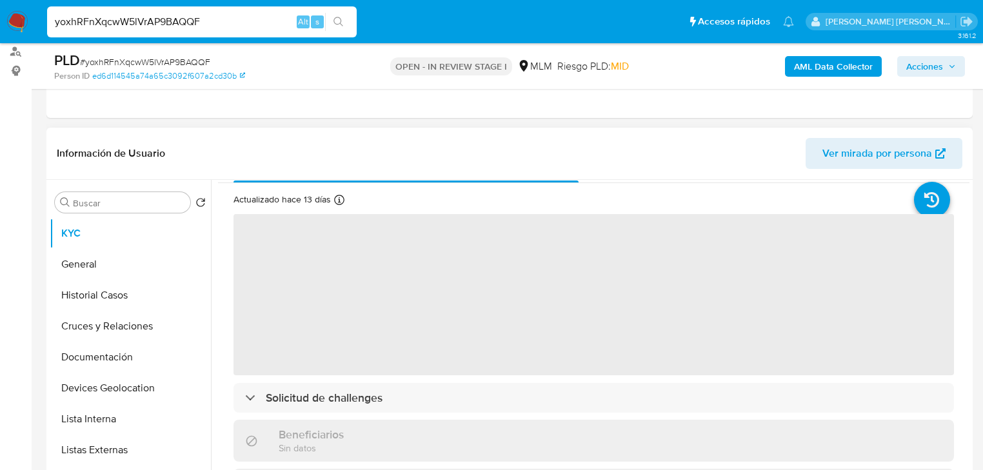
scroll to position [52, 0]
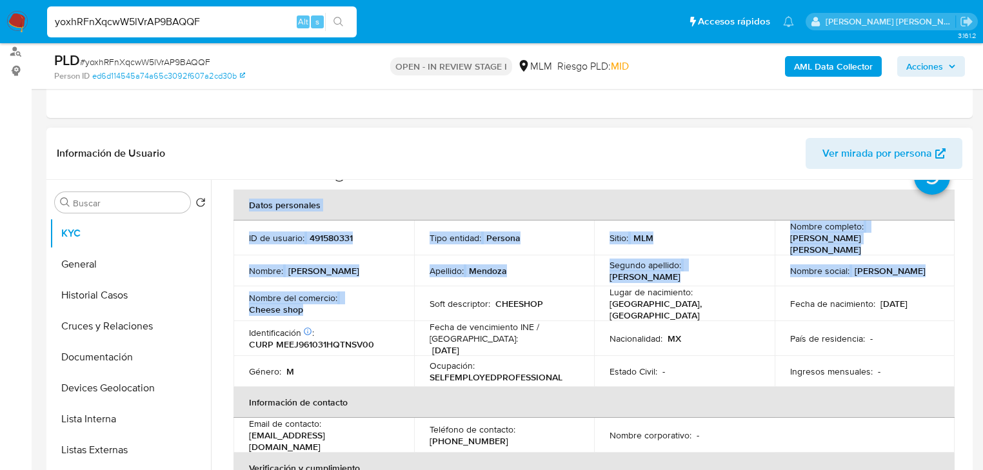
drag, startPoint x: 312, startPoint y: 307, endPoint x: 221, endPoint y: 308, distance: 91.0
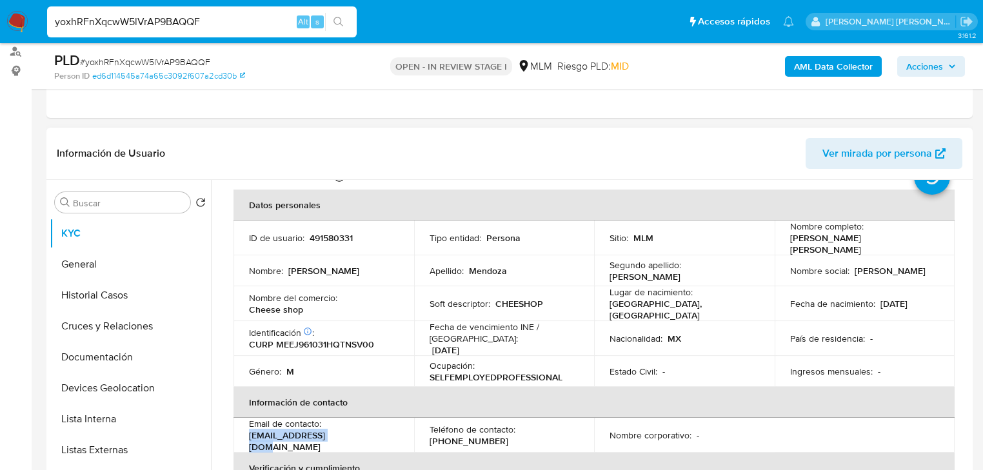
drag, startPoint x: 334, startPoint y: 437, endPoint x: 243, endPoint y: 439, distance: 91.0
click at [243, 439] on td "Email de contacto : jm9378528@gmail.com" at bounding box center [324, 435] width 181 height 35
copy p "jm9378528@gmail.com"
click at [474, 436] on p "(951) 3353189" at bounding box center [469, 442] width 79 height 12
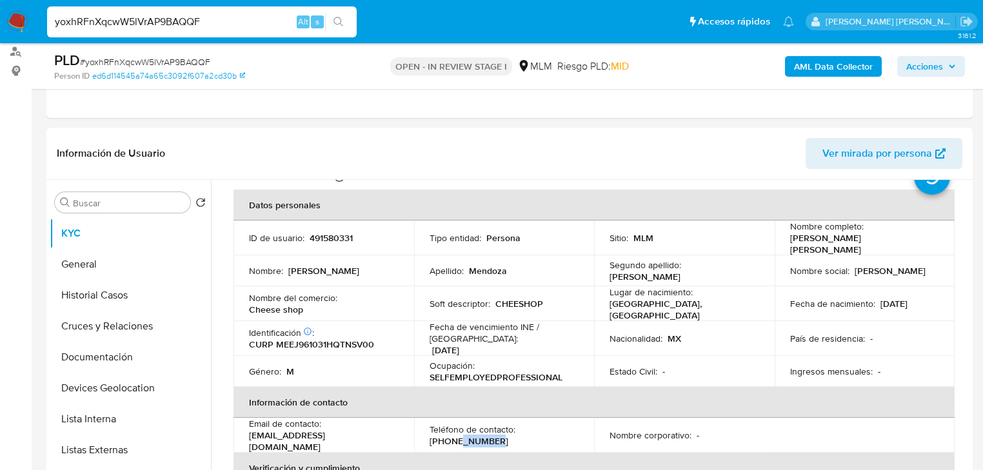
copy p "3353189"
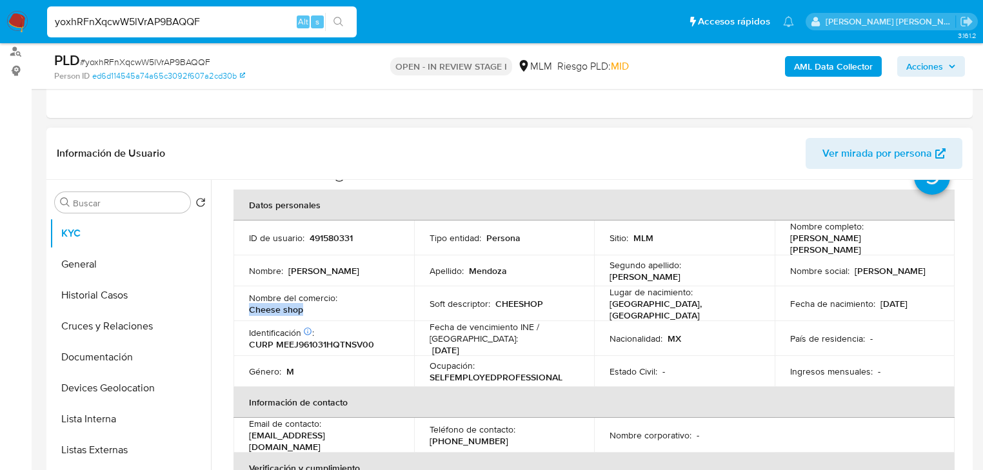
drag, startPoint x: 252, startPoint y: 299, endPoint x: 336, endPoint y: 219, distance: 115.5
click at [305, 299] on div "Nombre del comercio : Cheese shop" at bounding box center [324, 303] width 150 height 23
copy p "Cheese shop"
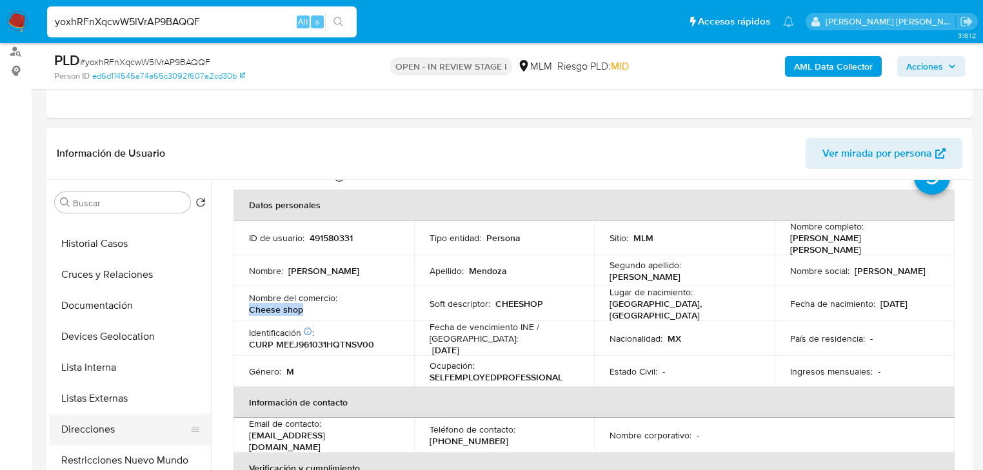
drag, startPoint x: 103, startPoint y: 434, endPoint x: 129, endPoint y: 430, distance: 26.1
click at [103, 435] on button "Direcciones" at bounding box center [125, 429] width 151 height 31
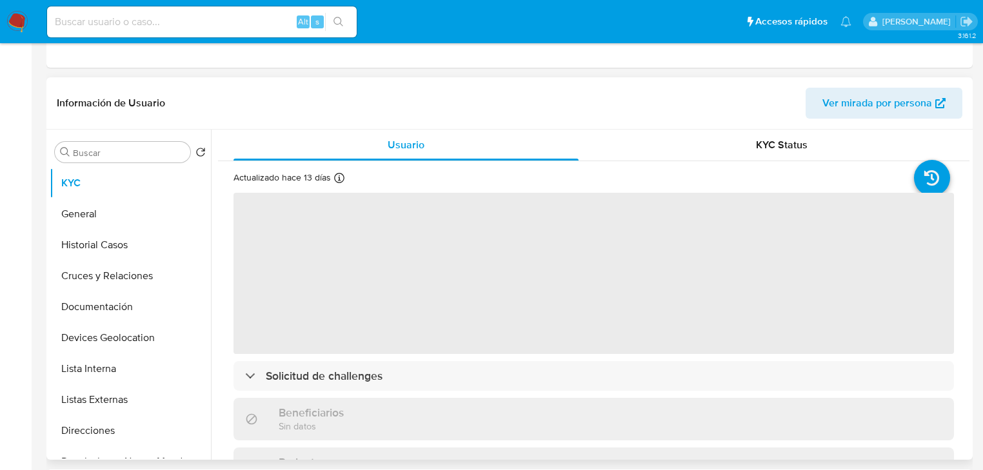
scroll to position [258, 0]
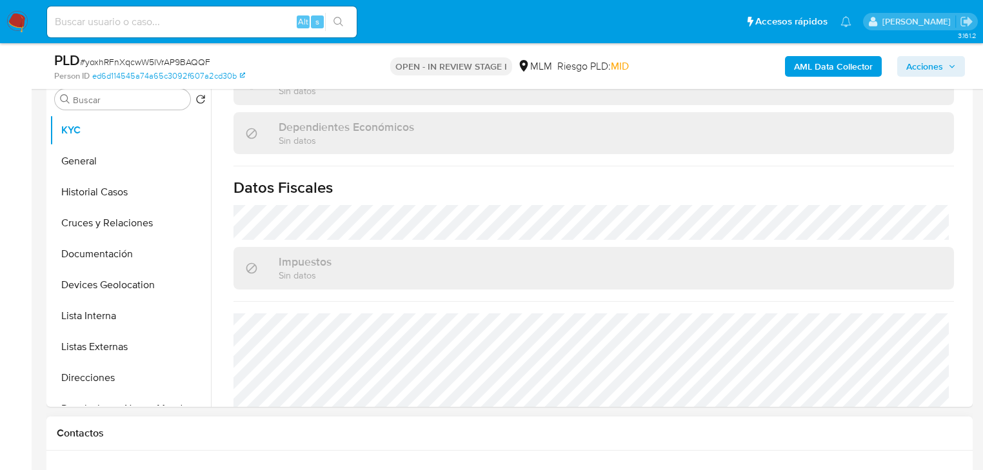
select select "10"
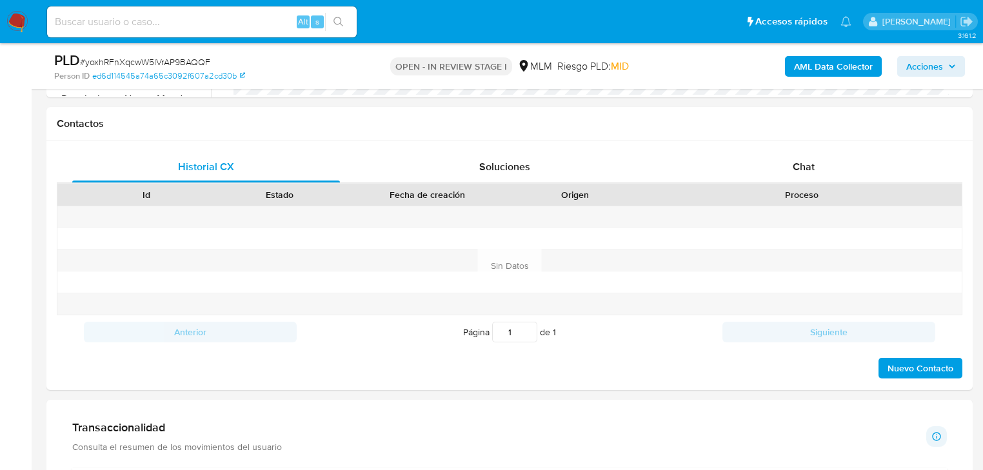
scroll to position [826, 0]
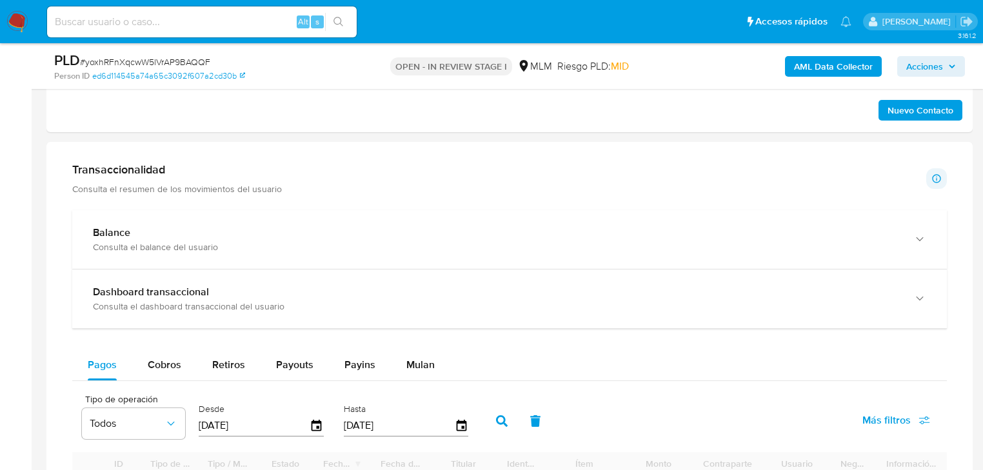
click at [241, 197] on div "Transaccionalidad Consulta el resumen de los movimientos del usuario Informació…" at bounding box center [510, 445] width 906 height 587
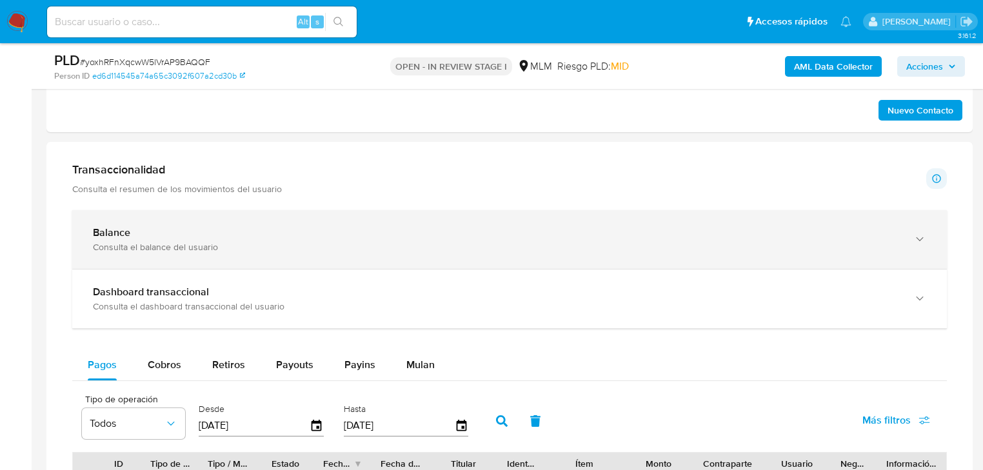
click at [243, 238] on div "Balance Consulta el balance del usuario" at bounding box center [497, 239] width 808 height 26
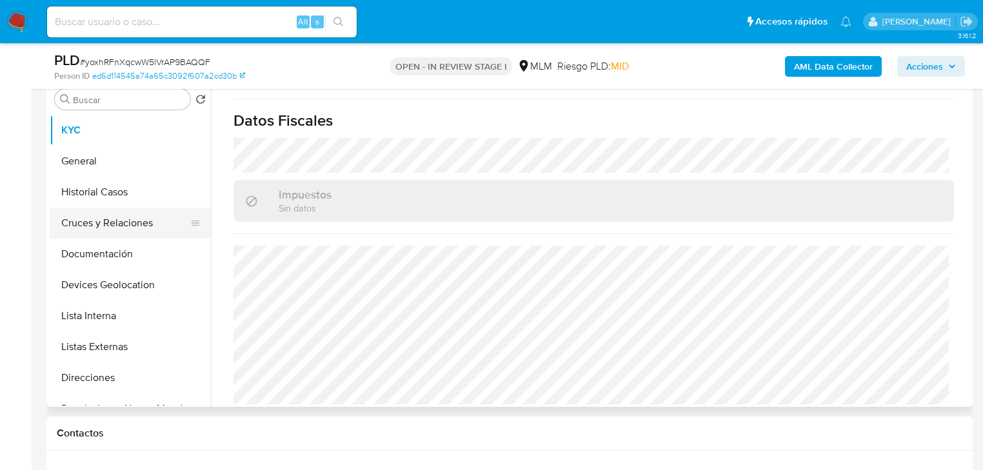
scroll to position [750, 0]
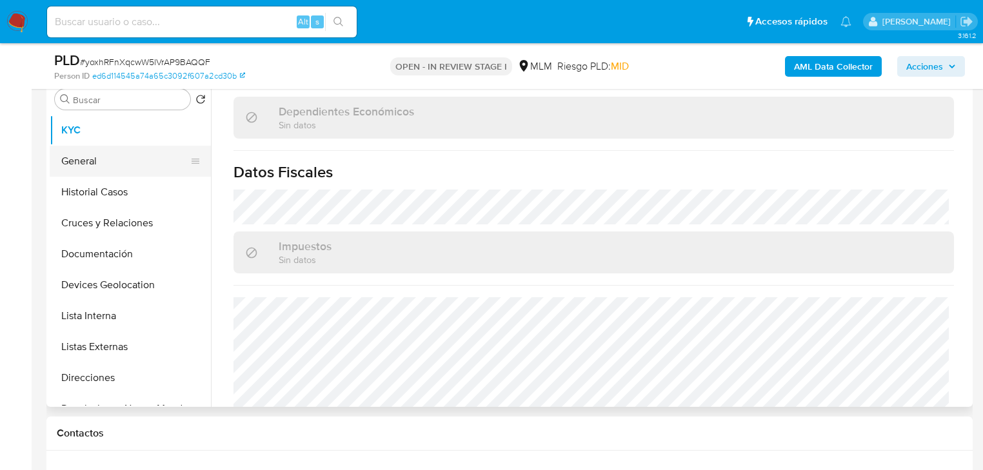
drag, startPoint x: 138, startPoint y: 208, endPoint x: 128, endPoint y: 173, distance: 36.8
click at [136, 193] on ul "KYC General Historial Casos Cruces y Relaciones Documentación Devices Geolocati…" at bounding box center [130, 260] width 161 height 291
drag, startPoint x: 98, startPoint y: 128, endPoint x: 258, endPoint y: 181, distance: 168.3
click at [99, 128] on button "KYC" at bounding box center [130, 130] width 161 height 31
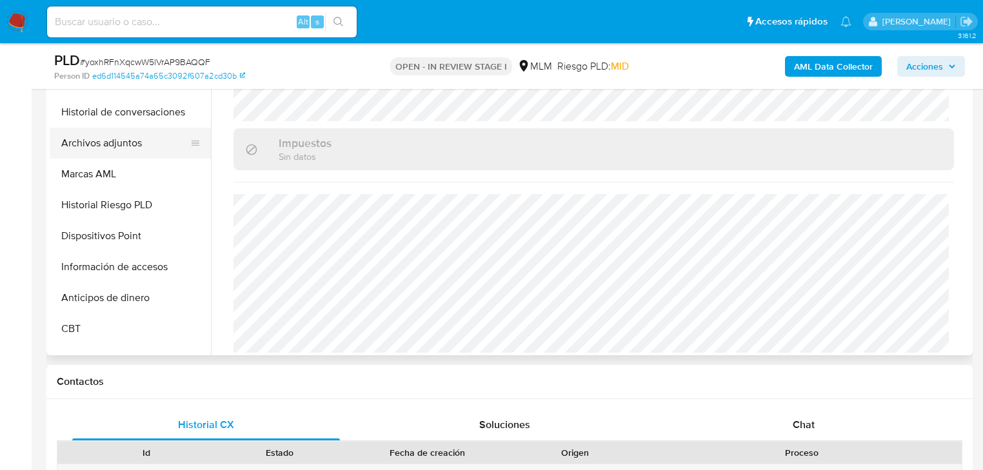
scroll to position [258, 0]
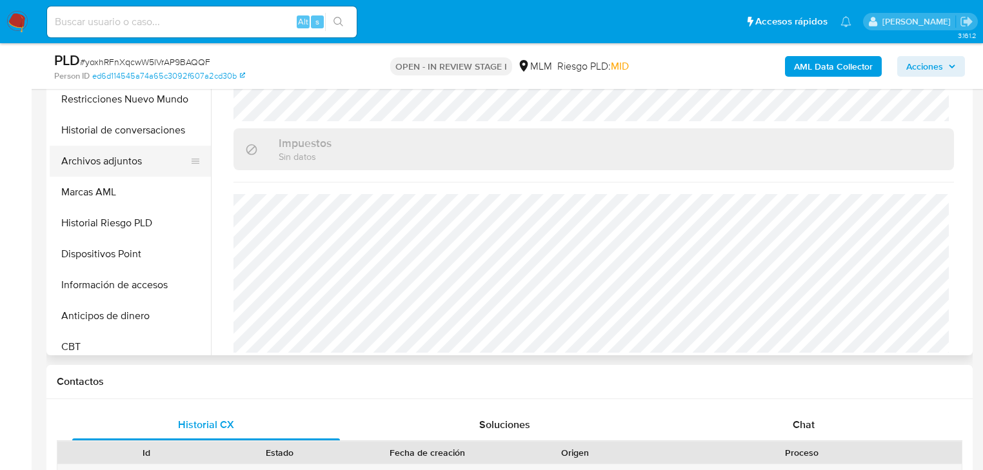
click at [132, 154] on button "Archivos adjuntos" at bounding box center [125, 161] width 151 height 31
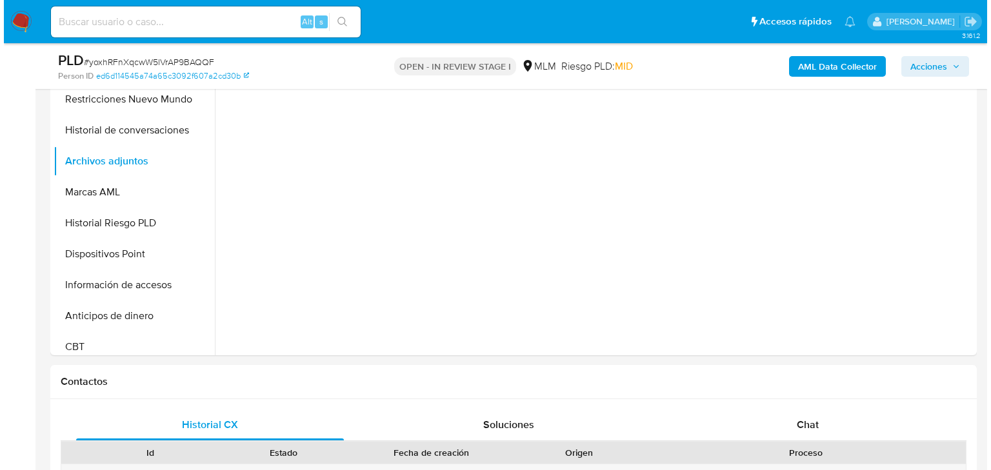
scroll to position [0, 0]
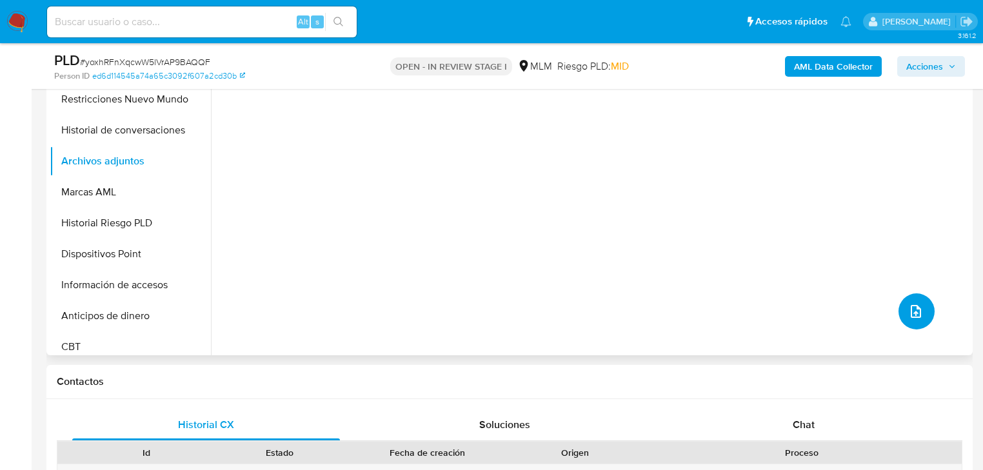
click at [914, 312] on icon "upload-file" at bounding box center [916, 311] width 15 height 15
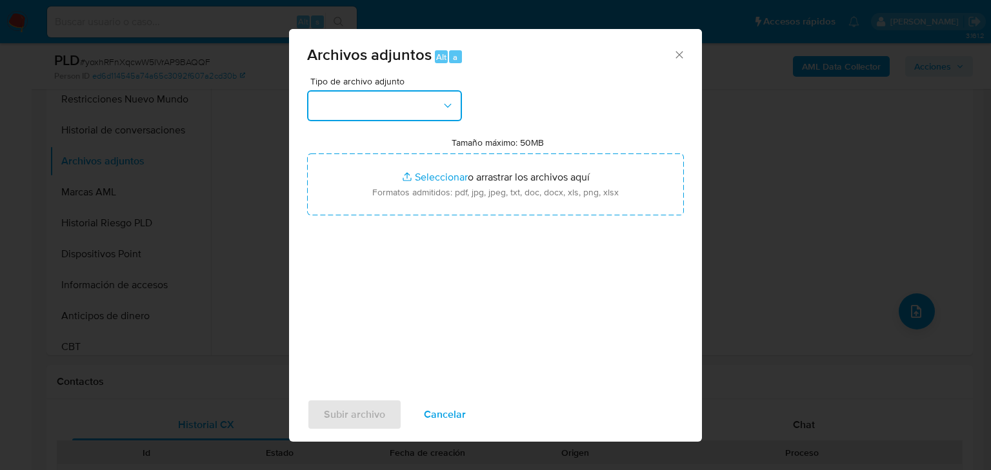
click at [374, 106] on button "button" at bounding box center [384, 105] width 155 height 31
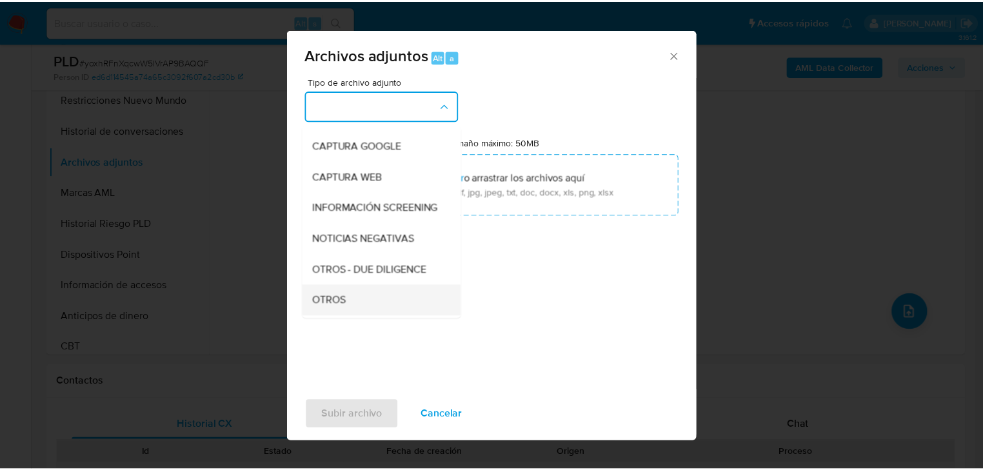
scroll to position [88, 0]
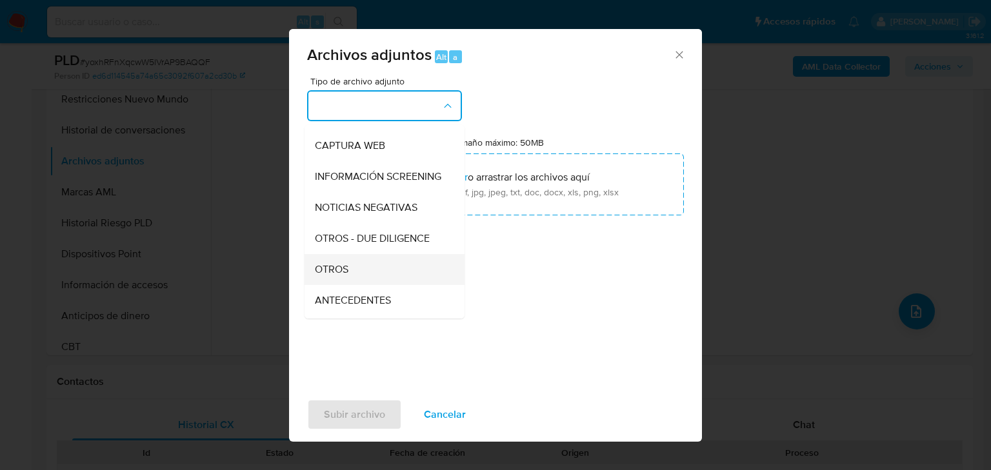
click at [351, 275] on div "OTROS" at bounding box center [381, 269] width 132 height 31
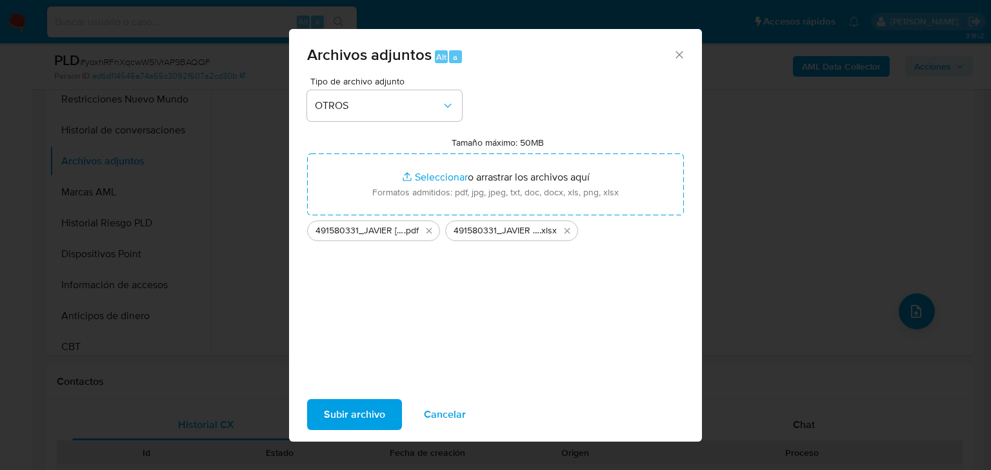
drag, startPoint x: 368, startPoint y: 412, endPoint x: 701, endPoint y: 444, distance: 333.8
click at [369, 412] on span "Subir archivo" at bounding box center [354, 415] width 61 height 28
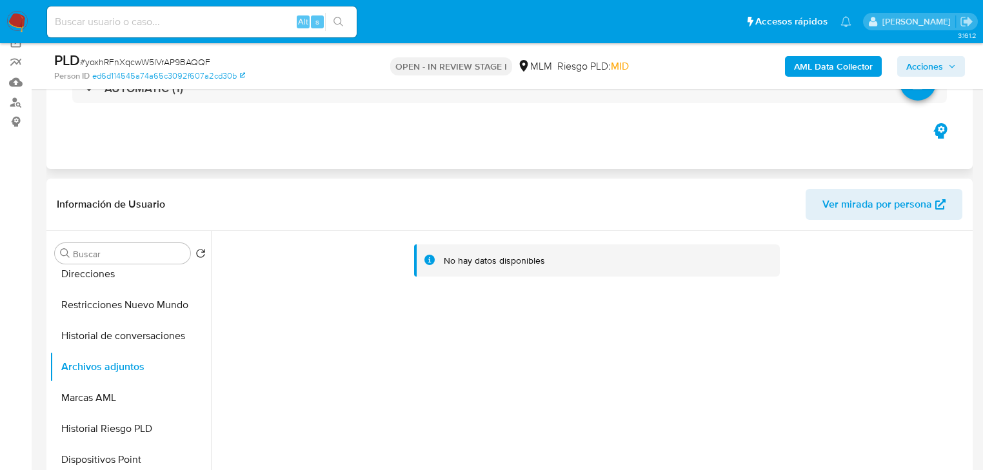
scroll to position [0, 0]
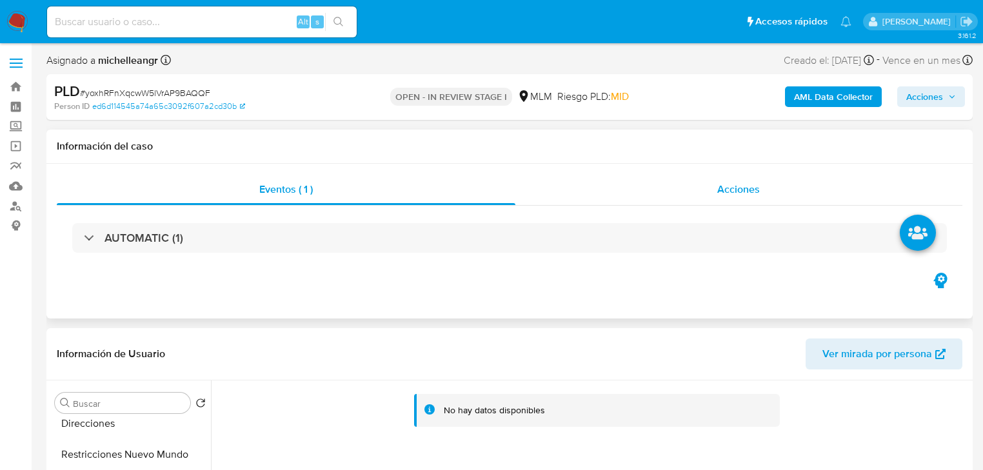
click at [725, 187] on span "Acciones" at bounding box center [739, 189] width 43 height 15
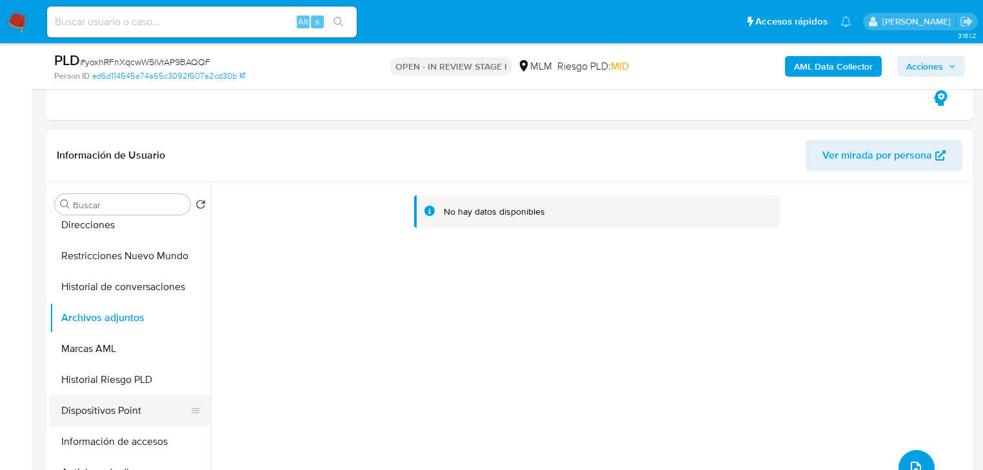
scroll to position [258, 0]
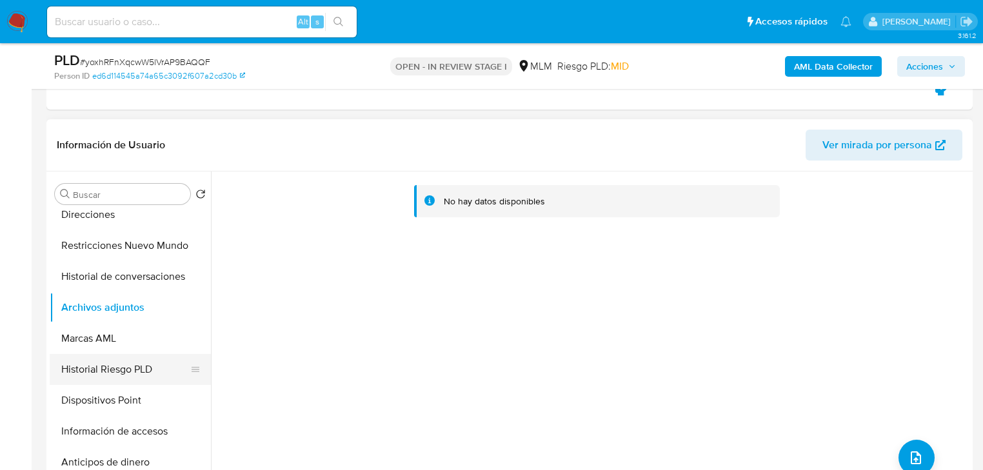
drag, startPoint x: 101, startPoint y: 388, endPoint x: 103, endPoint y: 366, distance: 22.0
click at [101, 387] on button "Dispositivos Point" at bounding box center [130, 400] width 161 height 31
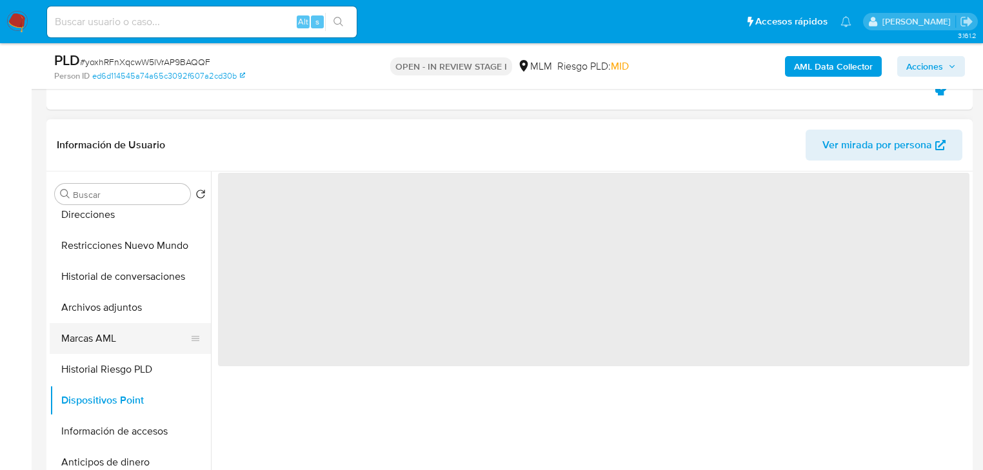
click at [103, 333] on button "Marcas AML" at bounding box center [125, 338] width 151 height 31
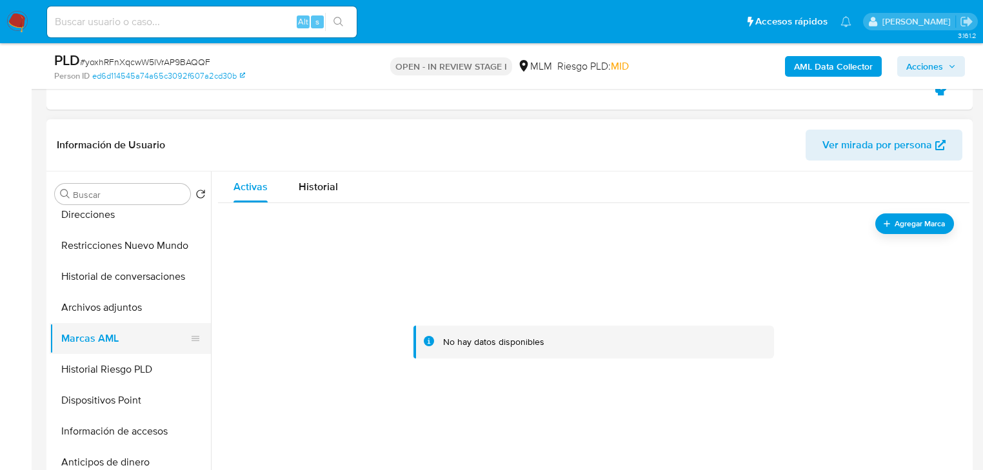
drag, startPoint x: 126, startPoint y: 363, endPoint x: 123, endPoint y: 337, distance: 25.4
click at [125, 361] on button "Historial Riesgo PLD" at bounding box center [130, 369] width 161 height 31
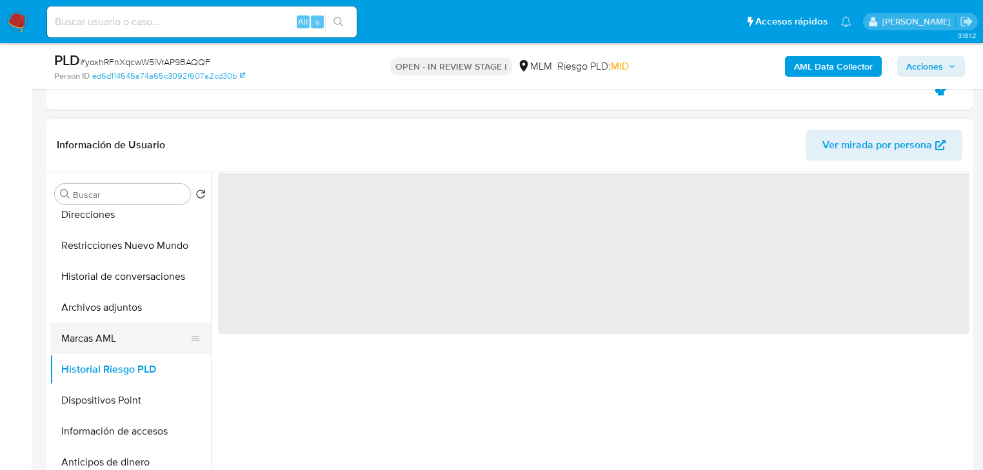
click at [132, 323] on button "Marcas AML" at bounding box center [125, 338] width 151 height 31
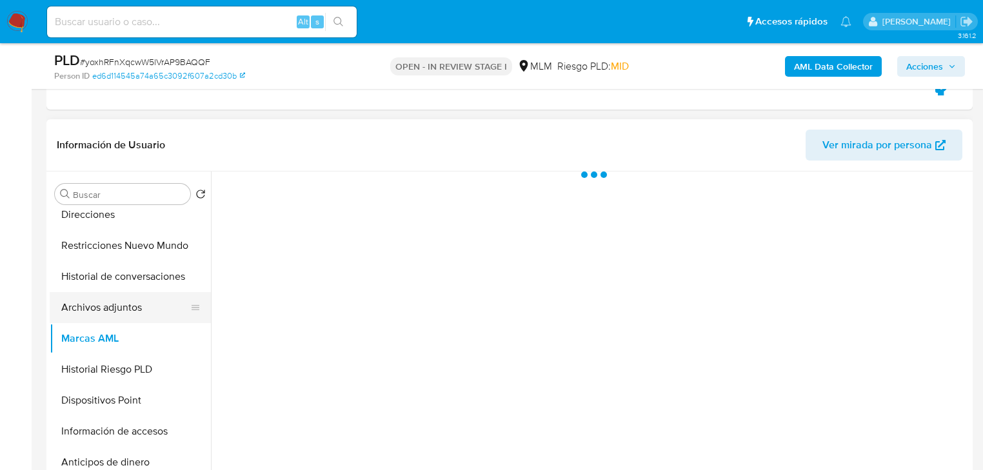
click at [134, 308] on button "Archivos adjuntos" at bounding box center [125, 307] width 151 height 31
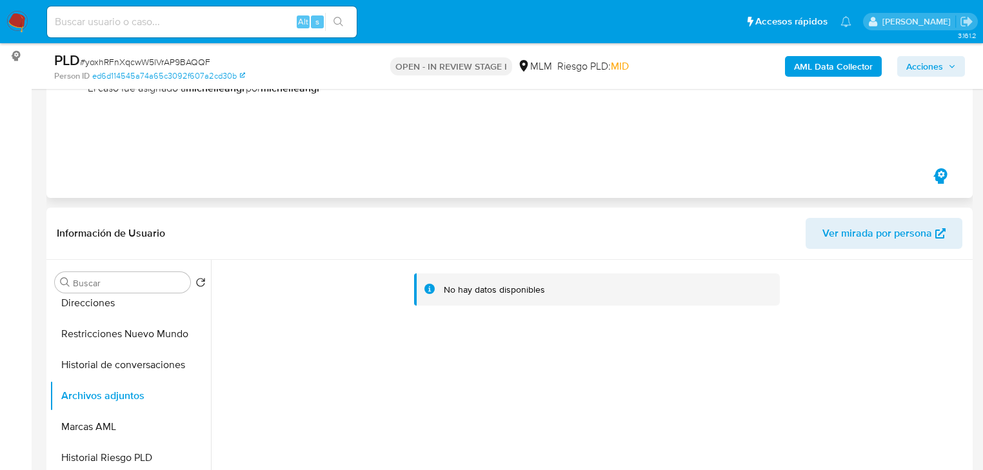
scroll to position [0, 0]
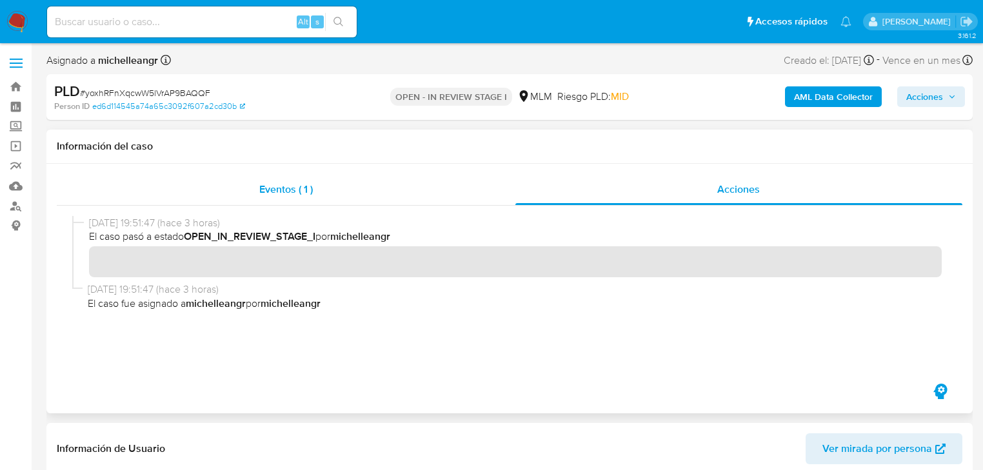
click at [282, 186] on span "Eventos ( 1 )" at bounding box center [286, 189] width 54 height 15
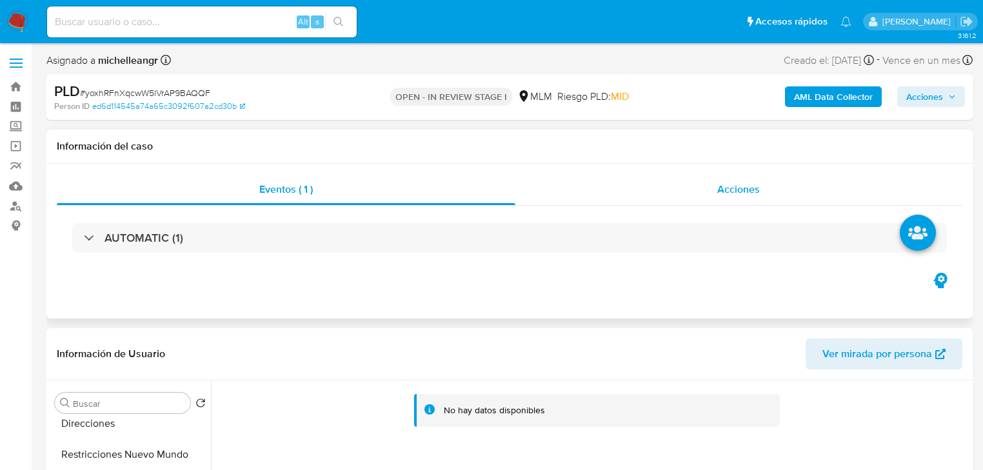
click at [756, 195] on span "Acciones" at bounding box center [739, 189] width 43 height 15
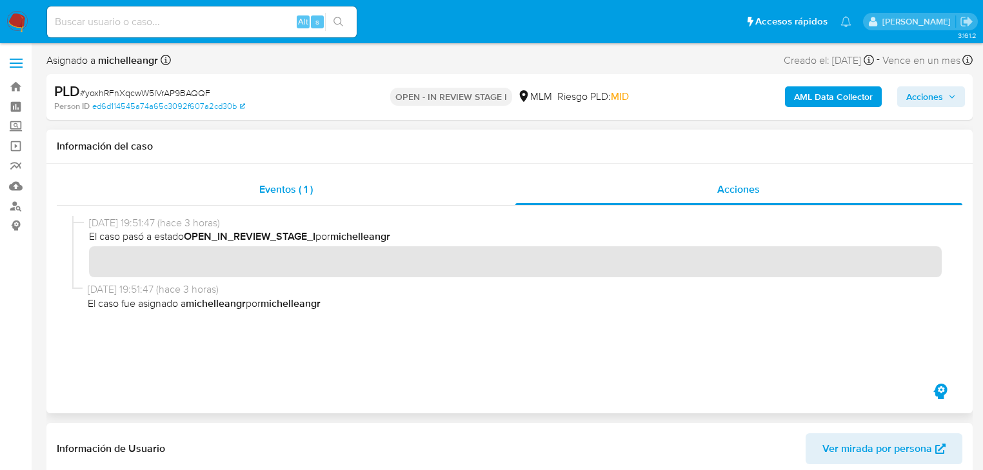
click at [270, 176] on div "Eventos ( 1 ) Acciones" at bounding box center [509, 289] width 927 height 250
drag, startPoint x: 277, startPoint y: 187, endPoint x: 537, endPoint y: 178, distance: 259.5
click at [279, 187] on span "Eventos ( 1 )" at bounding box center [286, 189] width 54 height 15
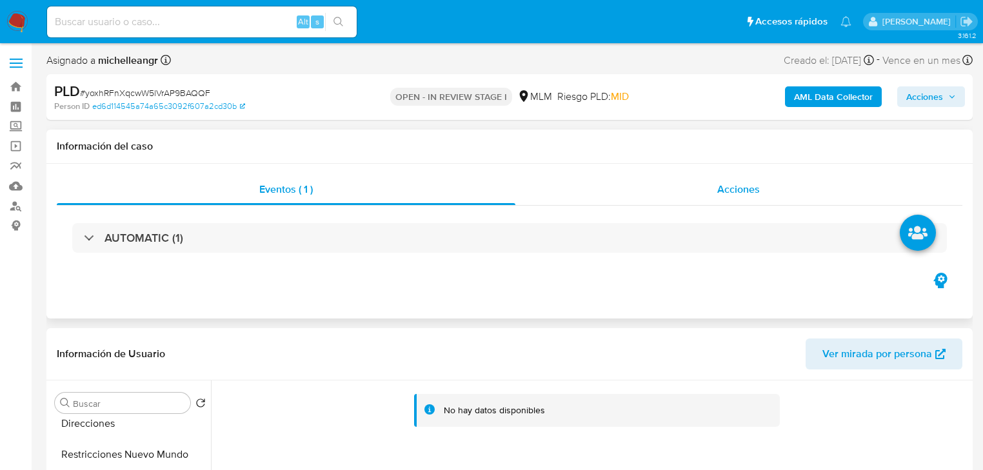
click at [745, 188] on span "Acciones" at bounding box center [739, 189] width 43 height 15
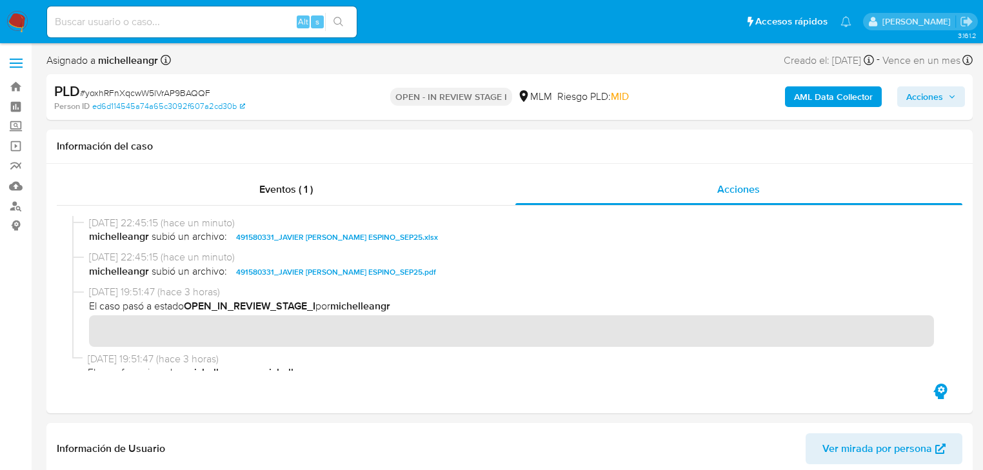
click at [914, 93] on span "Acciones" at bounding box center [925, 96] width 37 height 21
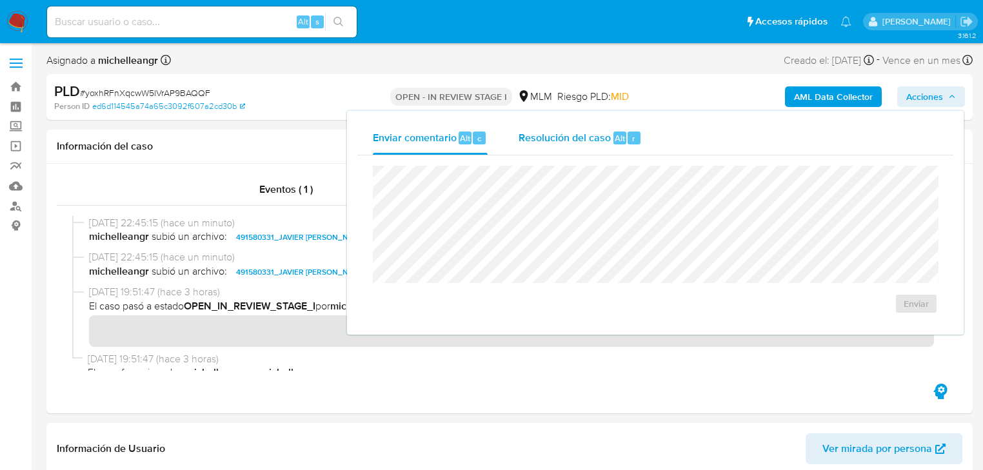
click at [571, 138] on span "Resolución del caso" at bounding box center [565, 137] width 92 height 15
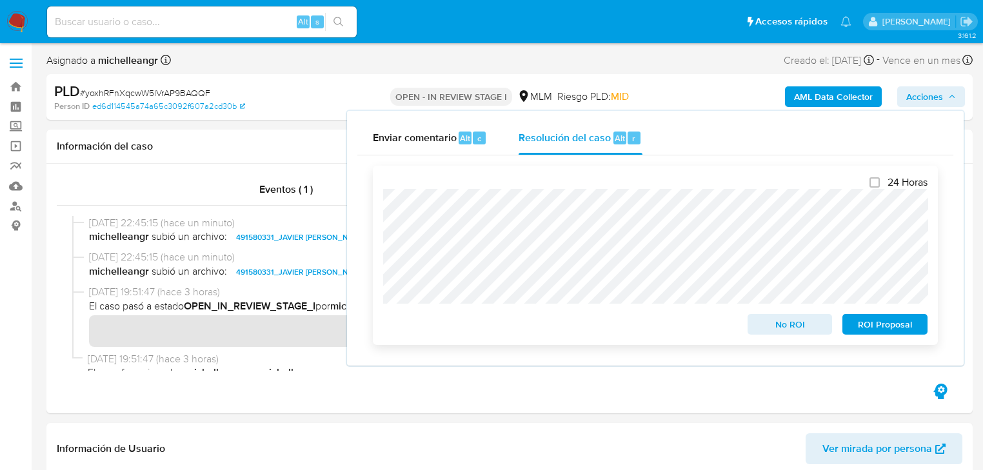
click at [776, 328] on span "No ROI" at bounding box center [790, 325] width 67 height 18
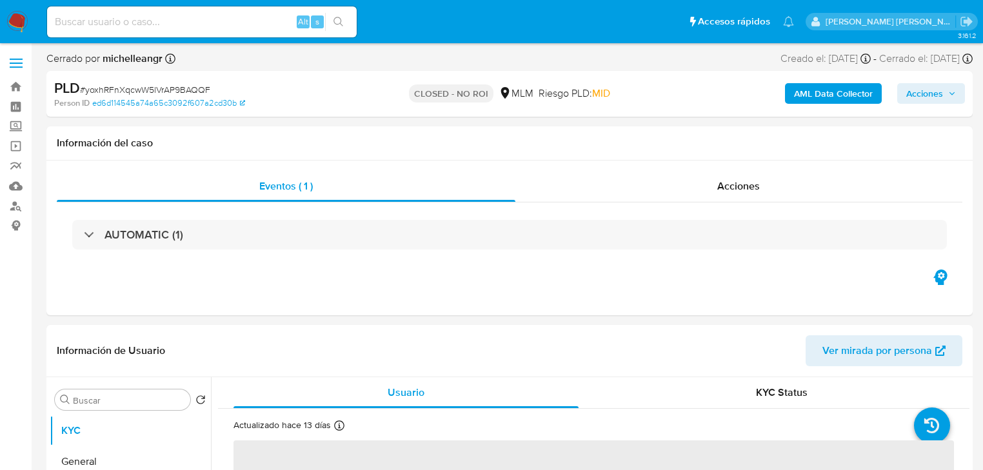
select select "10"
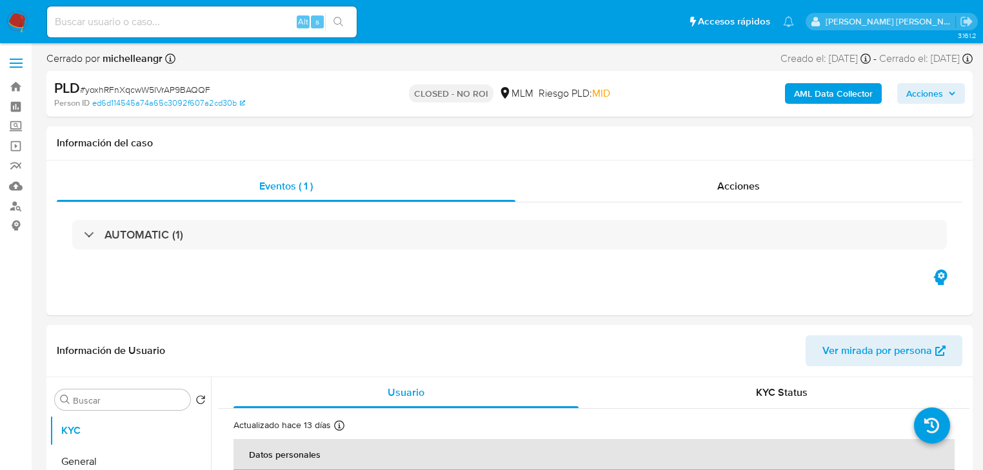
click at [13, 19] on img at bounding box center [17, 22] width 22 height 22
click at [21, 21] on img at bounding box center [17, 22] width 22 height 22
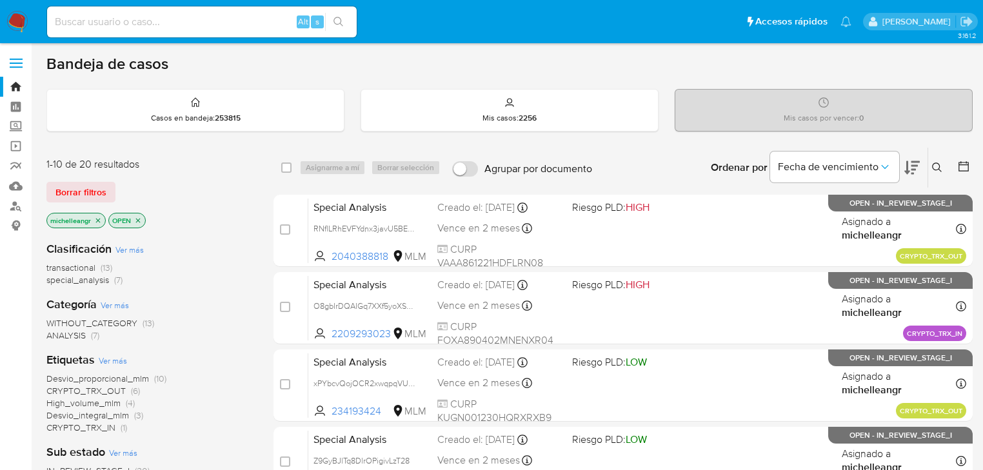
drag, startPoint x: 98, startPoint y: 217, endPoint x: 186, endPoint y: 225, distance: 88.0
click at [97, 217] on icon "close-filter" at bounding box center [98, 221] width 8 height 8
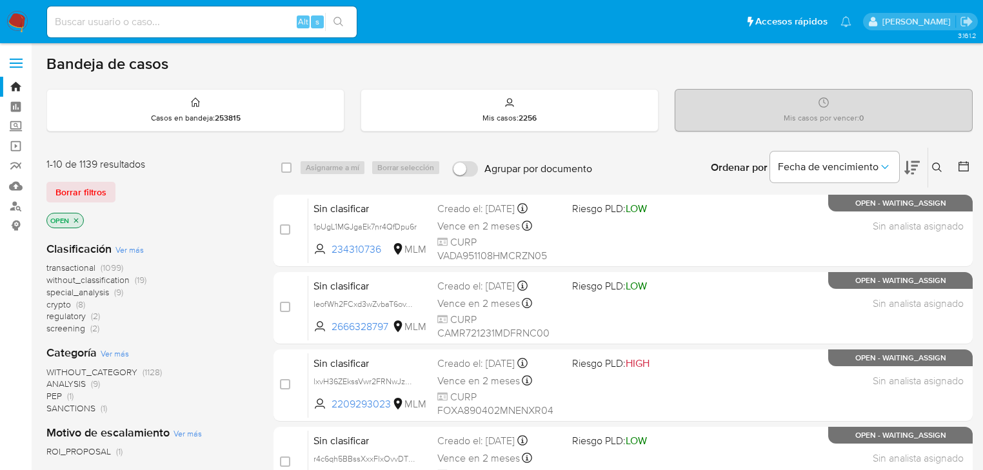
click at [942, 168] on icon at bounding box center [937, 168] width 10 height 10
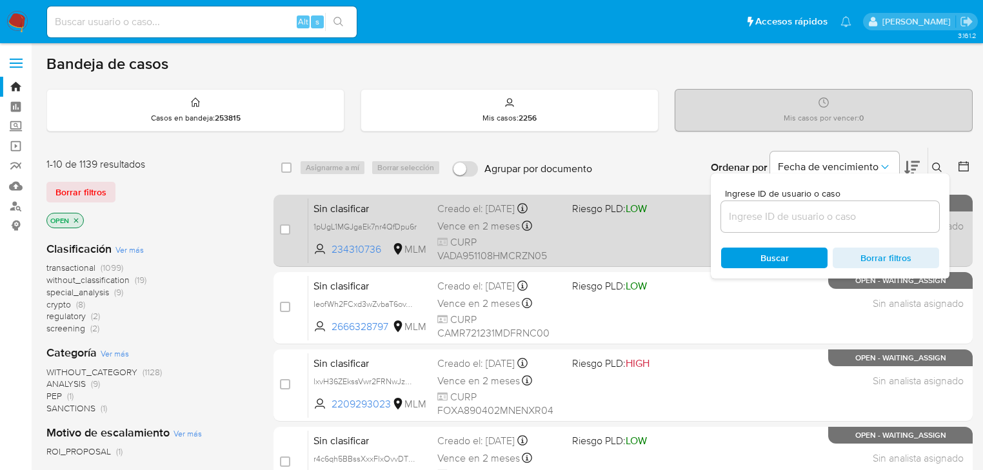
drag, startPoint x: 785, startPoint y: 214, endPoint x: 698, endPoint y: 221, distance: 87.4
click at [785, 214] on input at bounding box center [830, 216] width 218 height 17
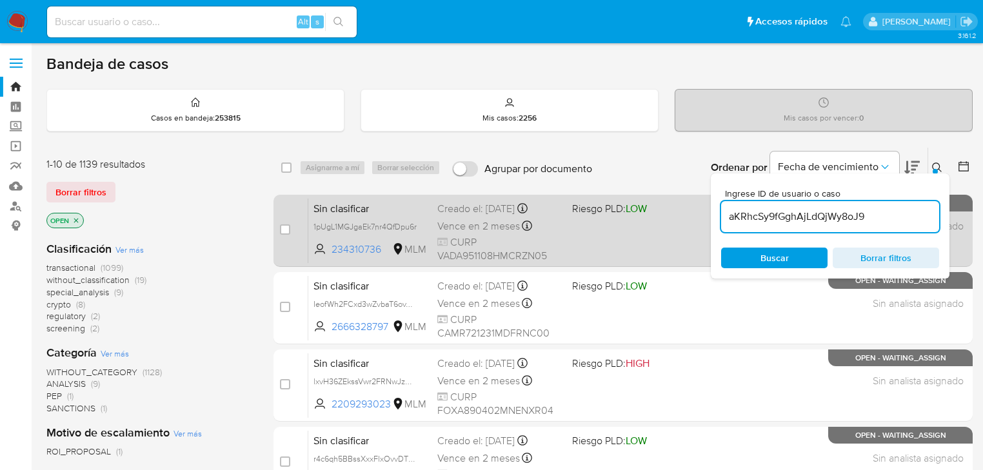
type input "aKRhcSy9fGghAjLdQjWy8oJ9"
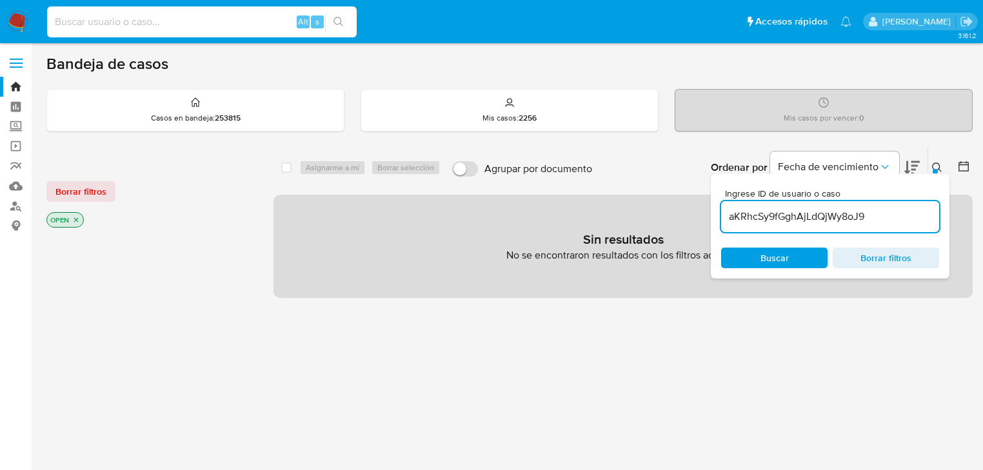
click at [204, 27] on input at bounding box center [202, 22] width 310 height 17
paste input "aKRhcSy9fGghAjLdQjWy8oJ9"
type input "aKRhcSy9fGghAjLdQjWy8oJ9"
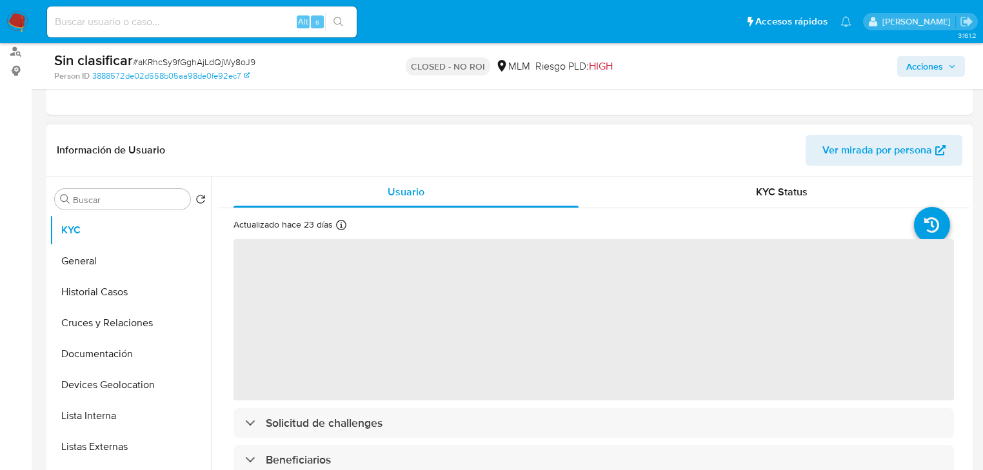
select select "10"
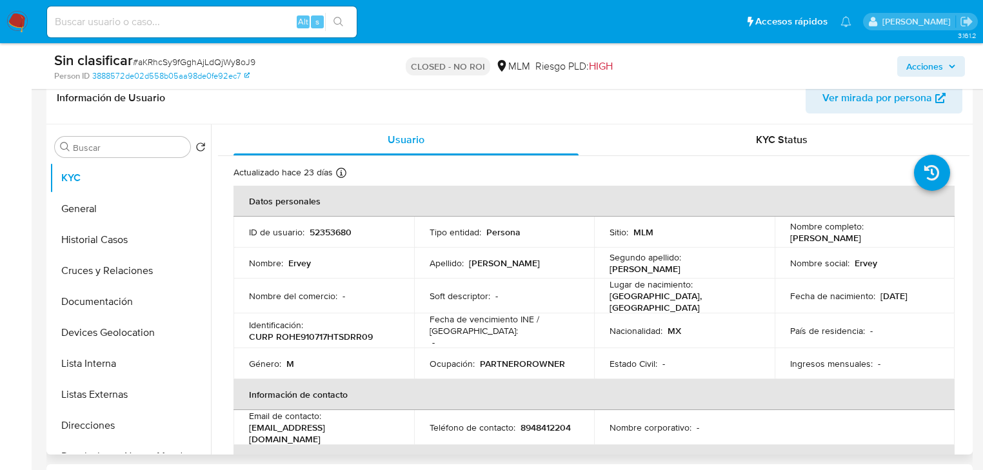
scroll to position [258, 0]
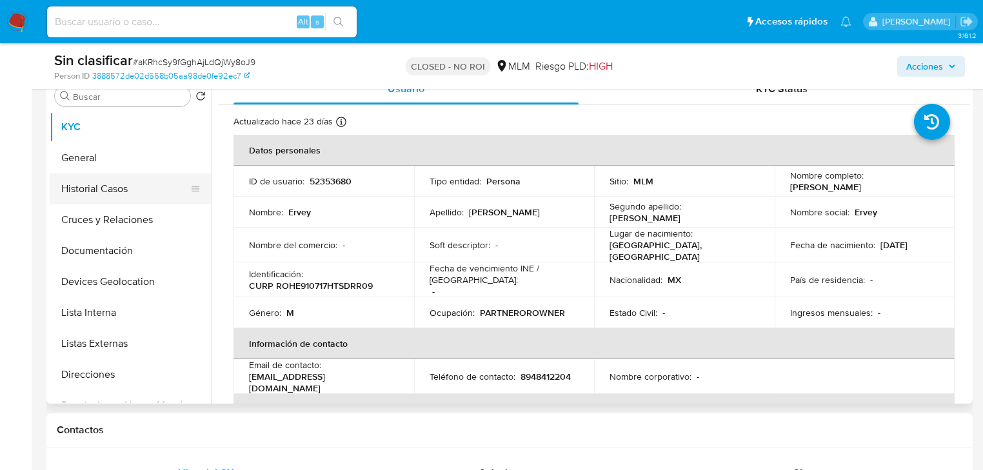
click at [118, 196] on button "Historial Casos" at bounding box center [125, 189] width 151 height 31
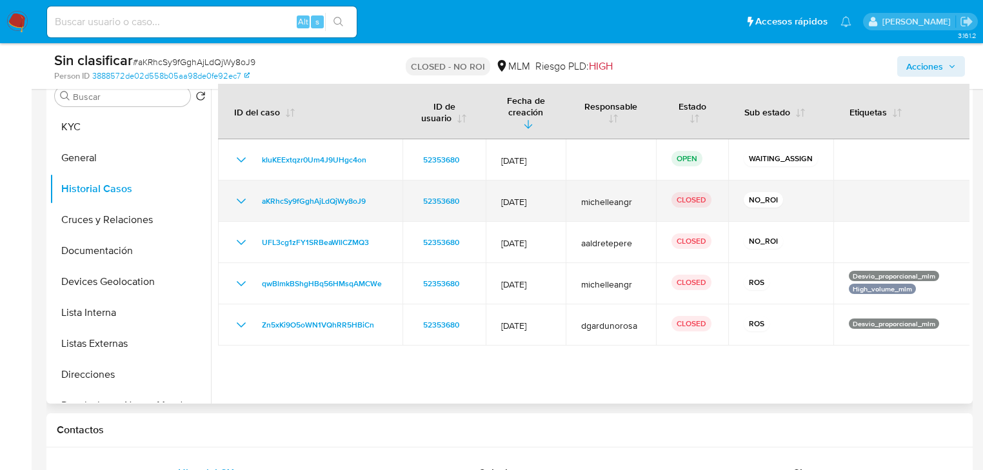
click at [246, 194] on icon "Mostrar/Ocultar" at bounding box center [241, 201] width 15 height 15
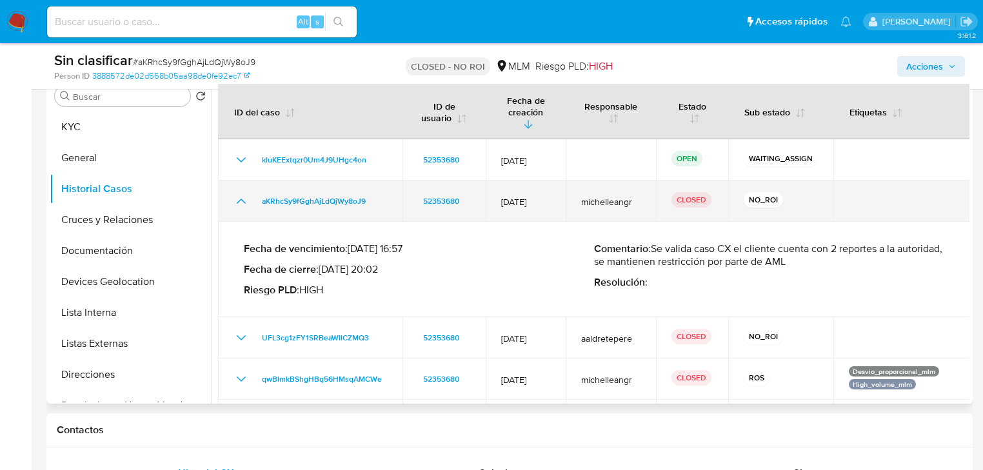
click at [246, 194] on icon "Mostrar/Ocultar" at bounding box center [241, 201] width 15 height 15
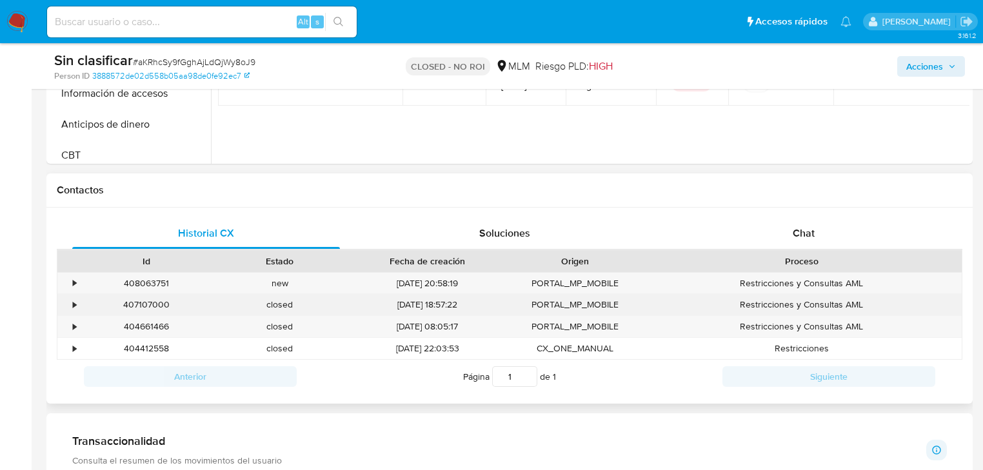
scroll to position [516, 0]
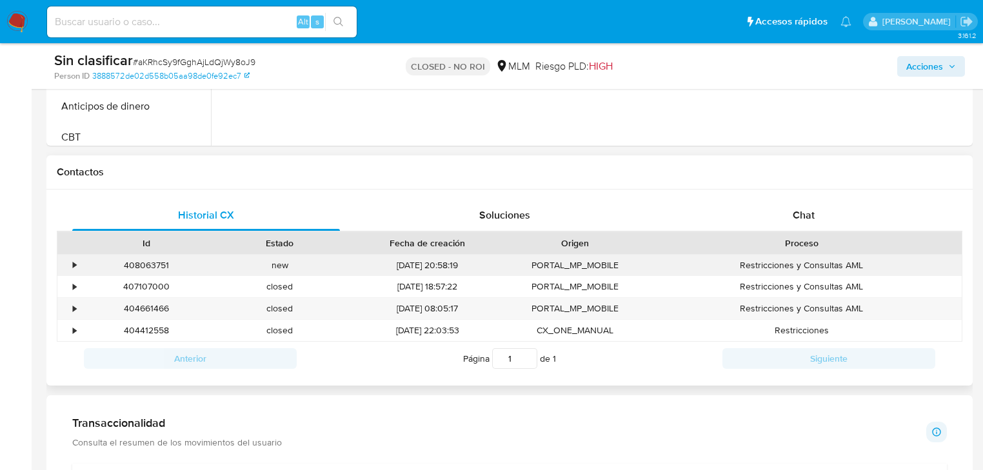
click at [70, 263] on div "•" at bounding box center [68, 265] width 23 height 21
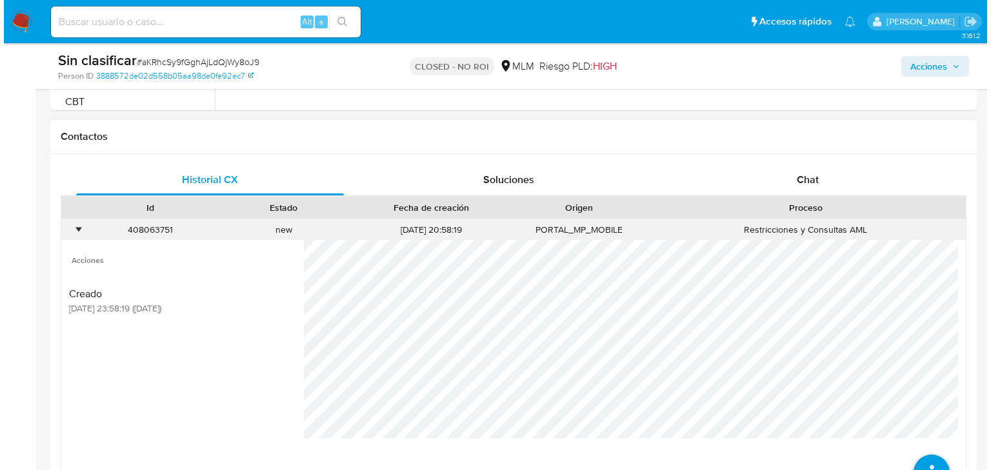
scroll to position [568, 0]
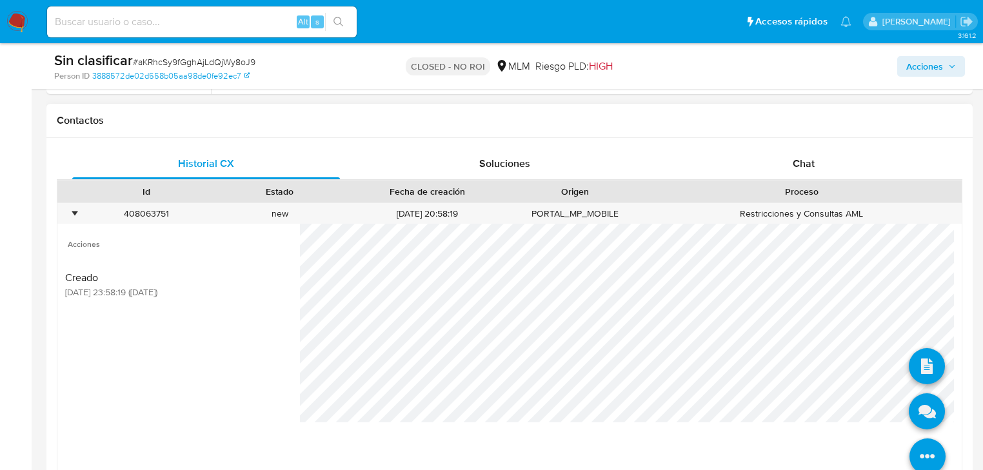
drag, startPoint x: 911, startPoint y: 449, endPoint x: 909, endPoint y: 437, distance: 12.5
click at [910, 445] on icon at bounding box center [928, 457] width 36 height 36
click at [916, 410] on icon at bounding box center [927, 412] width 36 height 36
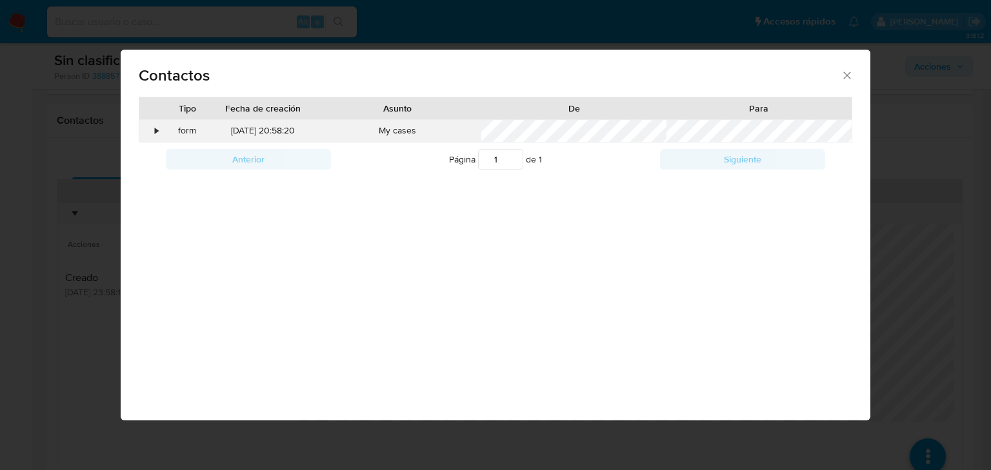
click at [159, 129] on div "•" at bounding box center [150, 131] width 23 height 22
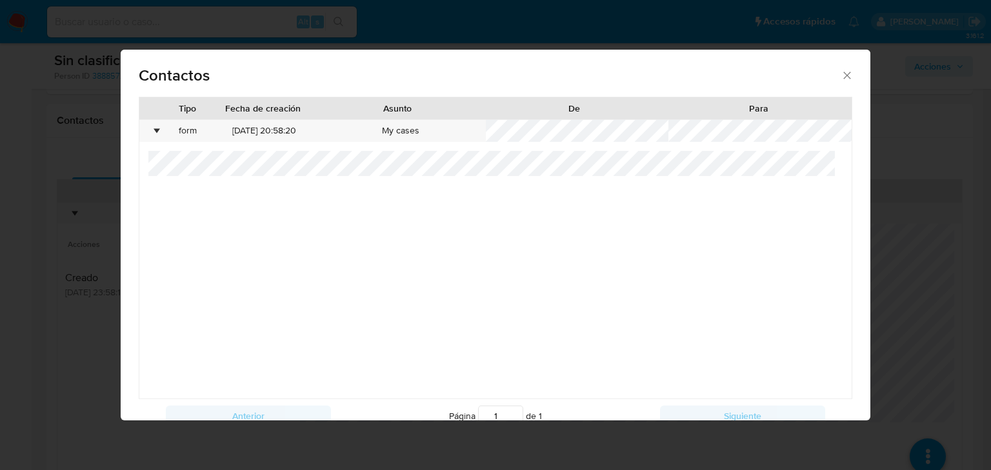
click at [841, 75] on icon "close" at bounding box center [847, 75] width 13 height 13
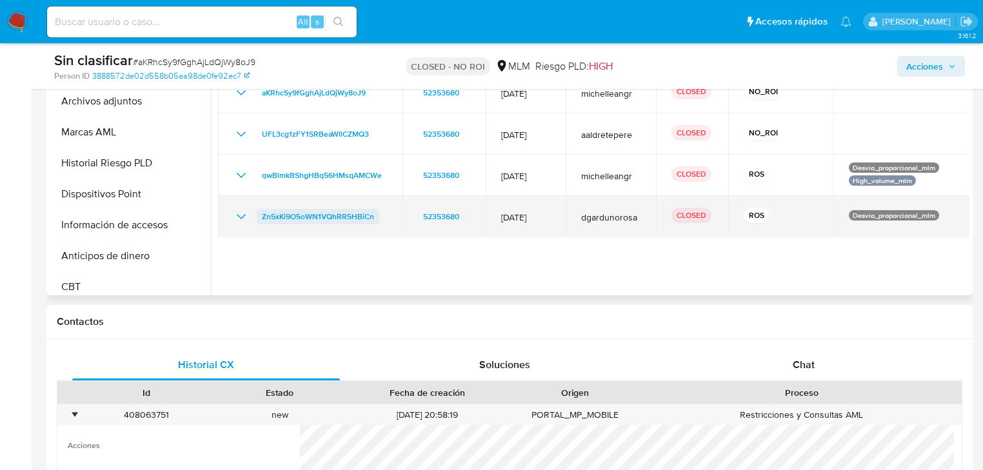
scroll to position [258, 0]
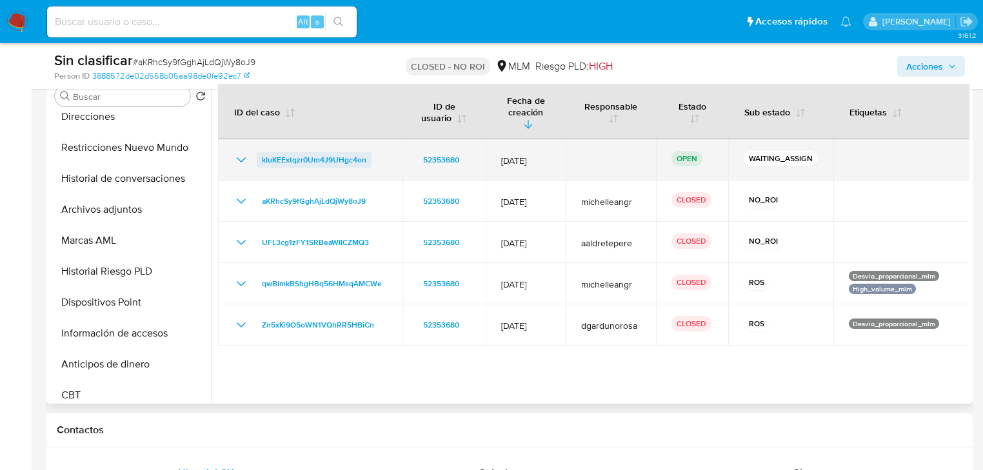
drag, startPoint x: 379, startPoint y: 146, endPoint x: 263, endPoint y: 145, distance: 116.2
click at [263, 152] on div "kIuKEExtqzr0Um4J9UHgc4on" at bounding box center [311, 159] width 154 height 15
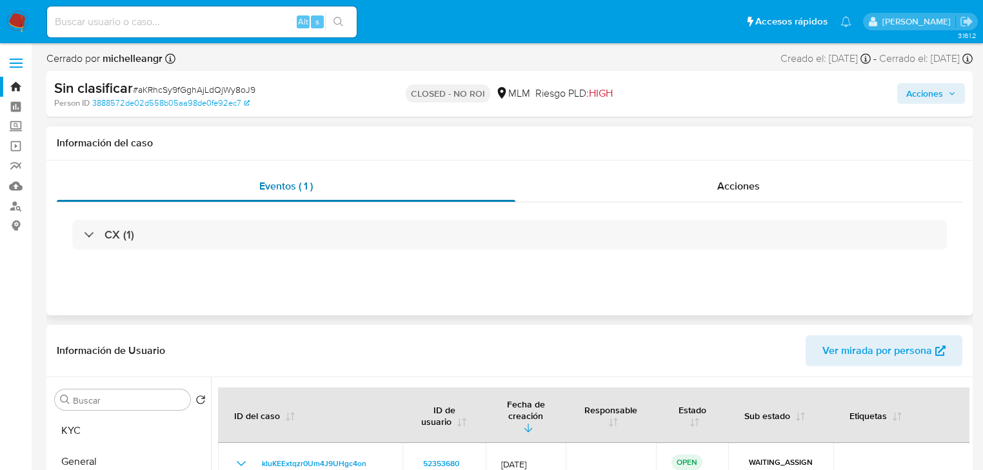
scroll to position [0, 0]
click at [17, 25] on img at bounding box center [17, 22] width 22 height 22
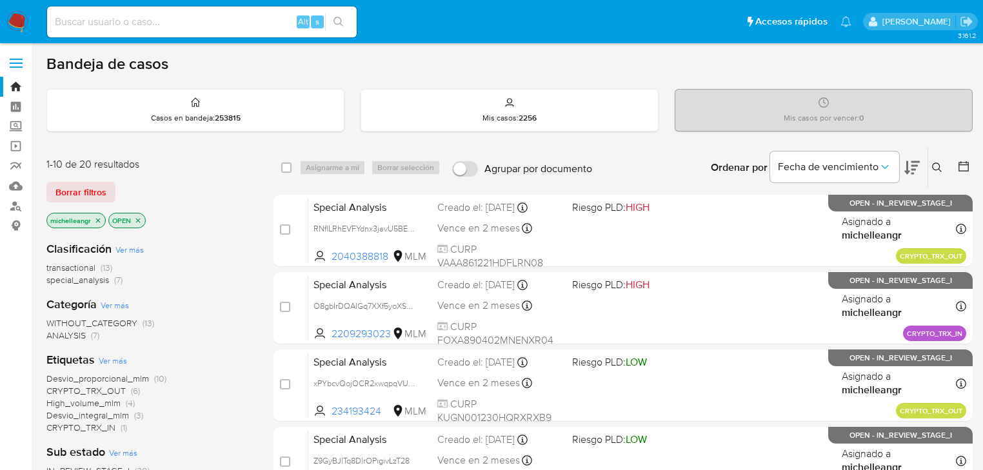
click at [100, 217] on icon "close-filter" at bounding box center [98, 221] width 8 height 8
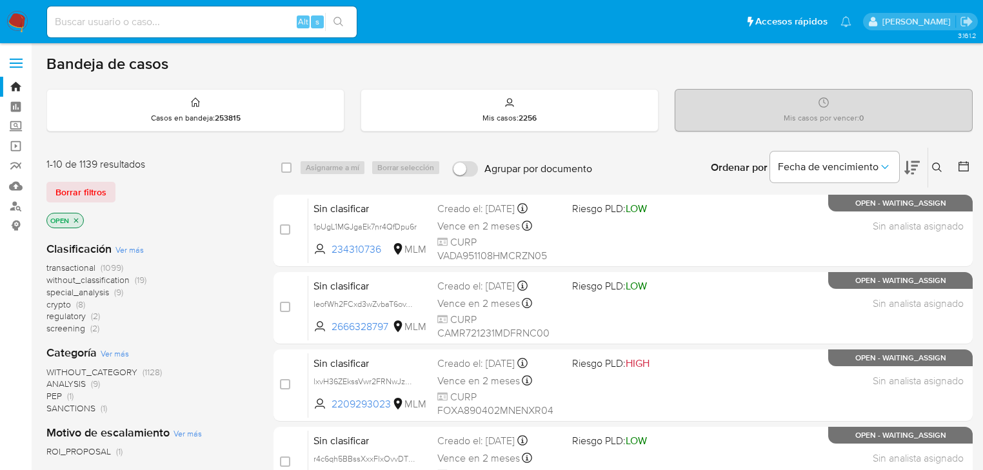
click at [931, 168] on button at bounding box center [939, 167] width 21 height 15
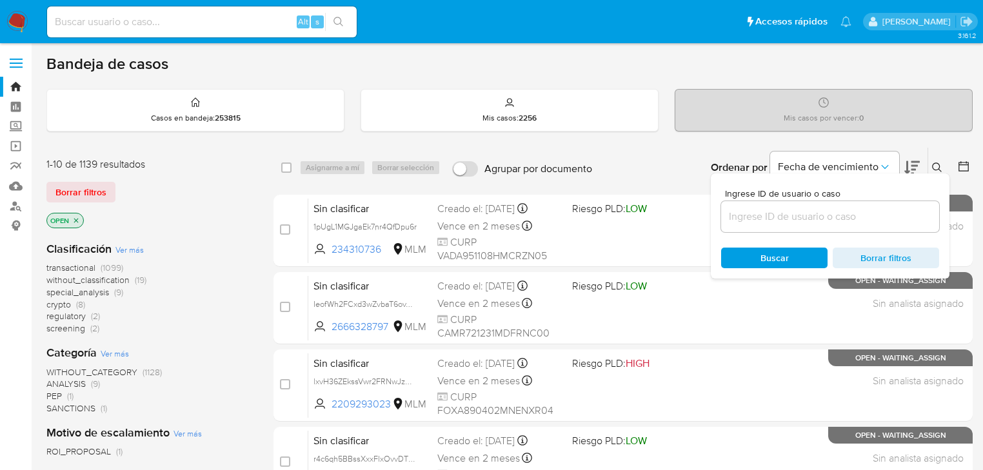
click at [792, 227] on div at bounding box center [830, 216] width 218 height 31
click at [790, 221] on input at bounding box center [830, 216] width 218 height 17
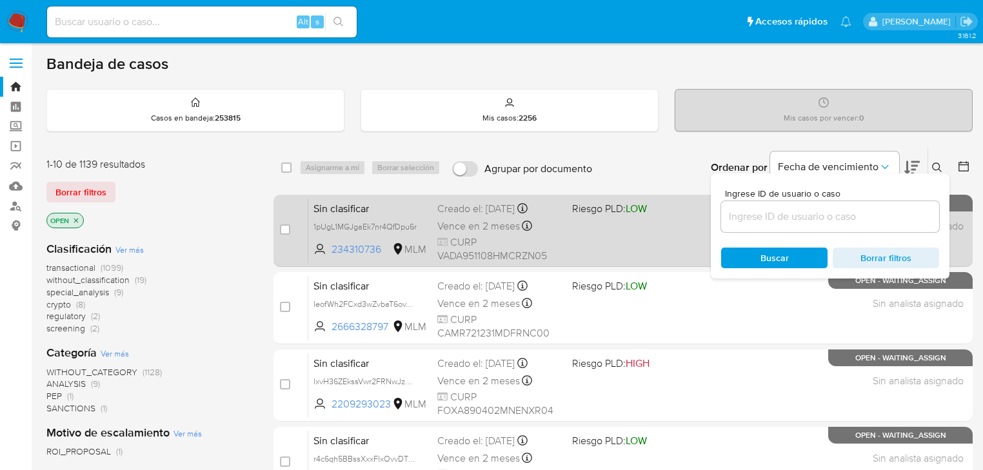
paste input "XuZjlfpVDK6kyIK1O4C2Pw5V"
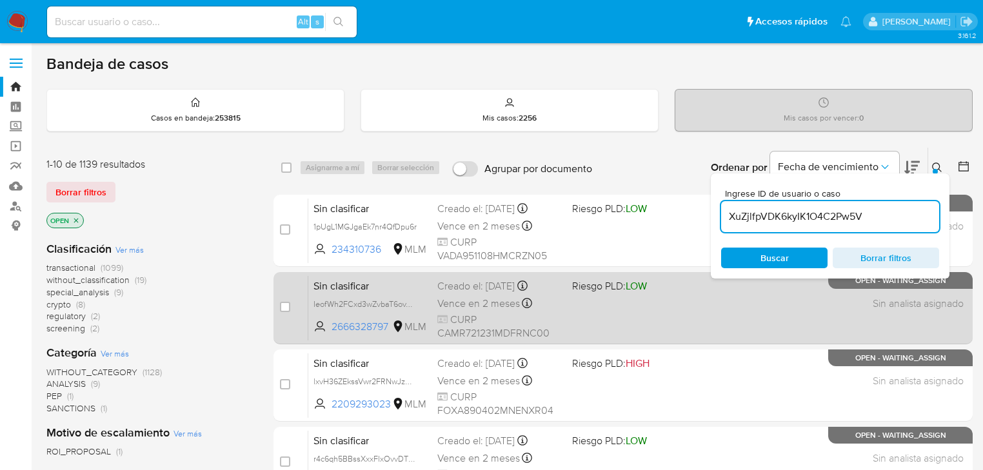
type input "XuZjlfpVDK6kyIK1O4C2Pw5V"
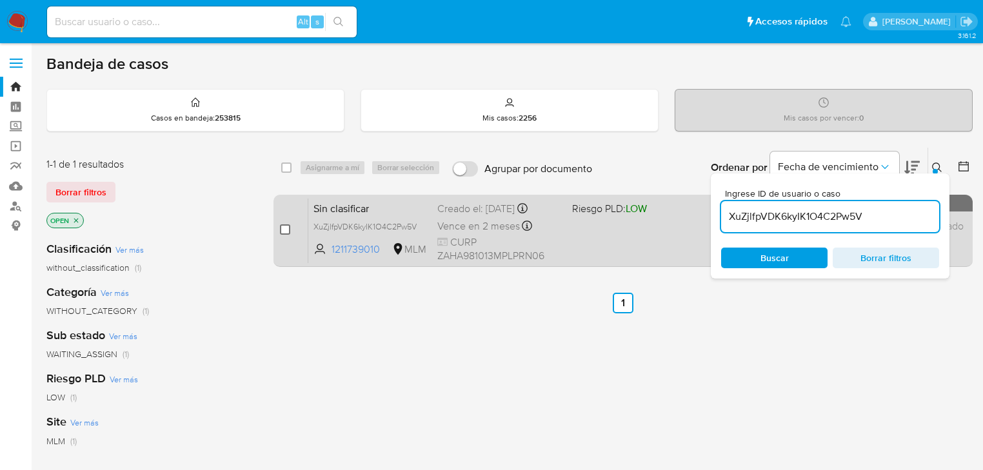
click at [287, 227] on input "checkbox" at bounding box center [285, 230] width 10 height 10
checkbox input "true"
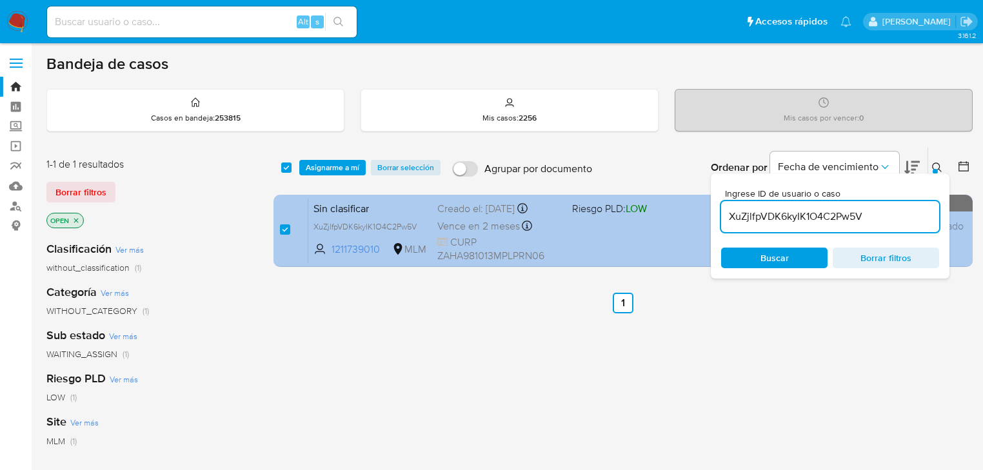
drag, startPoint x: 887, startPoint y: 212, endPoint x: 378, endPoint y: 210, distance: 509.1
click at [426, 210] on div "select-all-cases-checkbox Asignarme a mí Borrar selección Agrupar por documento…" at bounding box center [623, 209] width 699 height 125
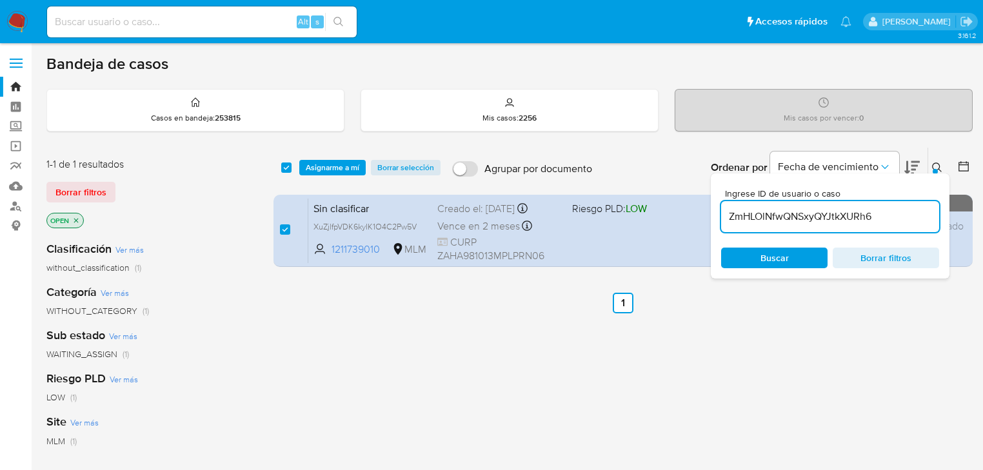
type input "ZmHLOlNfwQNSxyQYJtkXURh6"
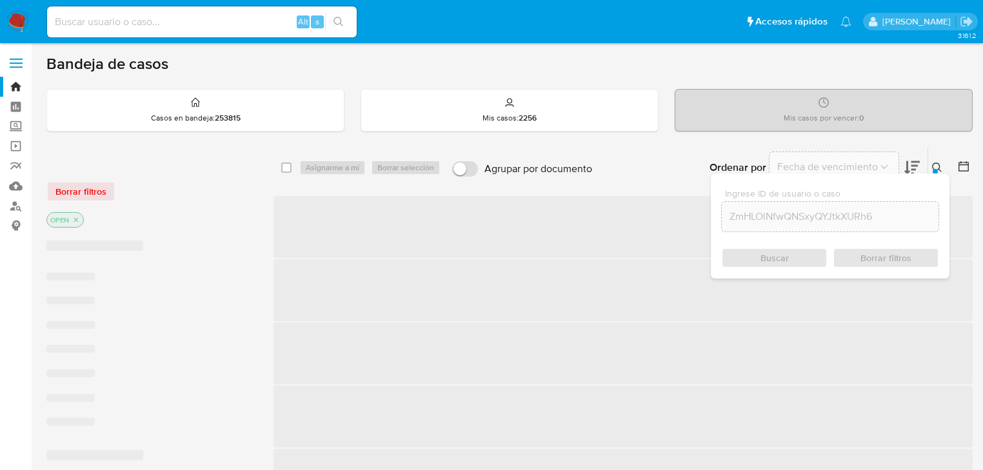
checkbox input "false"
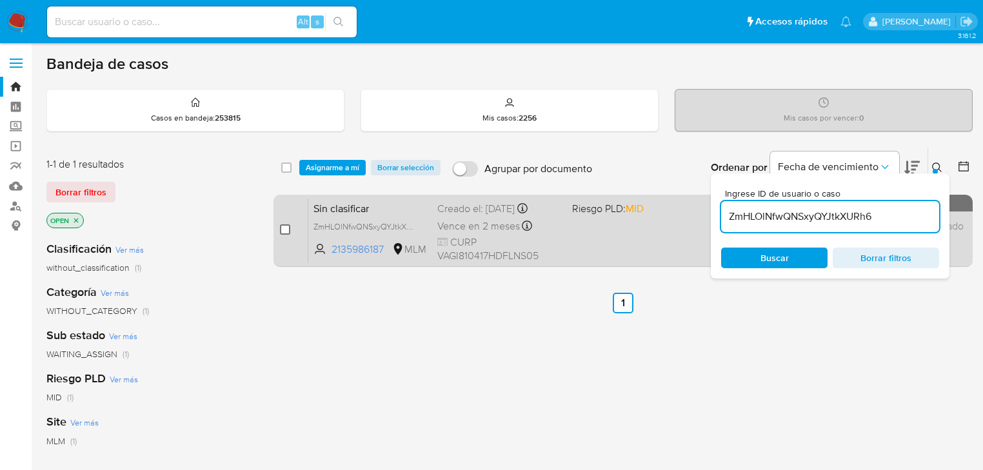
click at [284, 232] on input "checkbox" at bounding box center [285, 230] width 10 height 10
checkbox input "true"
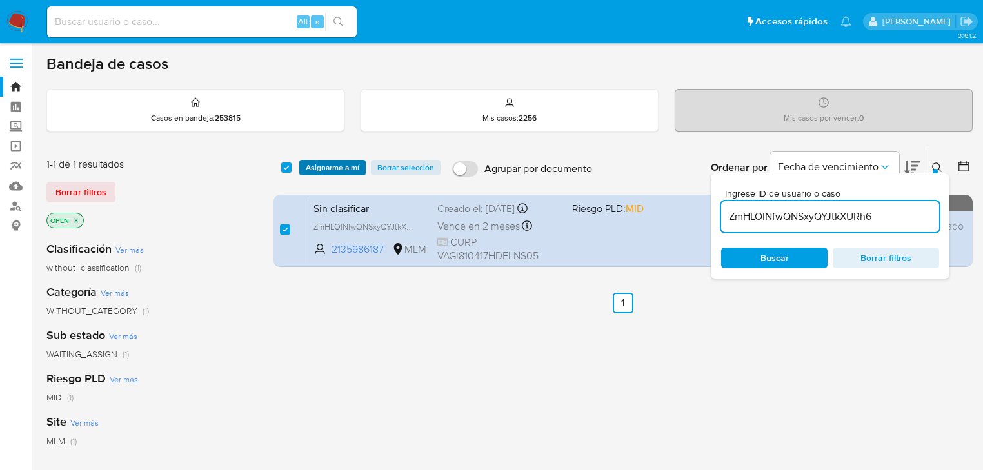
click at [333, 166] on span "Asignarme a mí" at bounding box center [333, 167] width 54 height 13
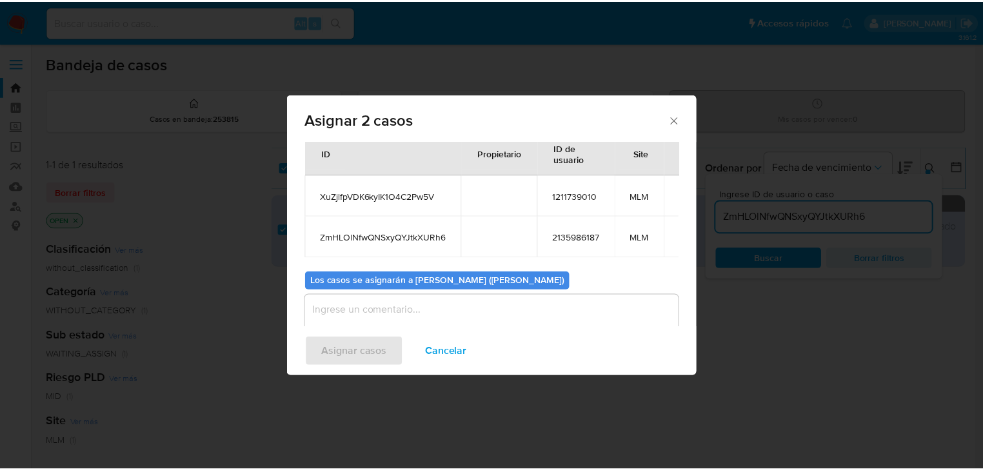
scroll to position [70, 0]
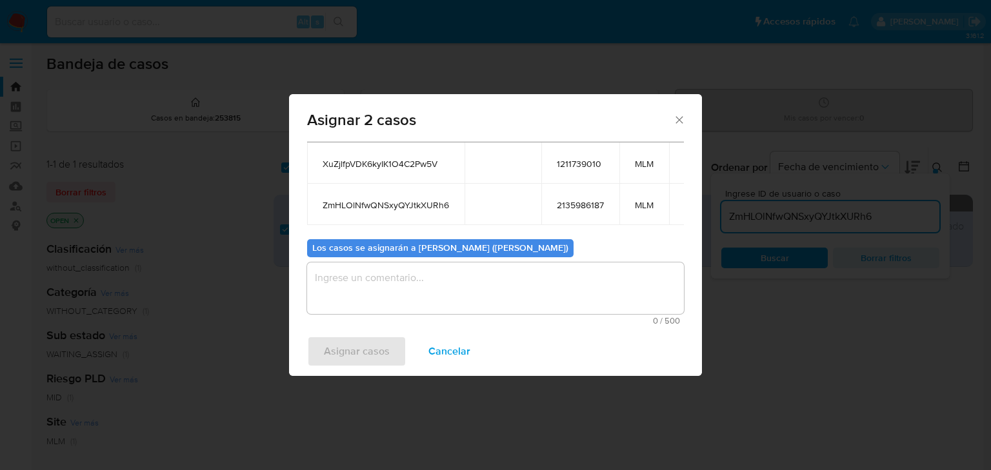
click at [416, 292] on textarea "assign-modal" at bounding box center [495, 289] width 377 height 52
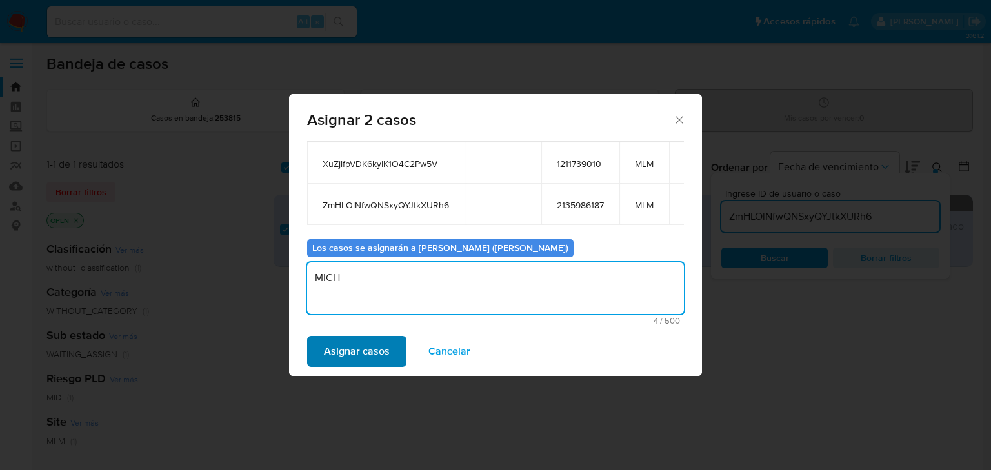
type textarea "MICH"
click at [336, 344] on span "Asignar casos" at bounding box center [357, 351] width 66 height 28
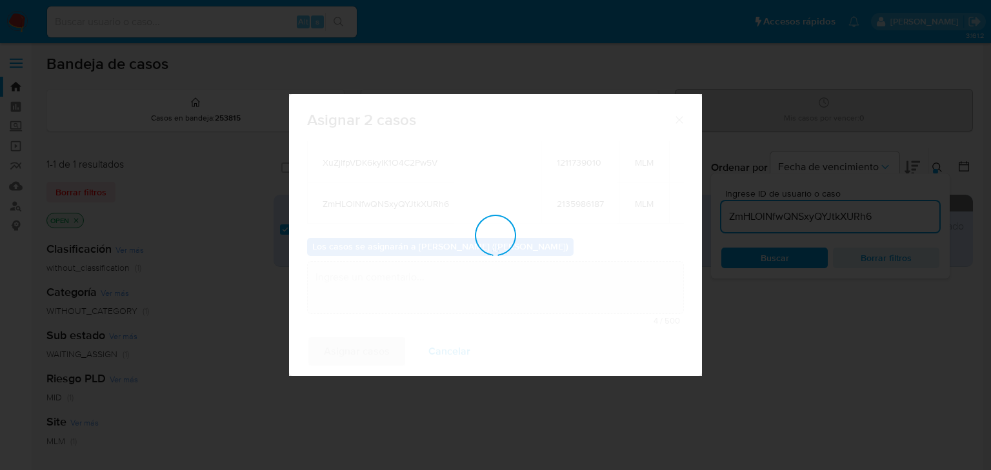
checkbox input "false"
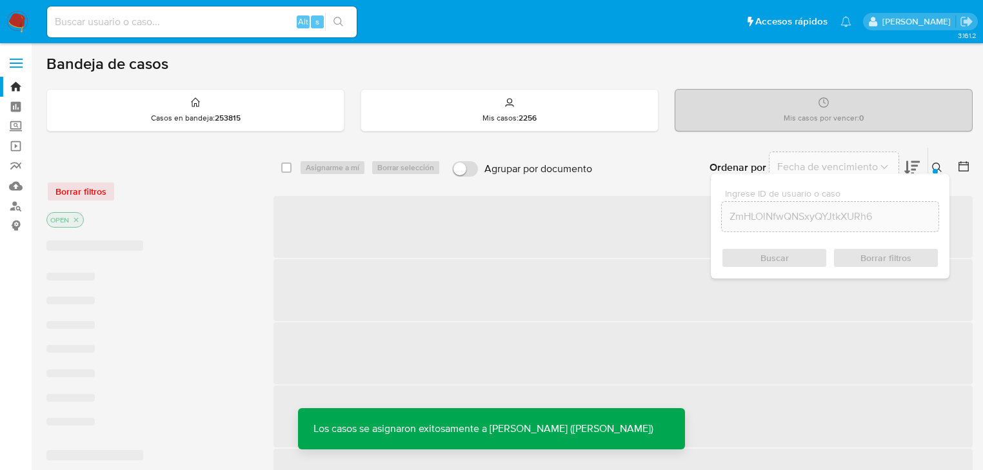
click at [112, 21] on input at bounding box center [202, 22] width 310 height 17
paste input "XuZjlfpVDK6kyIK1O4C2Pw5V"
type input "XuZjlfpVDK6kyIK1O4C2Pw5V"
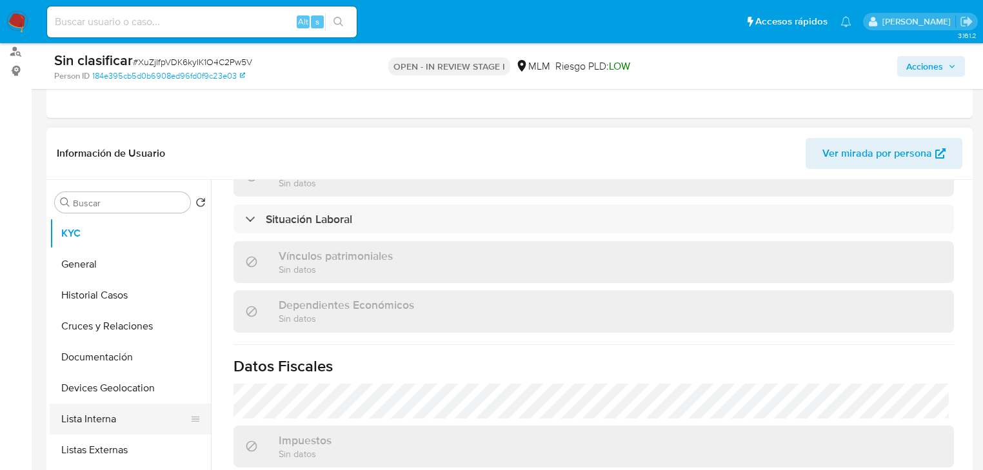
scroll to position [413, 0]
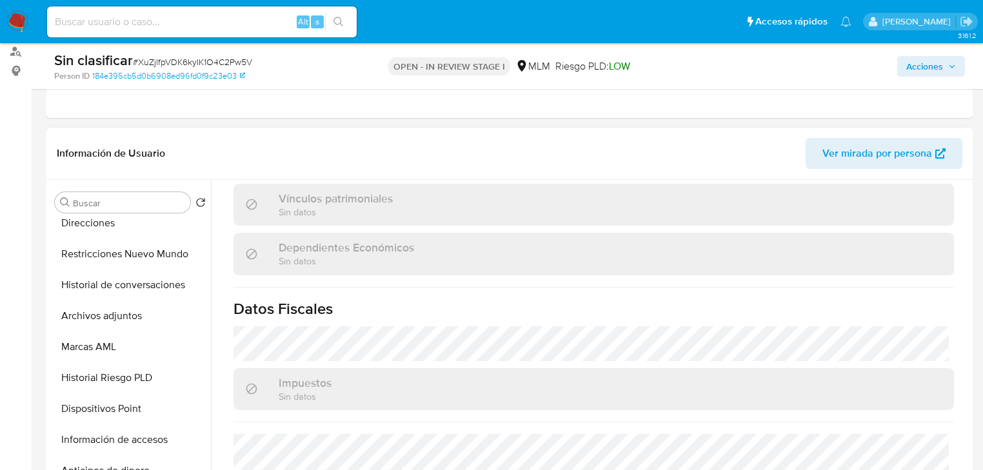
select select "10"
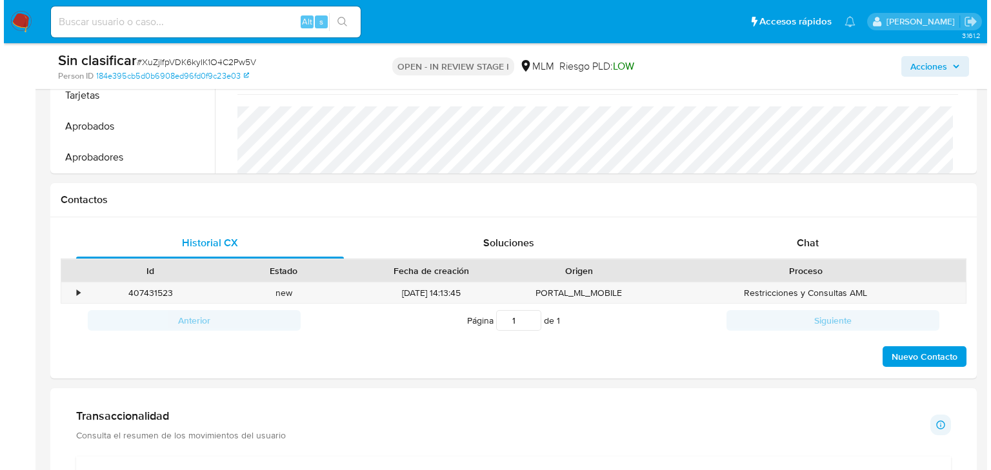
scroll to position [568, 0]
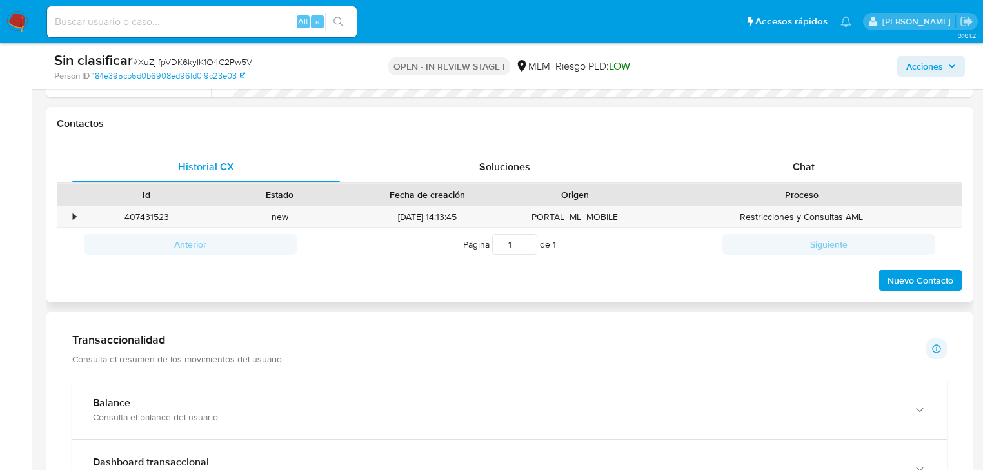
drag, startPoint x: 76, startPoint y: 211, endPoint x: 727, endPoint y: 266, distance: 652.8
click at [81, 211] on div "• 407431523 Casos XuZjlfpVDK6kyIK1O4C2Pw5V new 26/09/2025 14:13:45 PORTAL_ML_MO…" at bounding box center [509, 216] width 905 height 21
click at [75, 217] on div "•" at bounding box center [74, 217] width 3 height 12
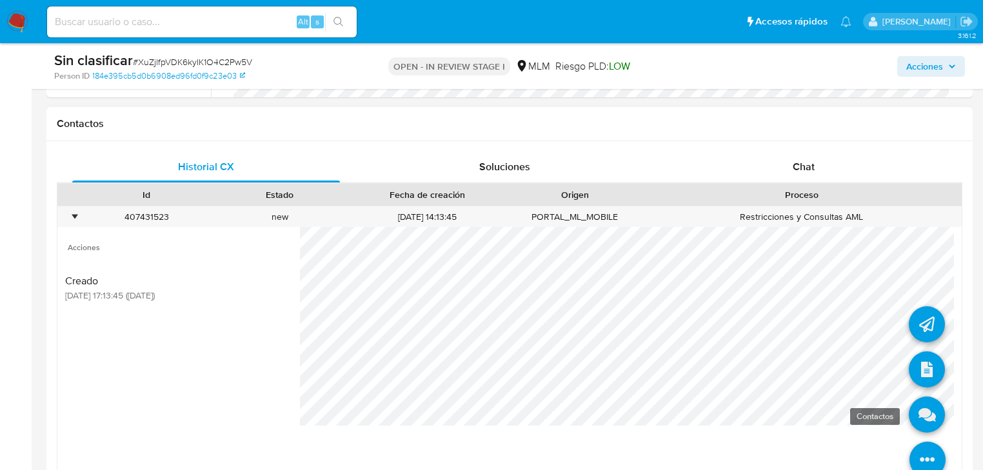
click at [923, 417] on icon at bounding box center [927, 415] width 36 height 36
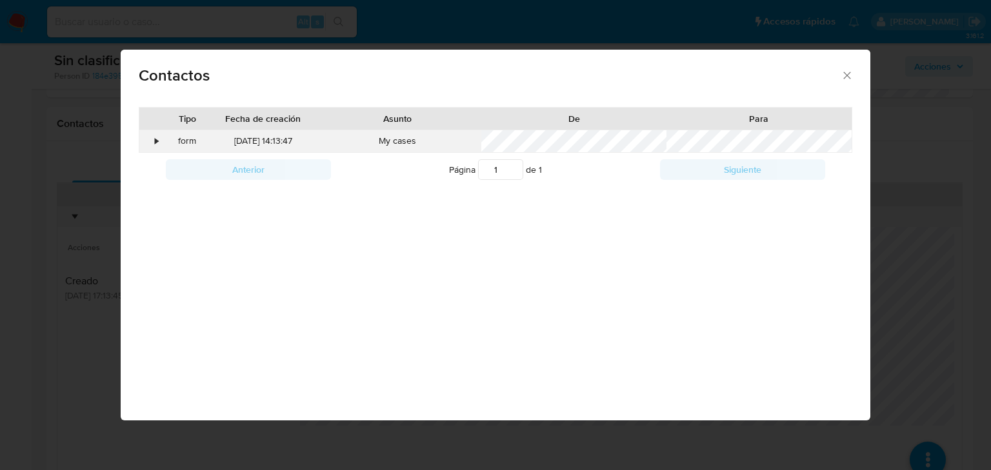
click at [155, 144] on div "•" at bounding box center [156, 141] width 3 height 13
drag, startPoint x: 433, startPoint y: 159, endPoint x: 587, endPoint y: 160, distance: 154.2
click at [537, 160] on div "• form 26/09/2025 14:13:47 My cases" at bounding box center [495, 269] width 712 height 279
drag, startPoint x: 831, startPoint y: 72, endPoint x: 819, endPoint y: 75, distance: 12.9
click at [831, 70] on span "Contactos" at bounding box center [490, 75] width 702 height 15
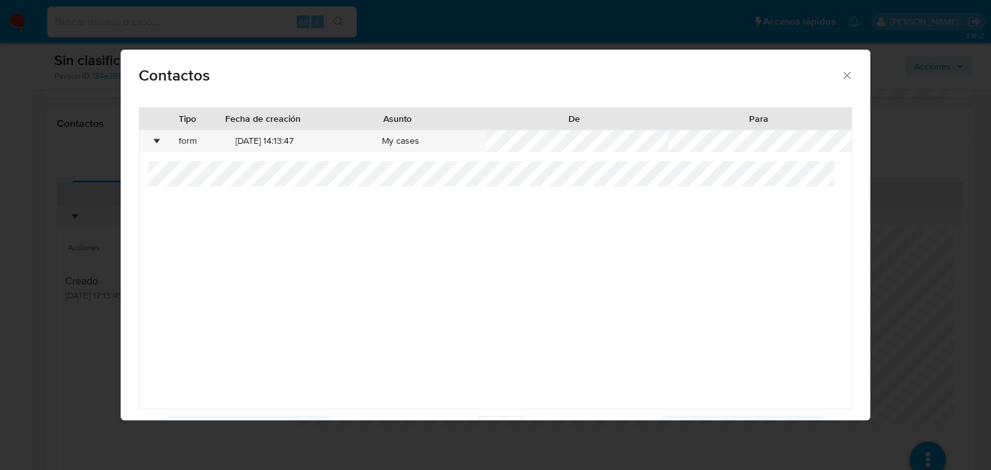
click at [841, 77] on icon "close" at bounding box center [847, 75] width 13 height 13
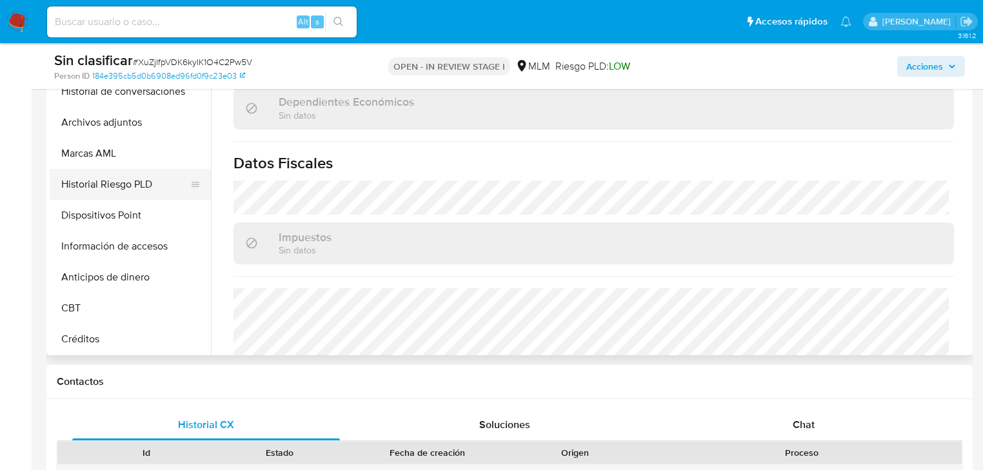
scroll to position [142, 0]
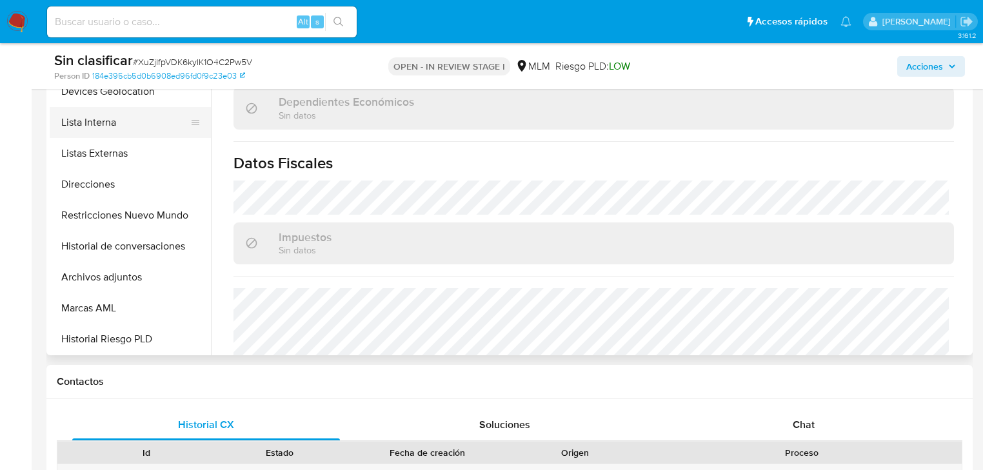
click at [121, 120] on button "Lista Interna" at bounding box center [125, 122] width 151 height 31
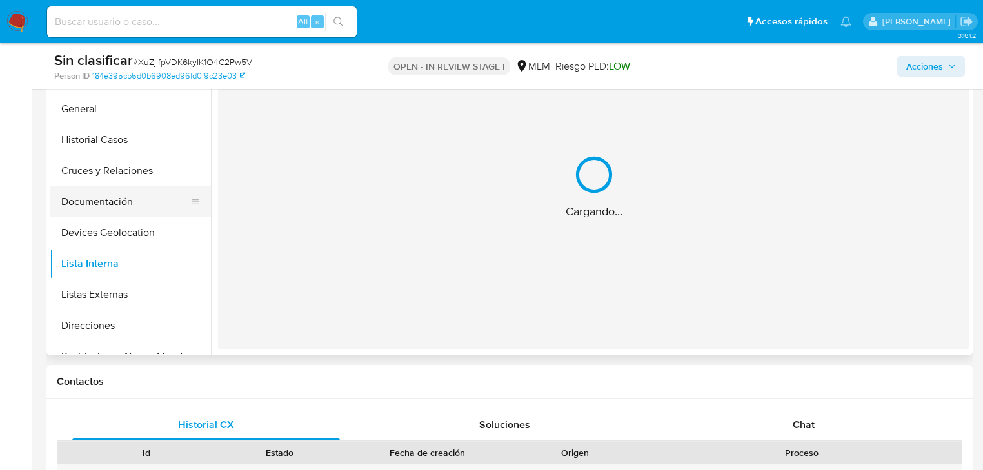
scroll to position [0, 0]
click at [121, 138] on button "Historial Casos" at bounding box center [125, 140] width 151 height 31
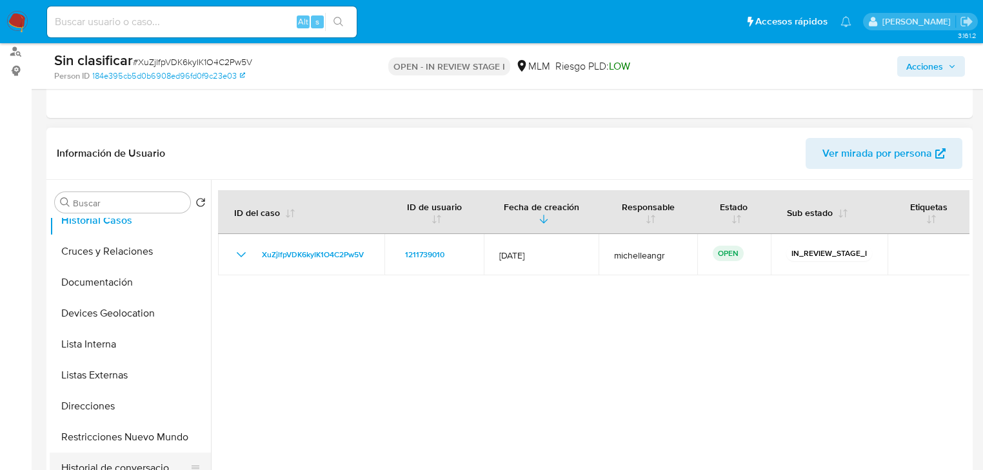
scroll to position [155, 0]
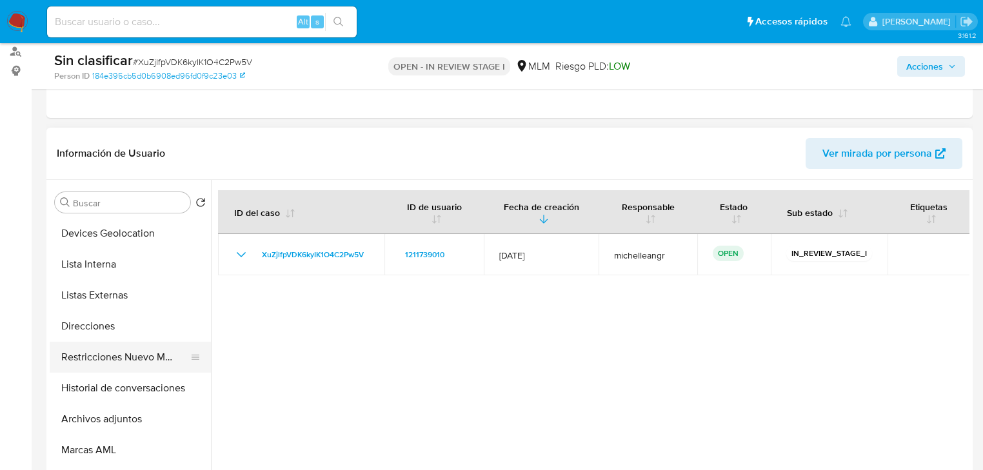
click at [163, 355] on button "Restricciones Nuevo Mundo" at bounding box center [125, 357] width 151 height 31
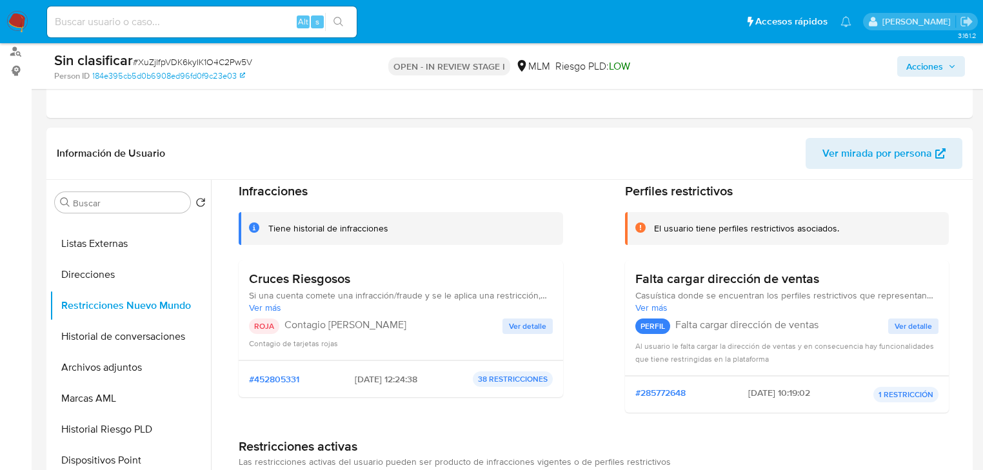
scroll to position [103, 0]
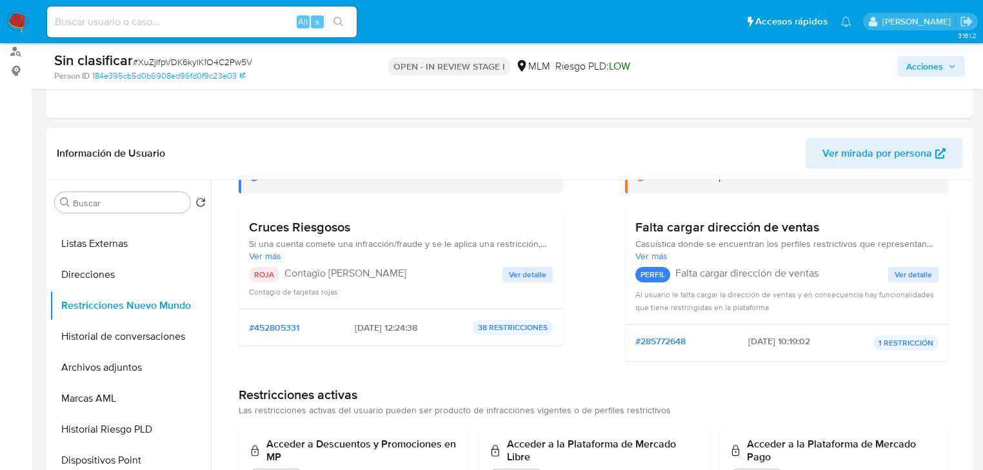
click at [541, 265] on div "Cruces Riesgosos Si una cuenta comete una infracción/fraude y se le aplica una …" at bounding box center [401, 258] width 304 height 79
click at [545, 274] on button "Ver detalle" at bounding box center [528, 274] width 50 height 15
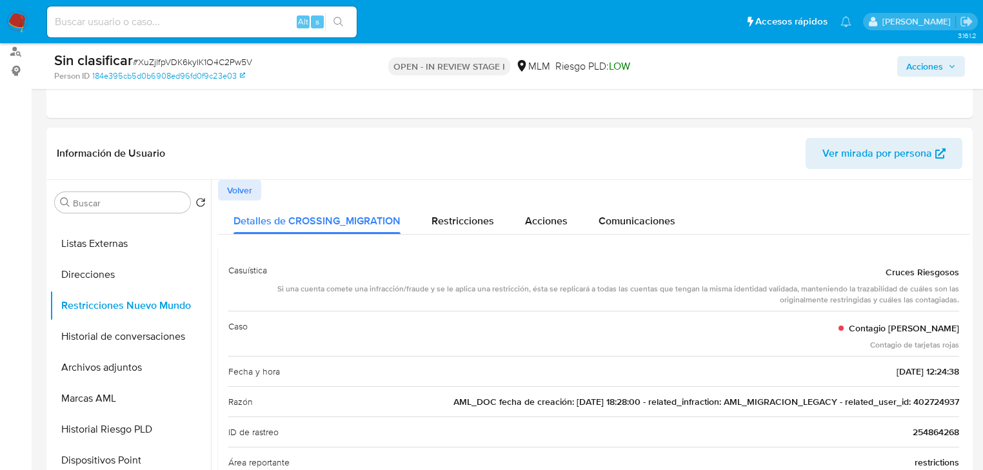
click at [927, 400] on span "AML_DOC fecha de creación: 24/08/2022 18:28:00 - related_infraction: AML_MIGRAC…" at bounding box center [707, 402] width 506 height 13
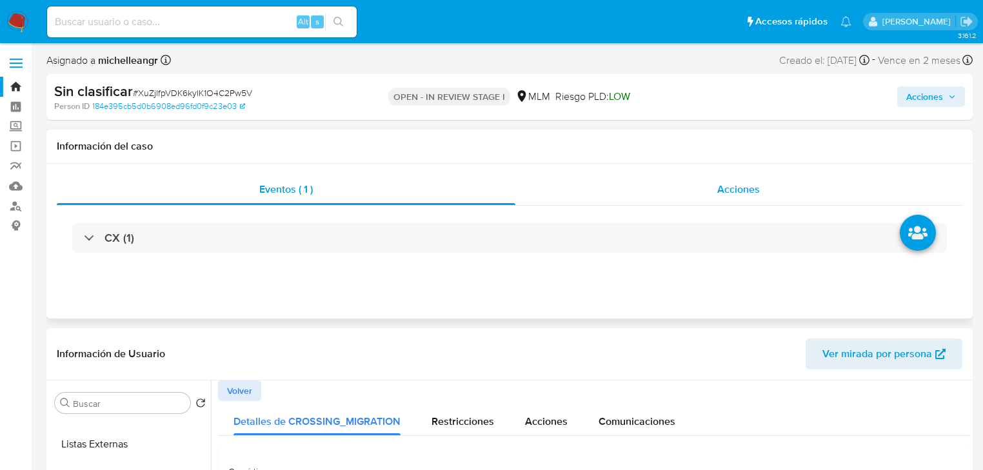
click at [747, 180] on div "Acciones" at bounding box center [740, 189] width 448 height 31
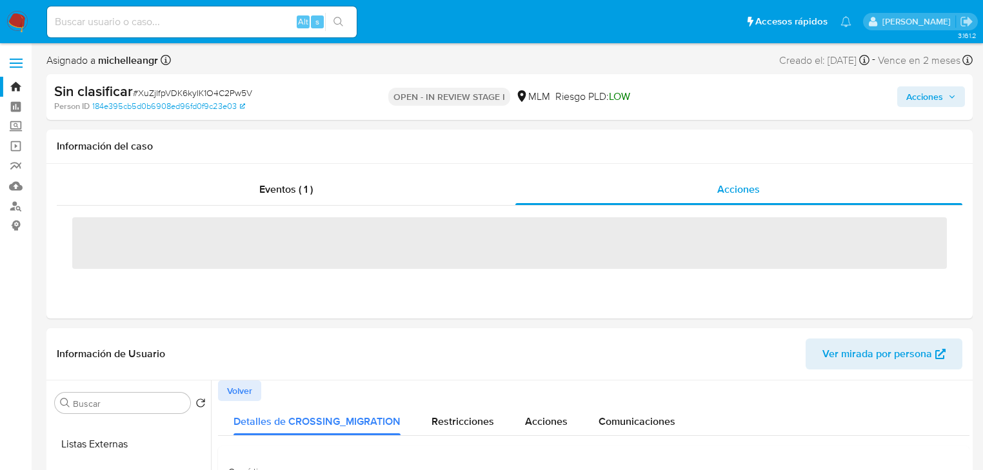
click at [915, 95] on span "Acciones" at bounding box center [925, 96] width 37 height 21
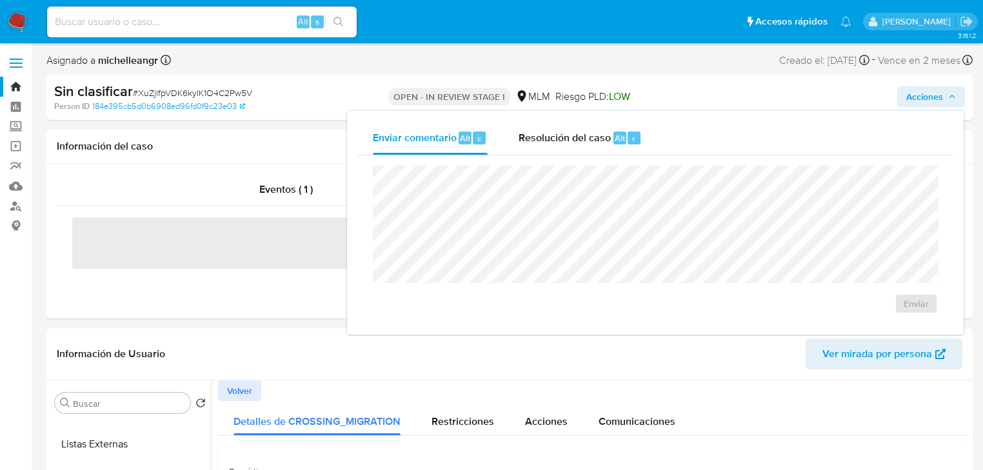
click at [594, 134] on span "Resolución del caso" at bounding box center [565, 137] width 92 height 15
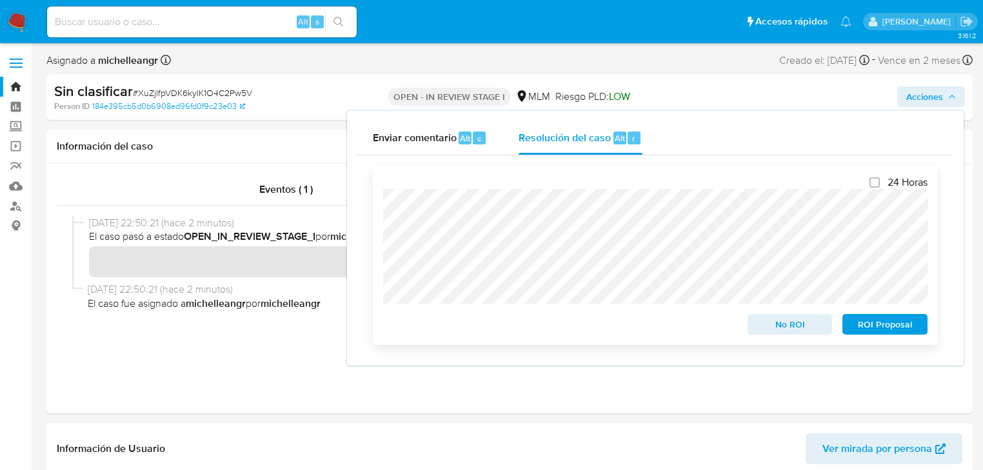
click at [801, 317] on span "No ROI" at bounding box center [790, 325] width 67 height 18
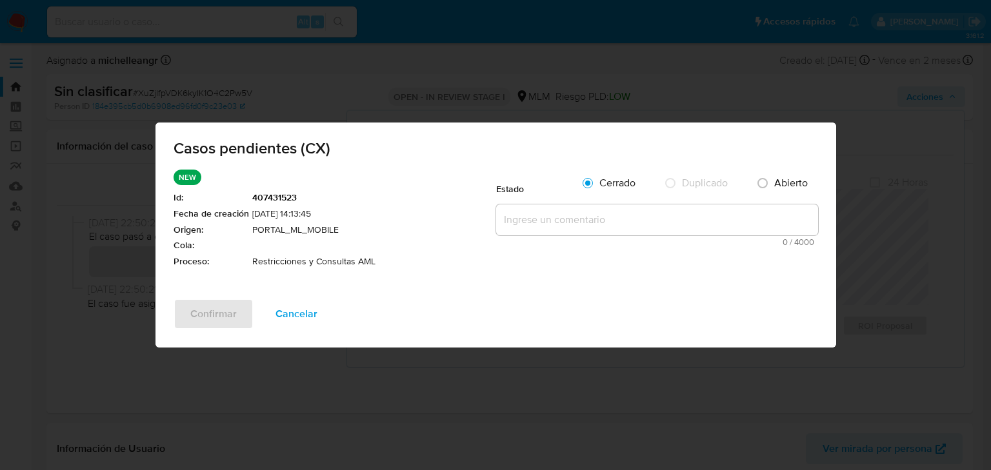
click at [555, 219] on textarea at bounding box center [657, 220] width 322 height 31
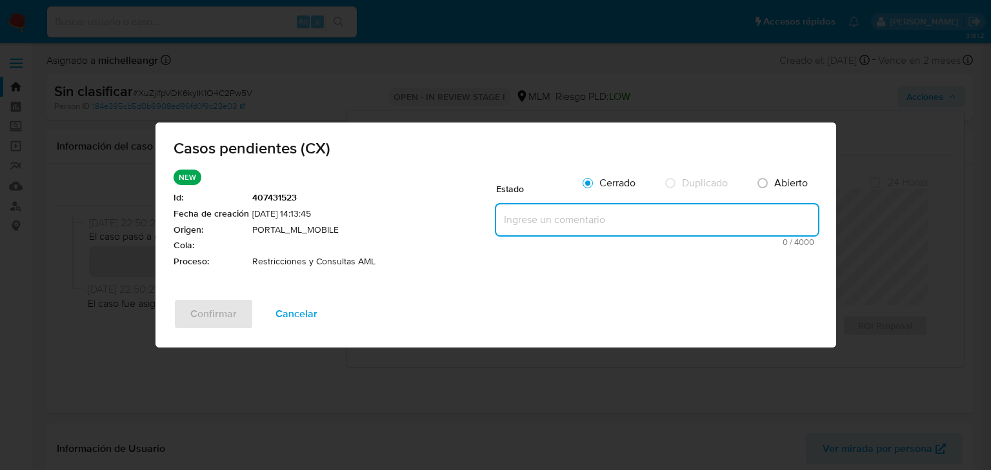
paste textarea "Se valida caso CX donde se identifica contagio de tarjetas cust id 402724937 co…"
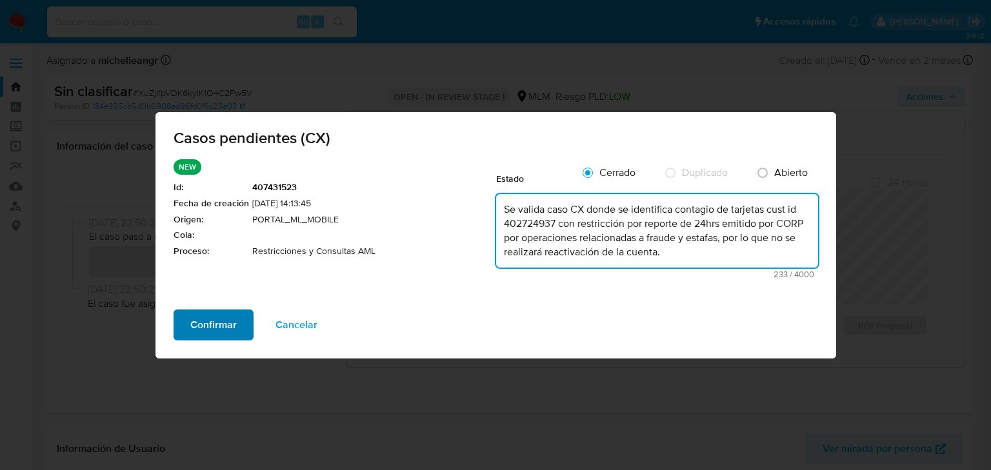
type textarea "Se valida caso CX donde se identifica contagio de tarjetas cust id 402724937 co…"
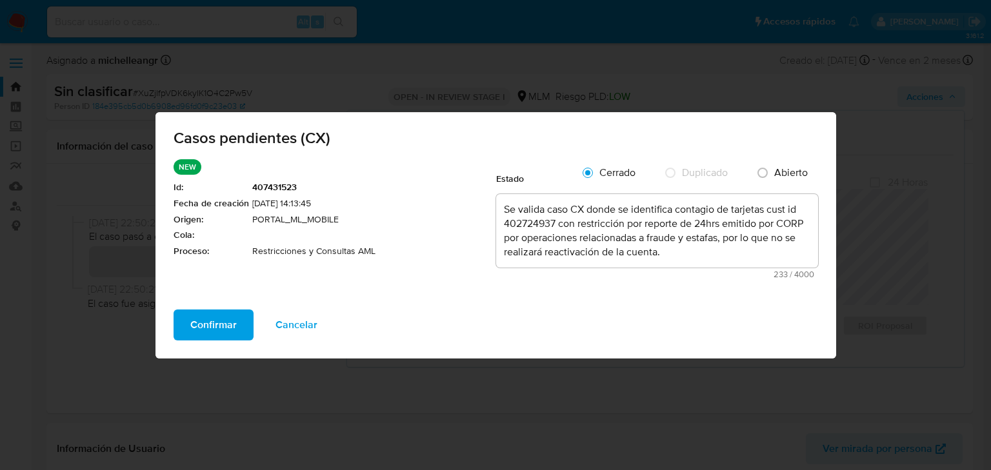
click at [212, 323] on span "Confirmar" at bounding box center [213, 325] width 46 height 28
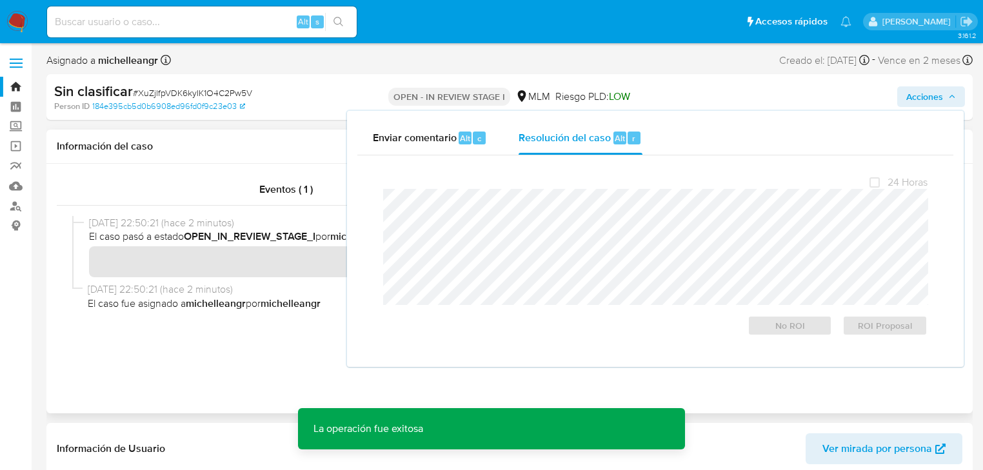
click at [134, 306] on span "El caso fue asignado a michelleangr por michelleangr" at bounding box center [515, 304] width 854 height 14
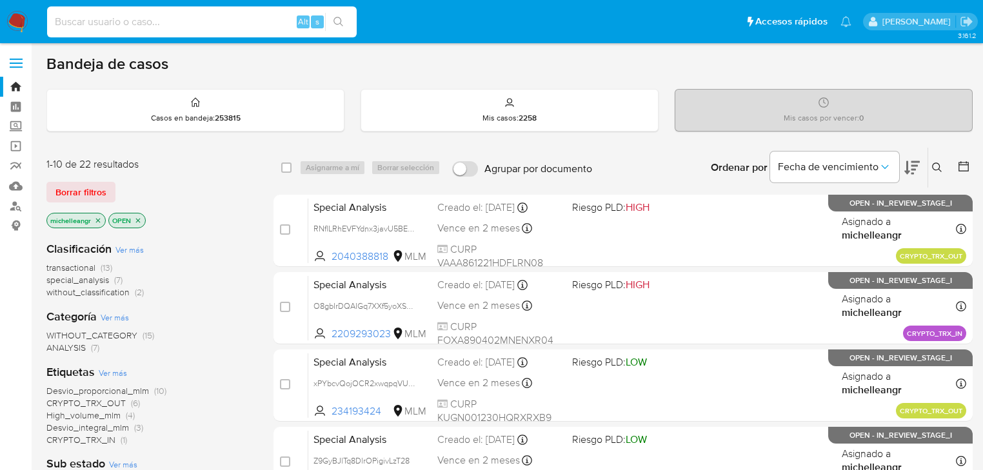
paste input "402724937"
type input "402724937"
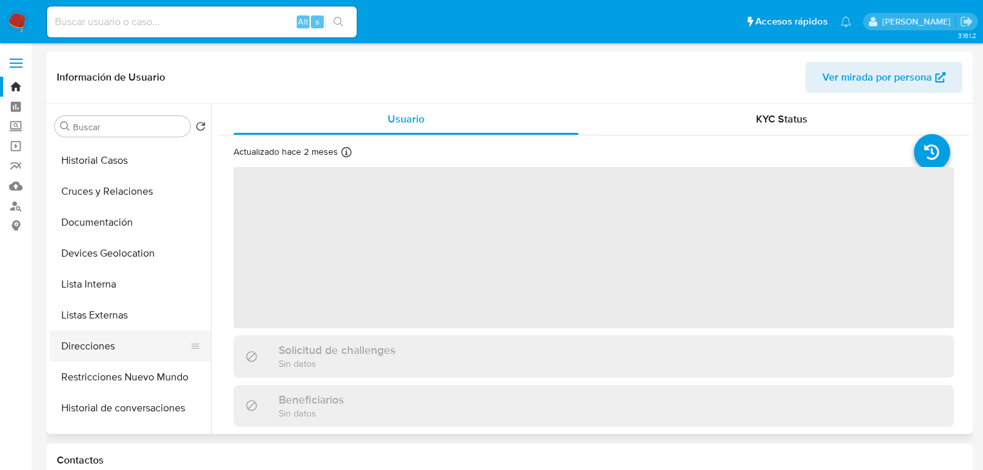
scroll to position [103, 0]
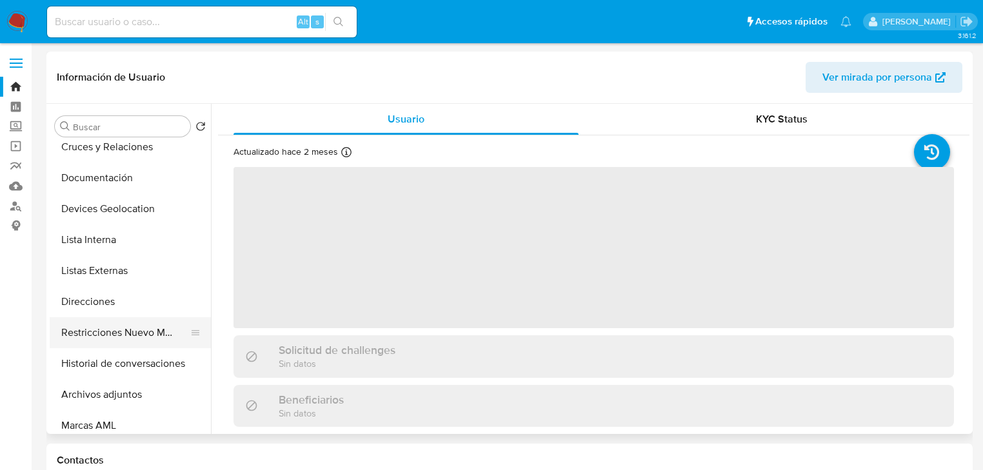
click at [157, 330] on button "Restricciones Nuevo Mundo" at bounding box center [125, 332] width 151 height 31
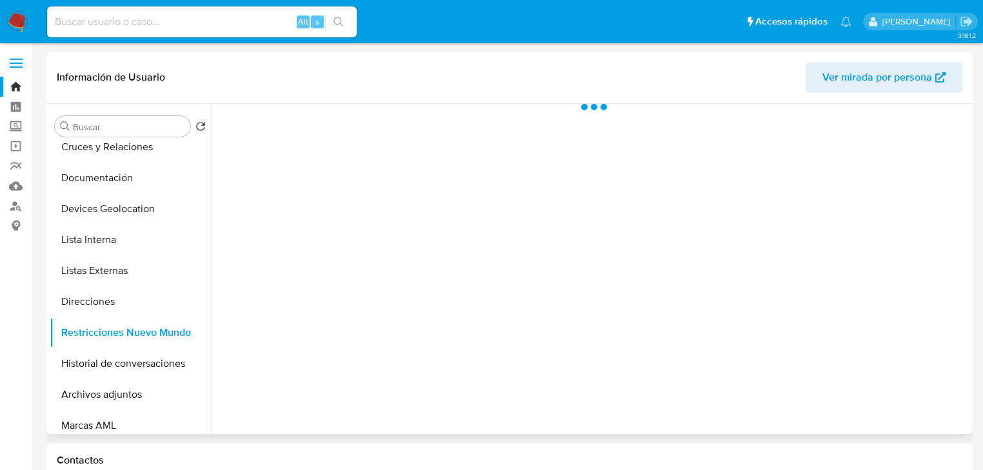
select select "10"
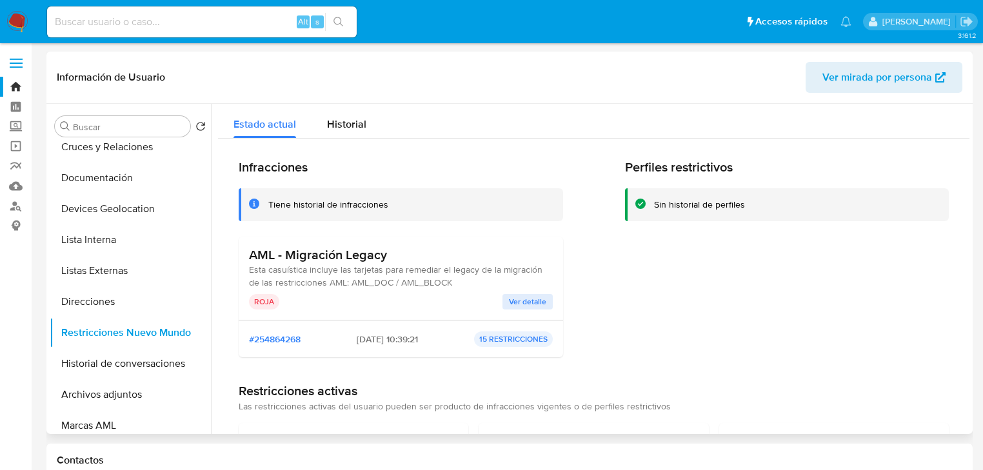
click at [510, 296] on span "Ver detalle" at bounding box center [527, 302] width 37 height 13
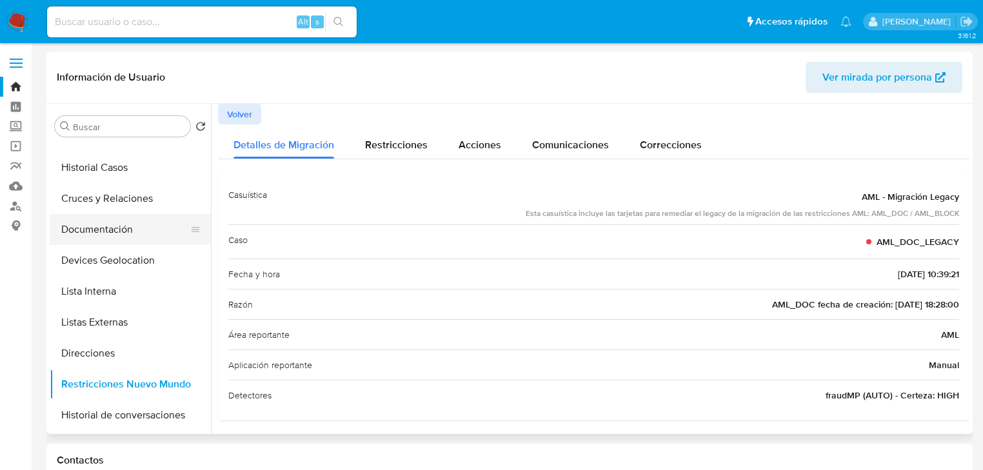
scroll to position [0, 0]
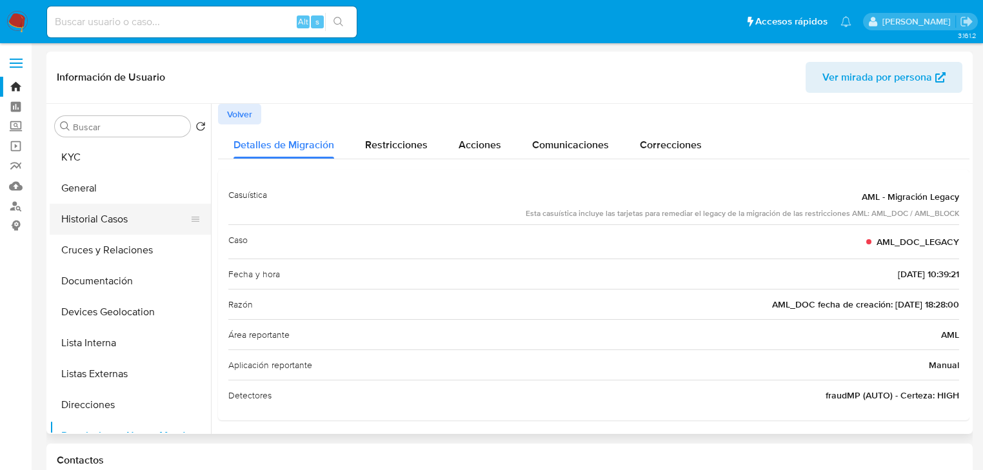
click at [108, 226] on button "Historial Casos" at bounding box center [125, 219] width 151 height 31
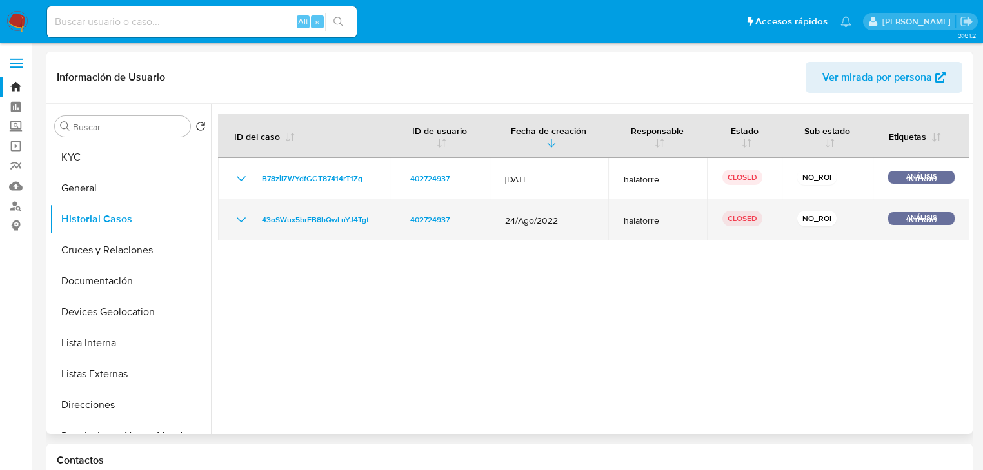
click at [241, 220] on icon "Mostrar/Ocultar" at bounding box center [241, 219] width 15 height 15
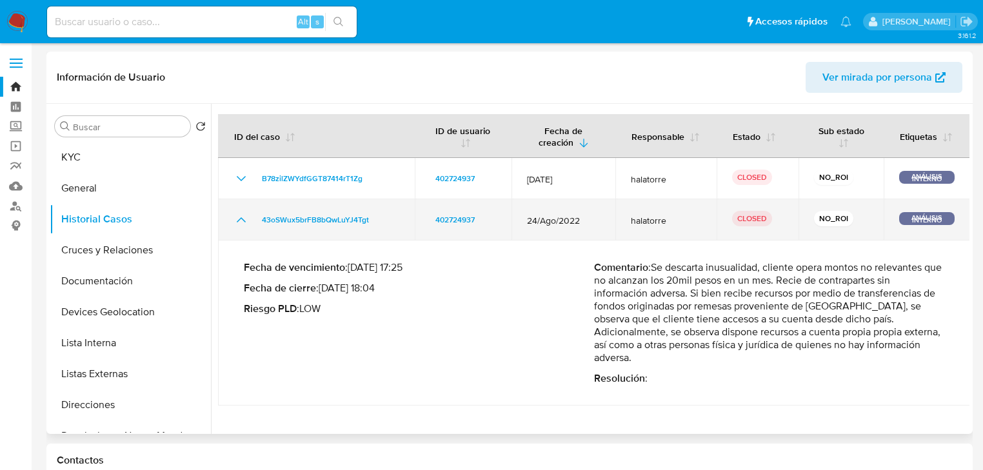
drag, startPoint x: 241, startPoint y: 221, endPoint x: 237, endPoint y: 212, distance: 10.1
click at [240, 219] on icon "Mostrar/Ocultar" at bounding box center [241, 219] width 15 height 15
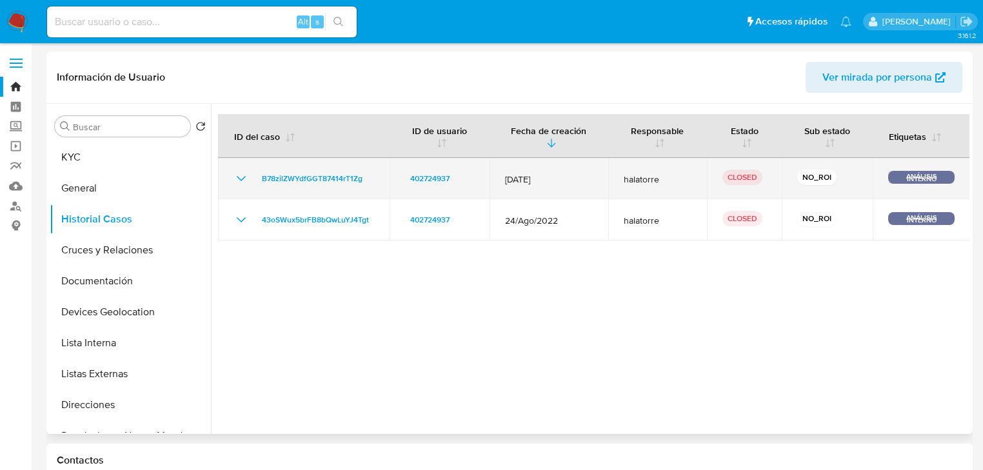
click at [240, 182] on icon "Mostrar/Ocultar" at bounding box center [241, 178] width 15 height 15
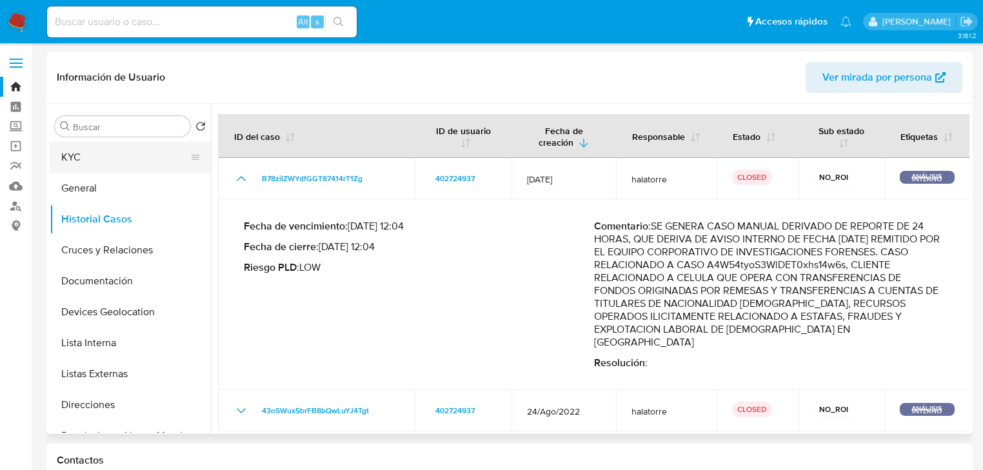
click at [109, 155] on button "KYC" at bounding box center [125, 157] width 151 height 31
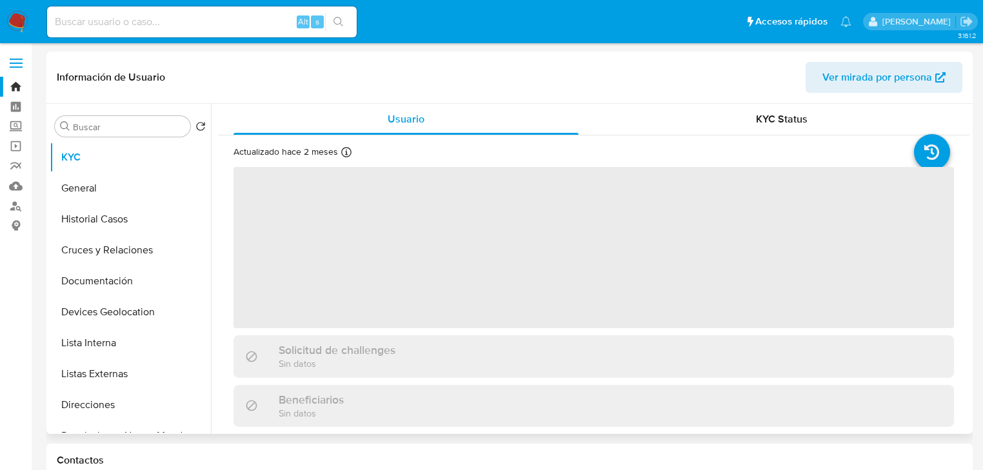
click at [285, 198] on span "‌" at bounding box center [594, 247] width 721 height 161
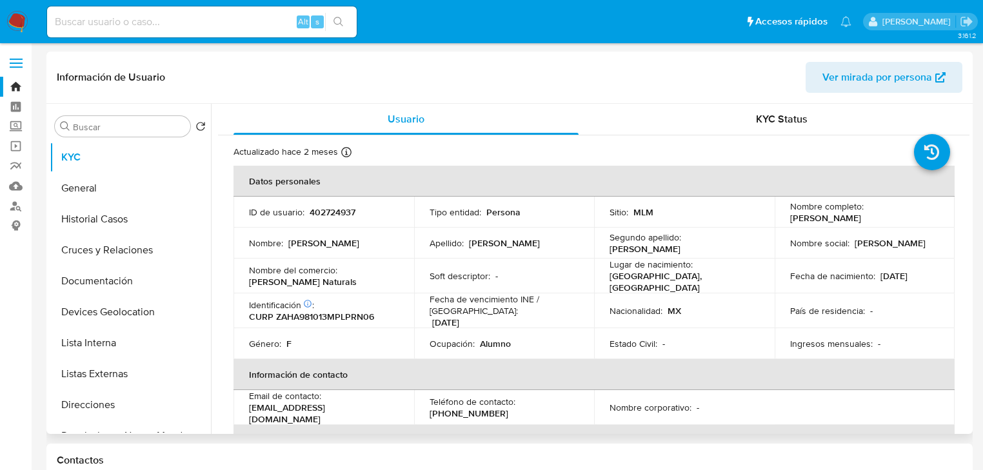
click at [324, 211] on p "402724937" at bounding box center [333, 212] width 46 height 12
copy p "402724937"
drag, startPoint x: 137, startPoint y: 226, endPoint x: 141, endPoint y: 65, distance: 162.0
click at [137, 222] on button "Historial Casos" at bounding box center [130, 219] width 161 height 31
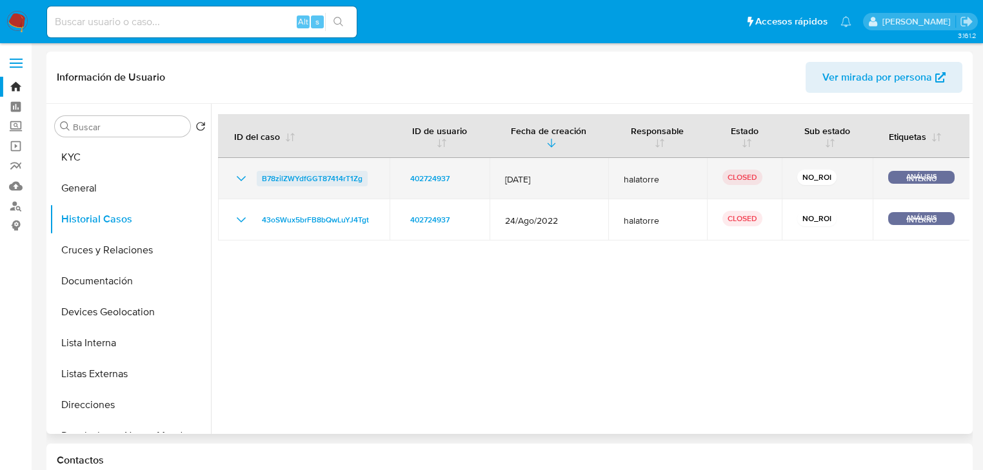
drag, startPoint x: 243, startPoint y: 176, endPoint x: 260, endPoint y: 181, distance: 18.2
click at [244, 176] on icon "Mostrar/Ocultar" at bounding box center [241, 178] width 15 height 15
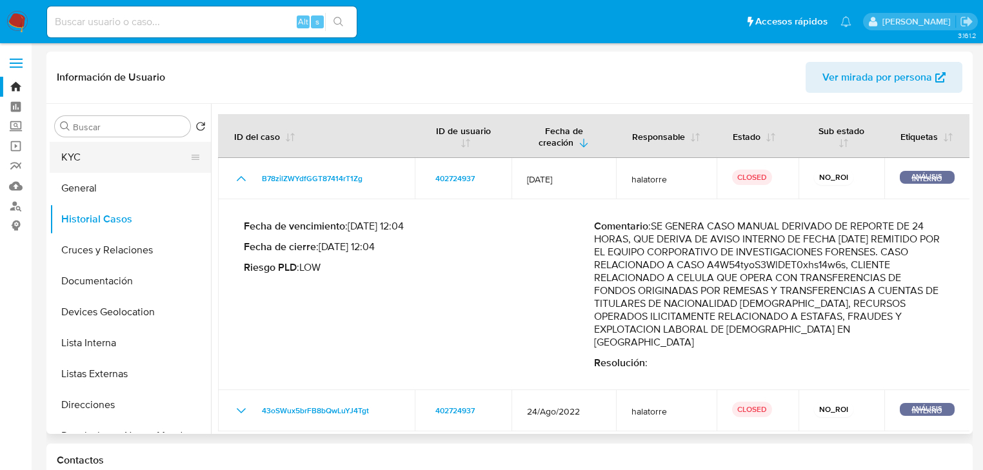
click at [85, 157] on button "KYC" at bounding box center [125, 157] width 151 height 31
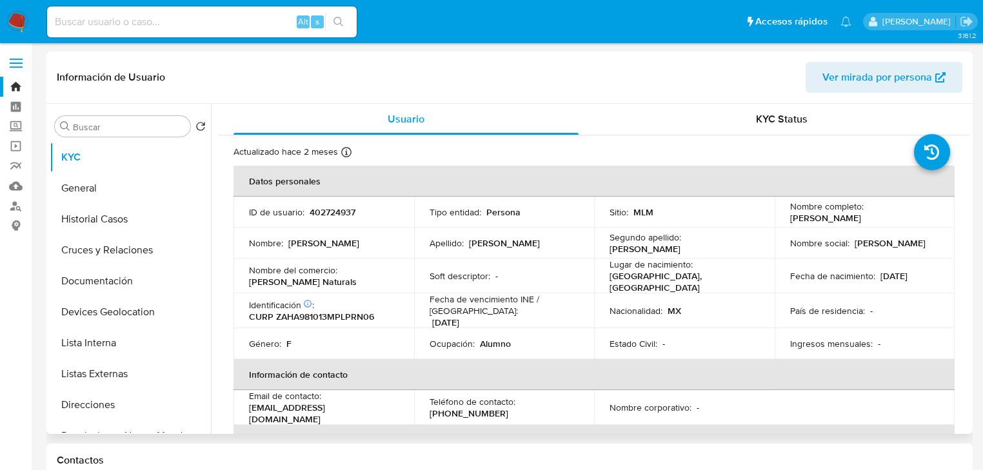
click at [326, 212] on p "402724937" at bounding box center [333, 212] width 46 height 12
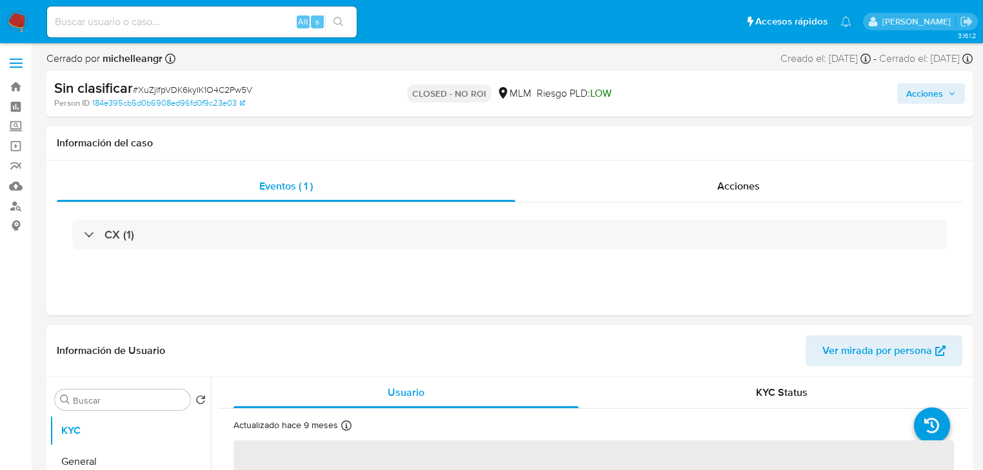
select select "10"
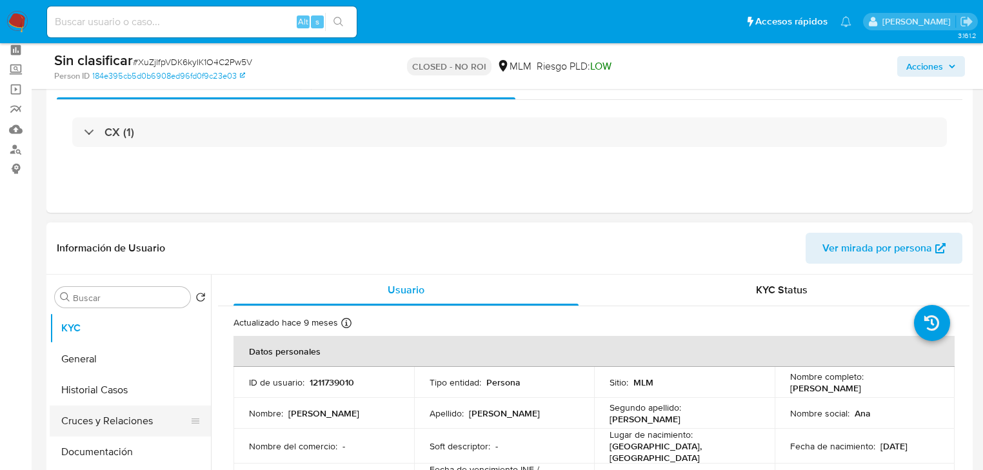
scroll to position [103, 0]
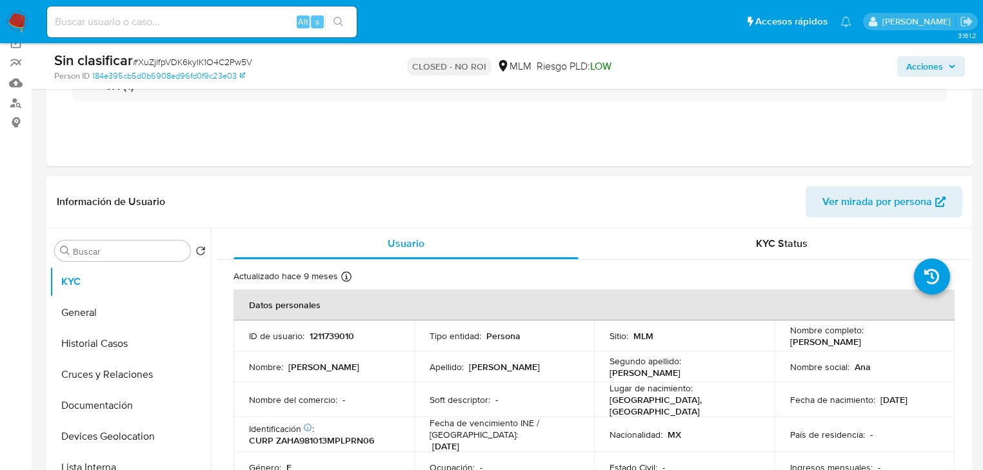
click at [335, 342] on p "1211739010" at bounding box center [332, 336] width 45 height 12
copy p "1211739010"
drag, startPoint x: 795, startPoint y: 342, endPoint x: 868, endPoint y: 339, distance: 73.0
click at [911, 338] on div "Nombre completo : [PERSON_NAME]" at bounding box center [865, 336] width 150 height 23
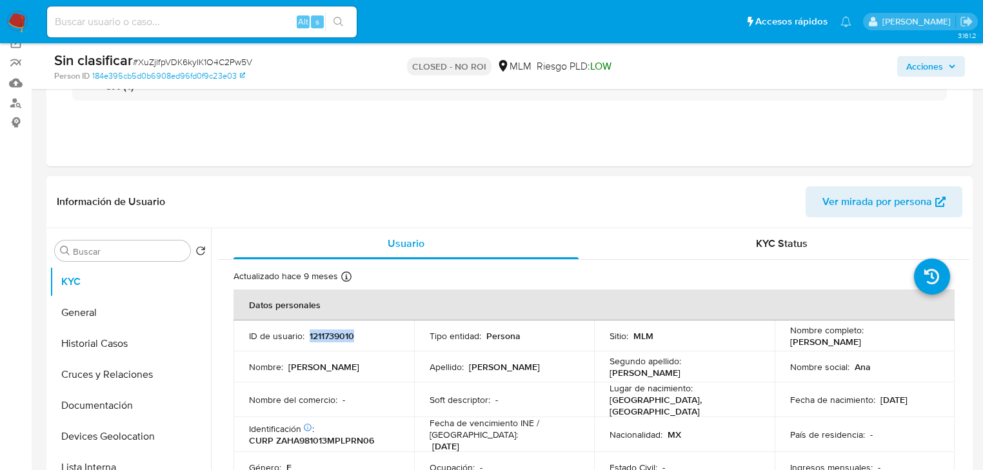
copy p "na [PERSON_NAME]"
drag, startPoint x: 110, startPoint y: 343, endPoint x: 216, endPoint y: 338, distance: 105.9
click at [112, 341] on button "Historial Casos" at bounding box center [130, 343] width 161 height 31
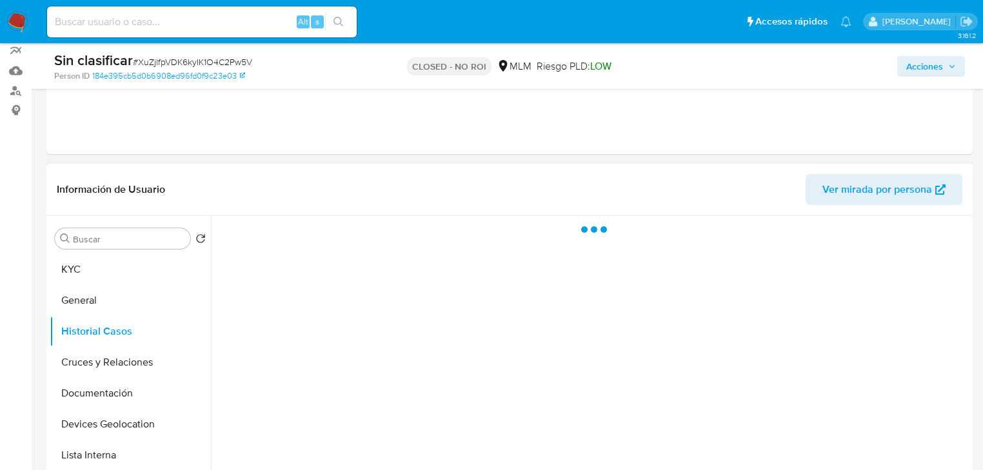
scroll to position [155, 0]
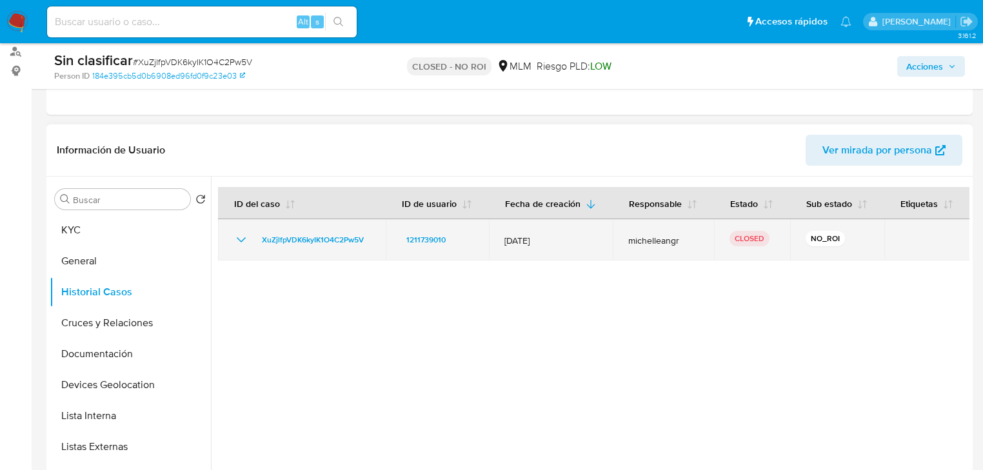
click at [250, 236] on div "XuZjlfpVDK6kyIK1O4C2Pw5V" at bounding box center [302, 239] width 137 height 15
click at [243, 236] on icon "Mostrar/Ocultar" at bounding box center [241, 239] width 15 height 15
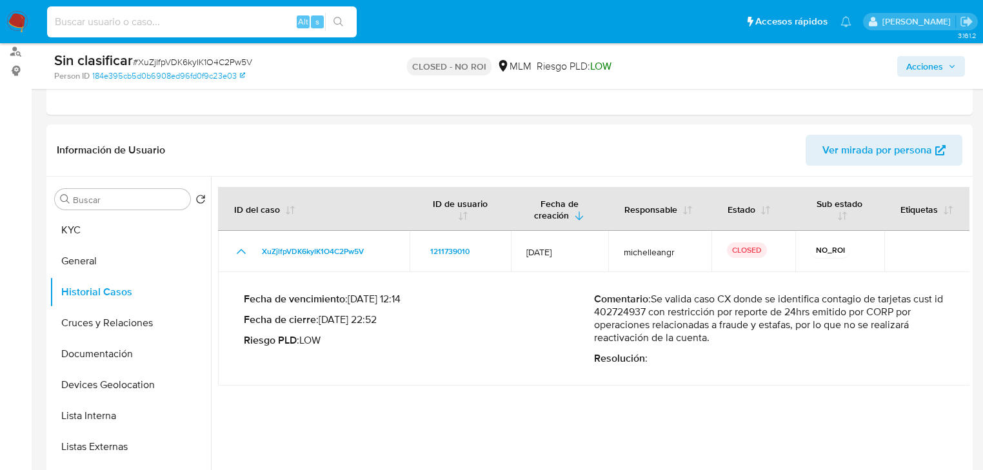
click at [108, 18] on input at bounding box center [202, 22] width 310 height 17
paste input "ZmHLOlNfwQNSxyQYJtkXURh6"
type input "ZmHLOlNfwQNSxyQYJtkXURh6"
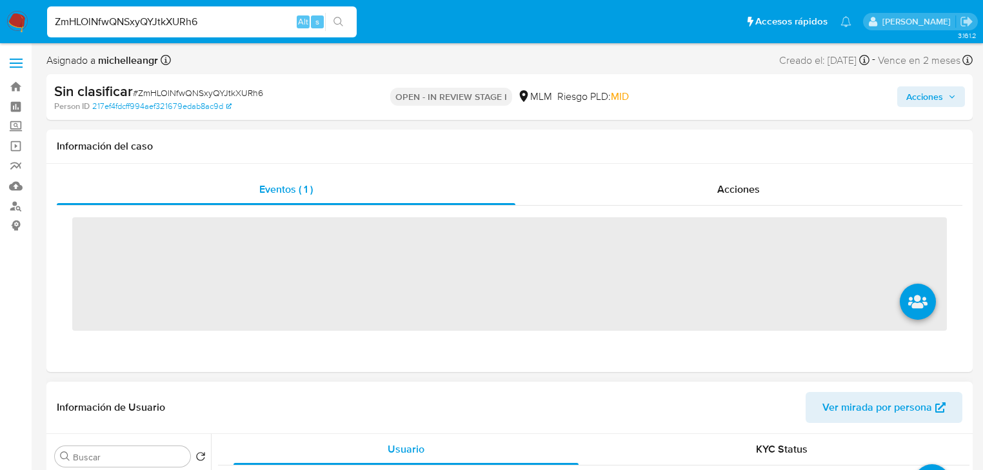
scroll to position [258, 0]
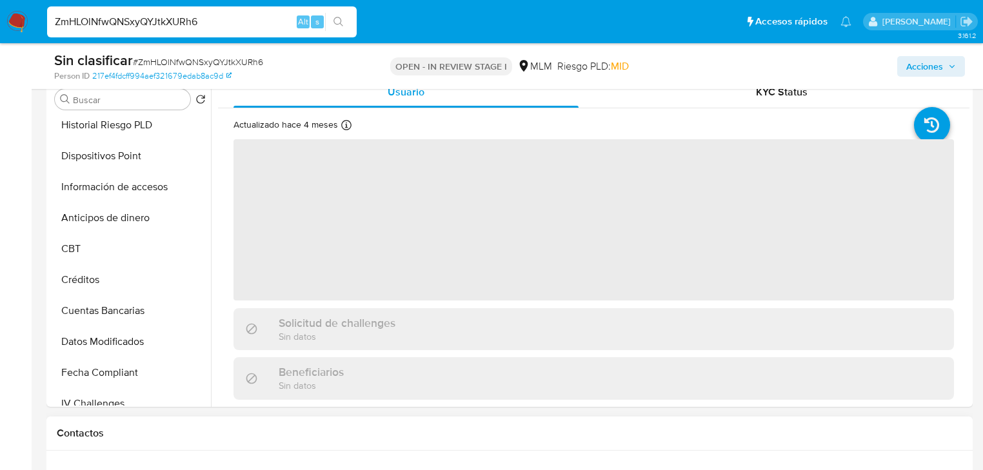
select select "10"
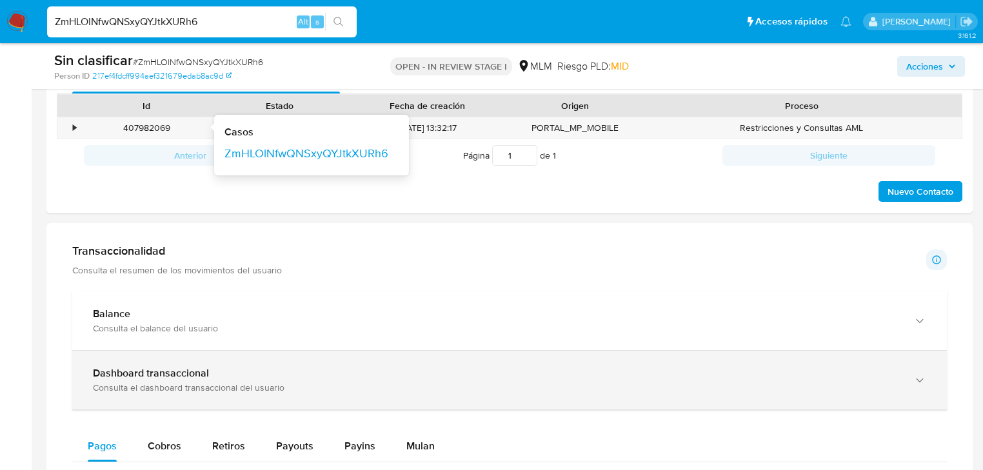
scroll to position [671, 0]
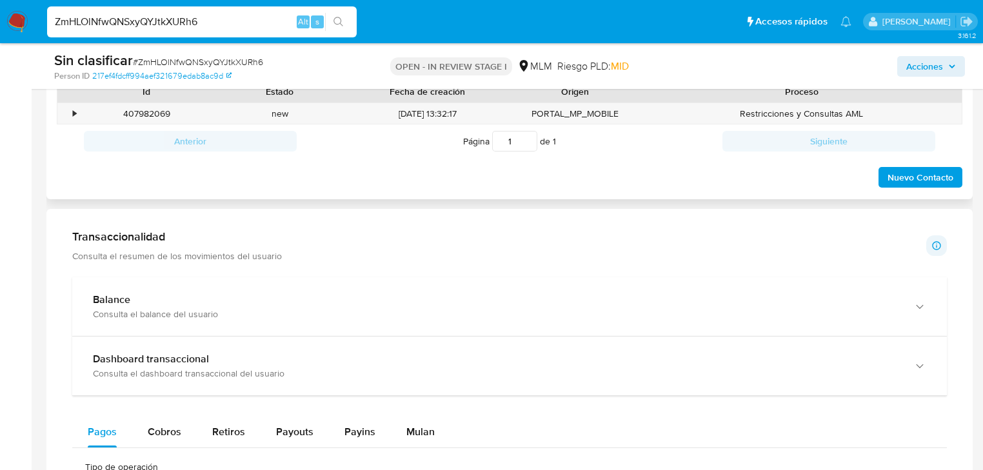
click at [72, 94] on div at bounding box center [68, 92] width 23 height 22
drag, startPoint x: 74, startPoint y: 110, endPoint x: 183, endPoint y: 117, distance: 109.9
click at [73, 111] on div "•" at bounding box center [74, 114] width 3 height 12
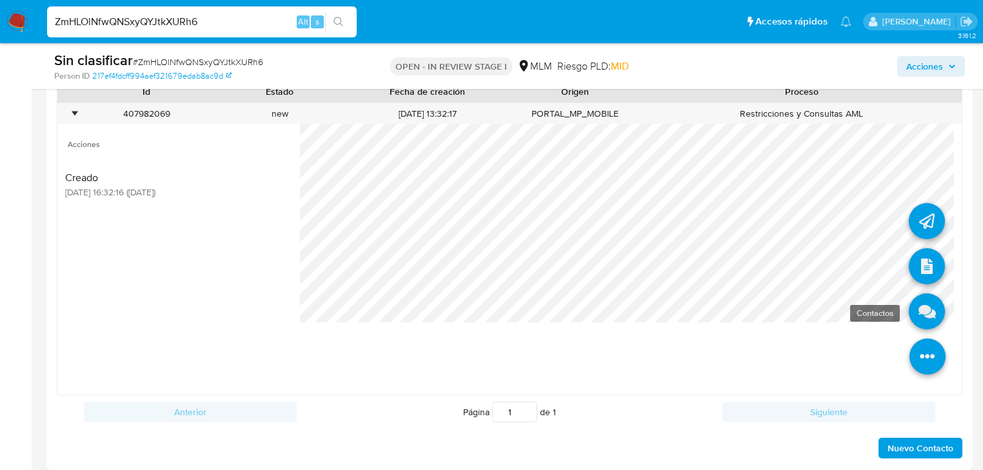
click at [920, 318] on icon at bounding box center [927, 312] width 36 height 36
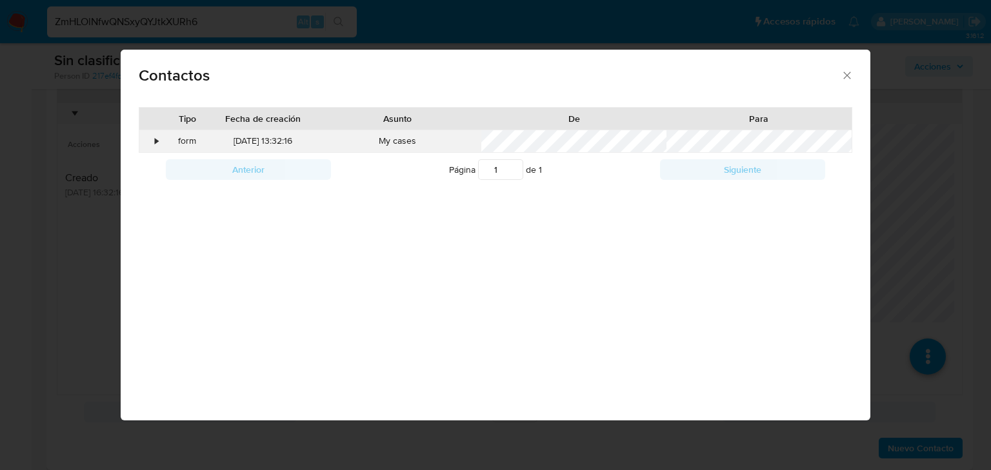
click at [157, 137] on div "•" at bounding box center [156, 141] width 3 height 13
click at [844, 76] on icon "close" at bounding box center [847, 75] width 7 height 7
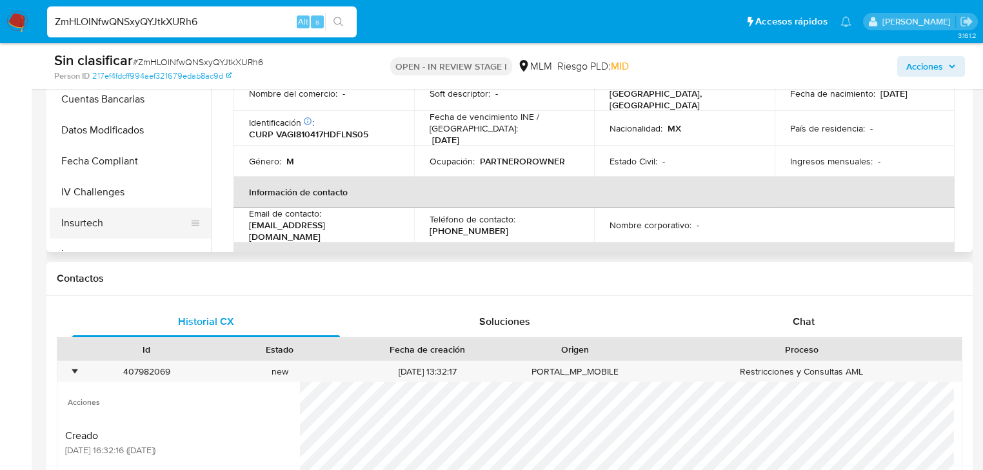
scroll to position [413, 0]
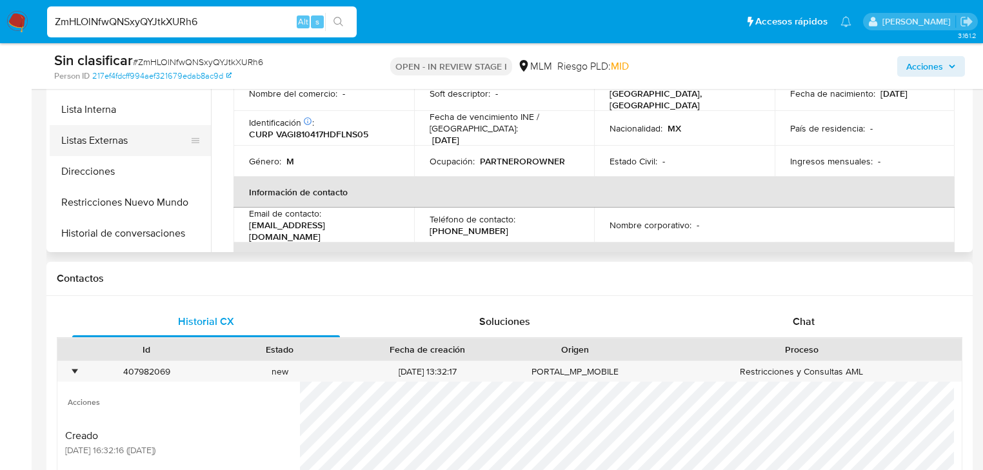
drag, startPoint x: 109, startPoint y: 98, endPoint x: 154, endPoint y: 137, distance: 59.0
click at [111, 98] on button "Lista Interna" at bounding box center [130, 109] width 161 height 31
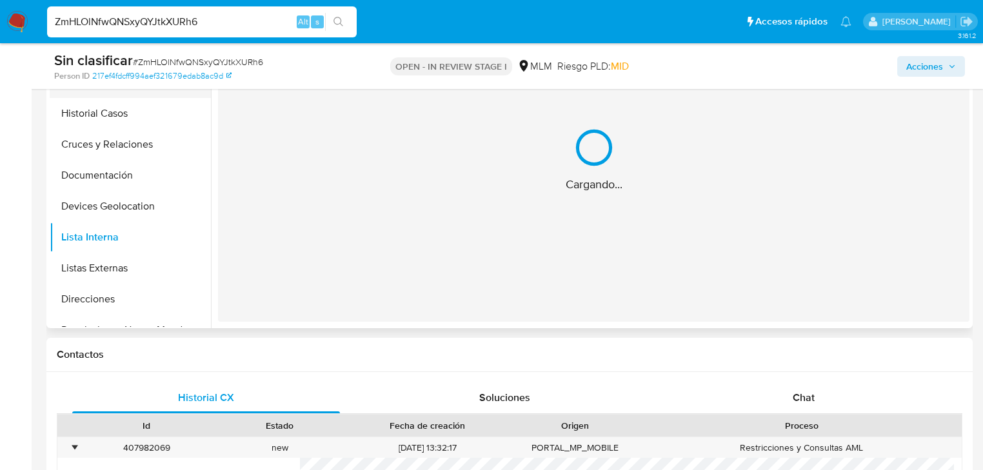
scroll to position [258, 0]
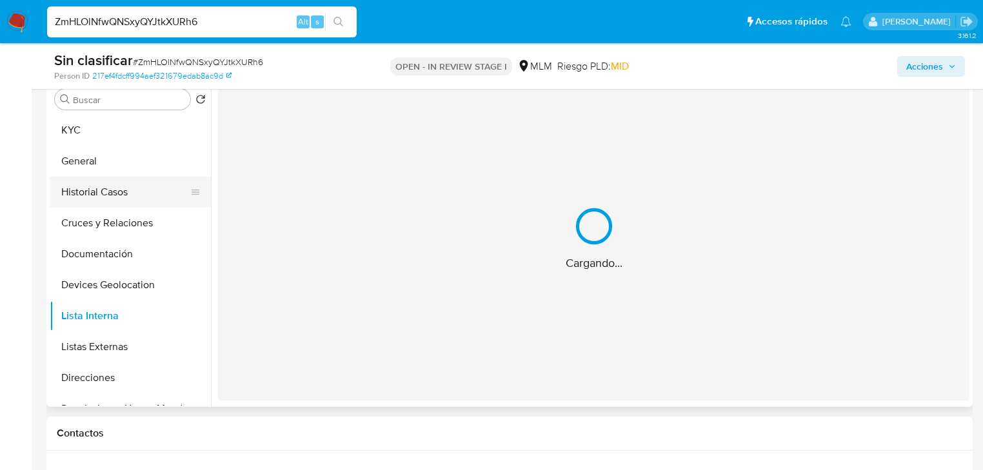
click at [119, 196] on button "Historial Casos" at bounding box center [125, 192] width 151 height 31
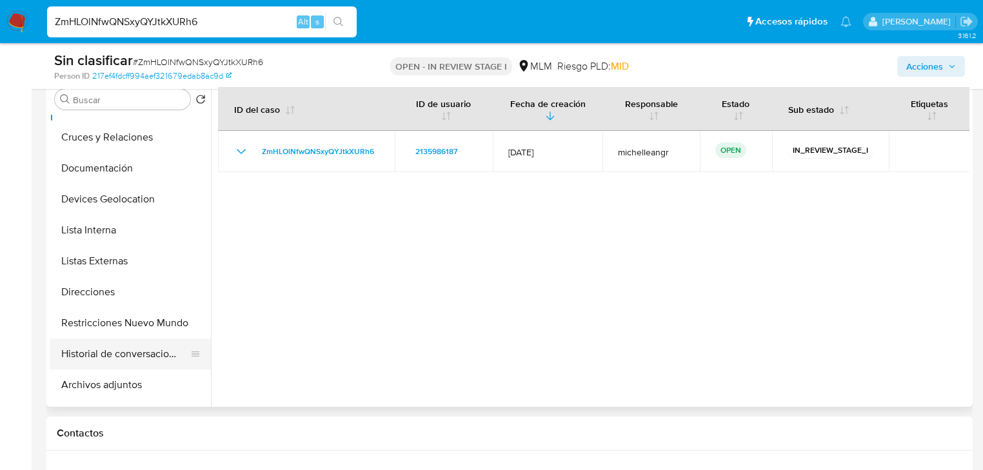
scroll to position [155, 0]
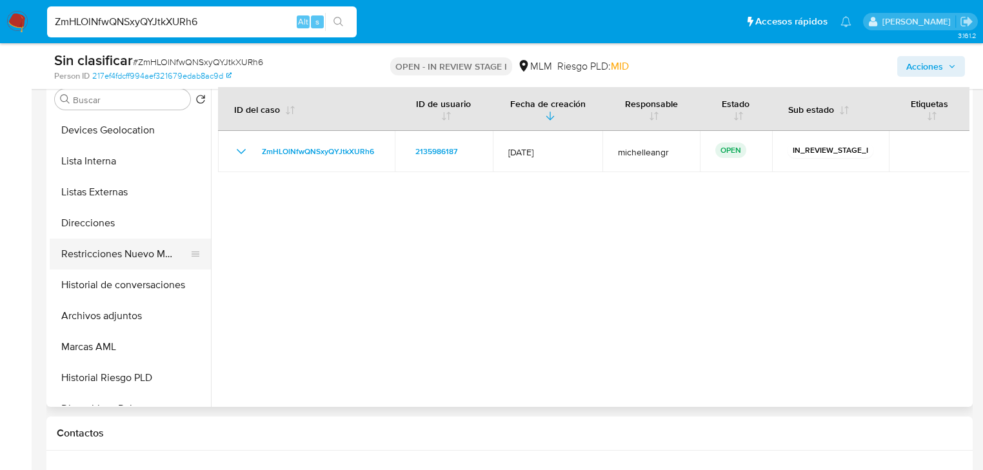
click at [175, 253] on button "Restricciones Nuevo Mundo" at bounding box center [125, 254] width 151 height 31
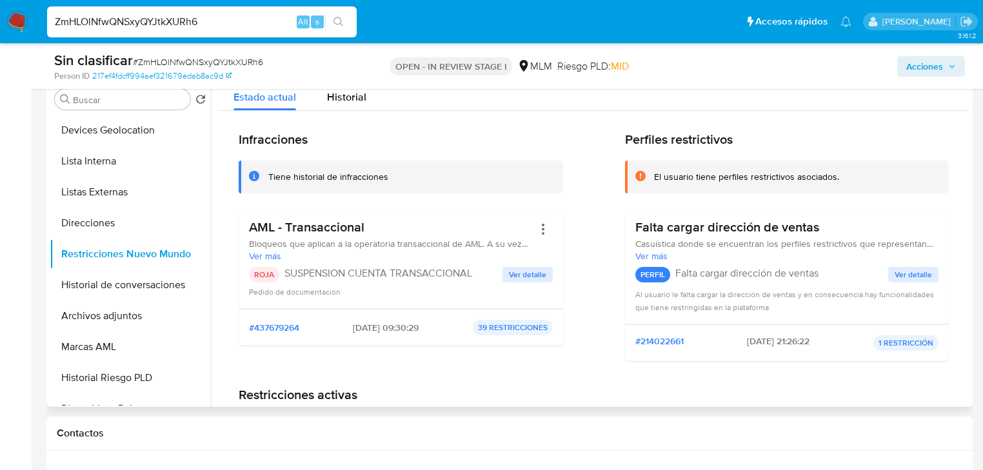
click at [512, 276] on span "Ver detalle" at bounding box center [527, 274] width 37 height 13
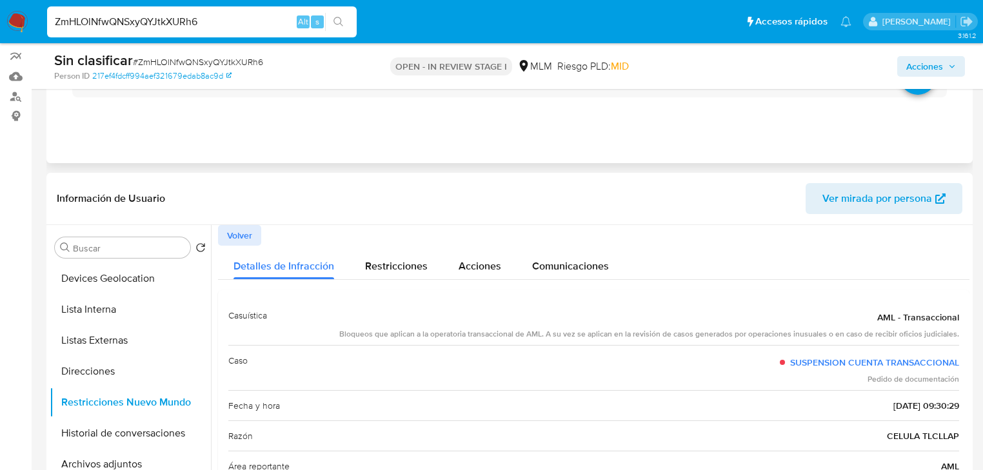
scroll to position [52, 0]
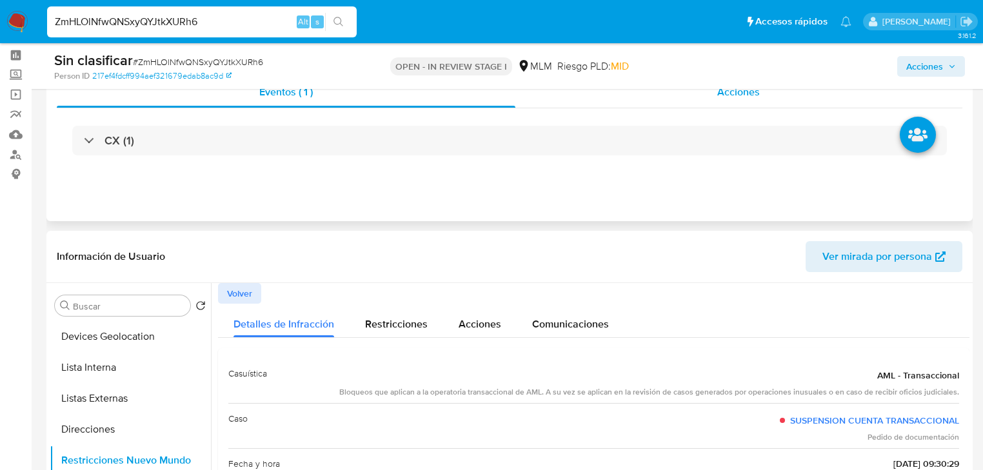
click at [745, 97] on span "Acciones" at bounding box center [739, 92] width 43 height 15
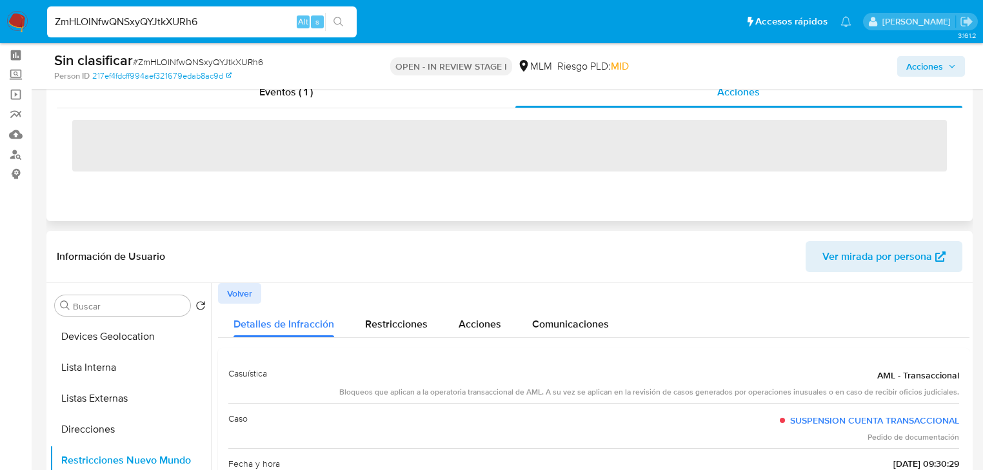
scroll to position [0, 0]
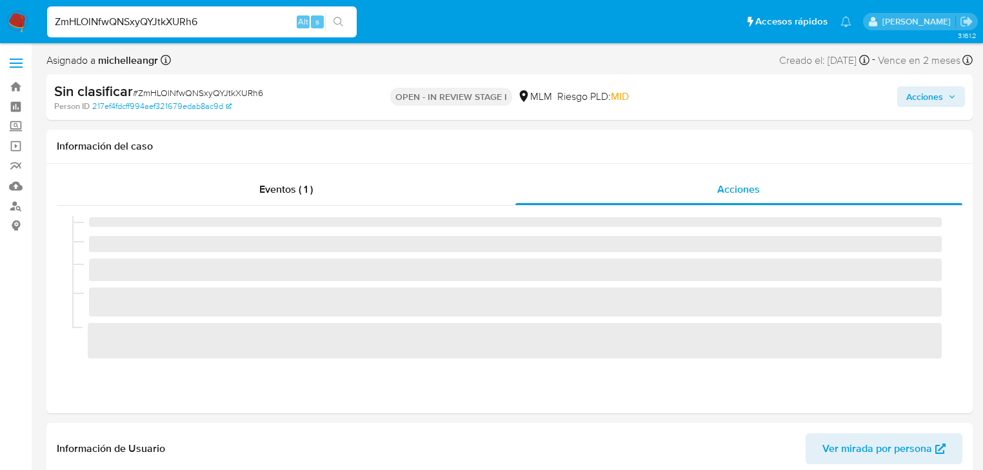
click at [925, 88] on span "Acciones" at bounding box center [925, 96] width 37 height 21
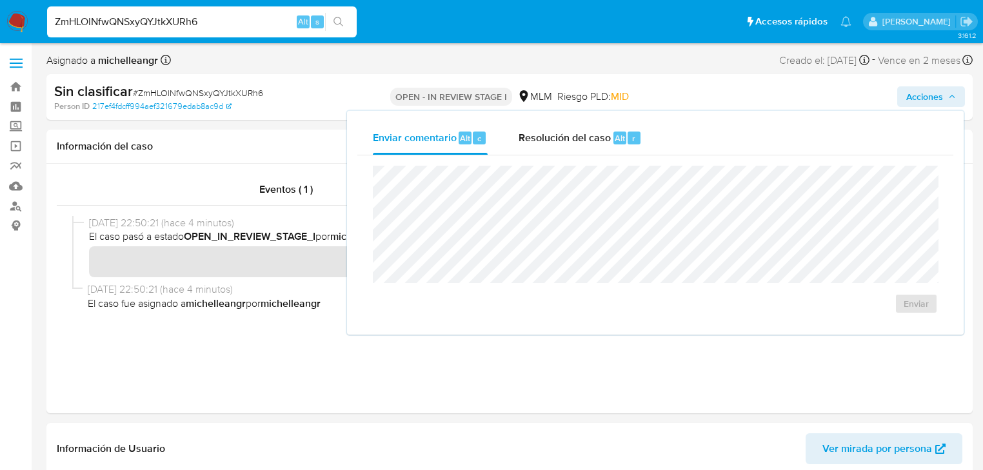
click at [577, 139] on span "Resolución del caso" at bounding box center [565, 137] width 92 height 15
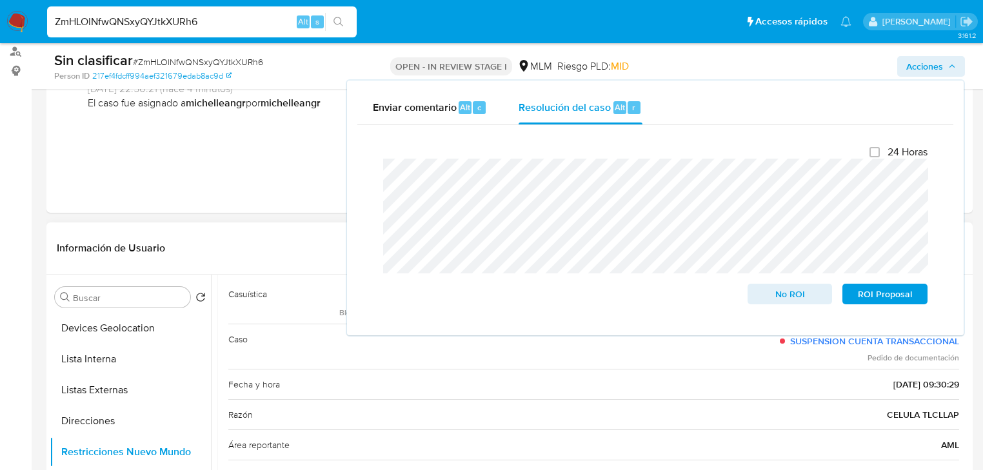
scroll to position [73, 0]
drag, startPoint x: 956, startPoint y: 410, endPoint x: 862, endPoint y: 408, distance: 93.6
click at [862, 409] on div "Casuística AML - Transaccional Bloqueos que aplican a la operatoria transaccion…" at bounding box center [594, 428] width 752 height 323
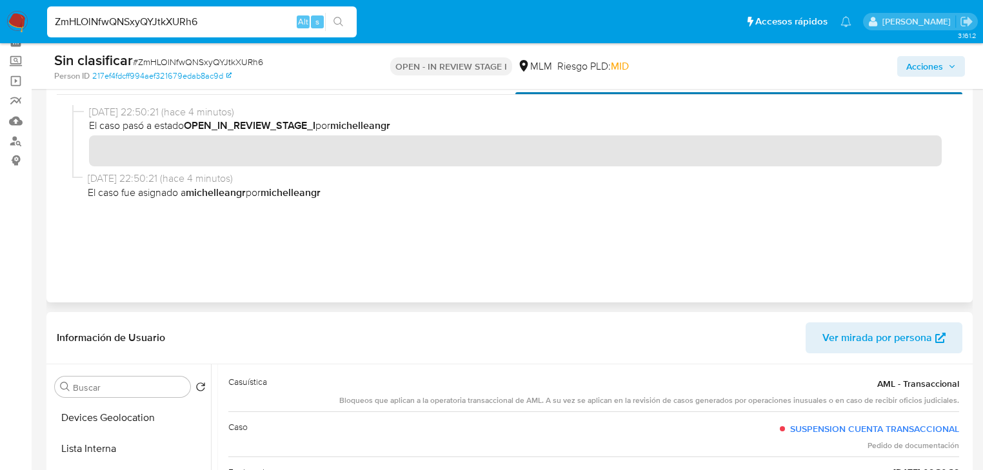
scroll to position [0, 0]
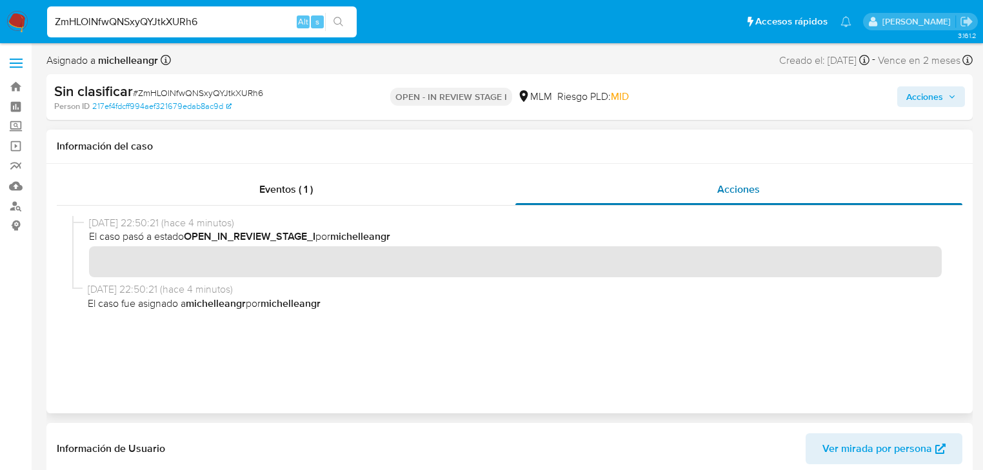
click at [748, 193] on span "Acciones" at bounding box center [739, 189] width 43 height 15
click at [932, 101] on span "Acciones" at bounding box center [925, 96] width 37 height 21
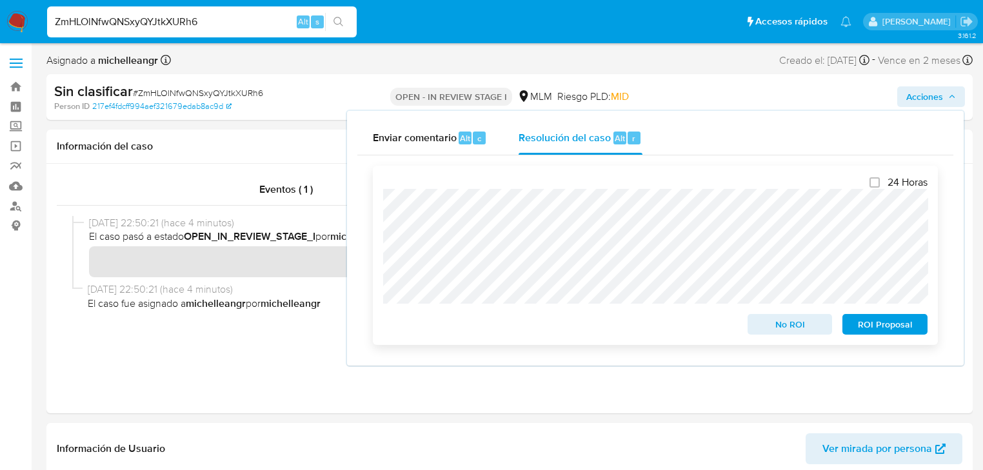
click at [372, 214] on div "Cierre de caso 24 Horas No ROI ROI Proposal" at bounding box center [655, 256] width 596 height 200
click at [790, 328] on span "No ROI" at bounding box center [790, 325] width 67 height 18
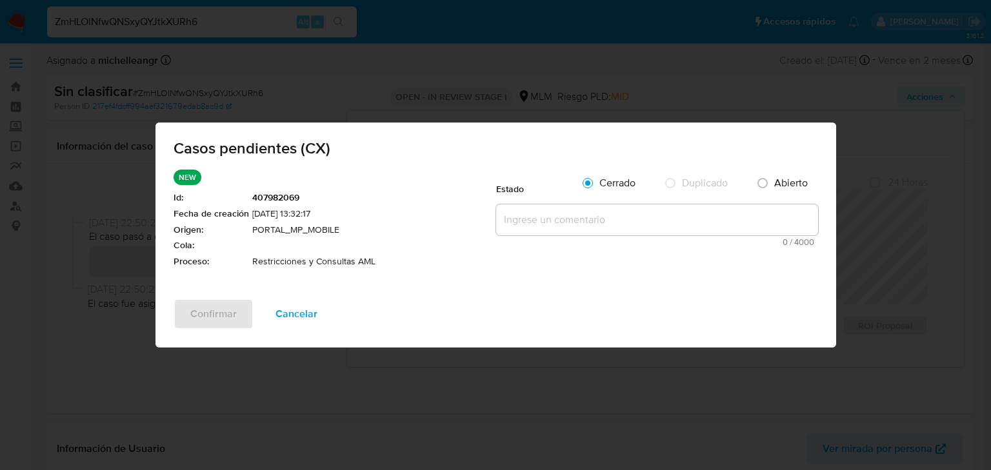
click at [572, 231] on textarea at bounding box center [657, 220] width 322 height 31
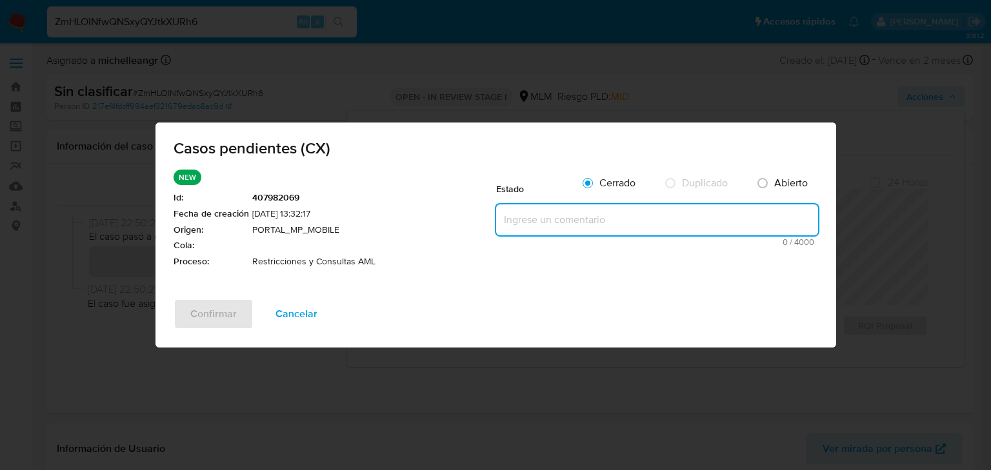
paste textarea "Se valida CX donde el cliente pertenece a una celula CELULA TLCLLAP que opera d…"
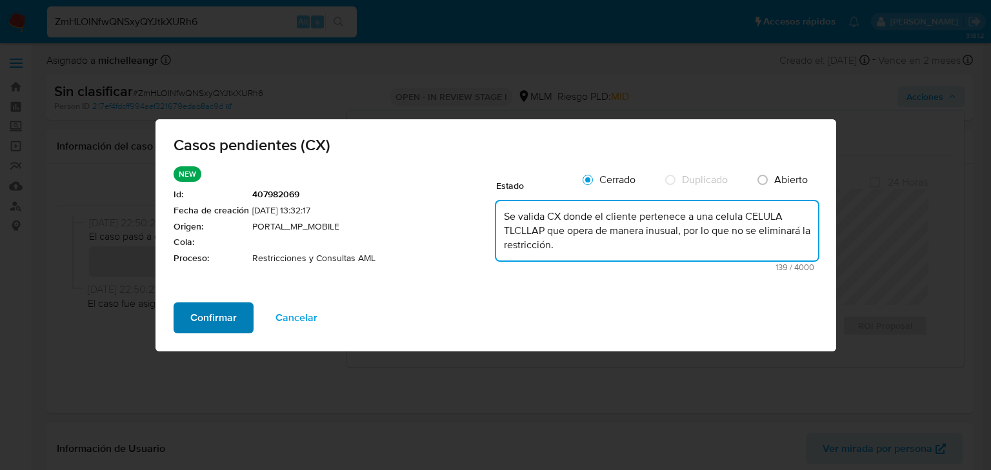
type textarea "Se valida CX donde el cliente pertenece a una celula CELULA TLCLLAP que opera d…"
click at [226, 319] on span "Confirmar" at bounding box center [213, 318] width 46 height 28
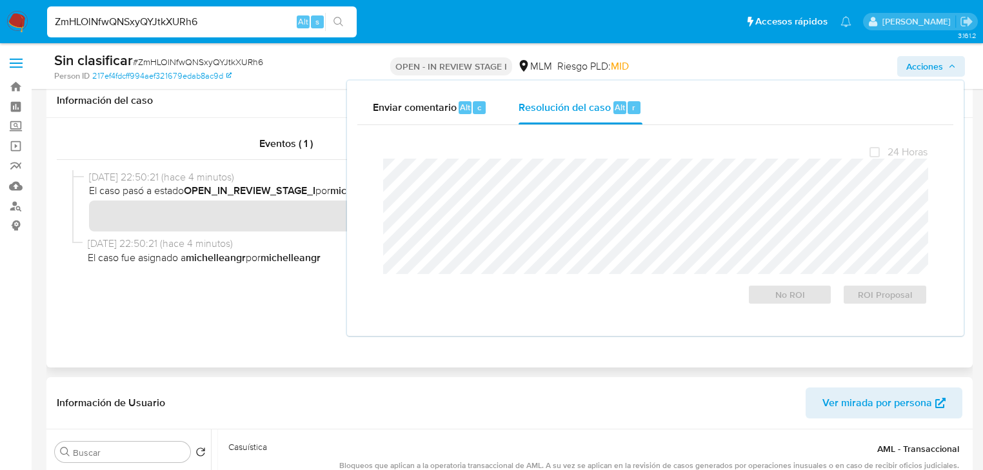
scroll to position [155, 0]
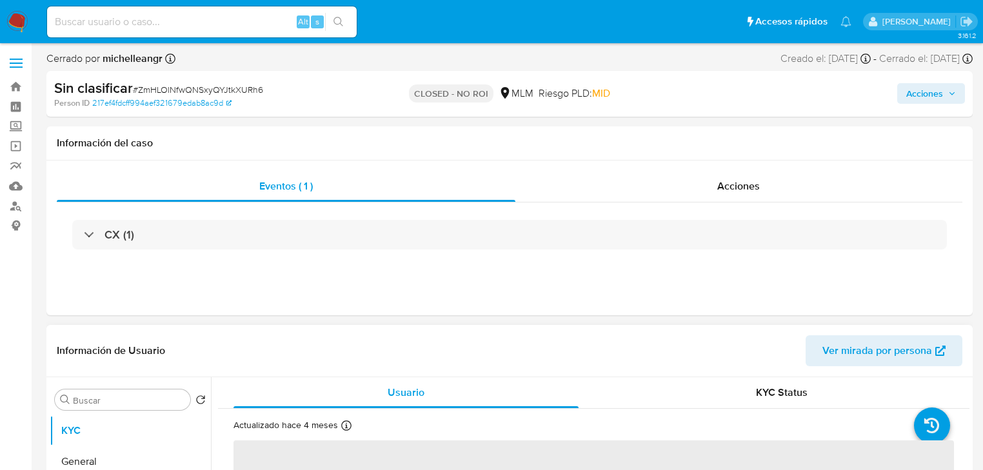
scroll to position [103, 0]
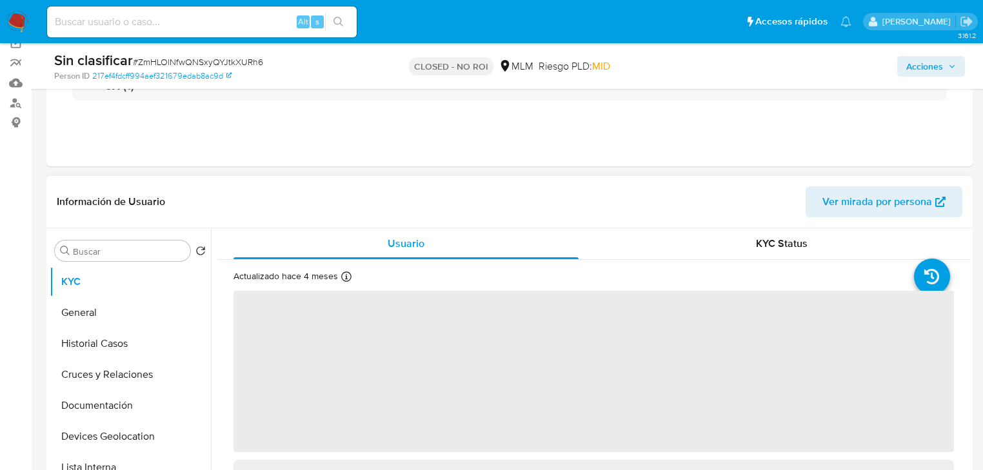
select select "10"
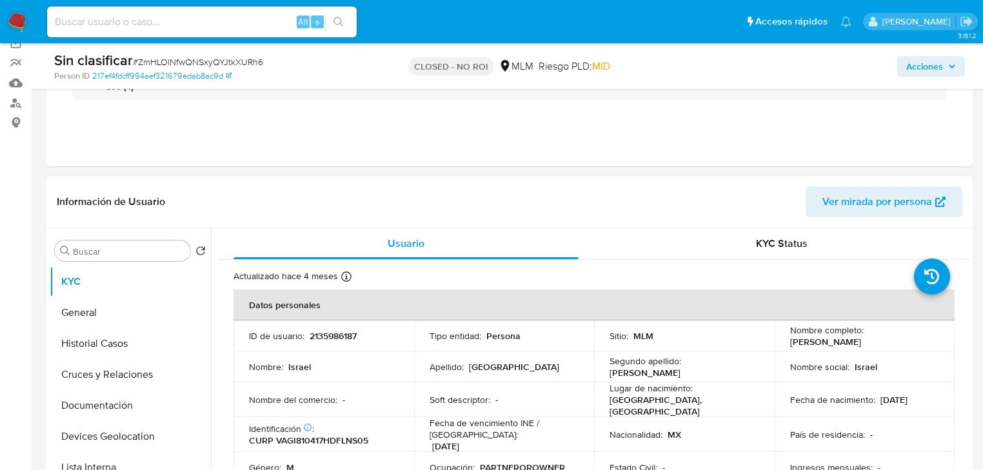
click at [337, 342] on p "2135986187" at bounding box center [333, 336] width 47 height 12
copy p "2135986187"
drag, startPoint x: 777, startPoint y: 341, endPoint x: 912, endPoint y: 337, distance: 134.9
click at [912, 337] on td "Nombre completo : [PERSON_NAME]" at bounding box center [865, 336] width 181 height 31
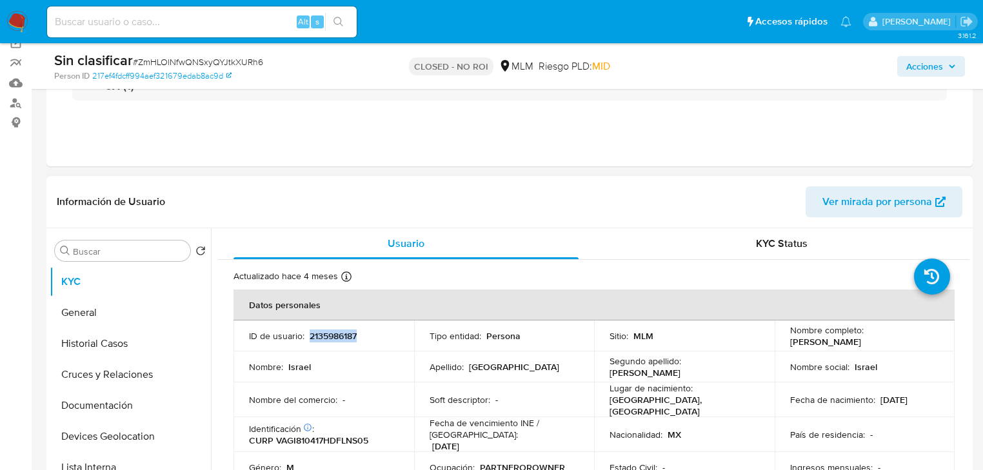
copy p "[PERSON_NAME]"
